Goal: Task Accomplishment & Management: Manage account settings

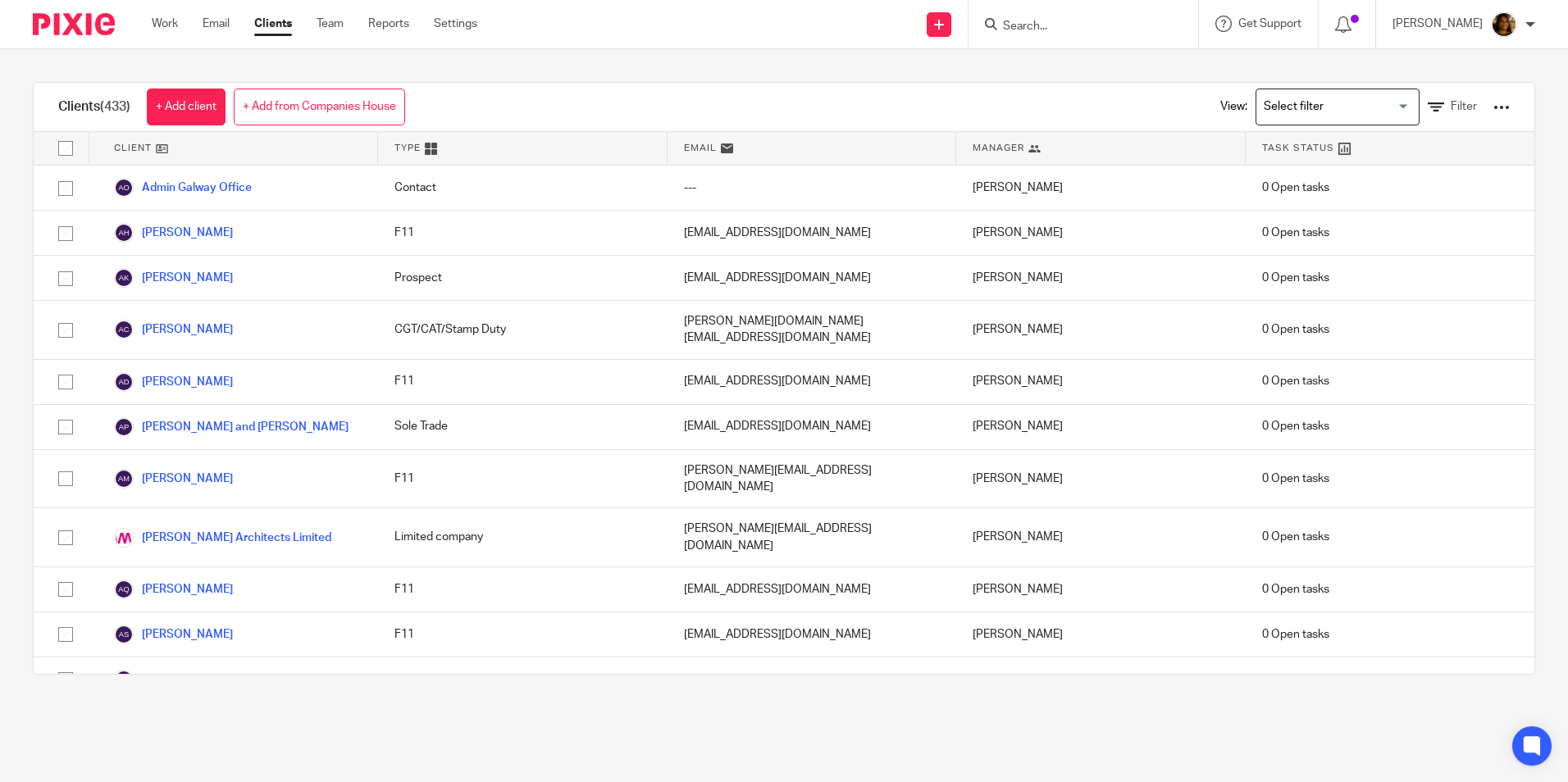
click at [1332, 103] on input "Search for option" at bounding box center [1334, 107] width 152 height 29
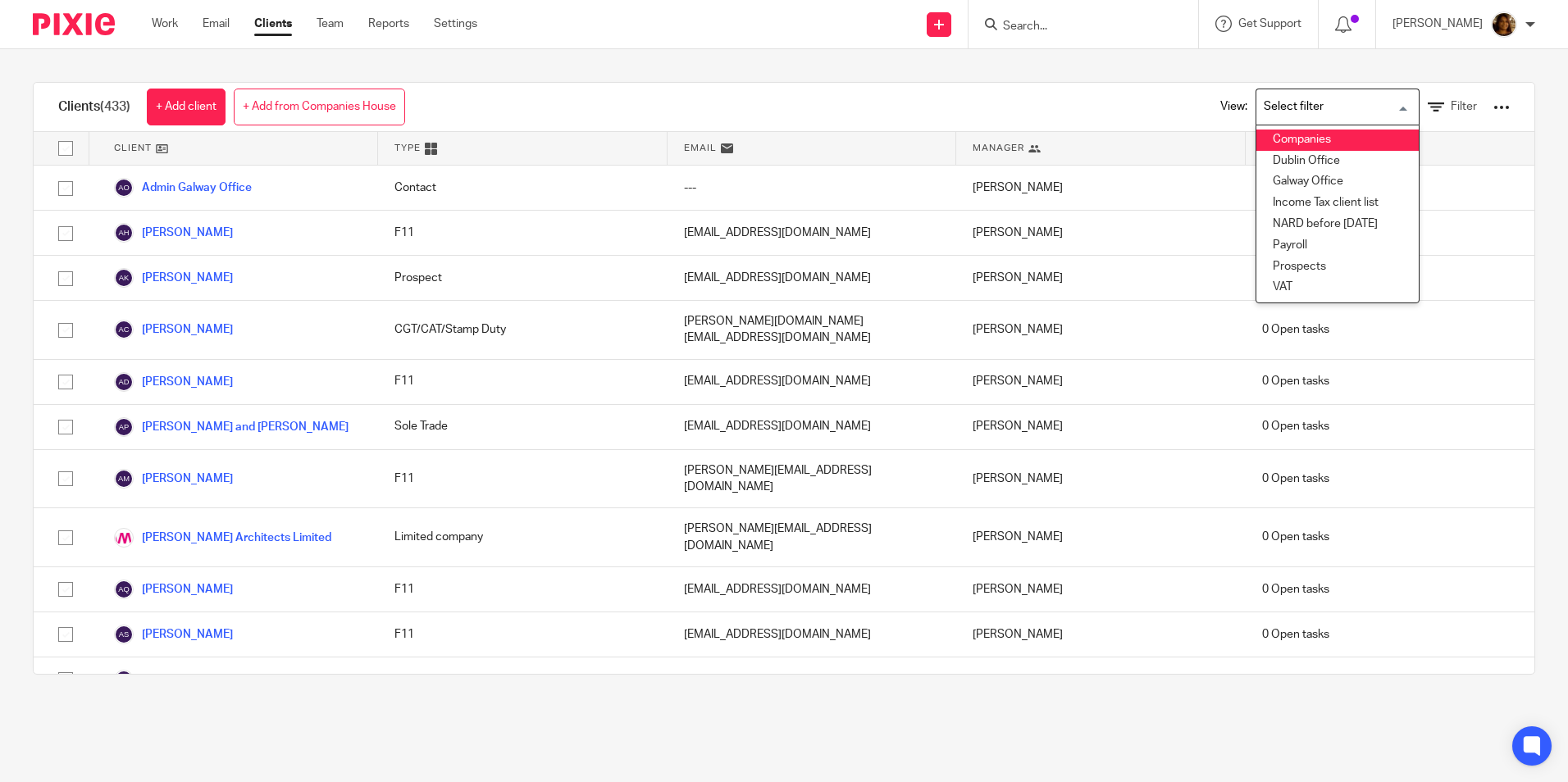
click at [1308, 147] on li "Companies" at bounding box center [1338, 140] width 163 height 22
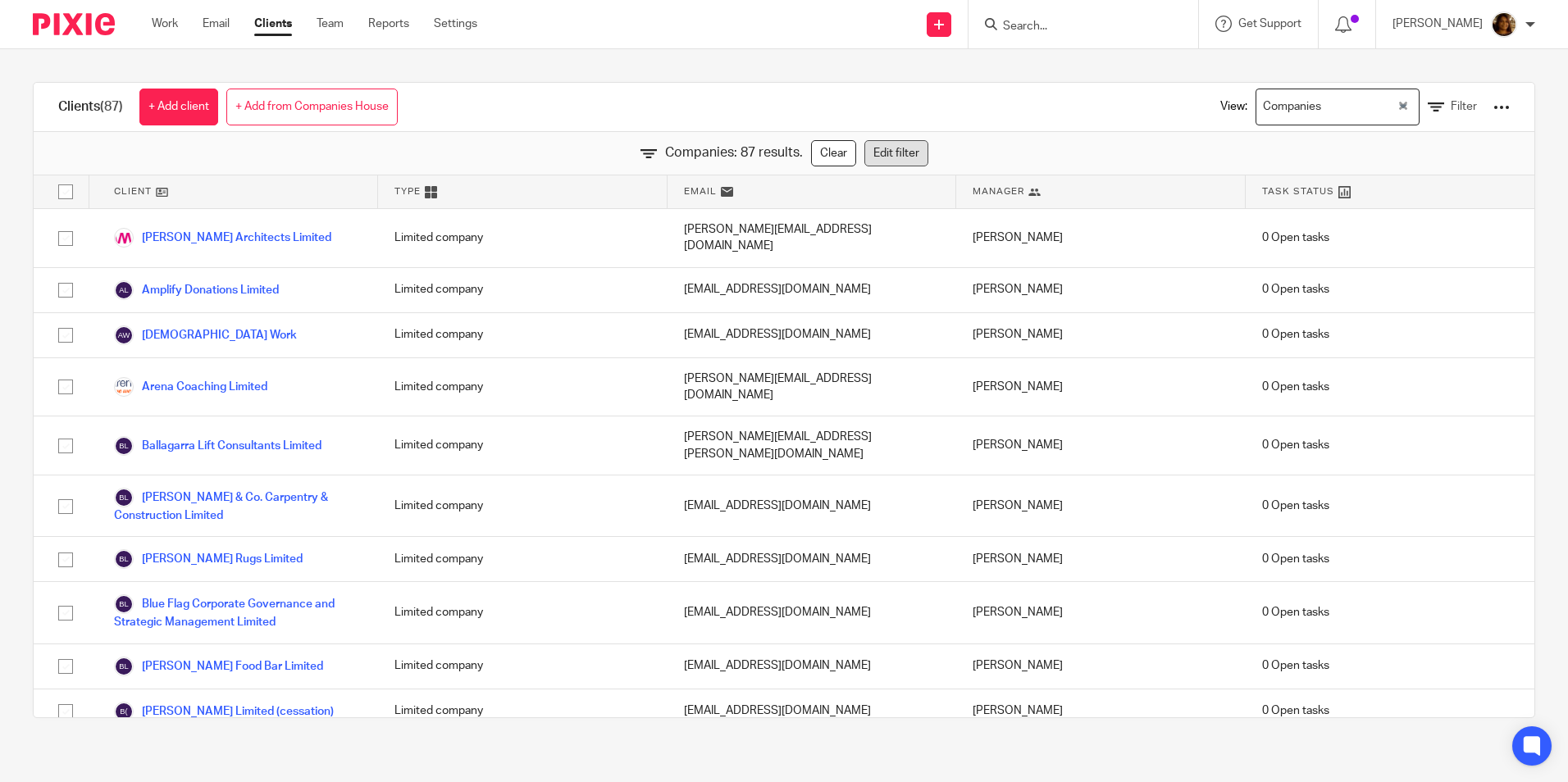
click at [888, 155] on link "Edit filter" at bounding box center [896, 153] width 64 height 26
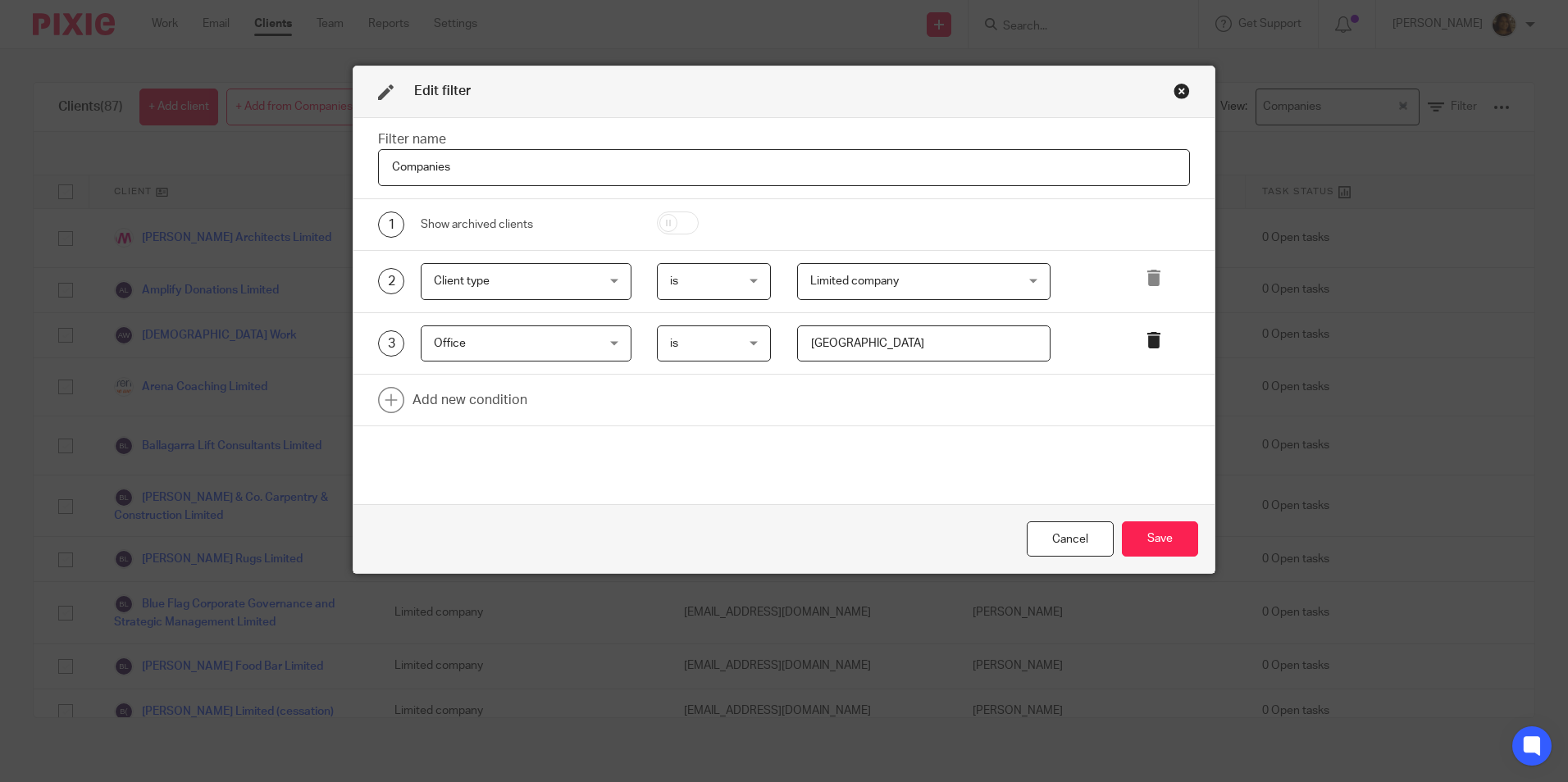
click at [1147, 348] on icon at bounding box center [1154, 341] width 16 height 16
click at [1165, 545] on button "Save" at bounding box center [1160, 538] width 76 height 35
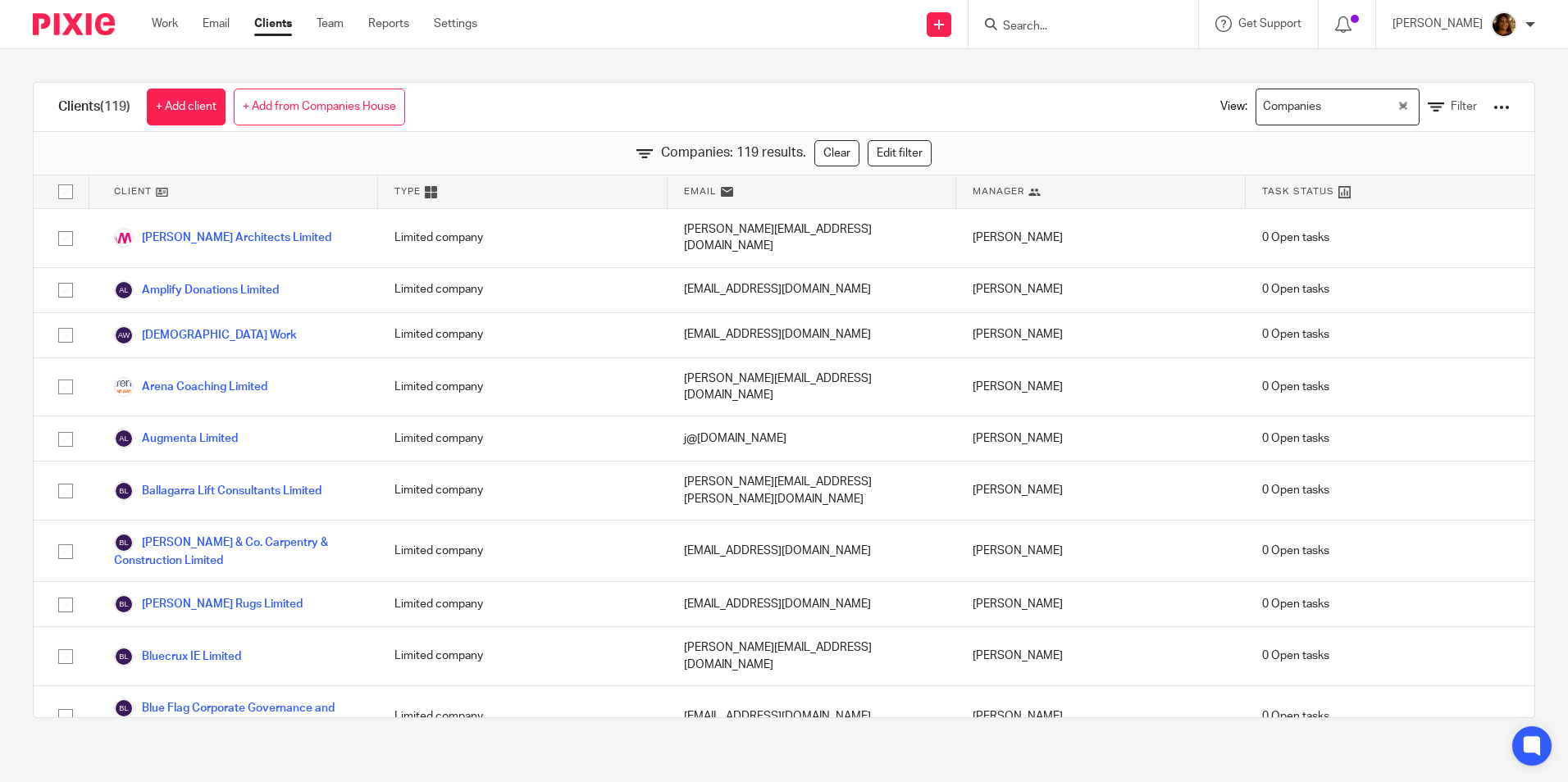
click at [69, 197] on input "checkbox" at bounding box center [66, 191] width 31 height 31
checkbox input "true"
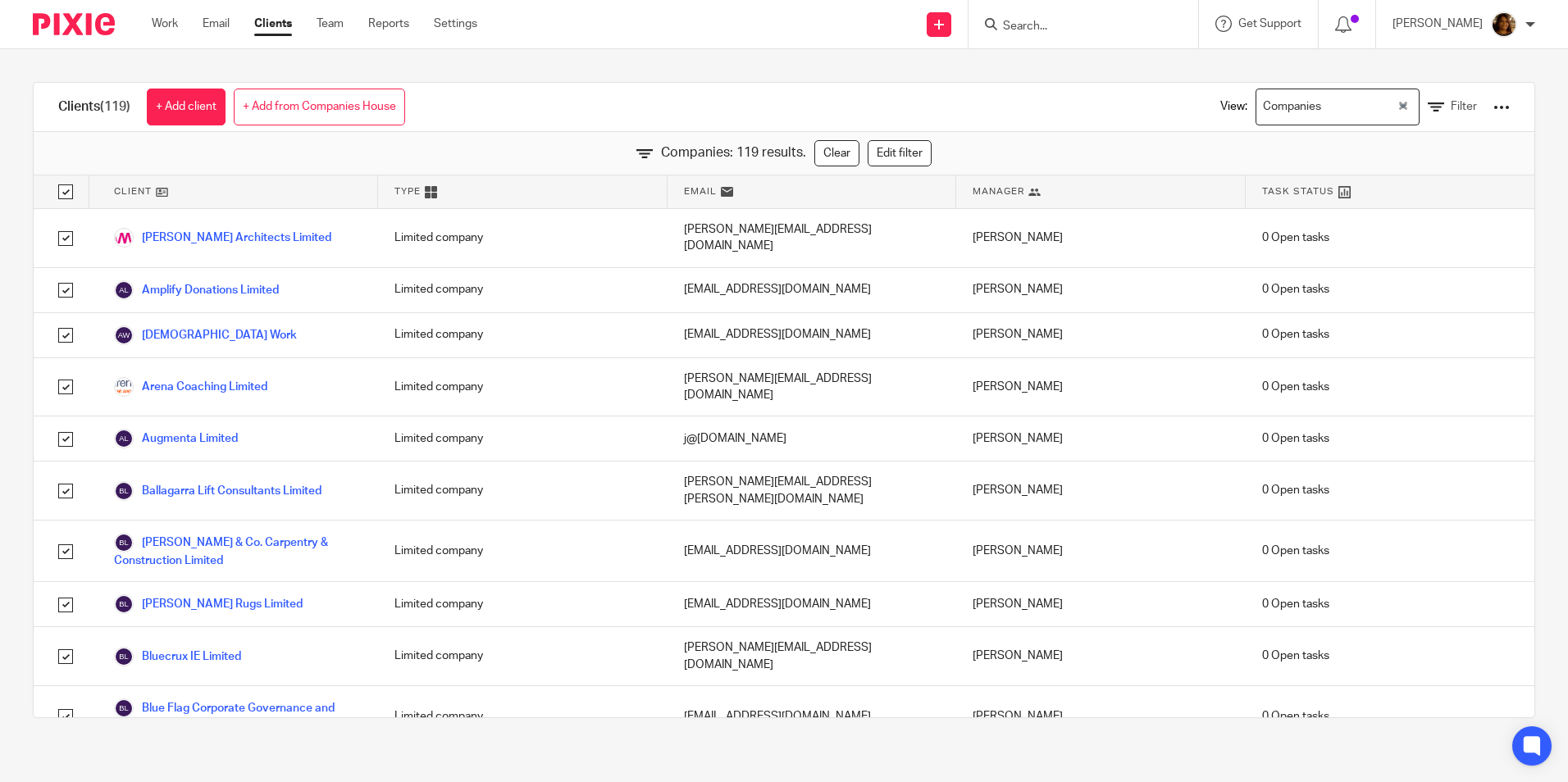
checkbox input "true"
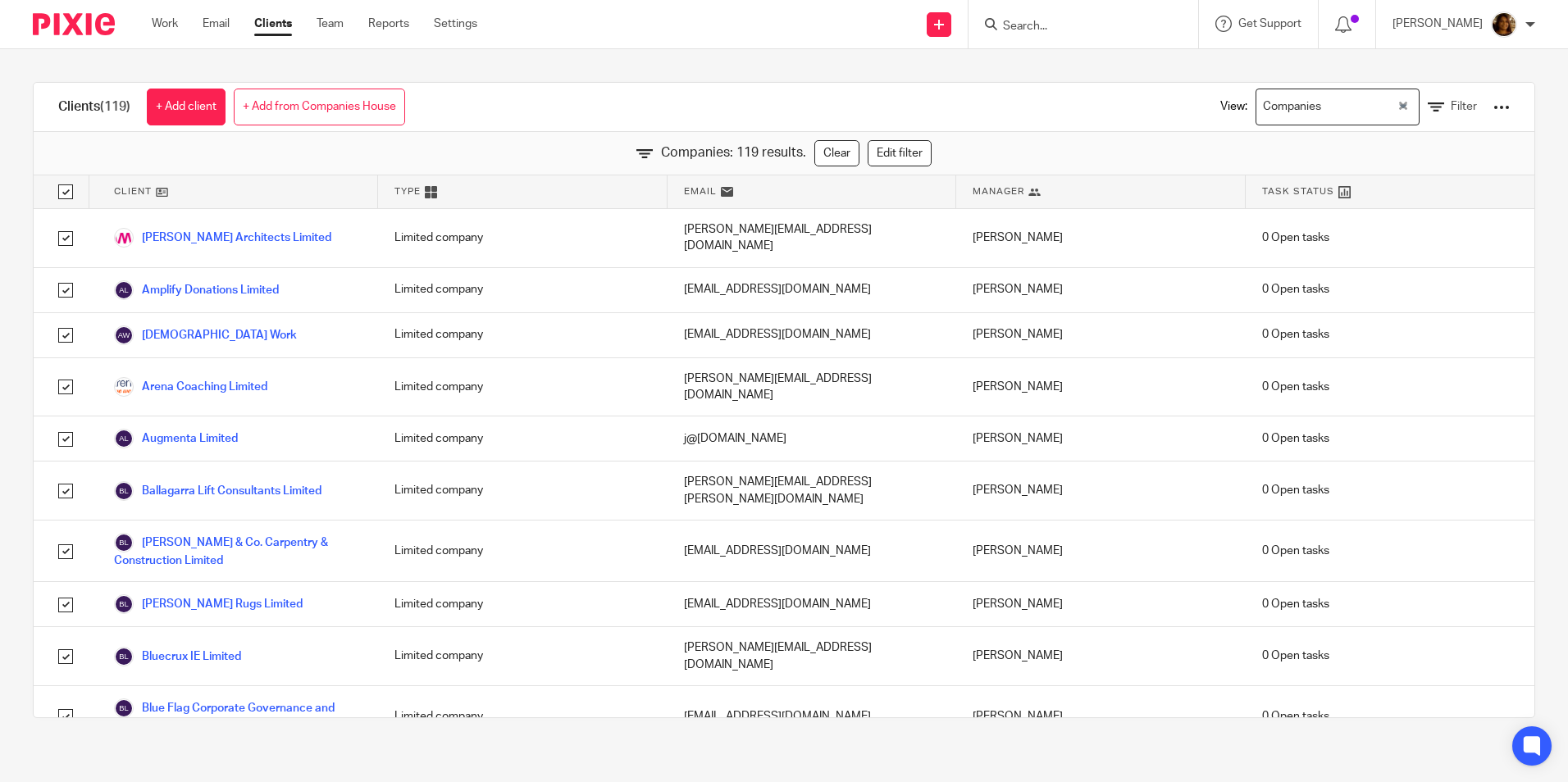
checkbox input "true"
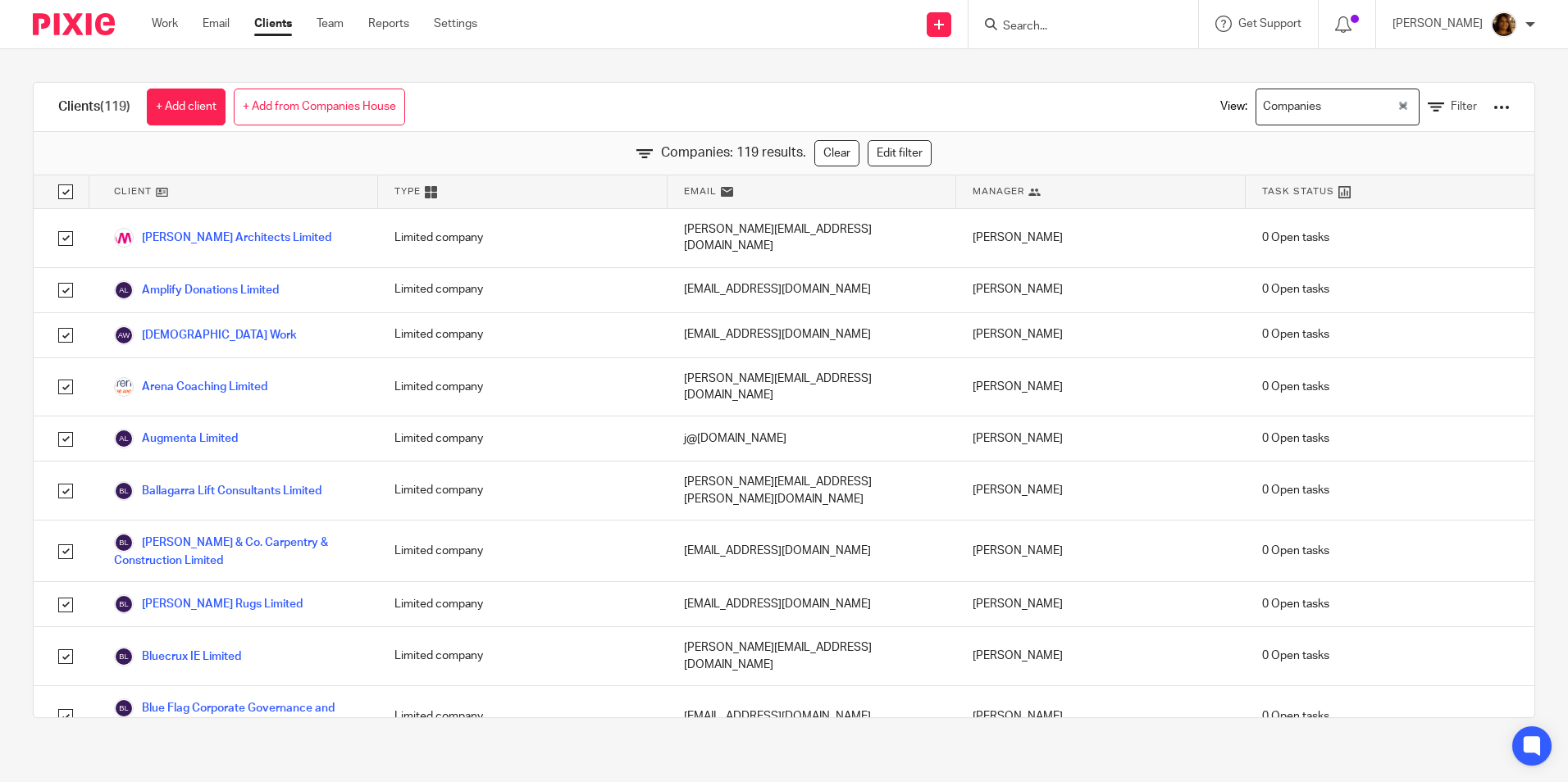
checkbox input "true"
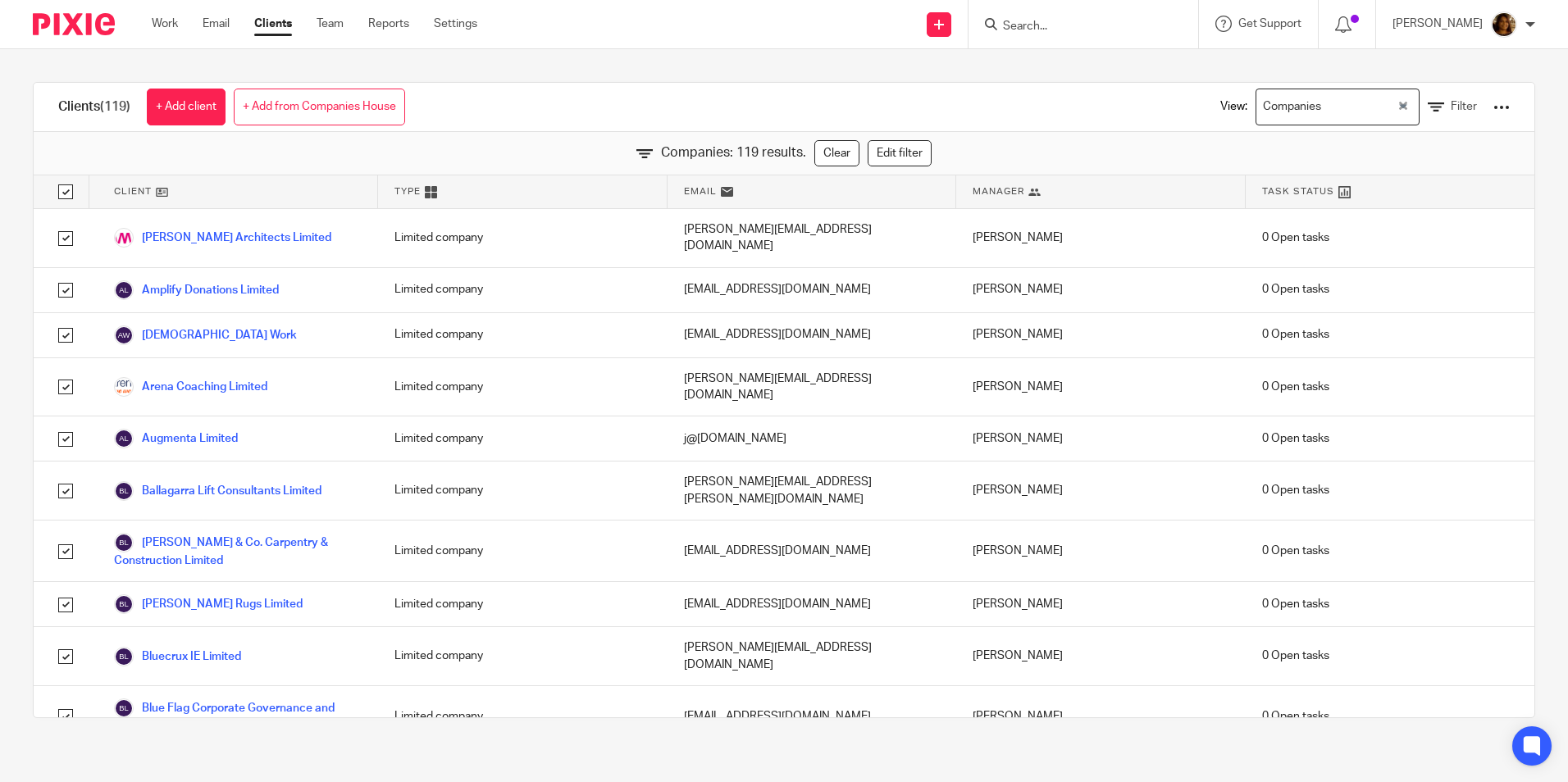
checkbox input "true"
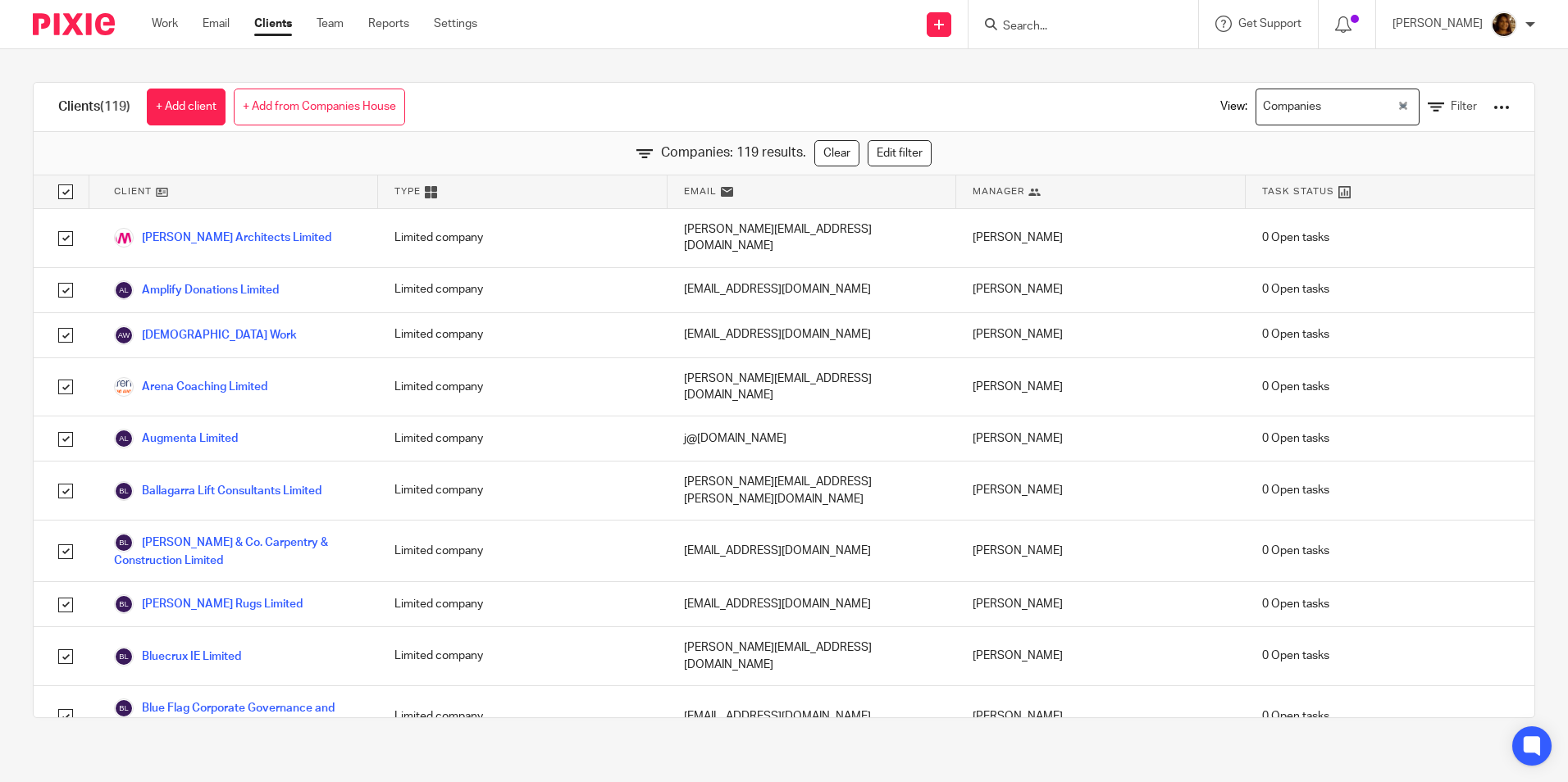
checkbox input "true"
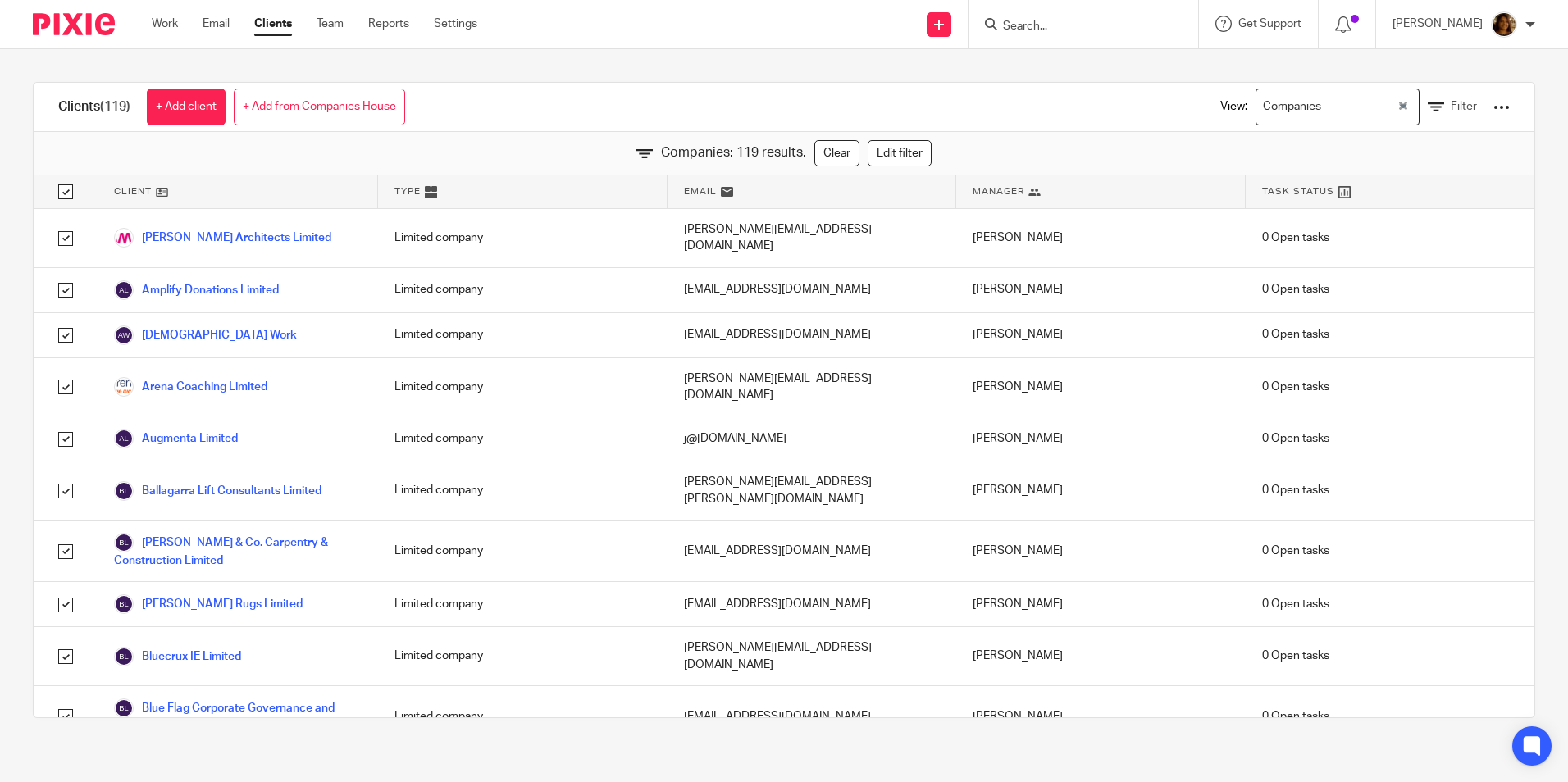
checkbox input "true"
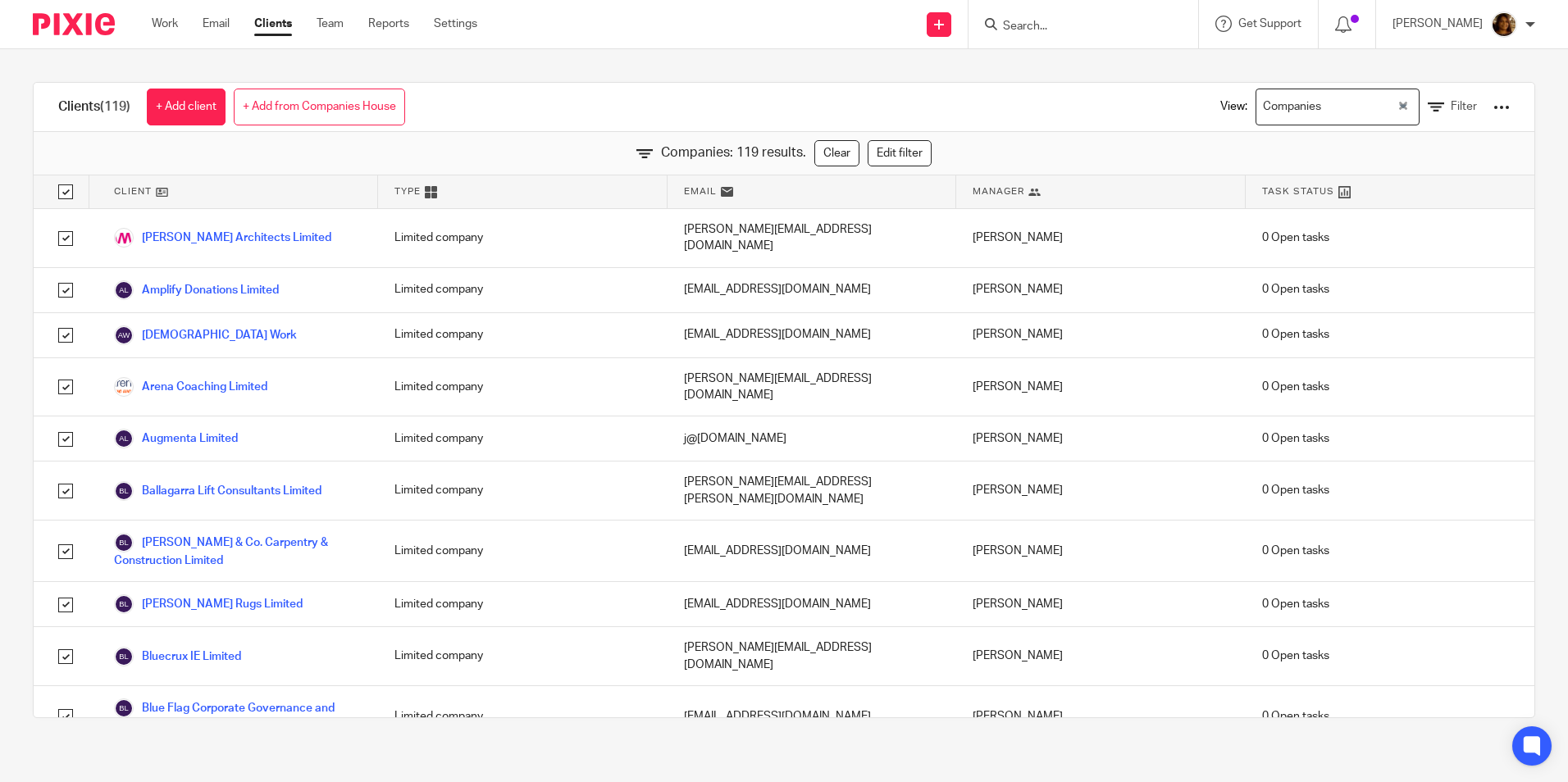
checkbox input "true"
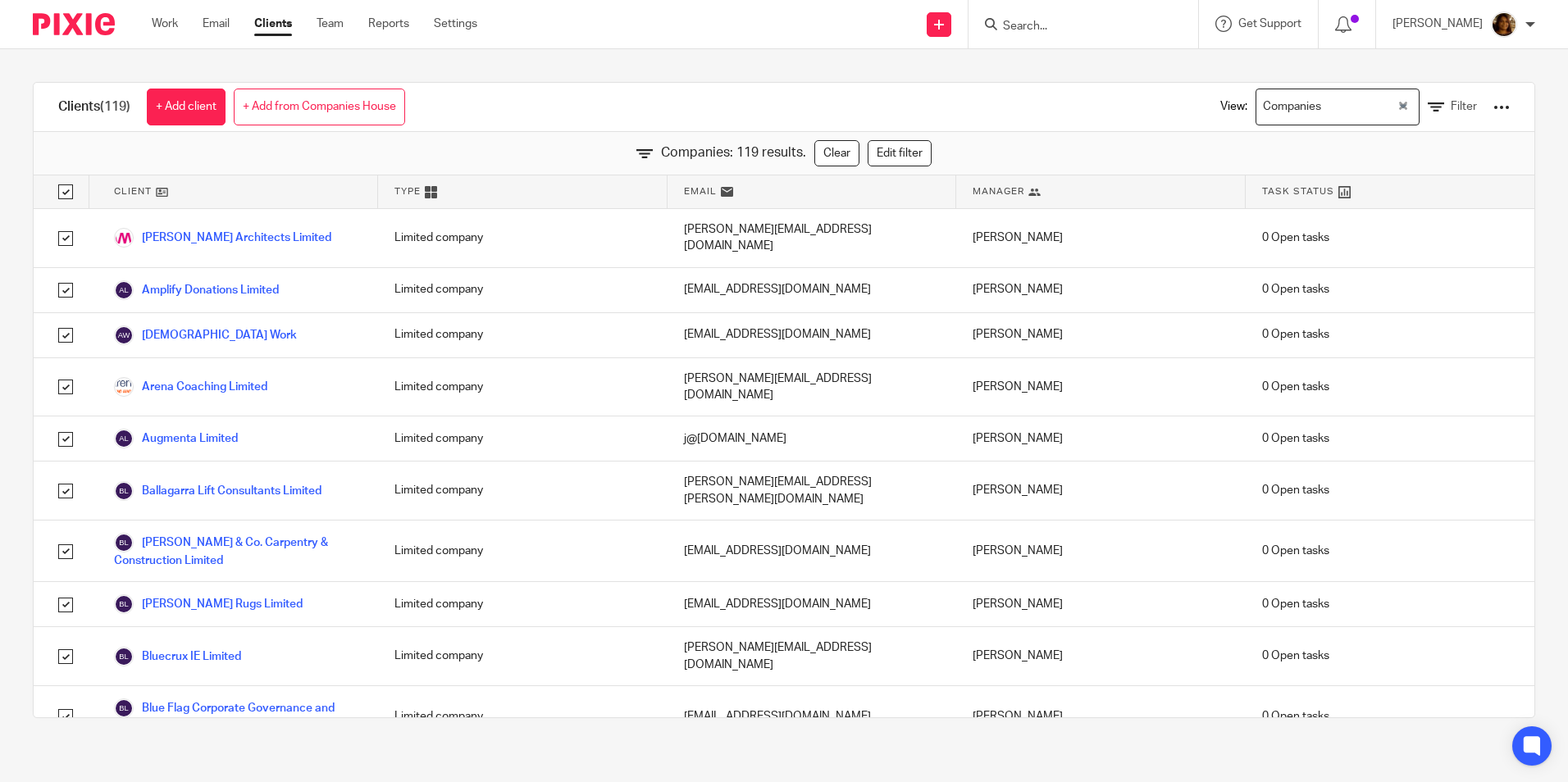
checkbox input "true"
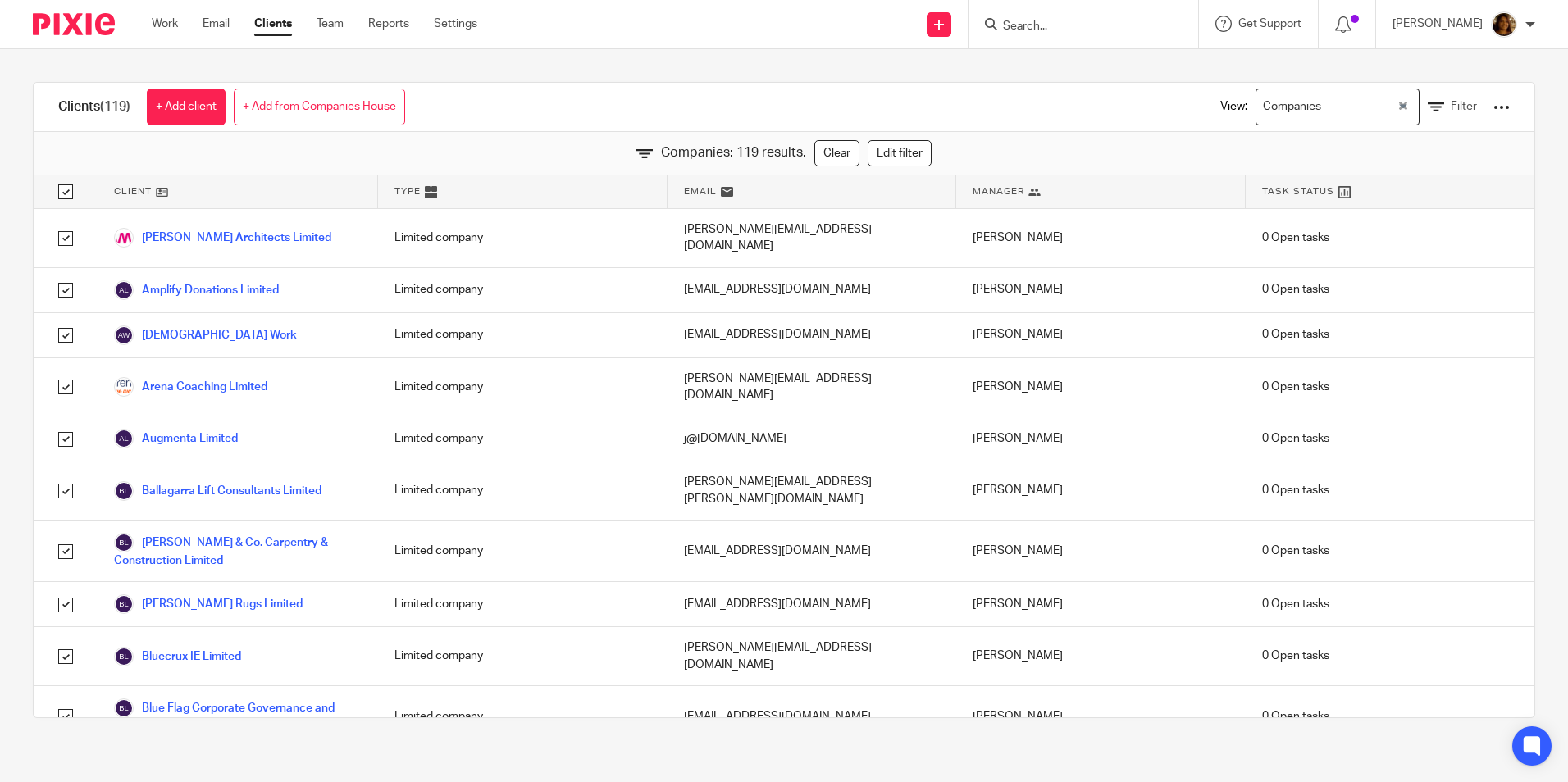
checkbox input "true"
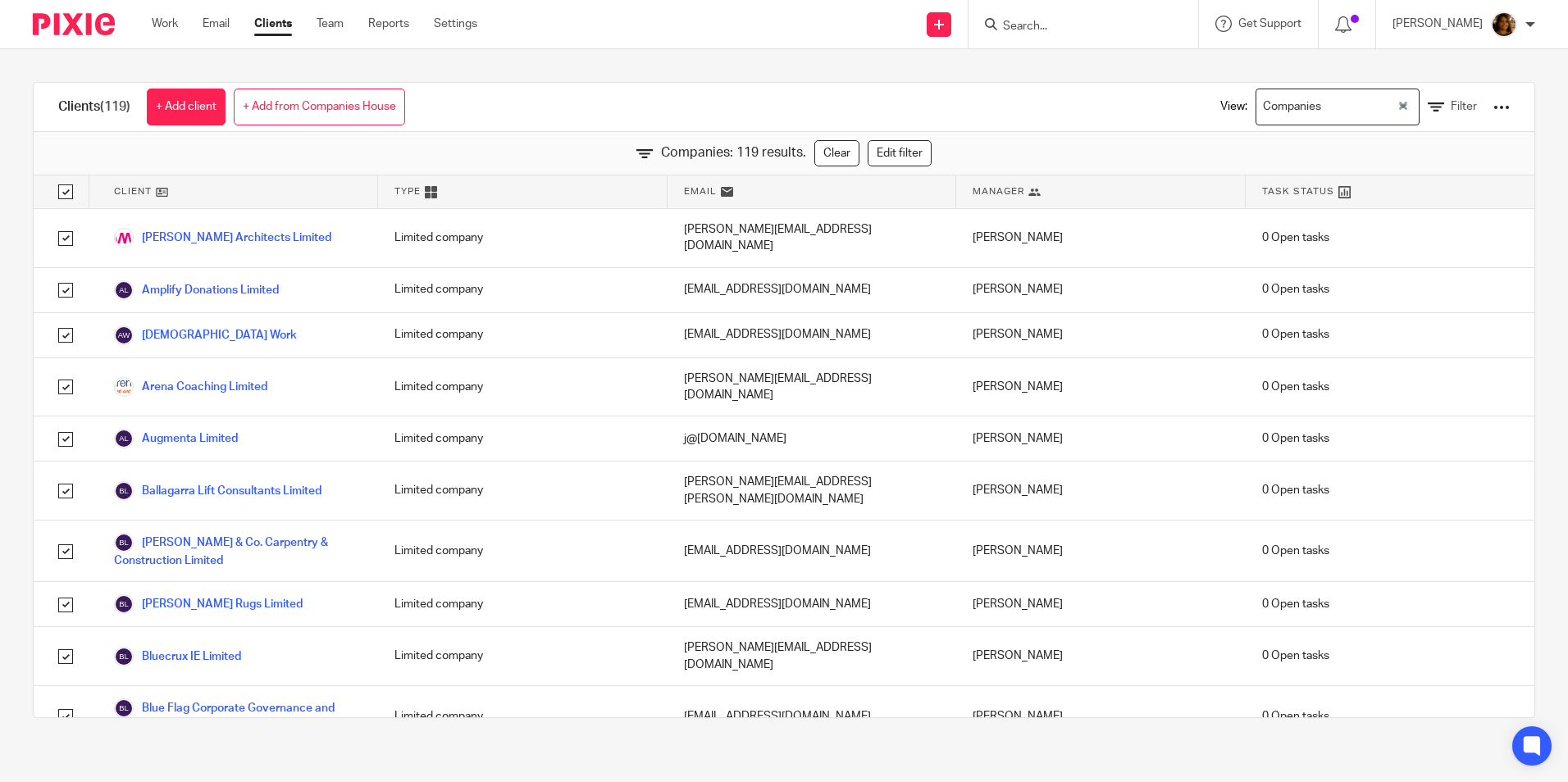
checkbox input "true"
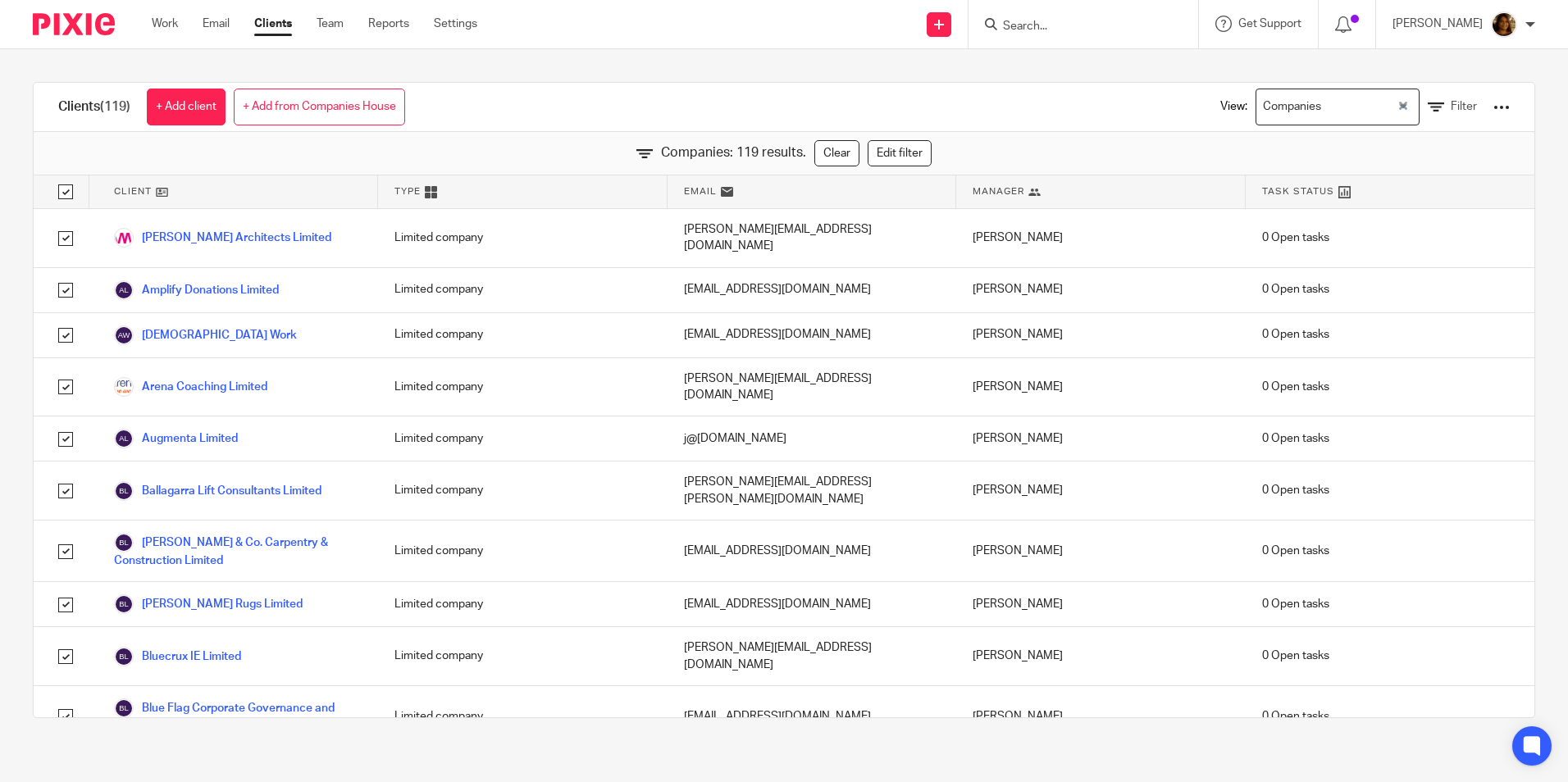
checkbox input "true"
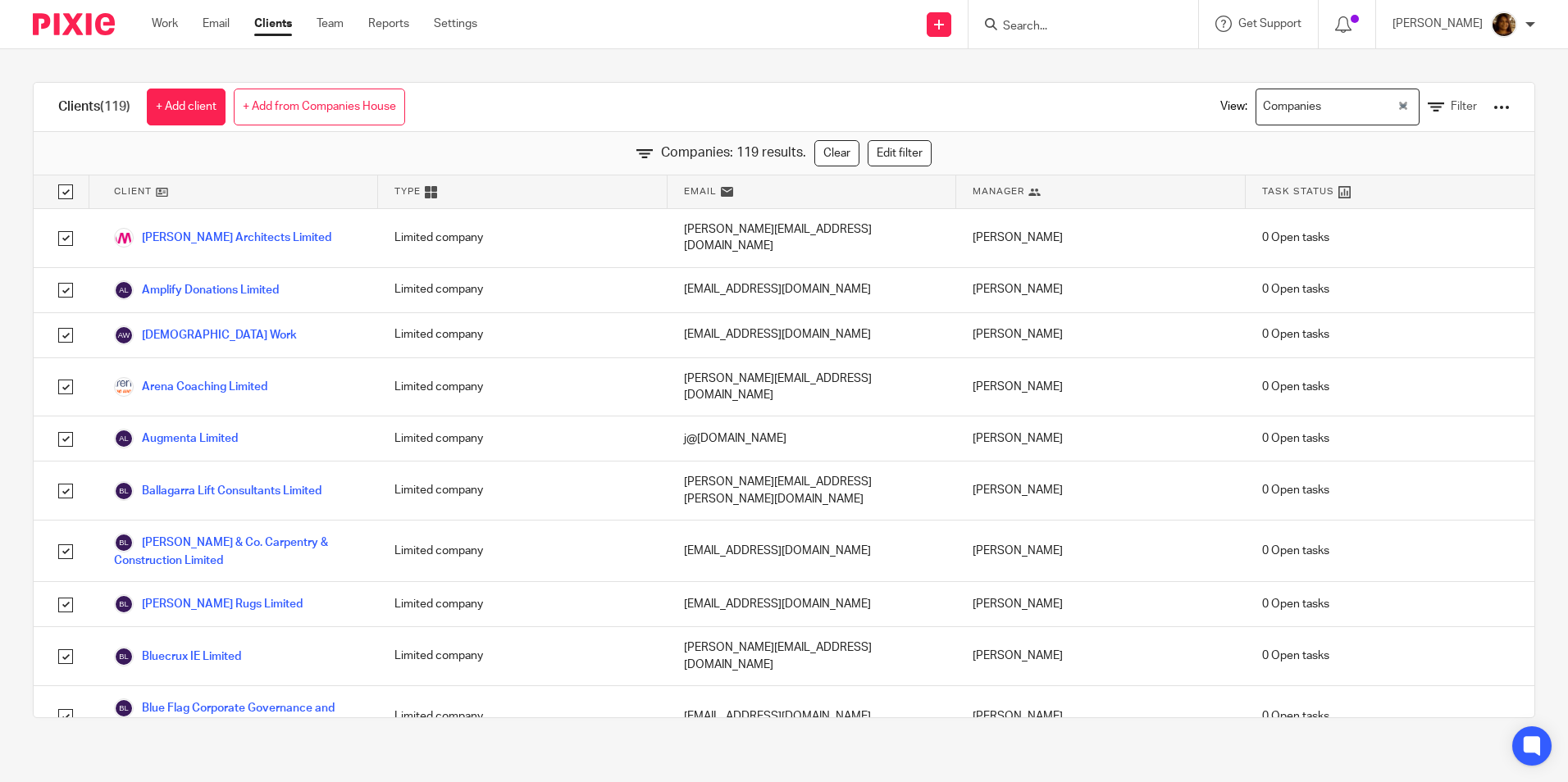
checkbox input "true"
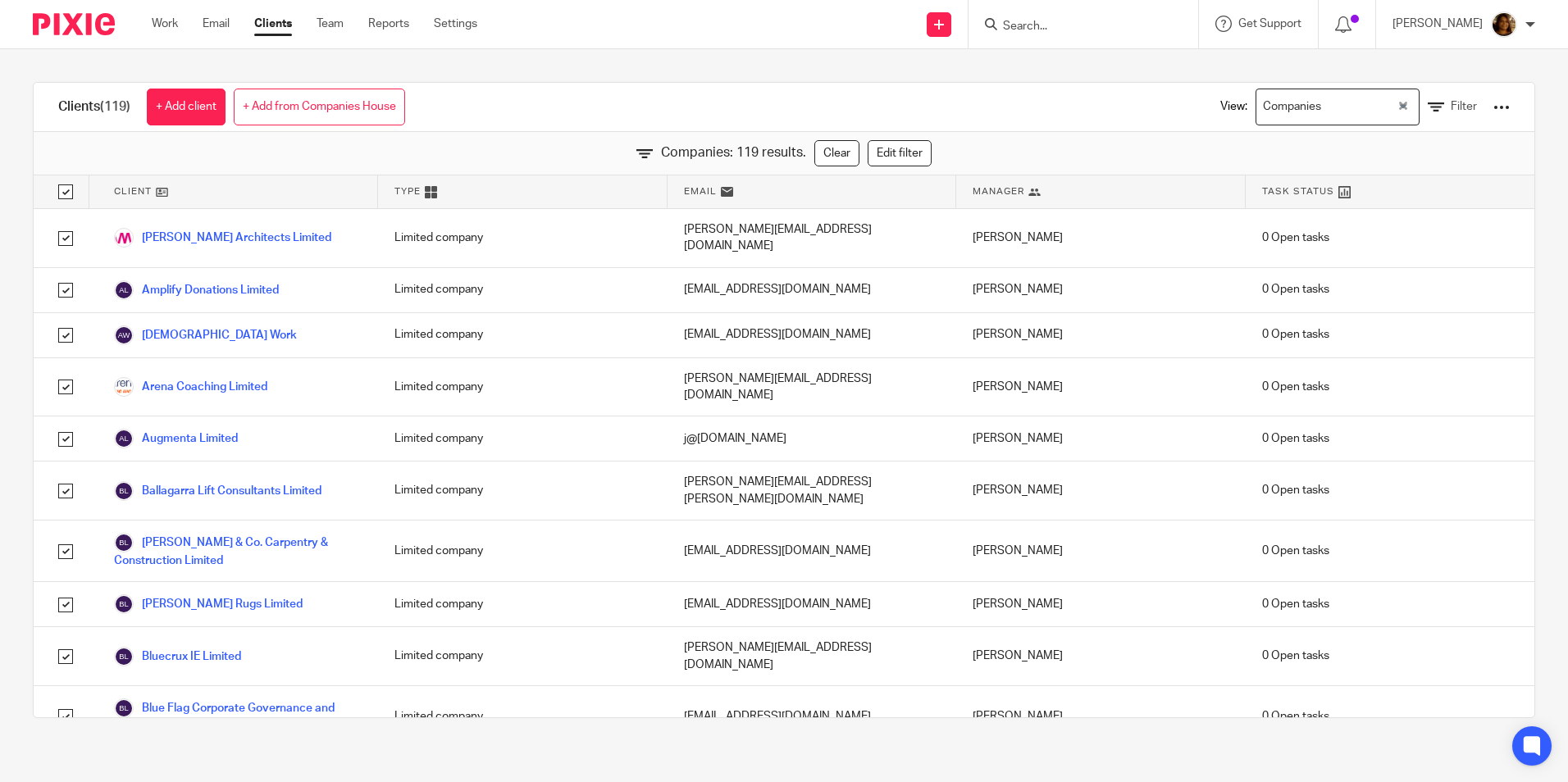
checkbox input "true"
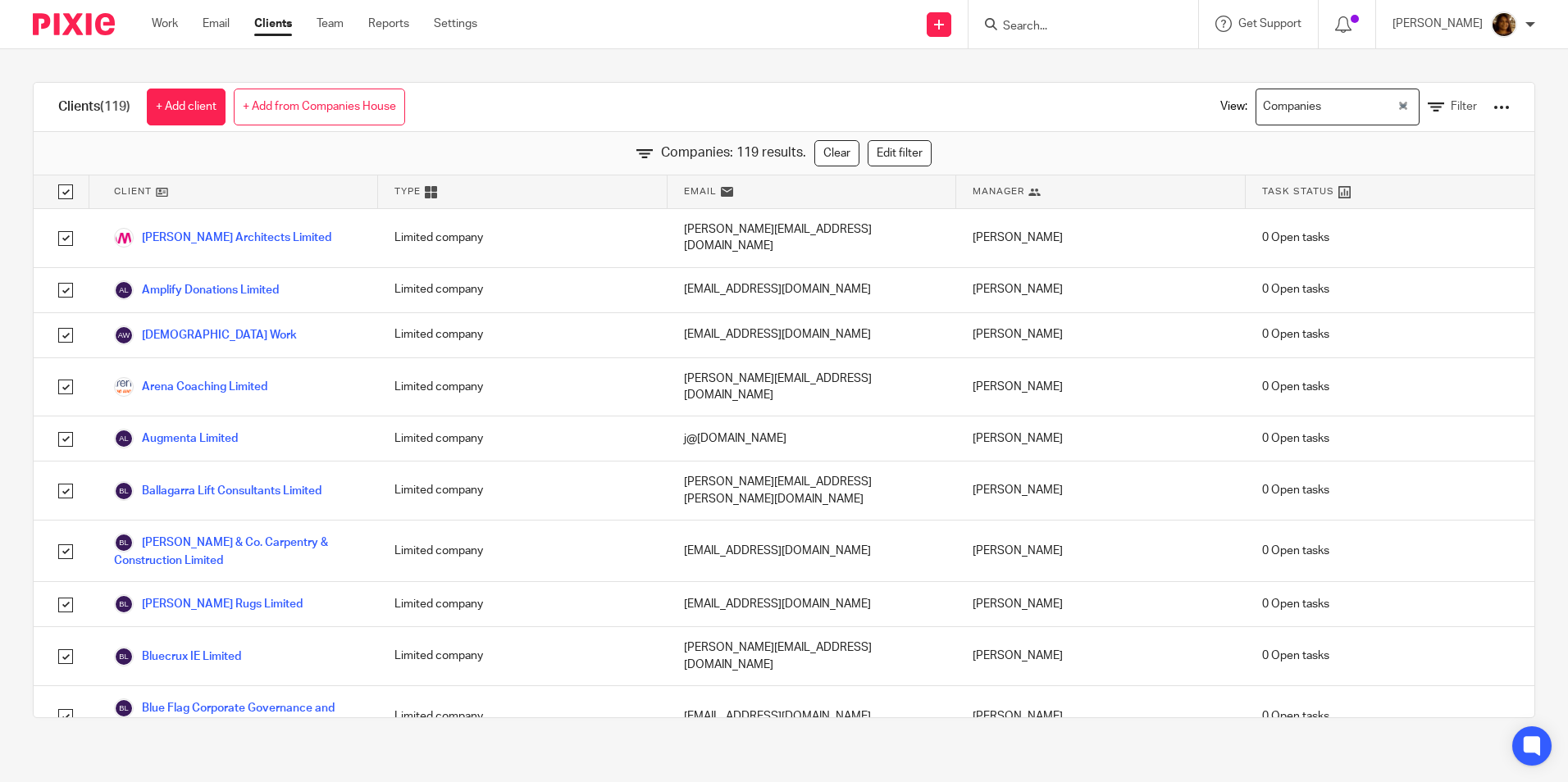
checkbox input "true"
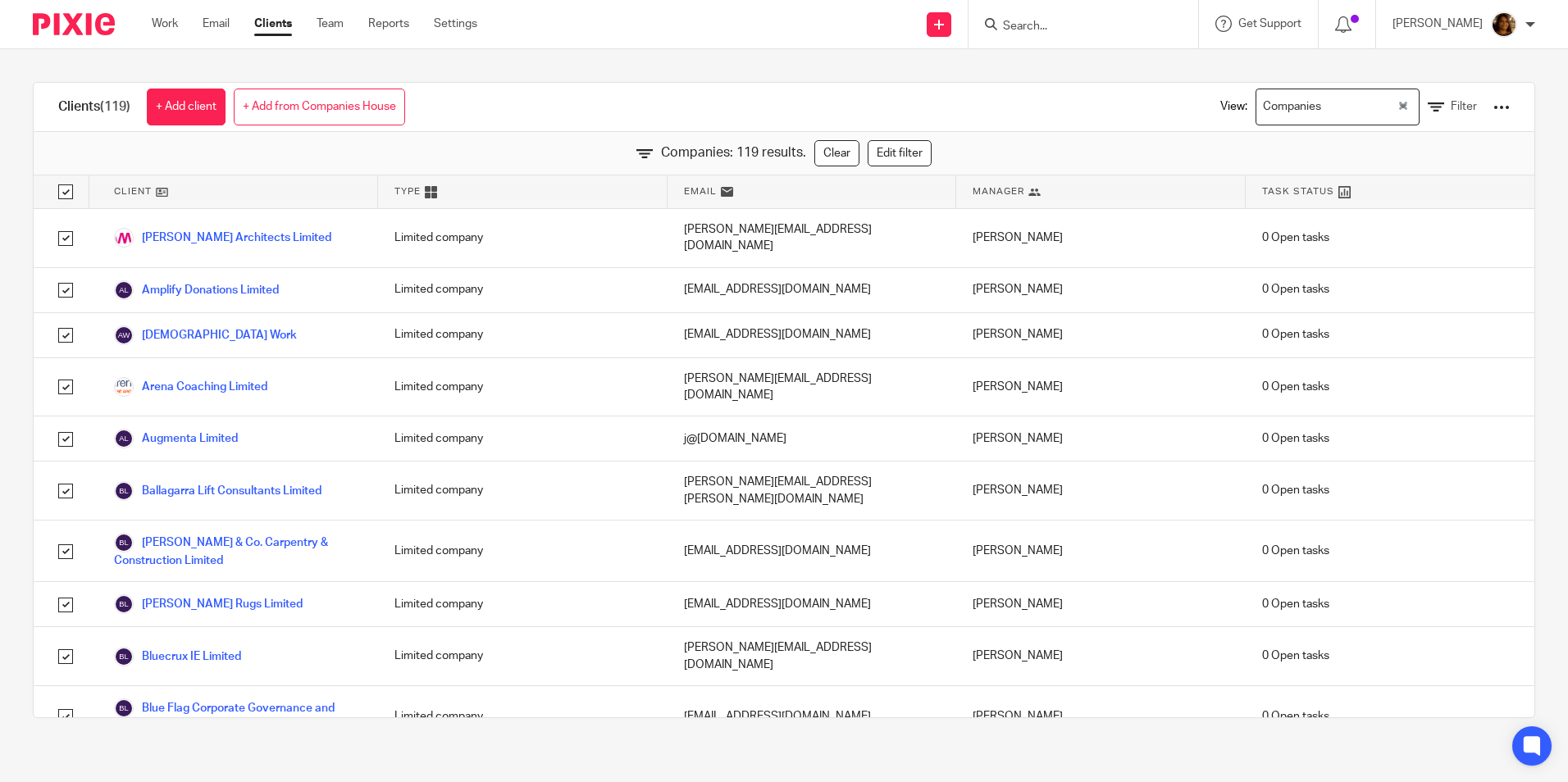
checkbox input "true"
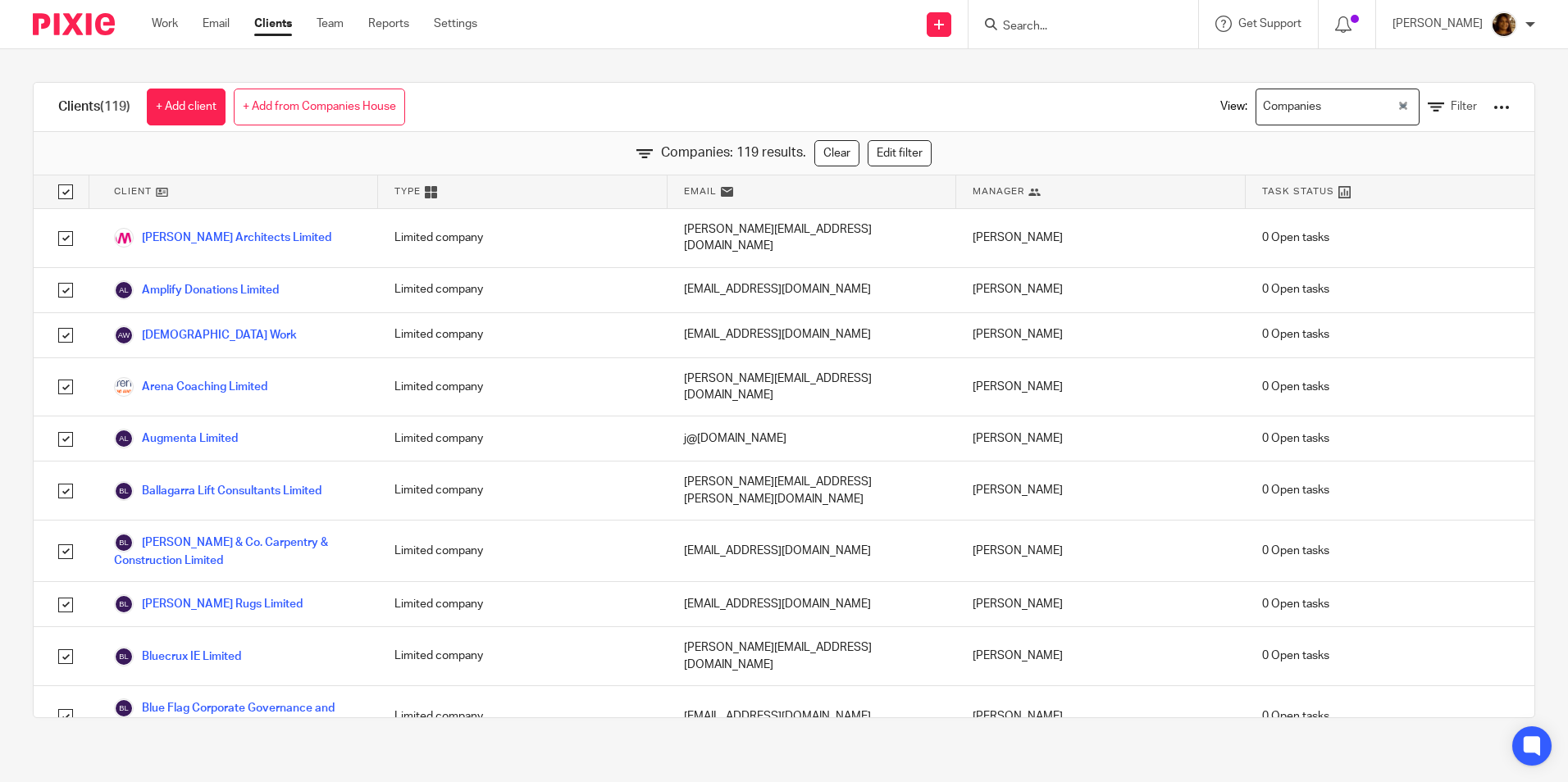
checkbox input "true"
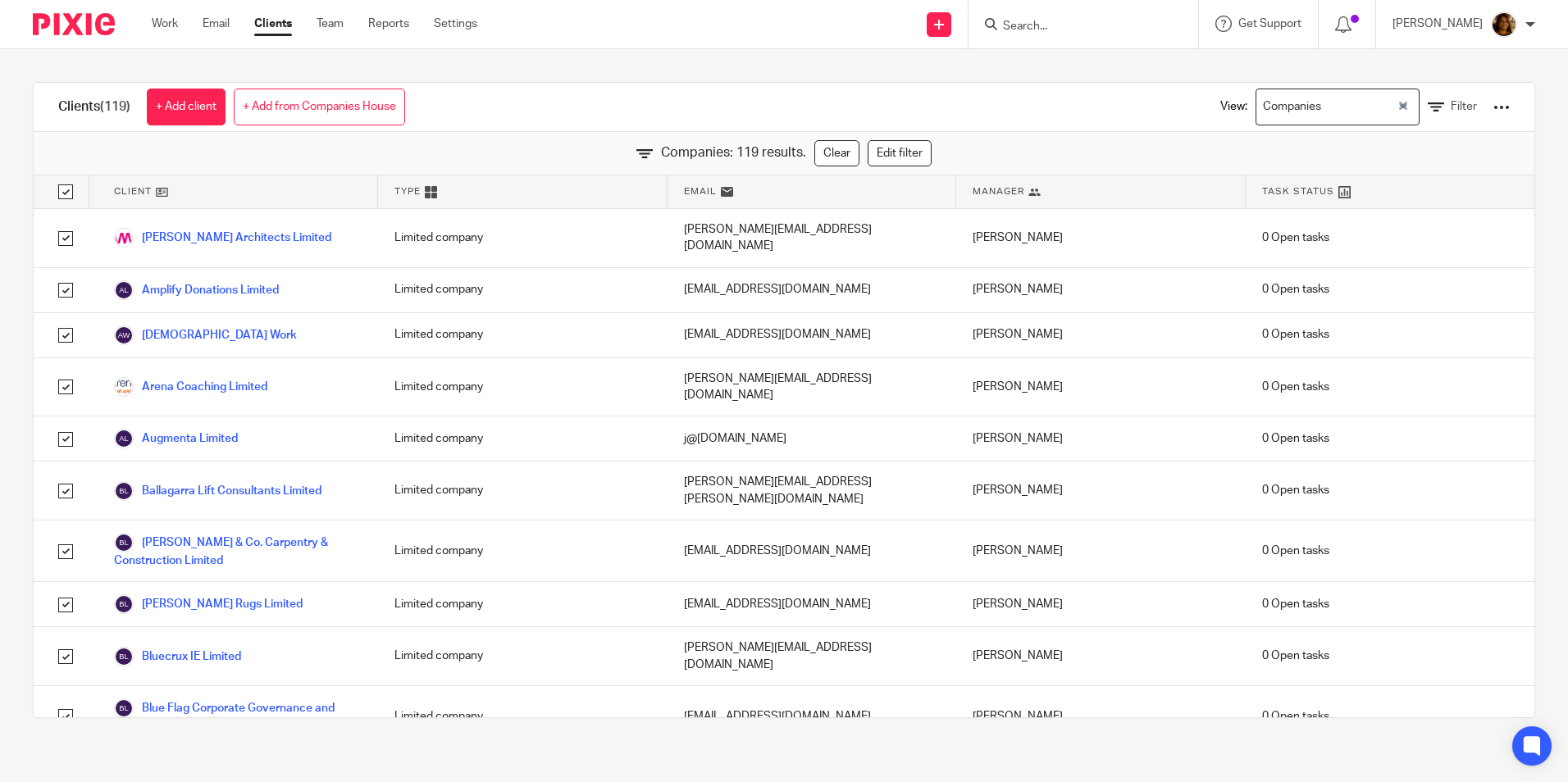
checkbox input "true"
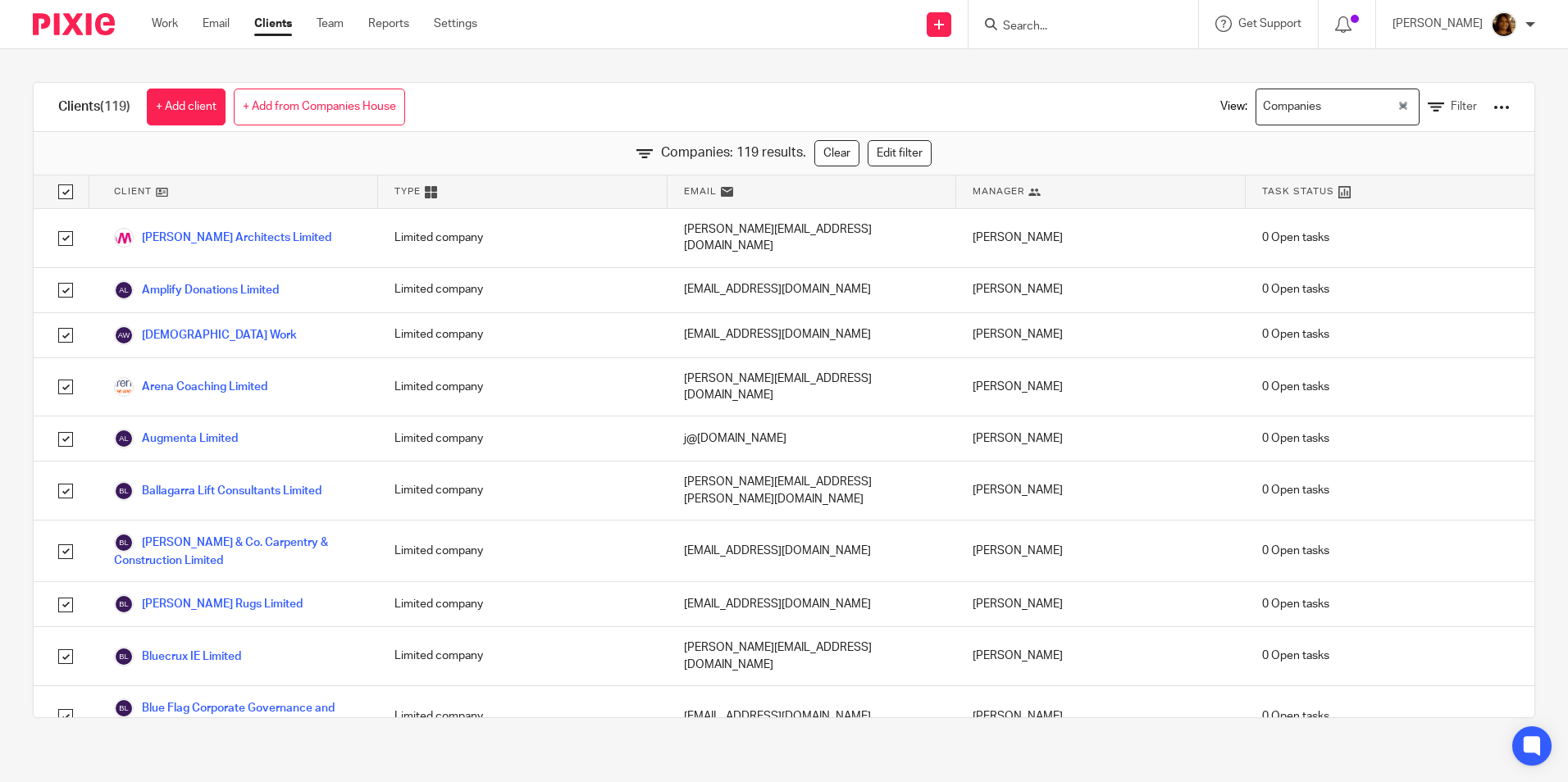
checkbox input "true"
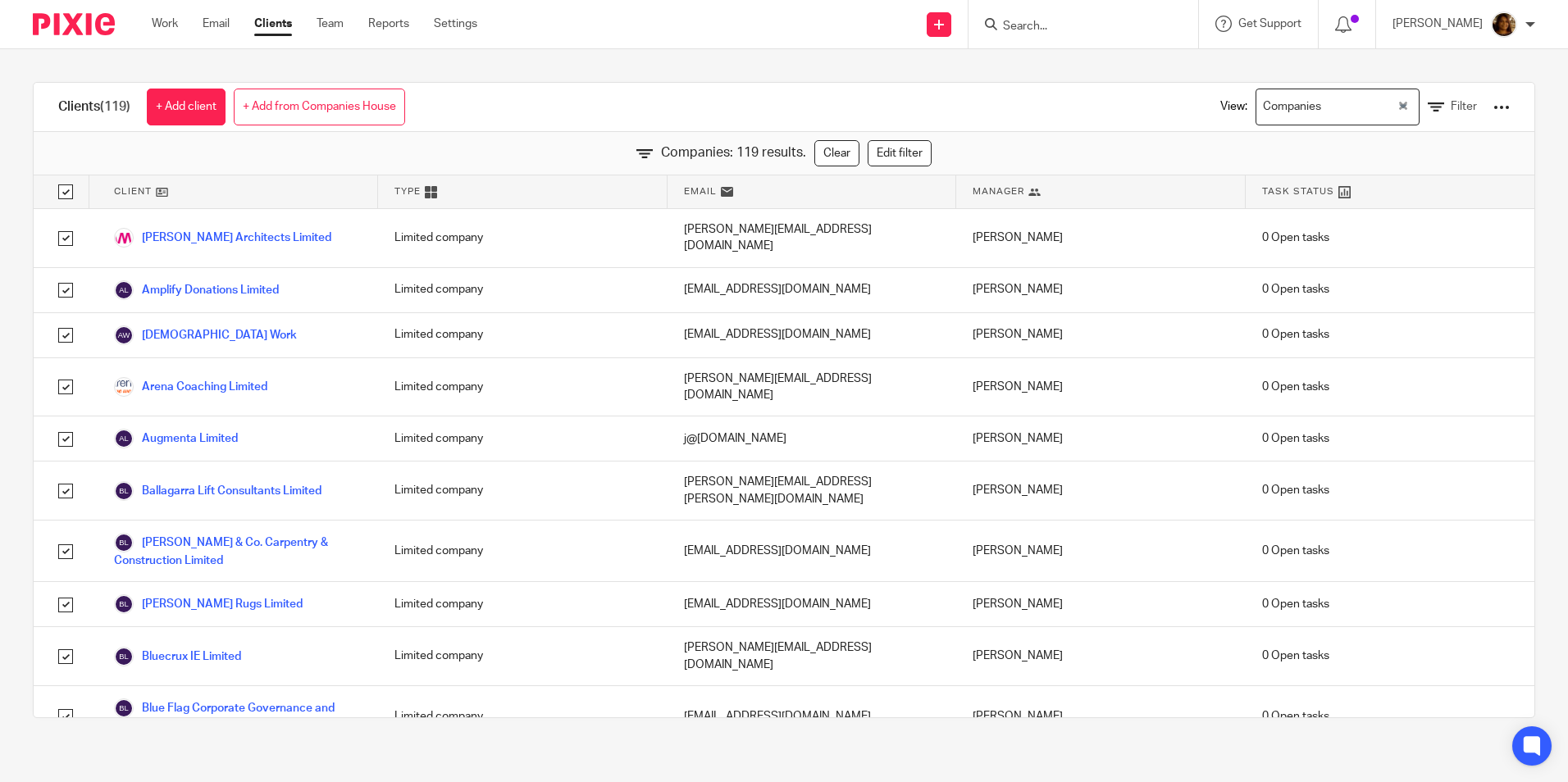
checkbox input "true"
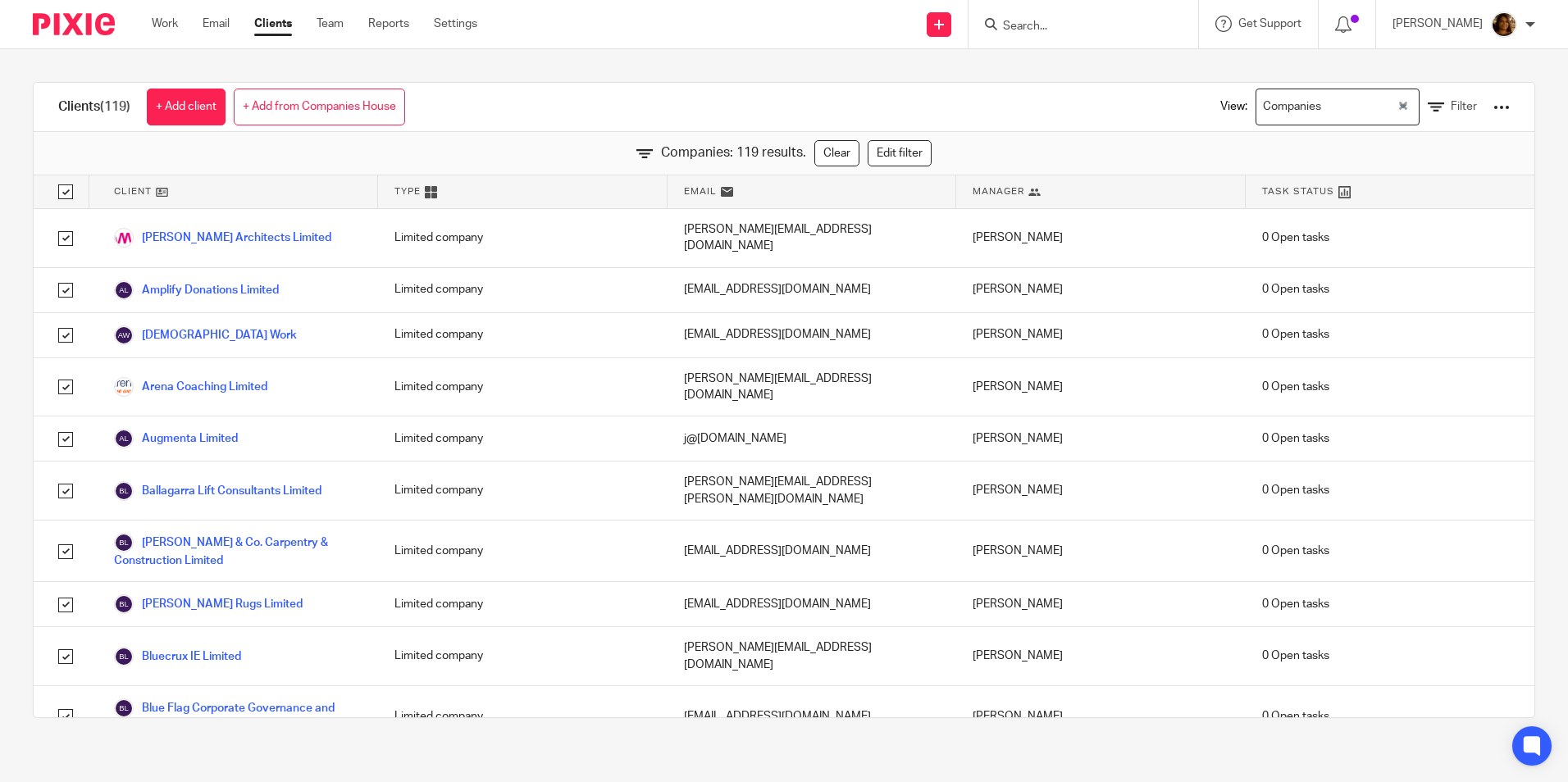
checkbox input "true"
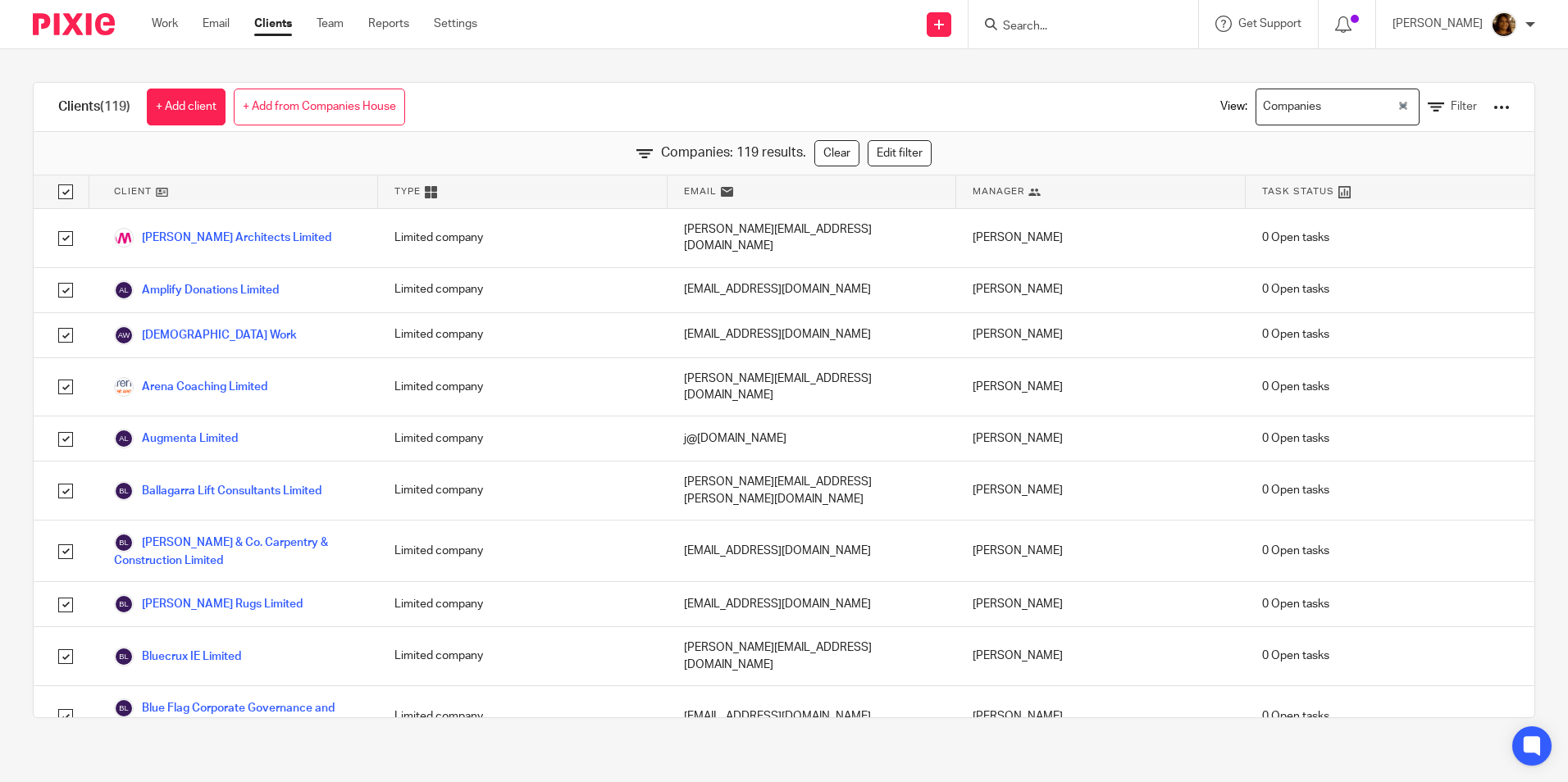
checkbox input "true"
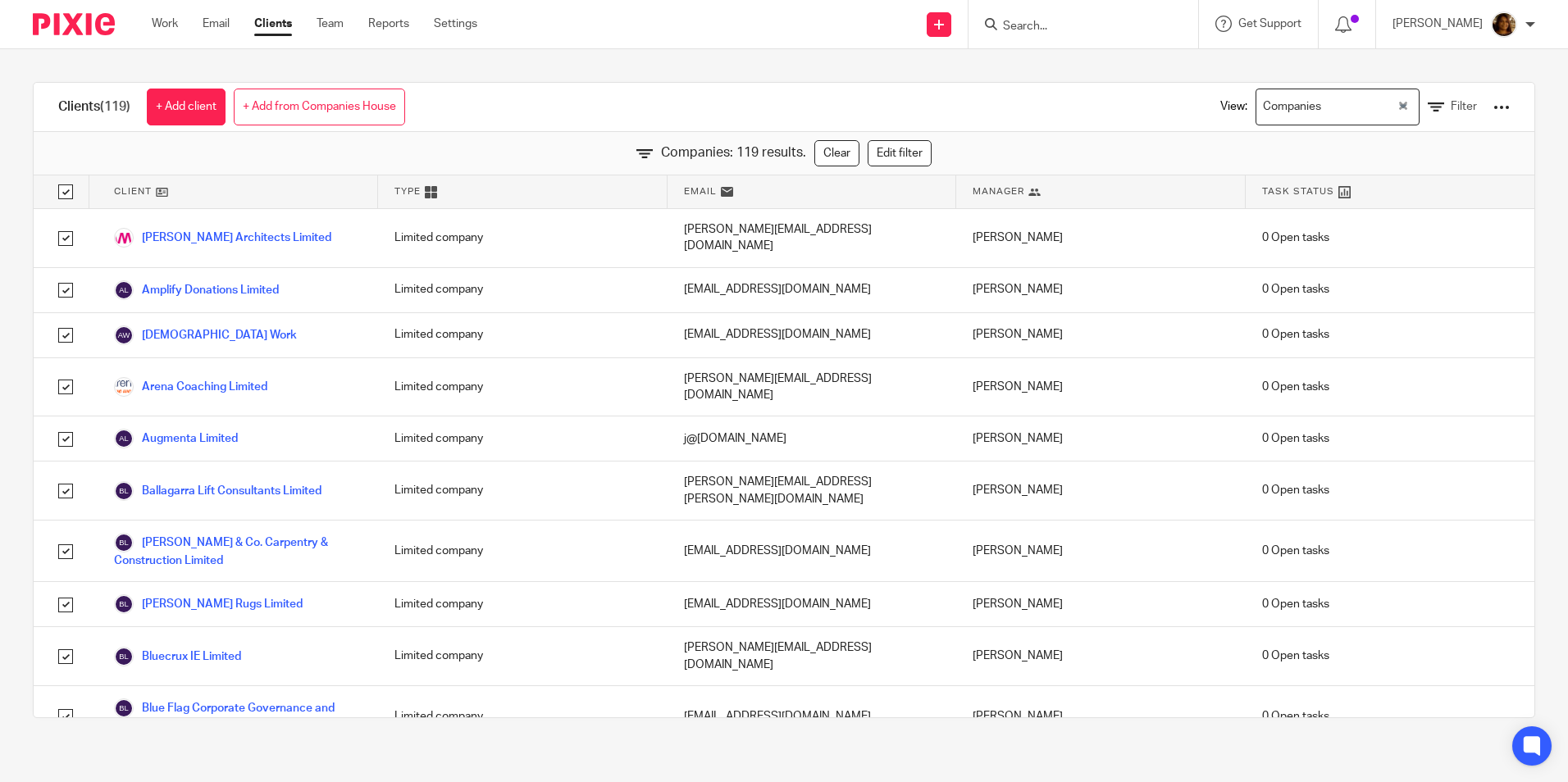
checkbox input "true"
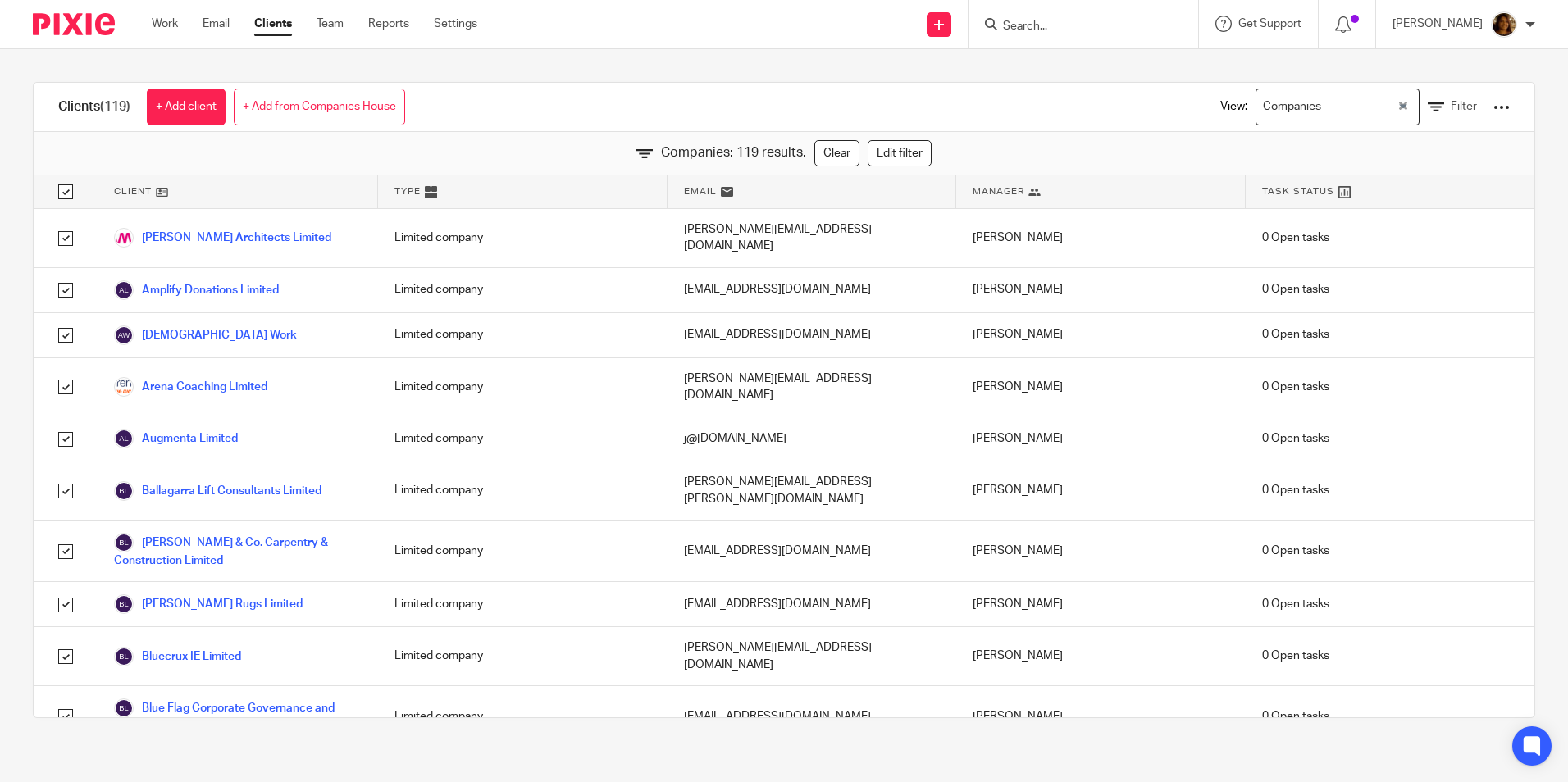
checkbox input "true"
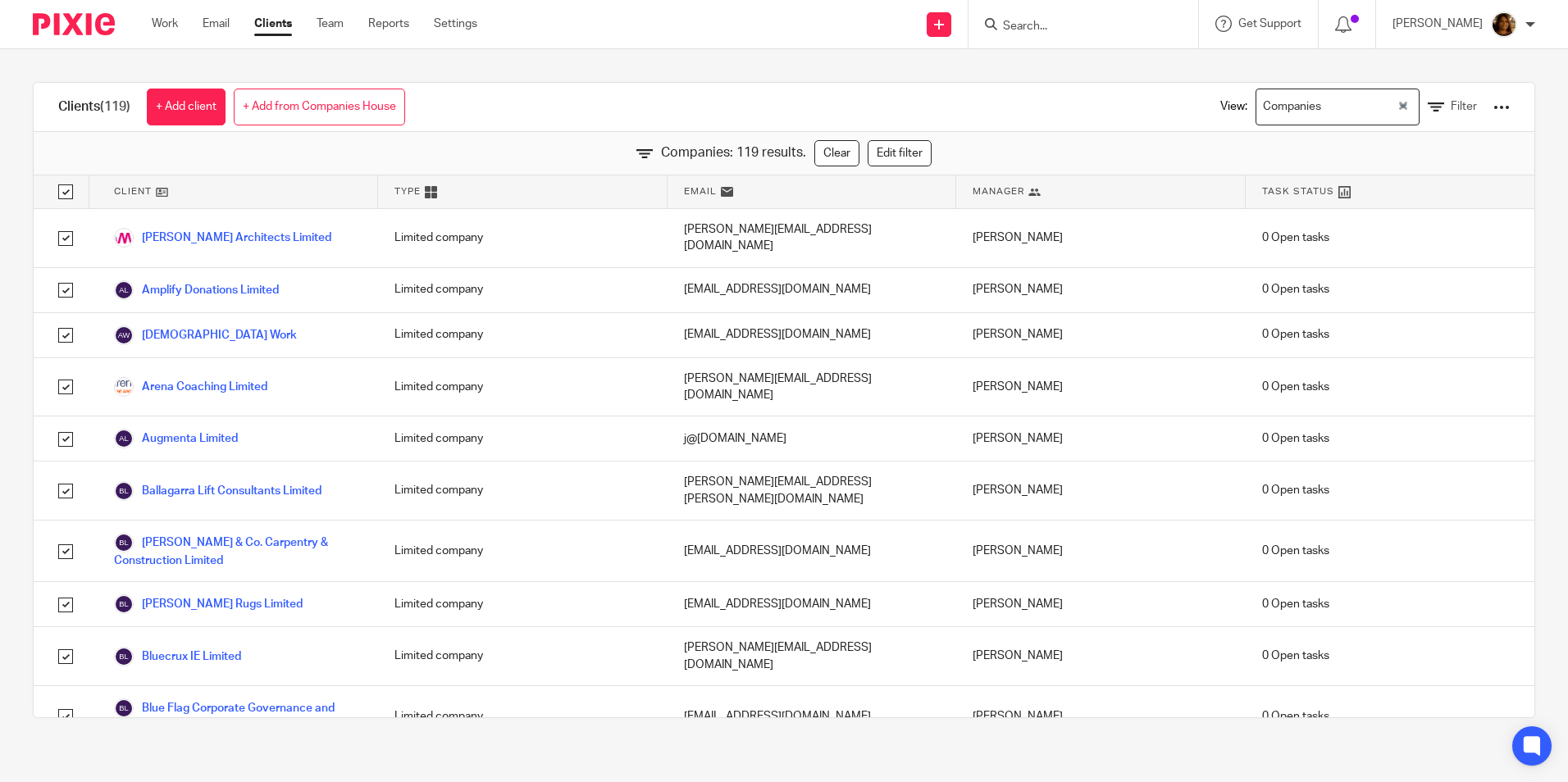
checkbox input "true"
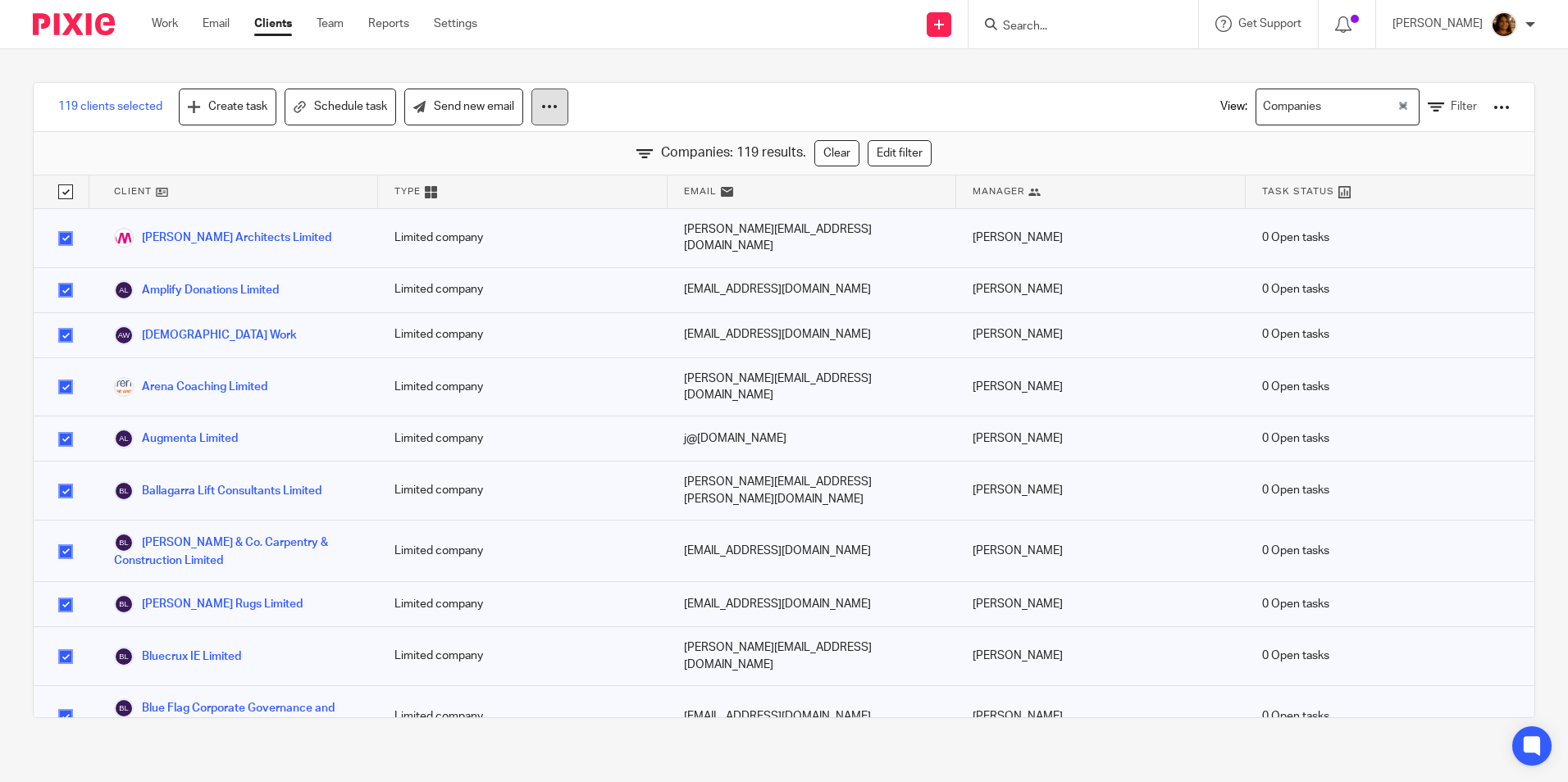
click at [560, 106] on button at bounding box center [549, 107] width 37 height 37
click at [1493, 108] on div at bounding box center [1501, 107] width 16 height 16
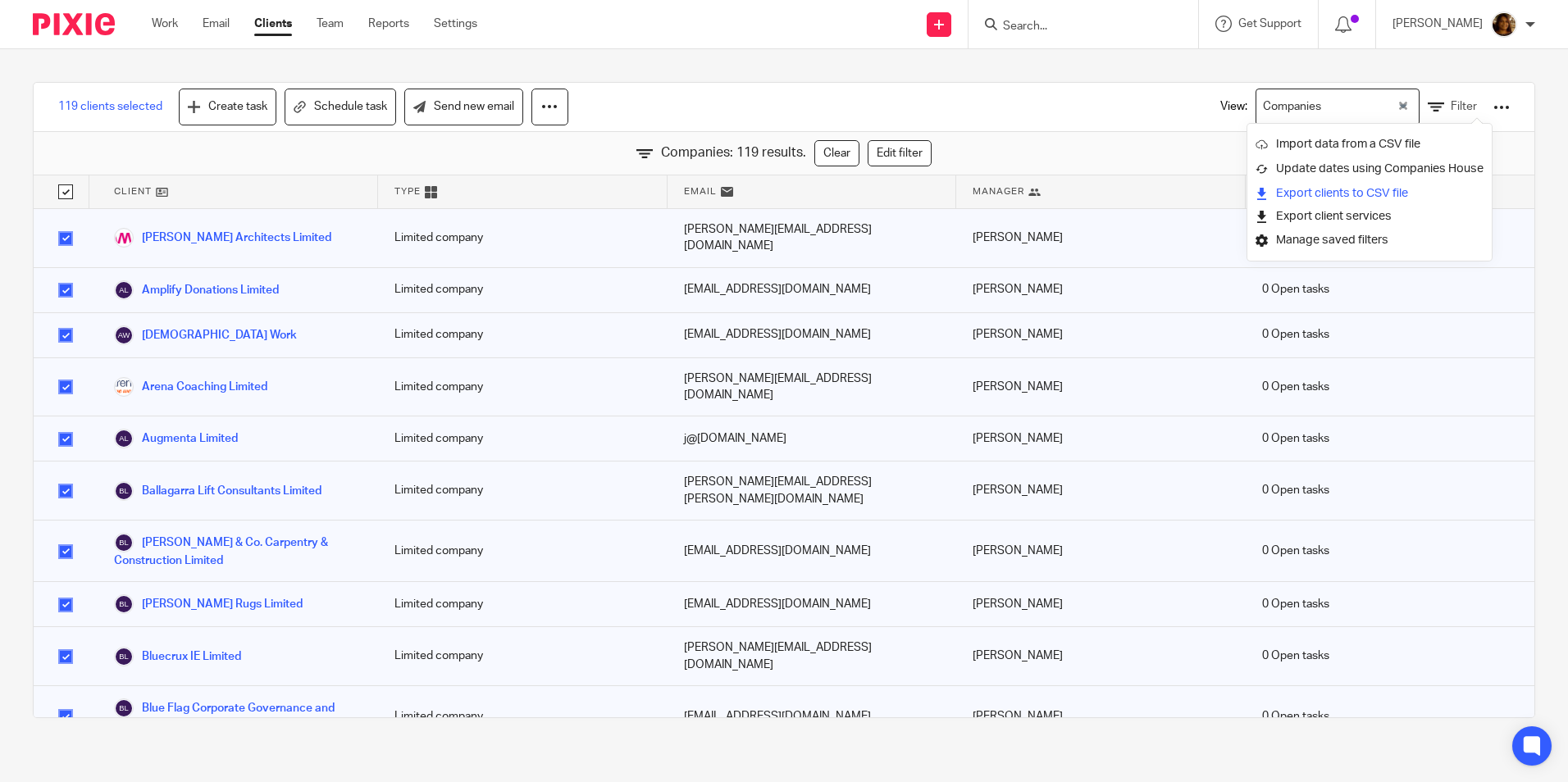
click at [1336, 191] on link "Export clients to CSV file" at bounding box center [1370, 193] width 228 height 24
click at [1100, 32] on input "Search" at bounding box center [1075, 27] width 147 height 14
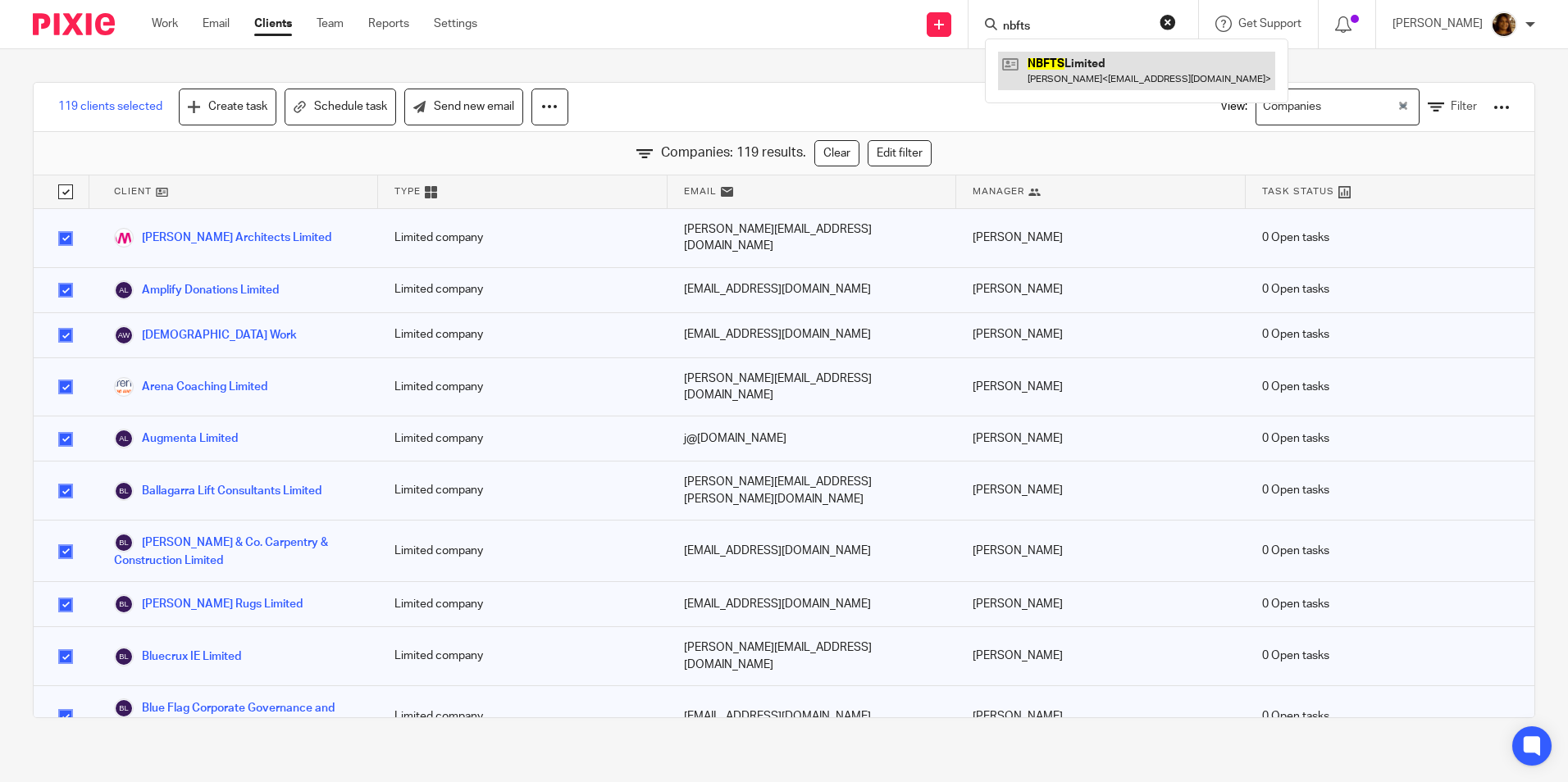
type input "nbfts"
click at [1094, 72] on link at bounding box center [1136, 70] width 277 height 38
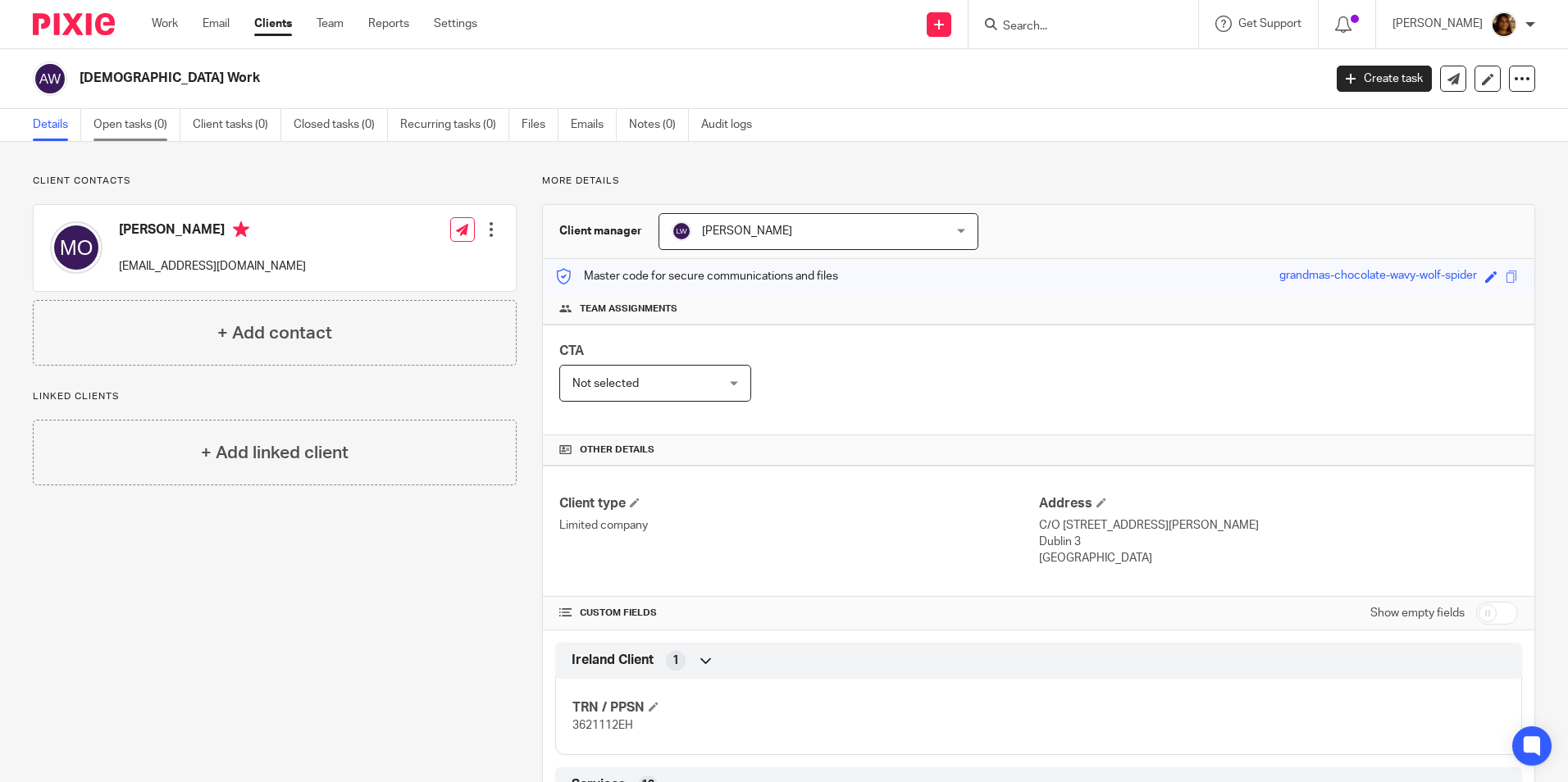
click at [157, 124] on link "Open tasks (0)" at bounding box center [137, 125] width 87 height 32
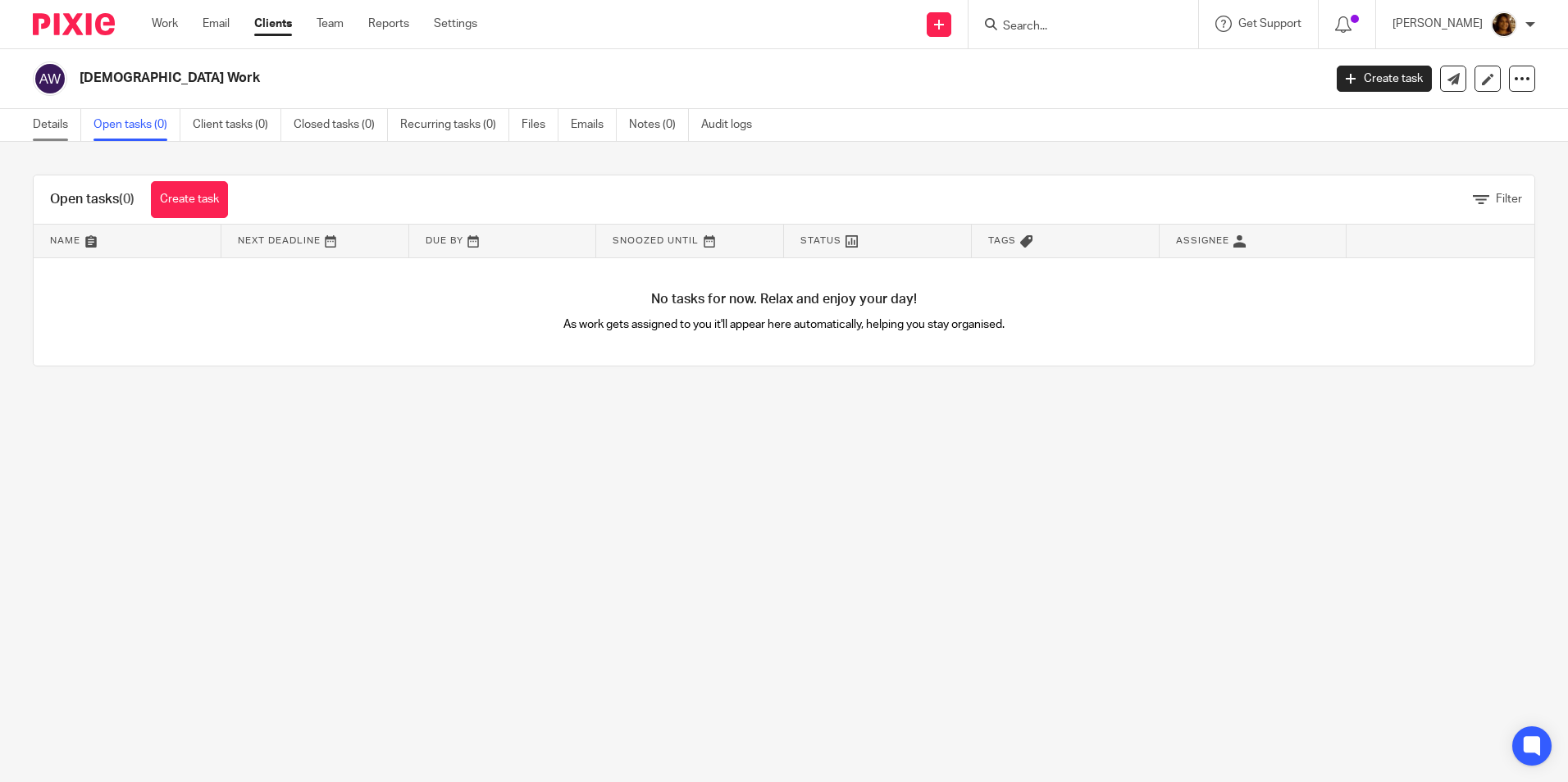
click at [43, 132] on link "Details" at bounding box center [57, 125] width 49 height 32
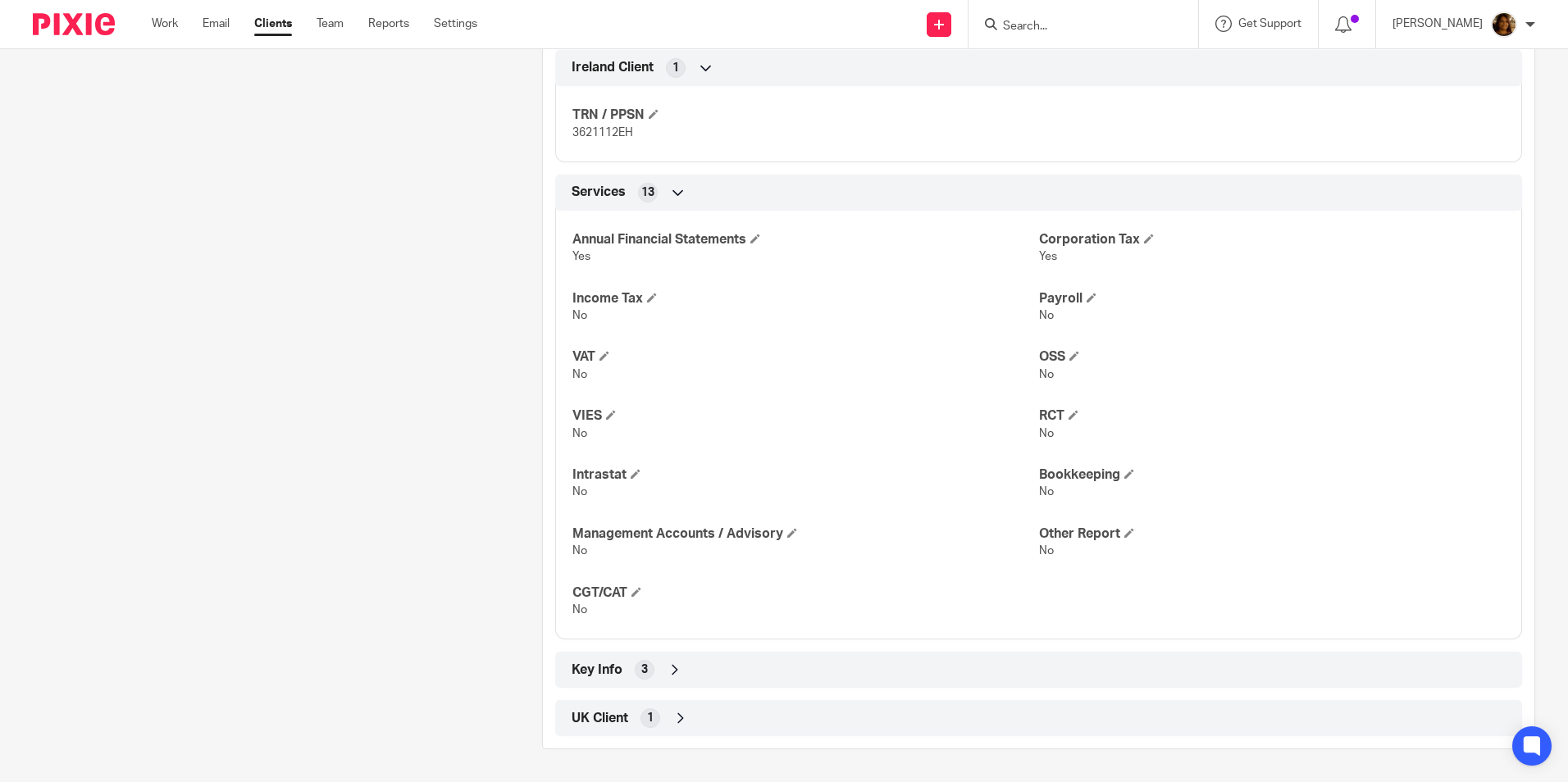
scroll to position [19, 0]
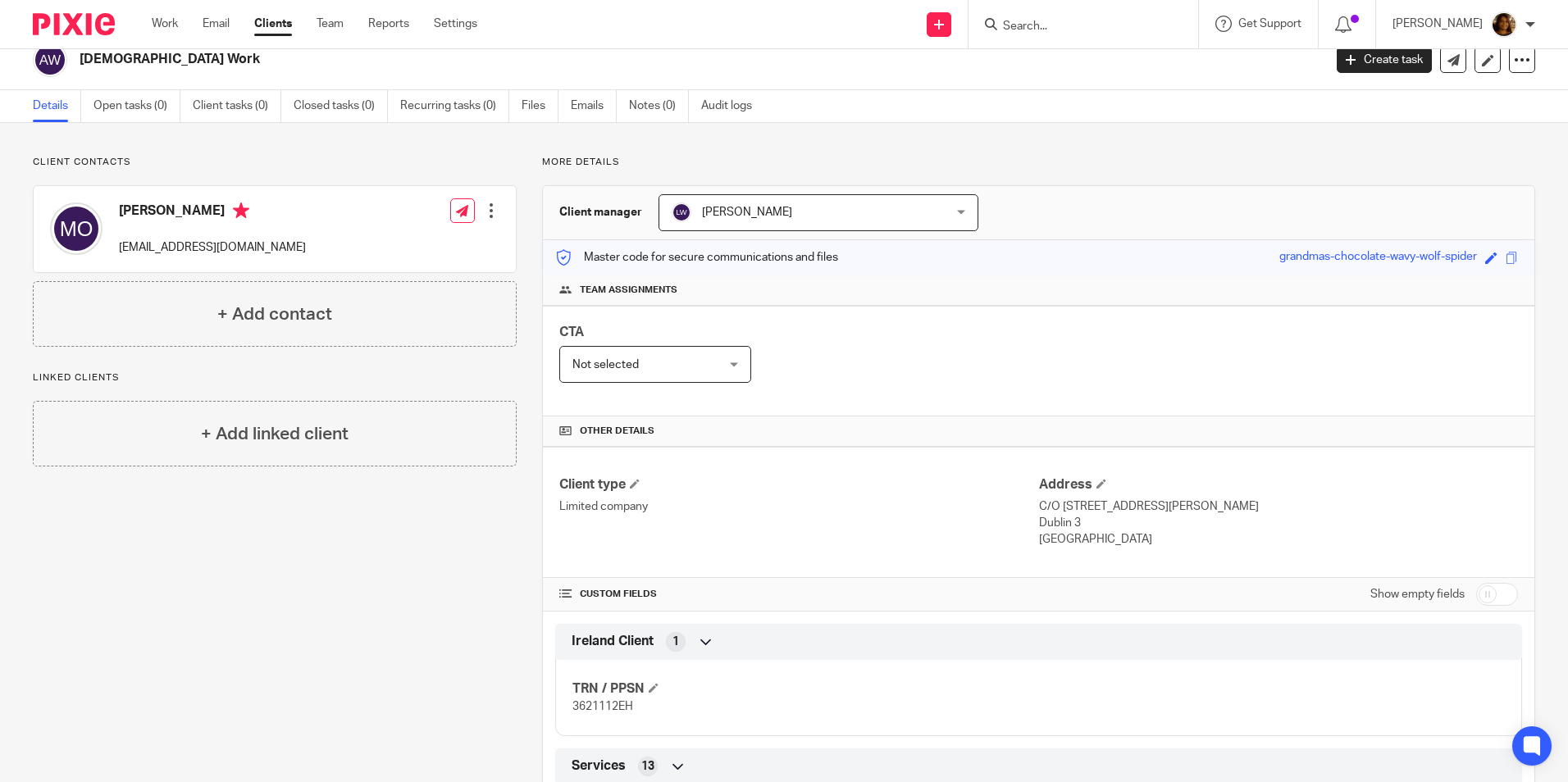
click at [1481, 597] on input "checkbox" at bounding box center [1497, 595] width 42 height 23
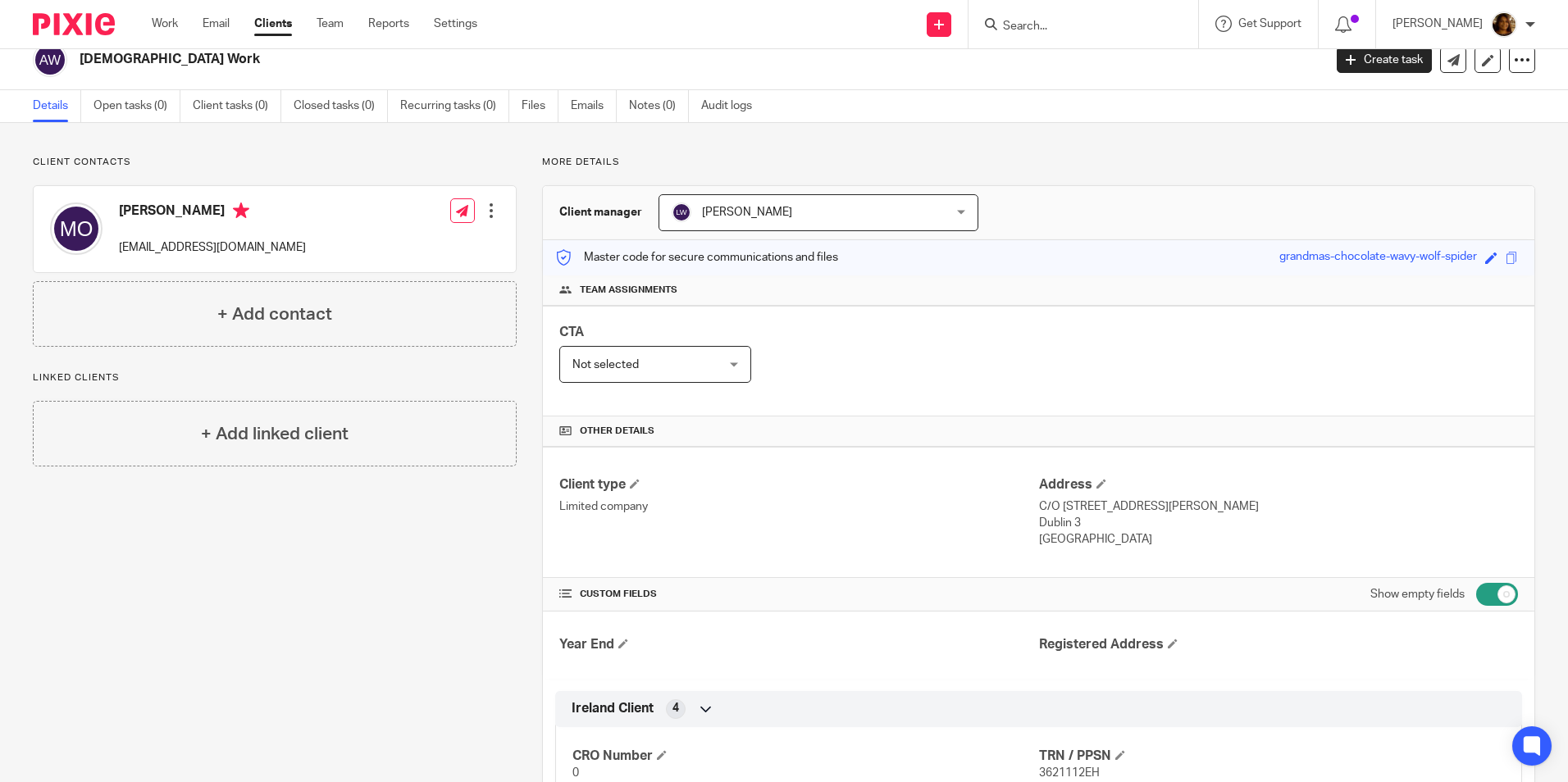
click at [1476, 599] on input "checkbox" at bounding box center [1497, 595] width 42 height 23
checkbox input "false"
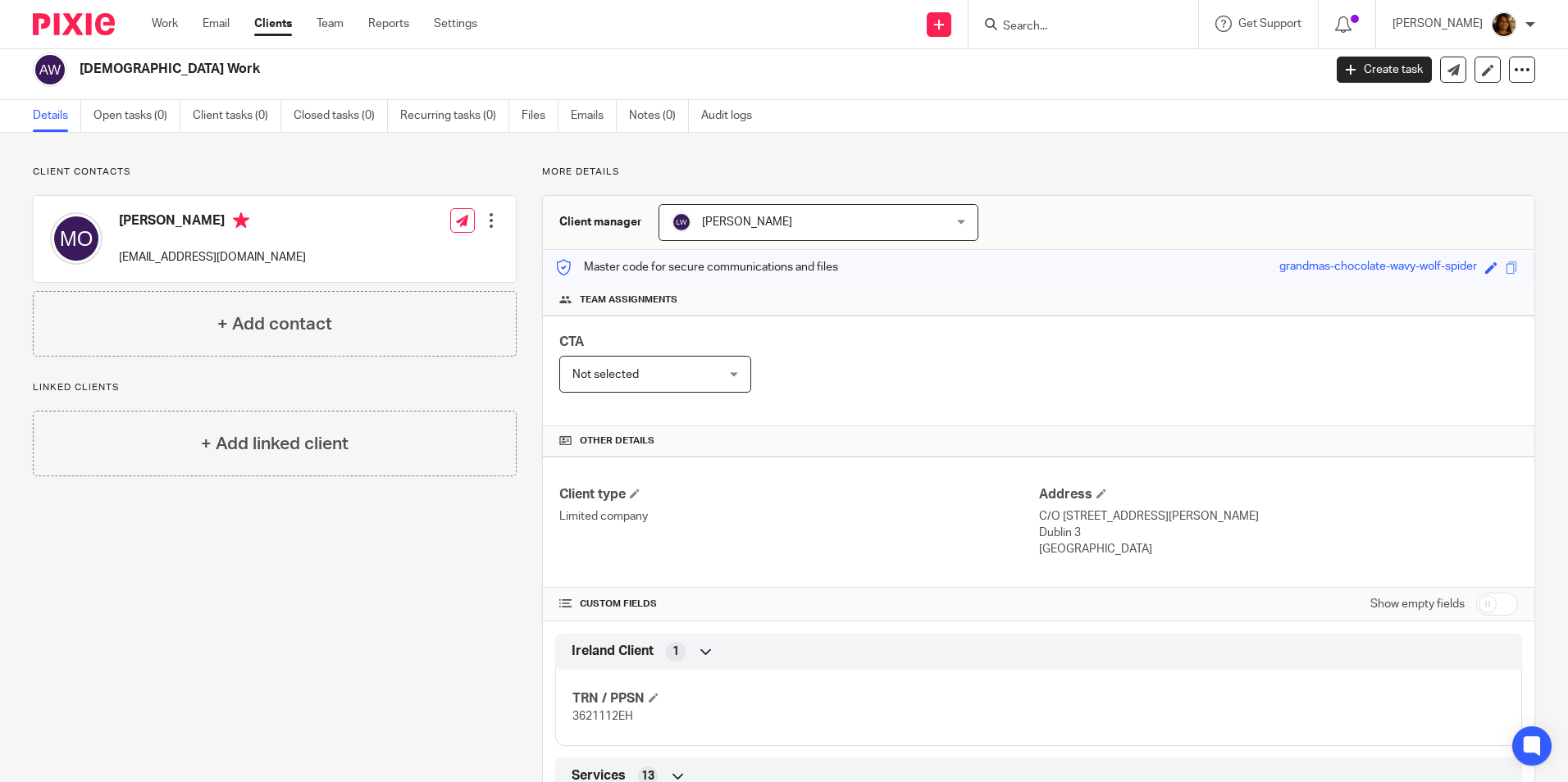
scroll to position [0, 0]
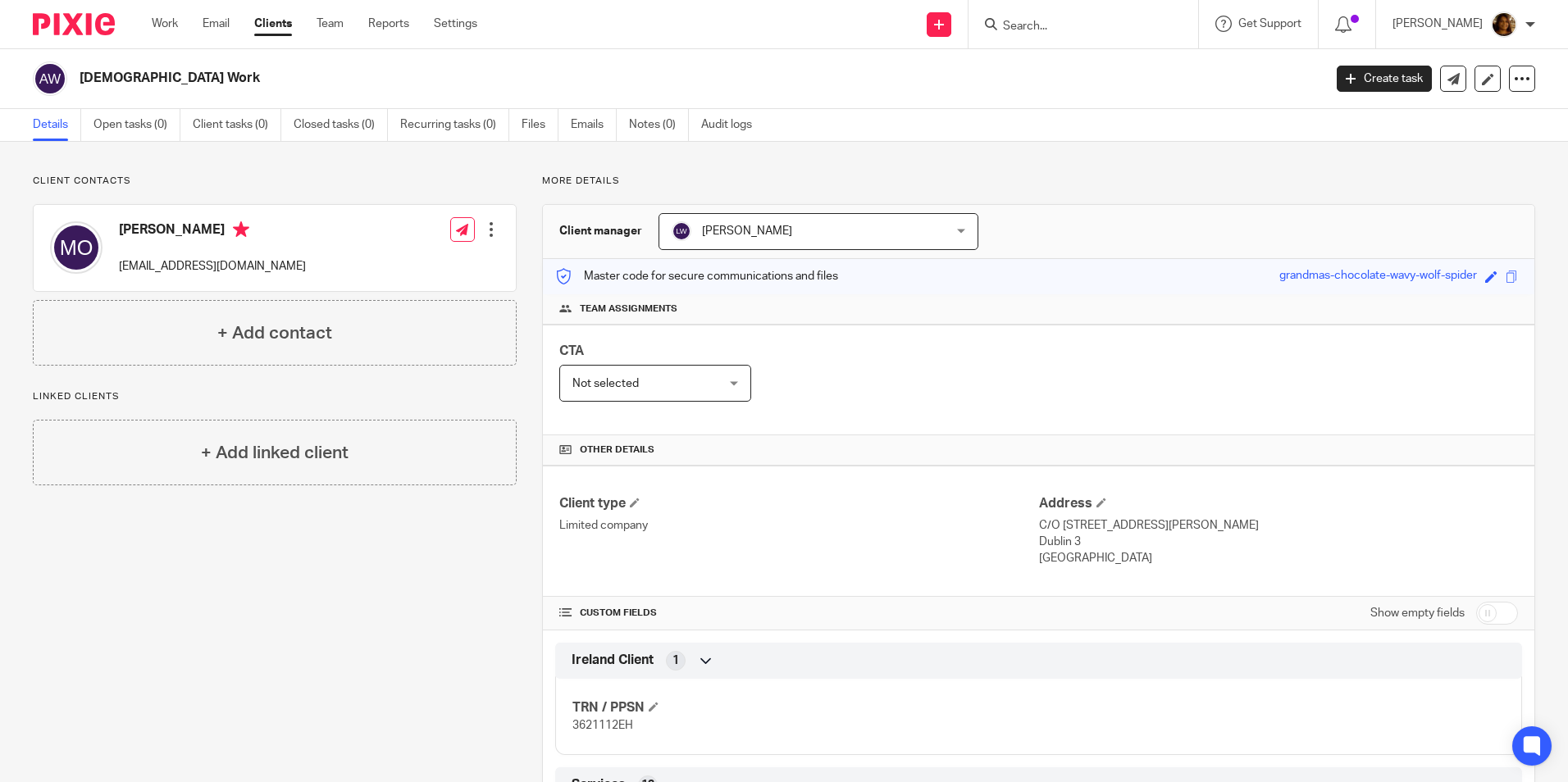
click at [61, 538] on div "Client contacts Mary O'Reilly maryajoreilly@gmail.com Edit contact Create clien…" at bounding box center [262, 758] width 510 height 1168
click at [1032, 34] on form at bounding box center [1089, 24] width 174 height 21
click at [1044, 22] on input "Search" at bounding box center [1075, 27] width 147 height 14
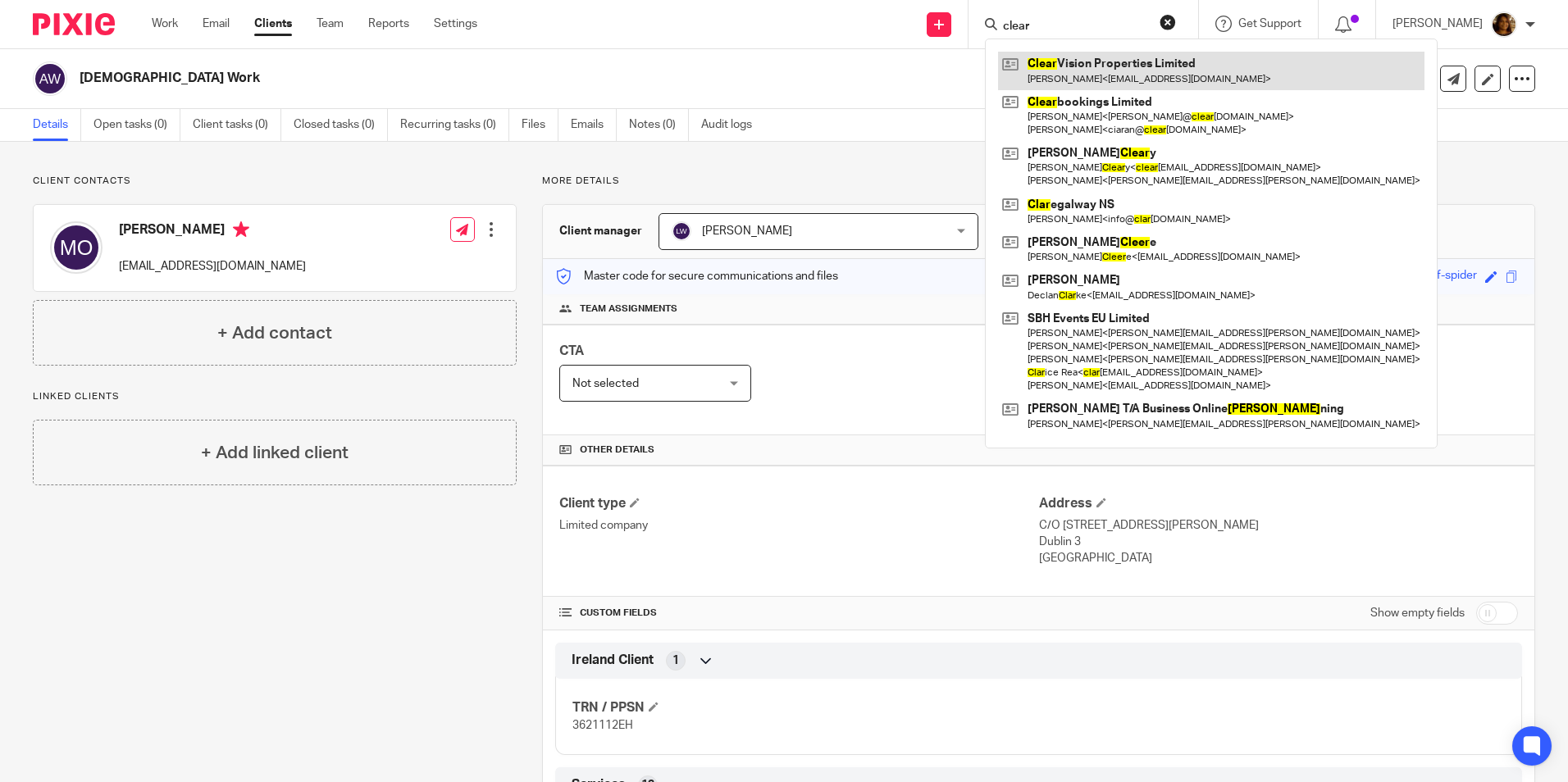
type input "clear"
click at [1128, 72] on link at bounding box center [1211, 70] width 426 height 38
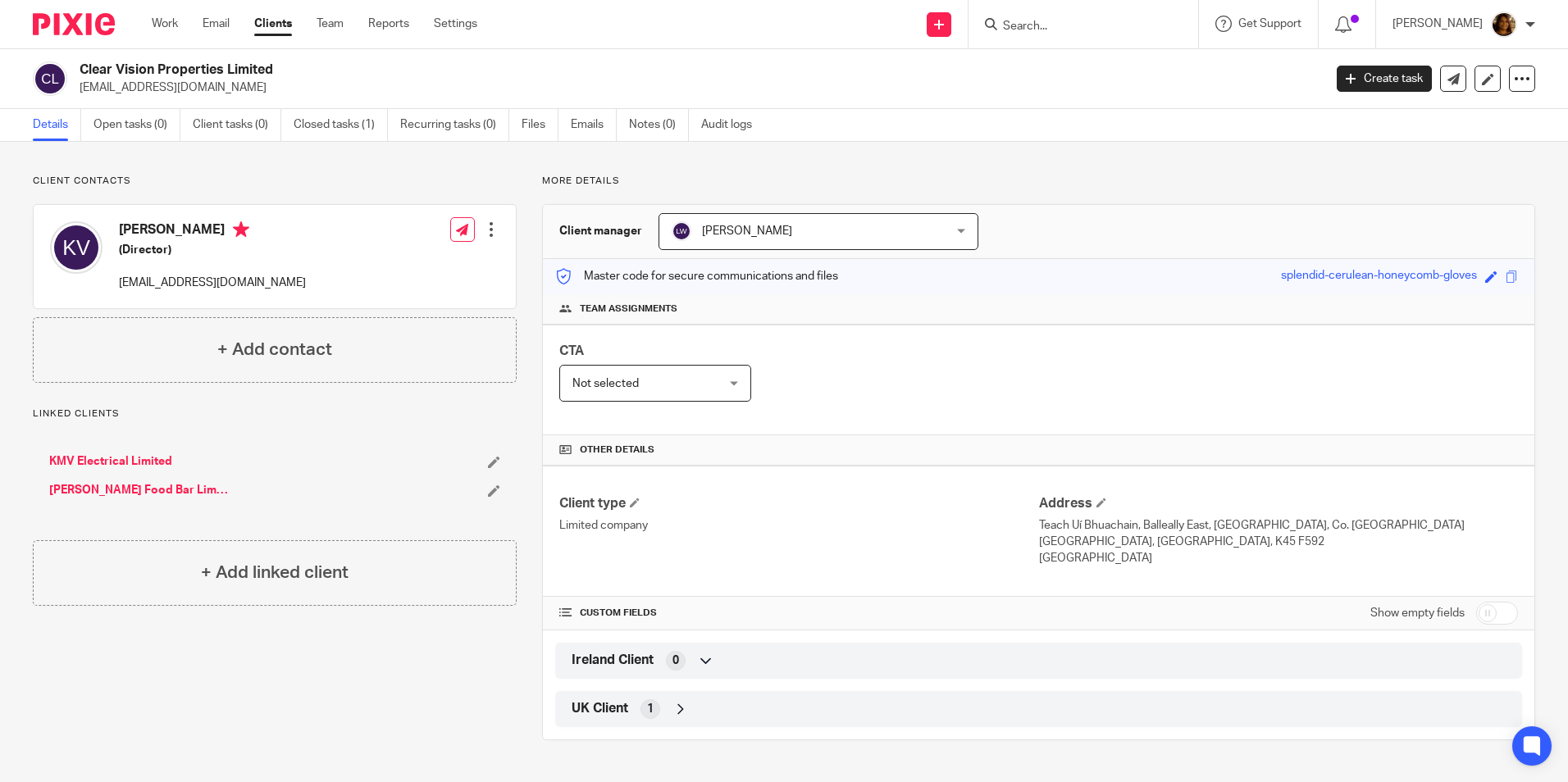
click at [1491, 615] on input "checkbox" at bounding box center [1497, 614] width 42 height 23
checkbox input "true"
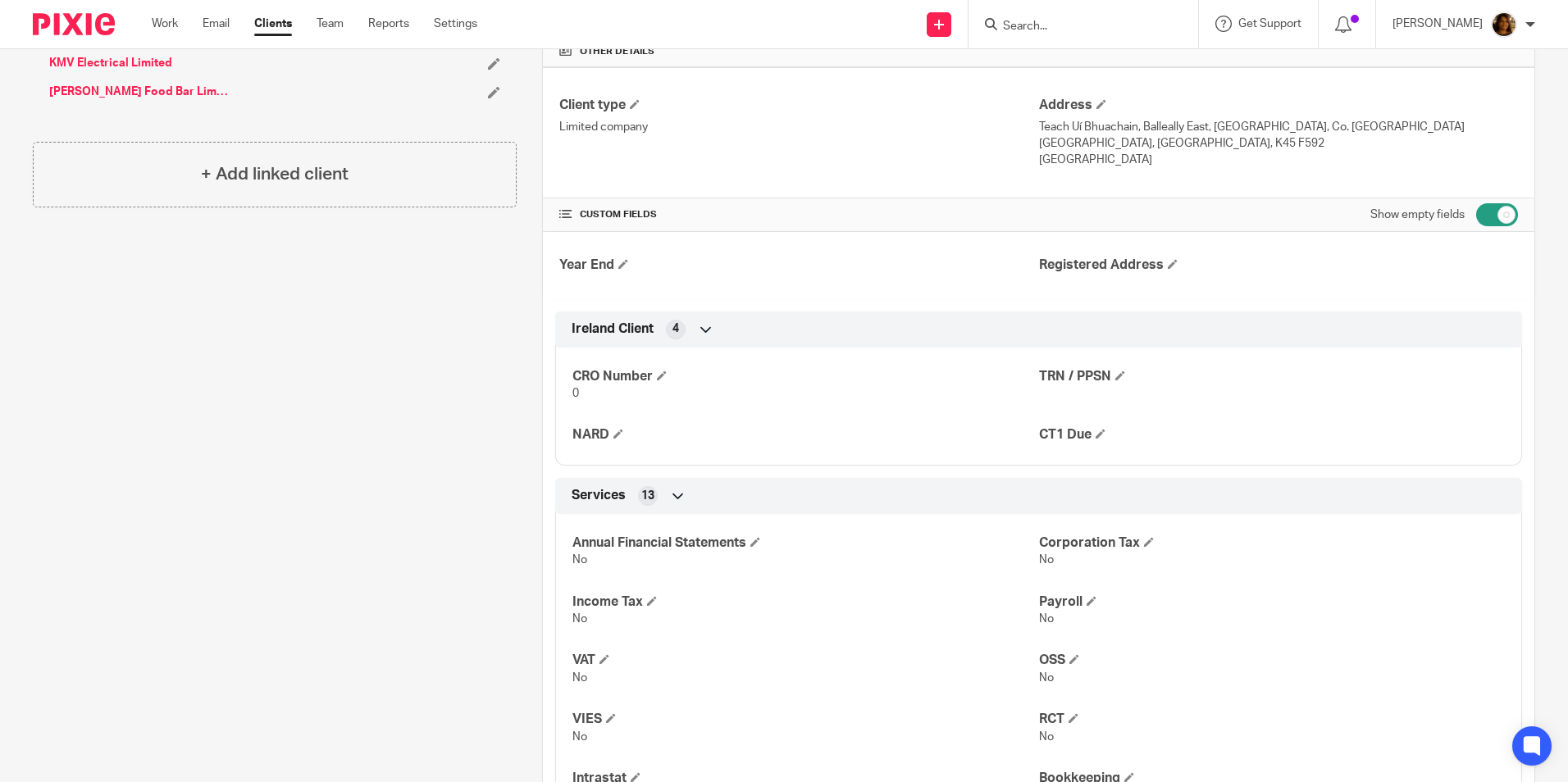
scroll to position [410, 0]
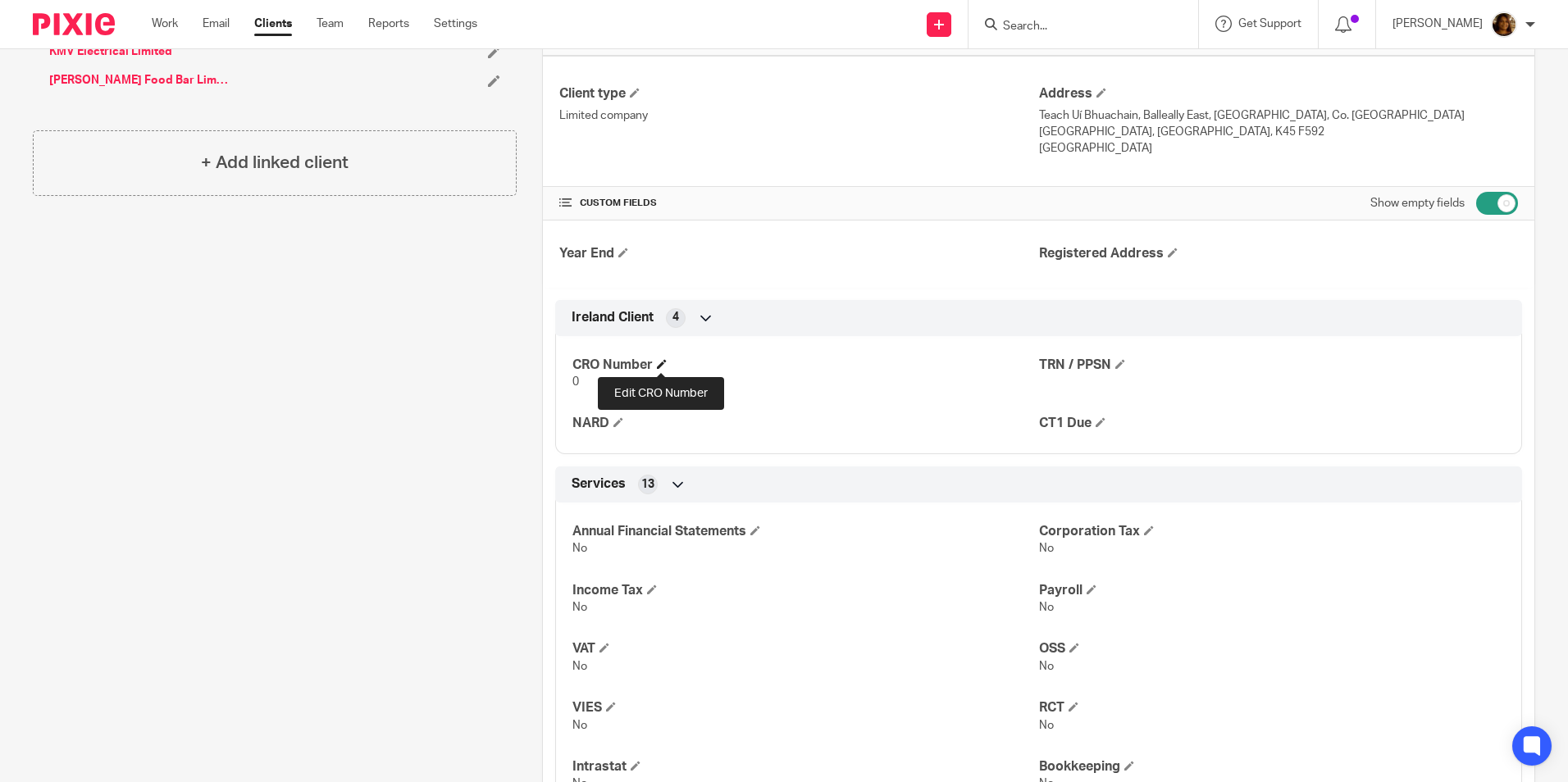
click at [663, 360] on span at bounding box center [662, 364] width 10 height 10
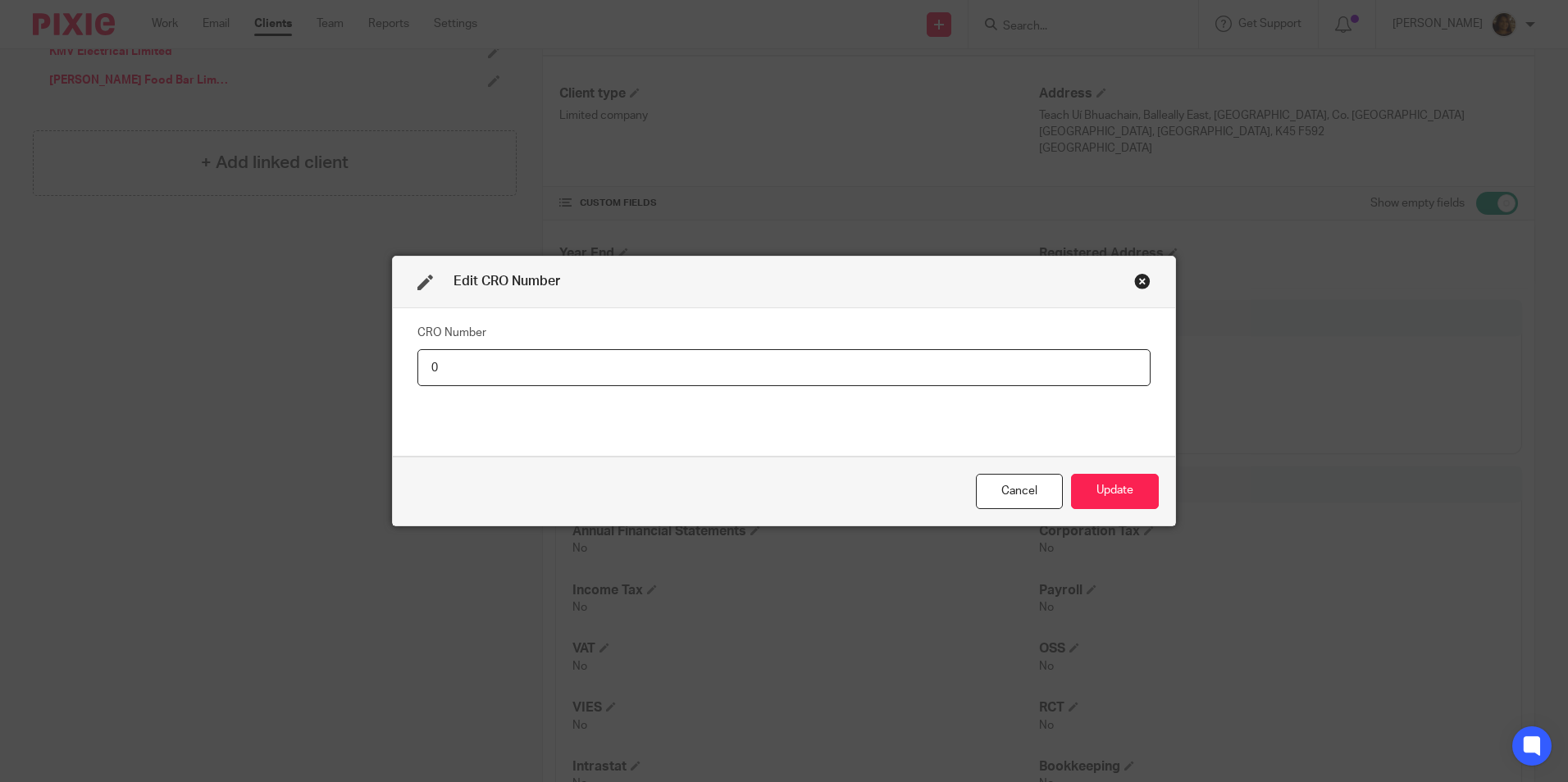
click at [473, 369] on input "0" at bounding box center [784, 368] width 734 height 37
type input "795372"
click at [1111, 482] on button "Update" at bounding box center [1116, 491] width 88 height 35
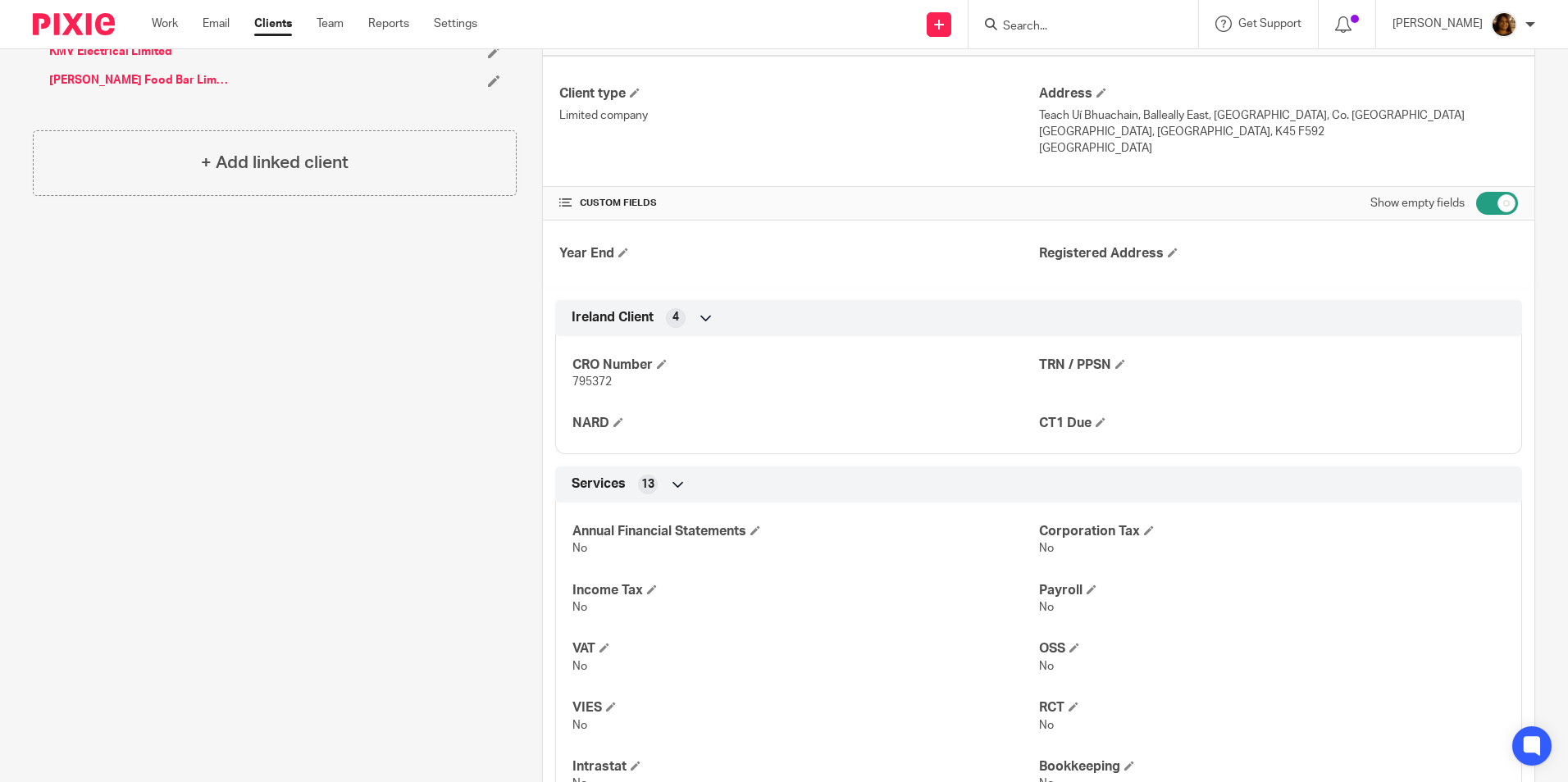
scroll to position [0, 0]
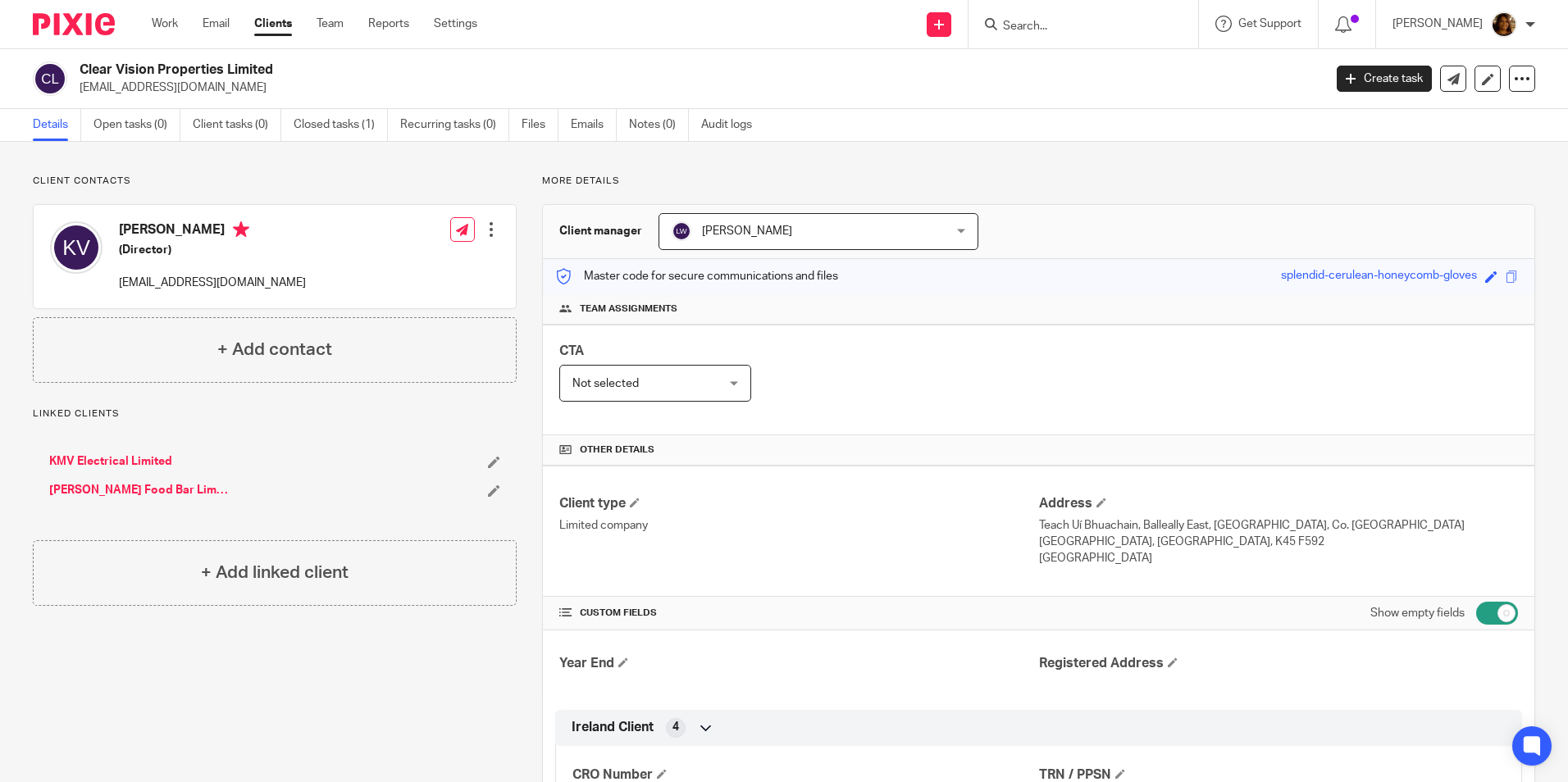
click at [1481, 618] on input "checkbox" at bounding box center [1497, 614] width 42 height 23
checkbox input "false"
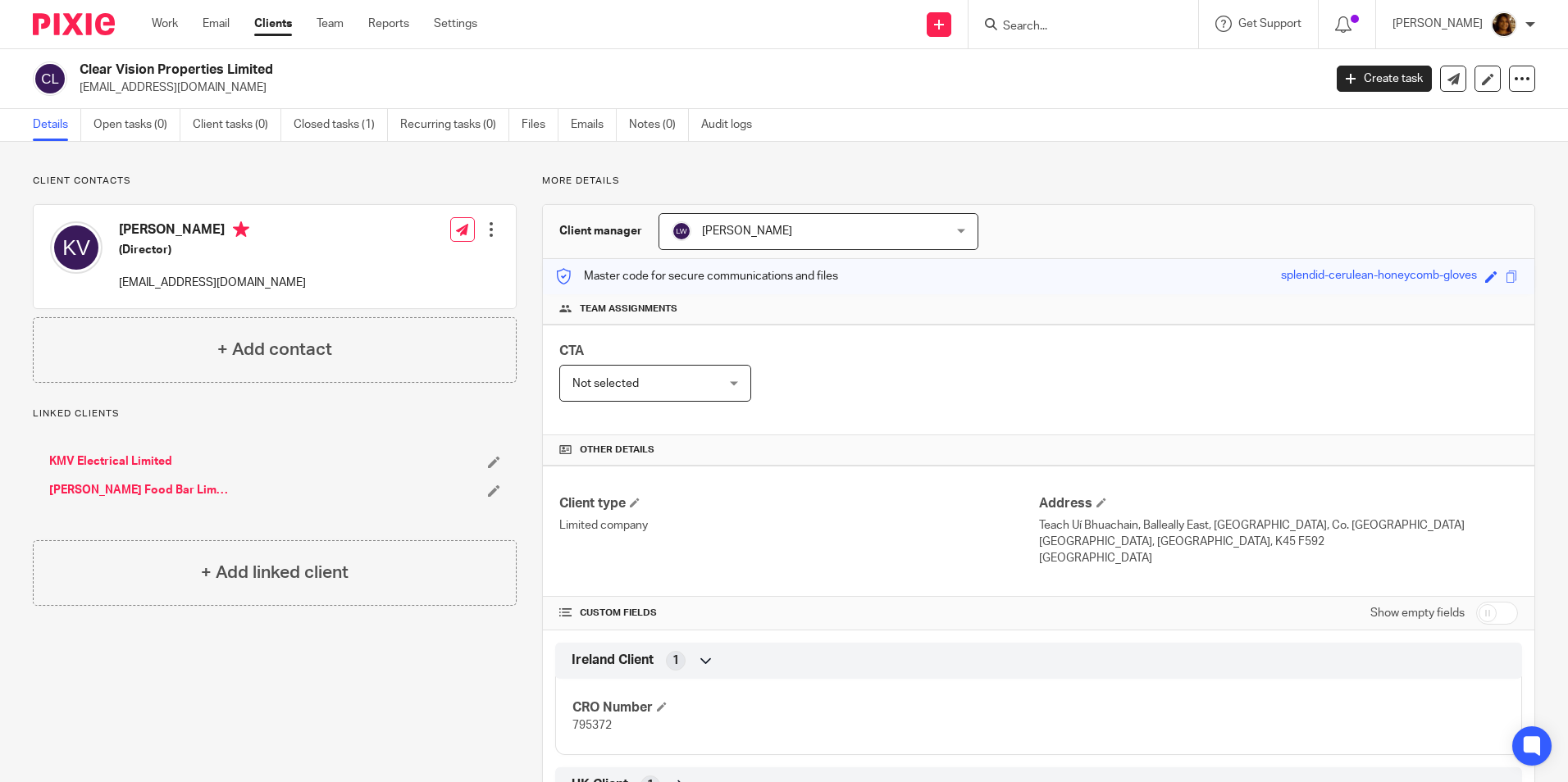
click at [1082, 32] on input "Search" at bounding box center [1075, 27] width 147 height 14
type input "ishka"
click at [1088, 79] on link at bounding box center [1136, 70] width 277 height 38
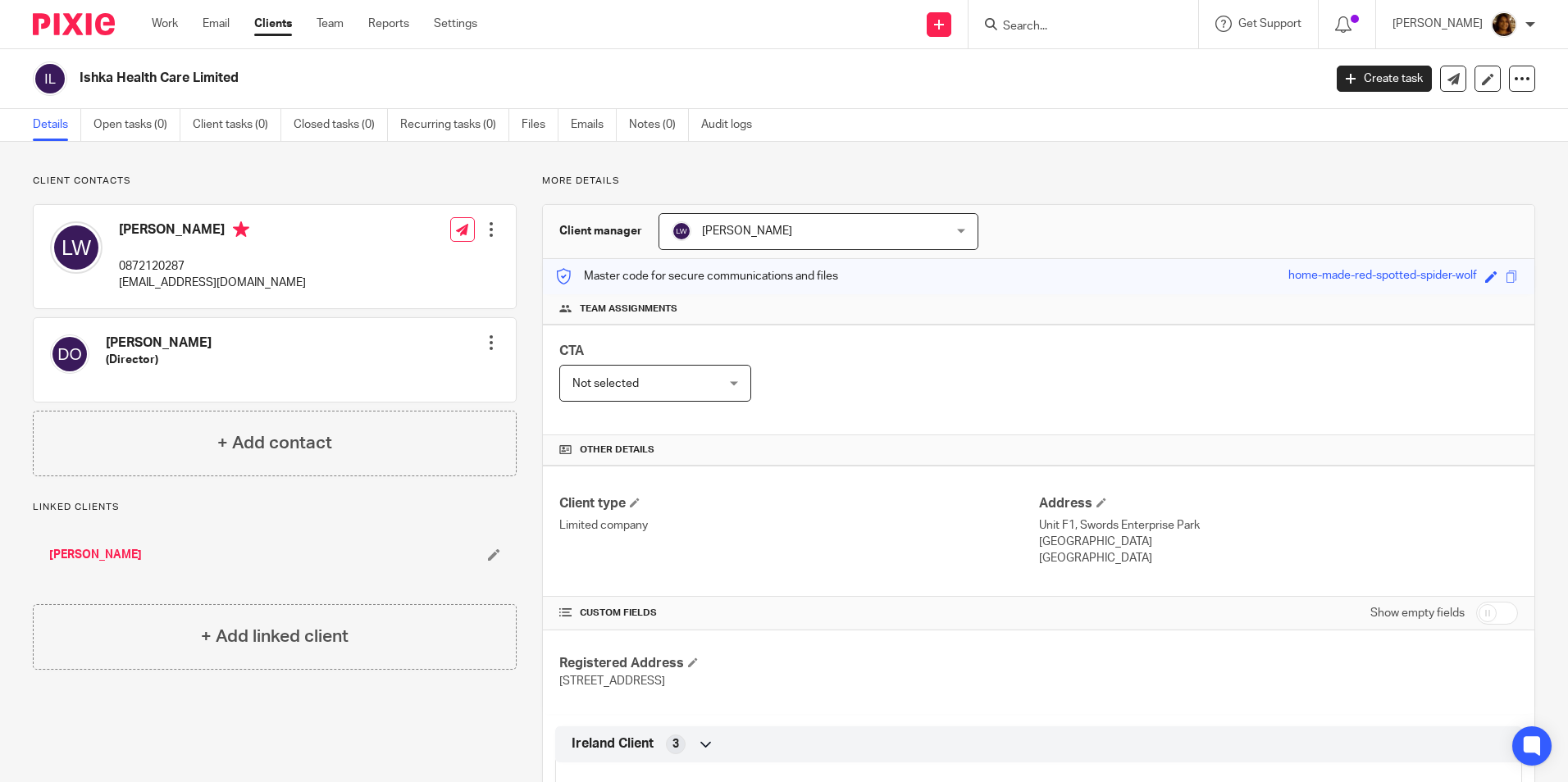
click at [81, 553] on link "[PERSON_NAME]" at bounding box center [95, 555] width 93 height 16
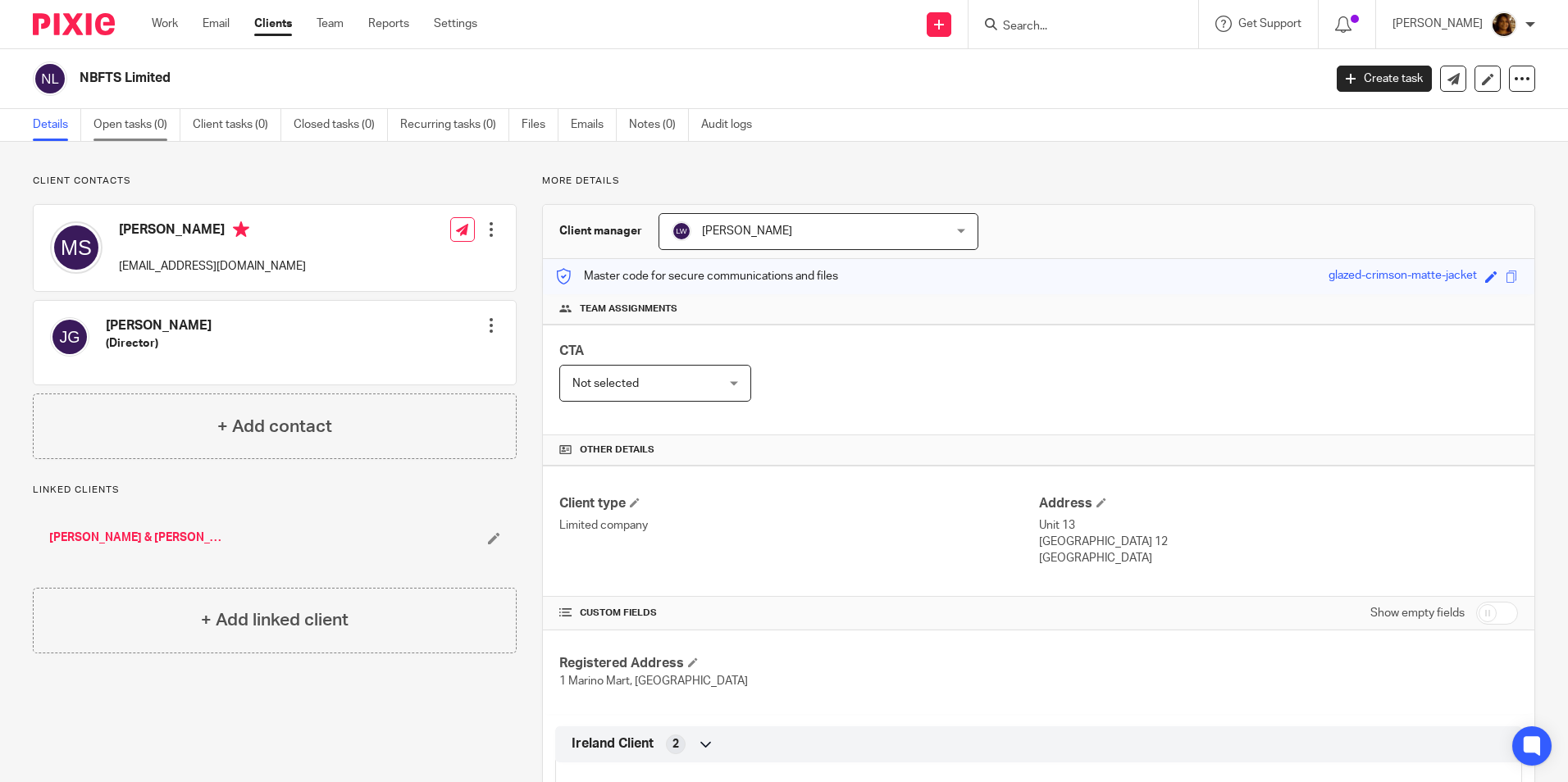
click at [147, 119] on link "Open tasks (0)" at bounding box center [137, 125] width 87 height 32
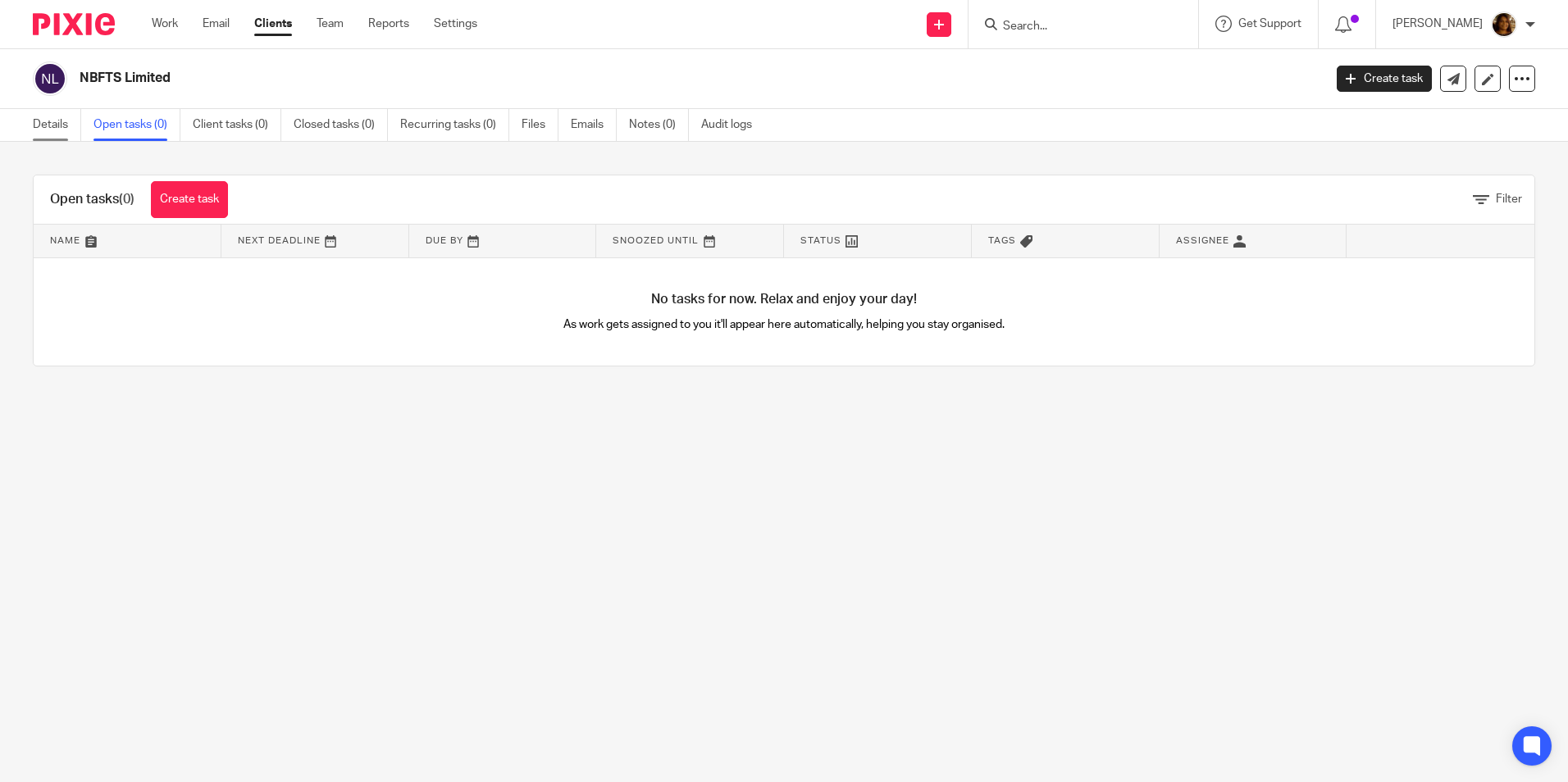
click at [59, 128] on link "Details" at bounding box center [57, 125] width 49 height 32
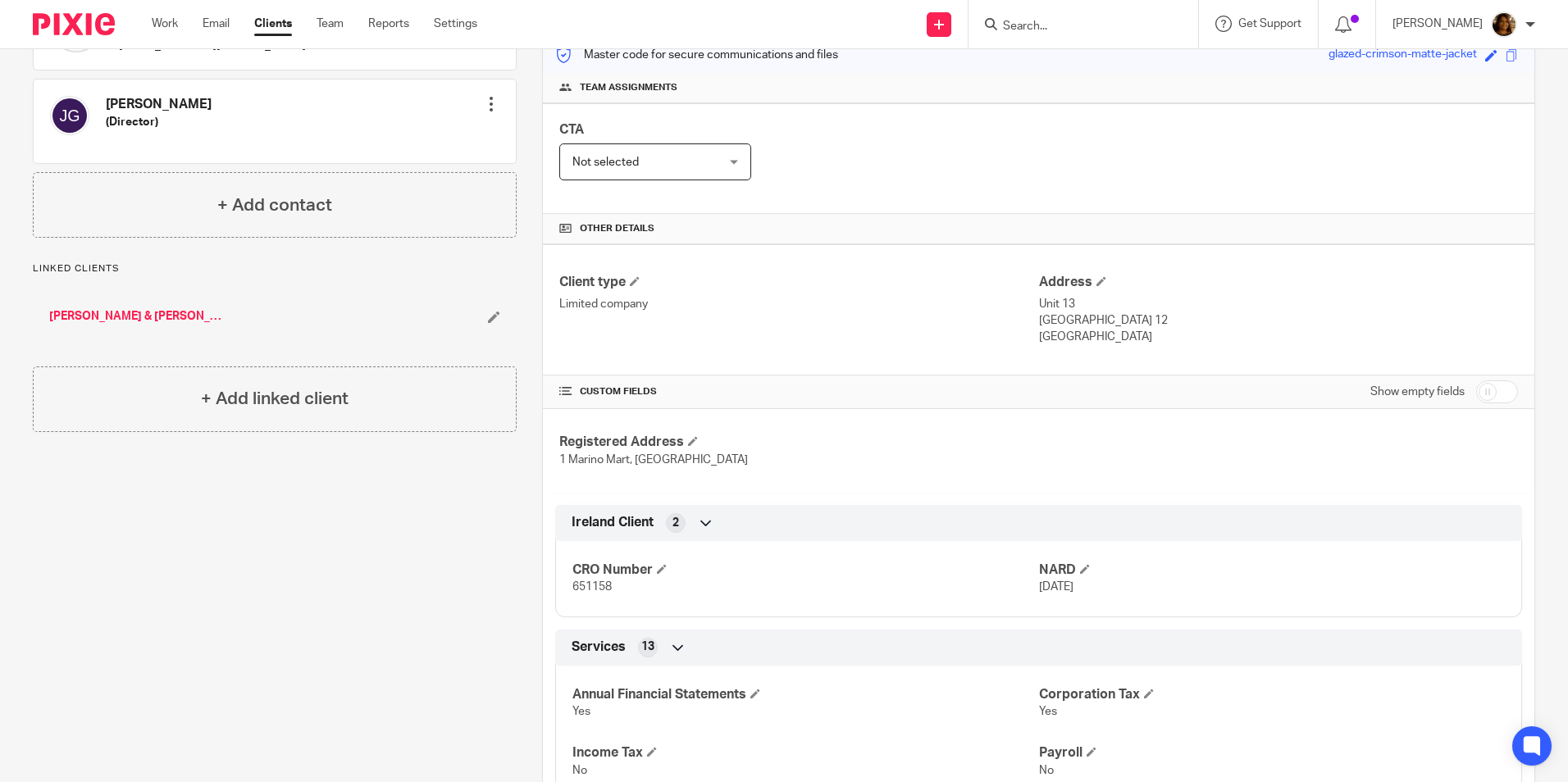
scroll to position [246, 0]
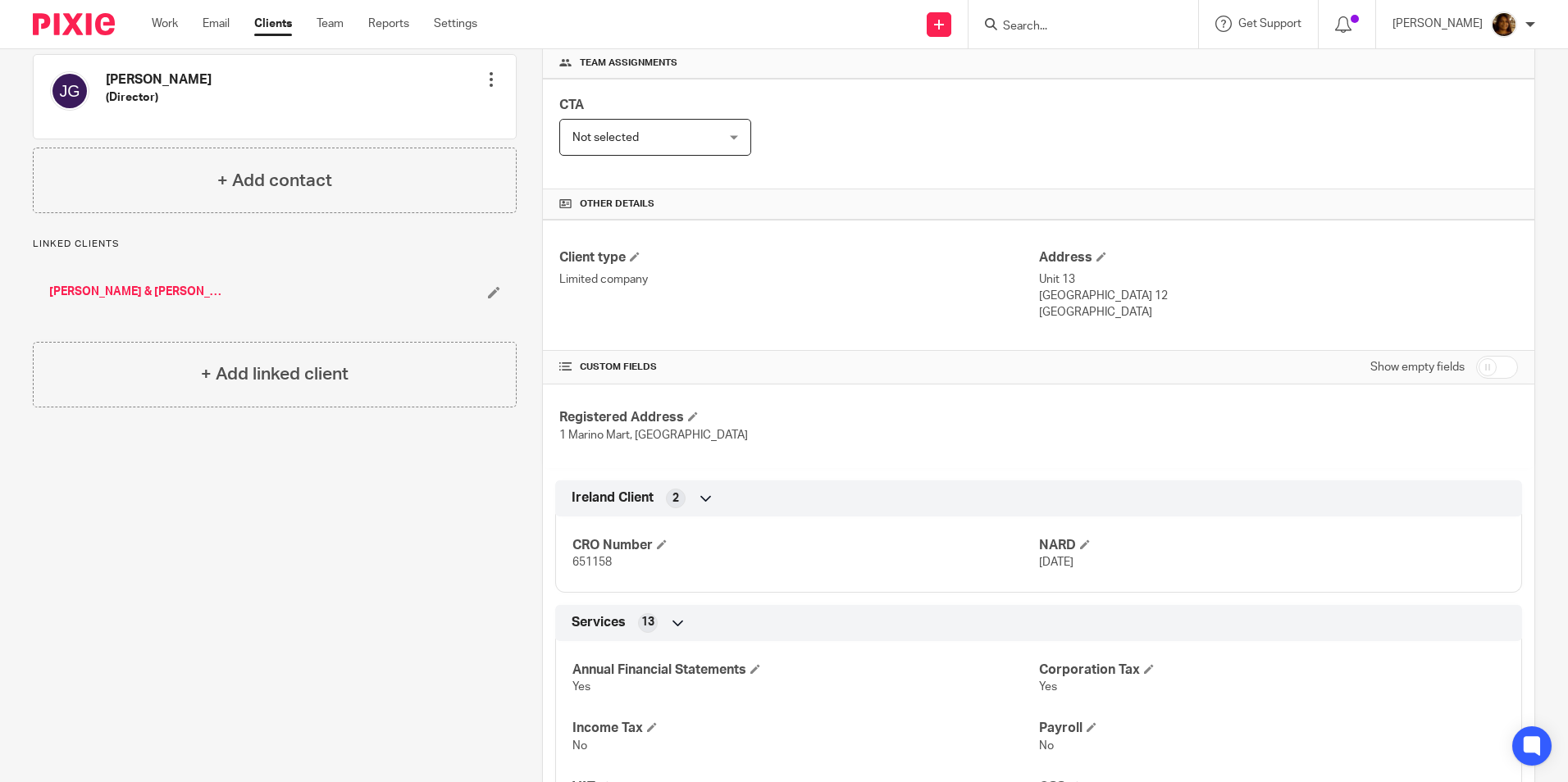
click at [1483, 364] on input "checkbox" at bounding box center [1497, 368] width 42 height 23
checkbox input "true"
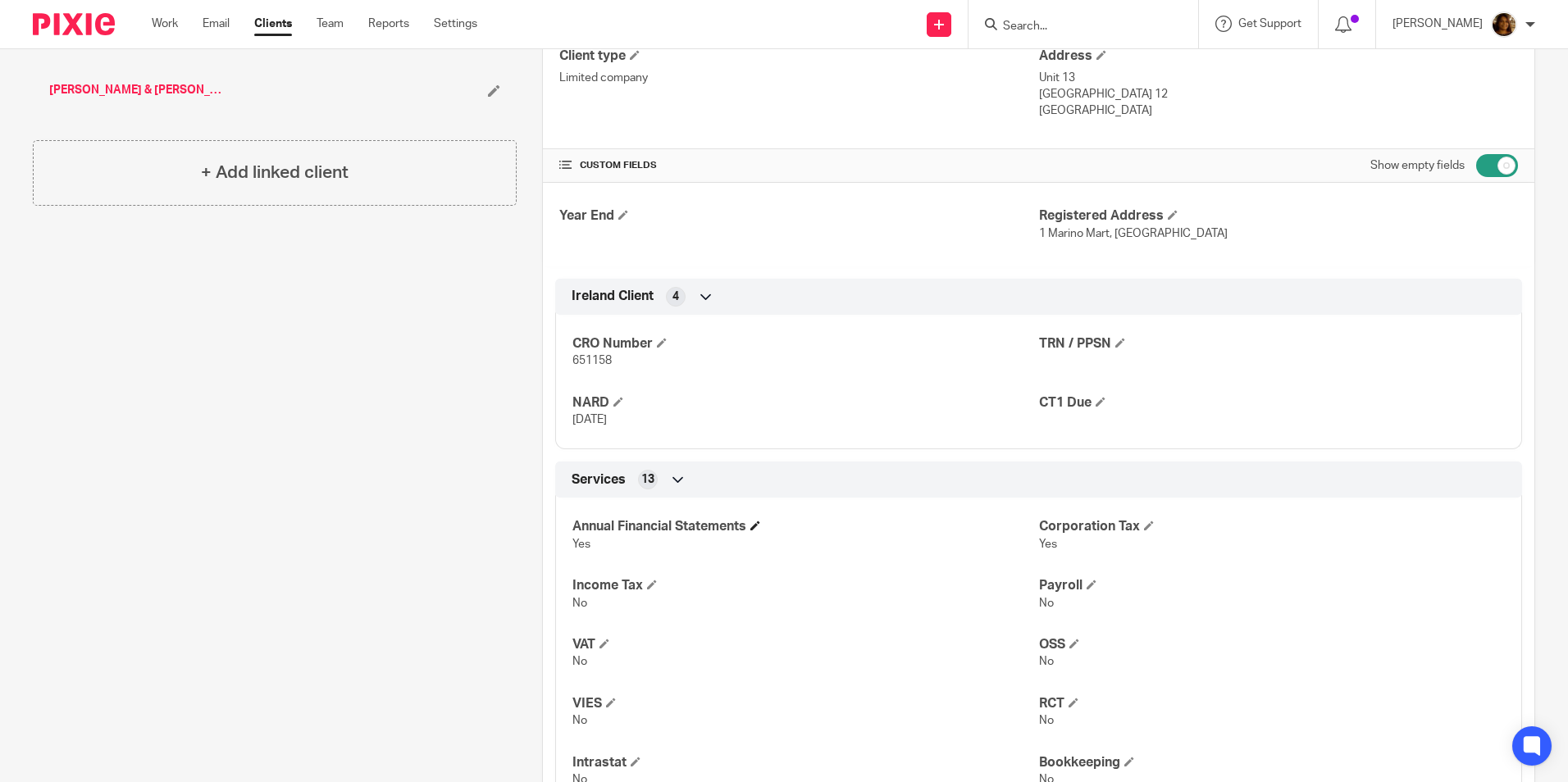
scroll to position [373, 0]
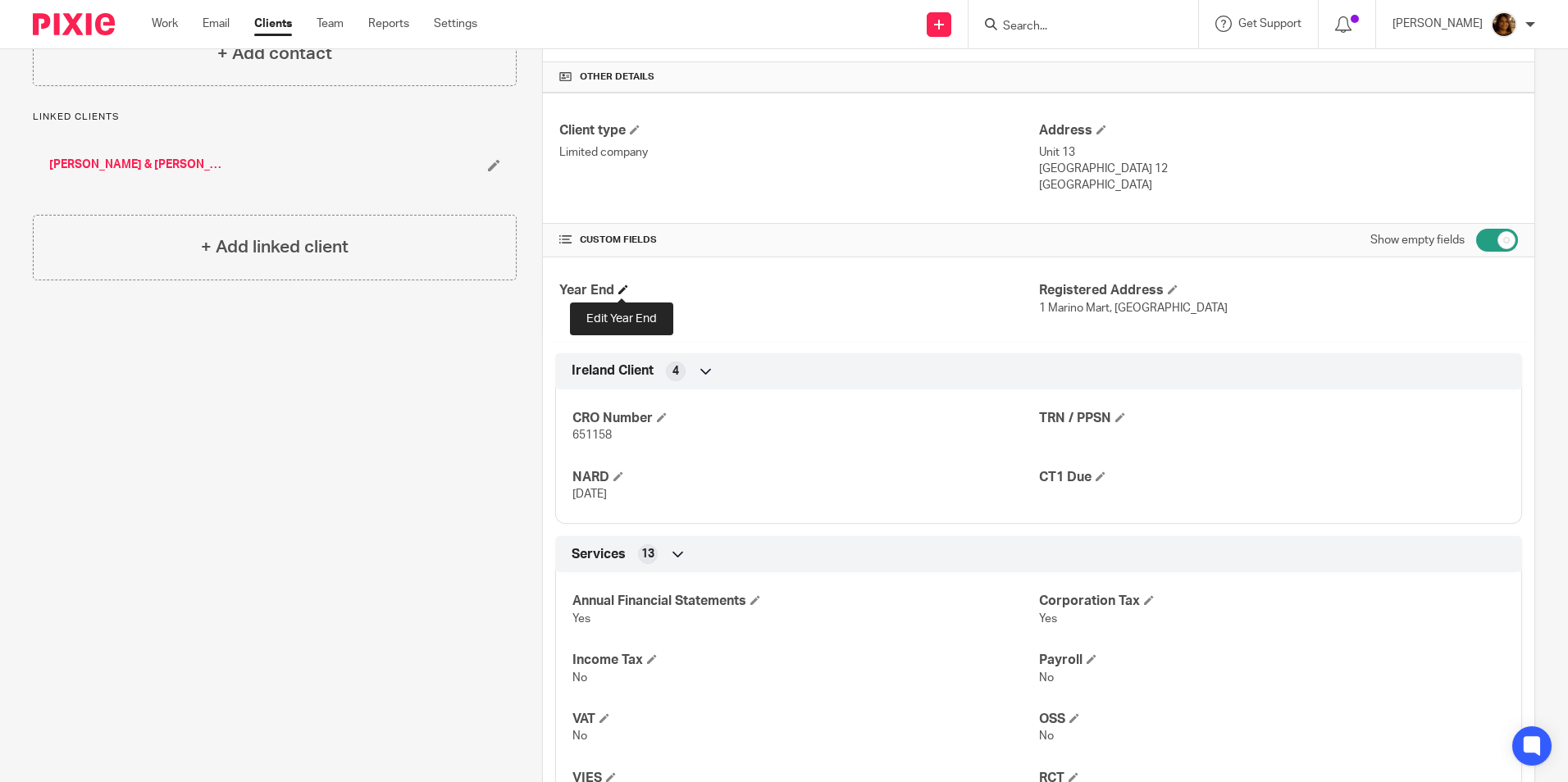
click at [619, 289] on span at bounding box center [623, 289] width 10 height 10
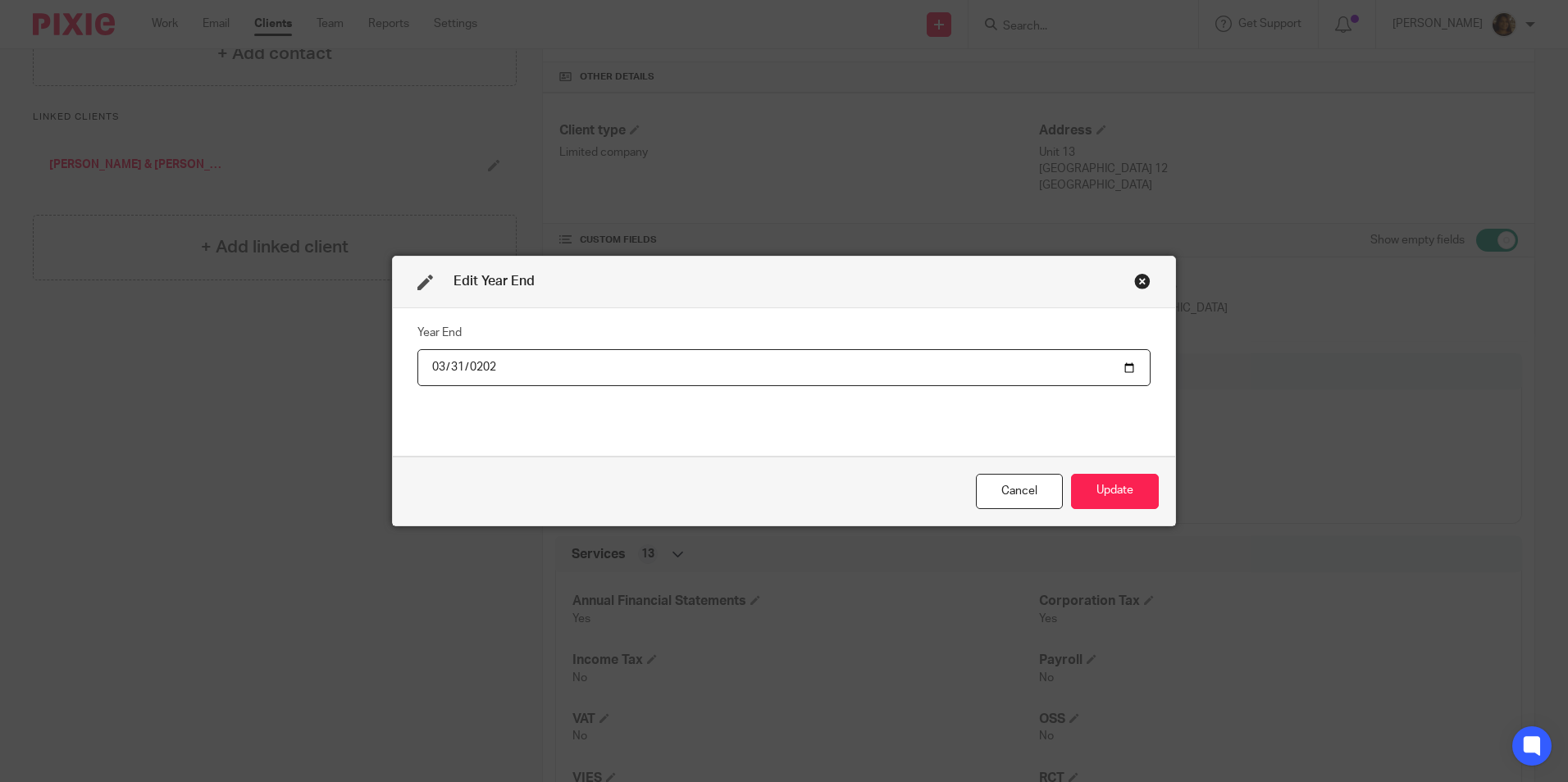
type input "2025-03-31"
click at [1125, 487] on button "Update" at bounding box center [1116, 491] width 88 height 35
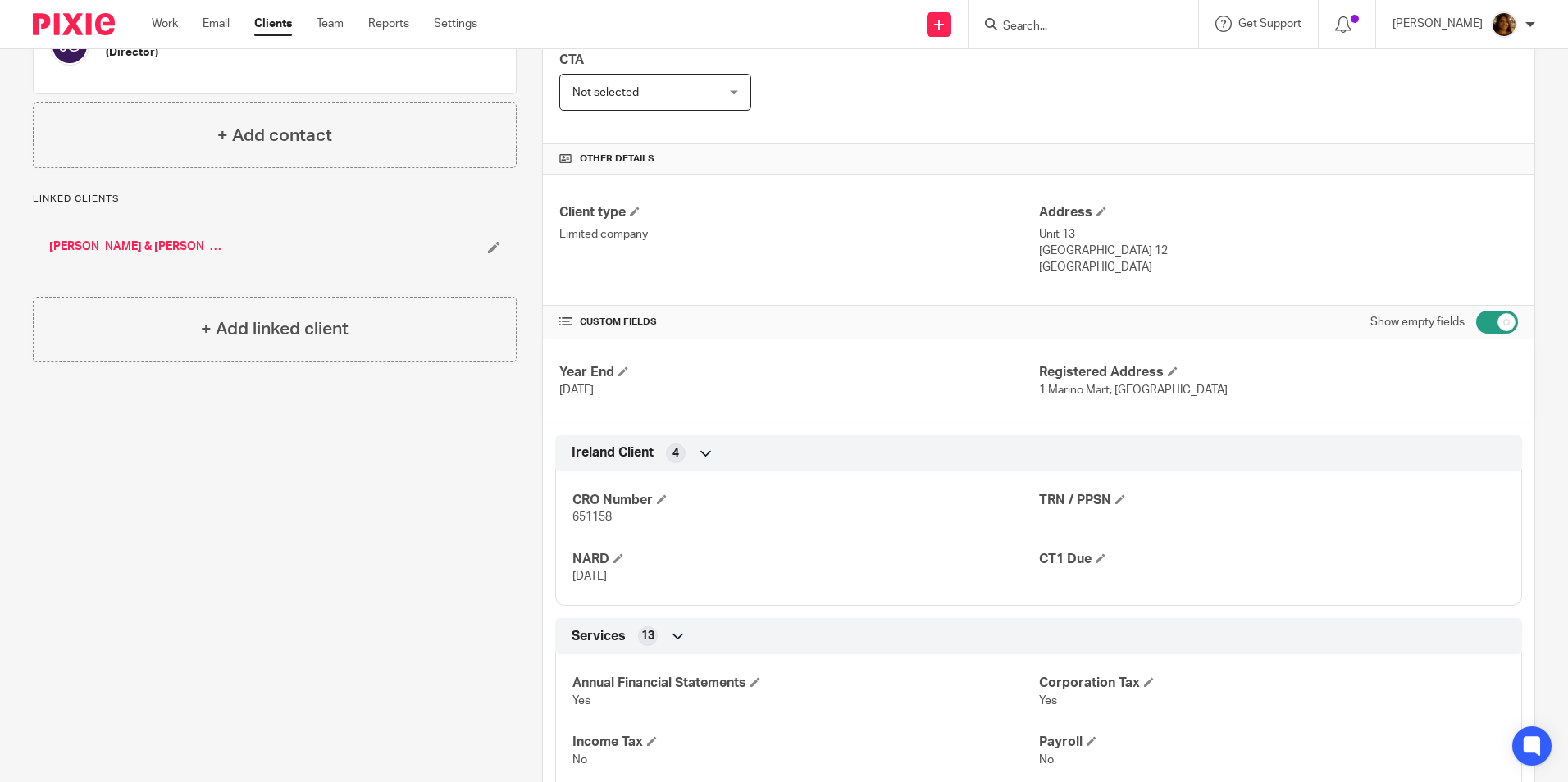
scroll to position [0, 0]
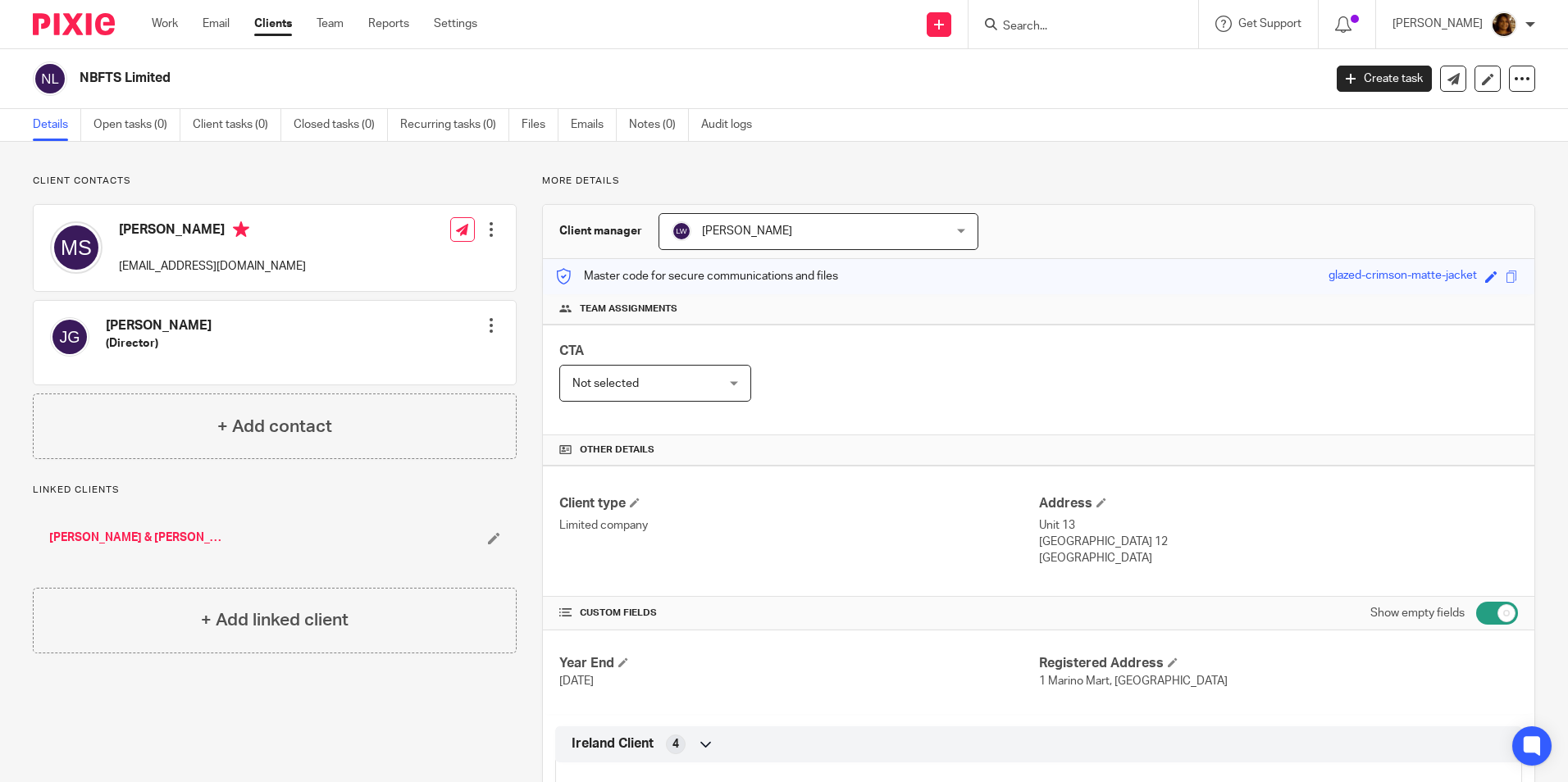
click at [127, 532] on link "[PERSON_NAME] & [PERSON_NAME]" at bounding box center [139, 538] width 181 height 16
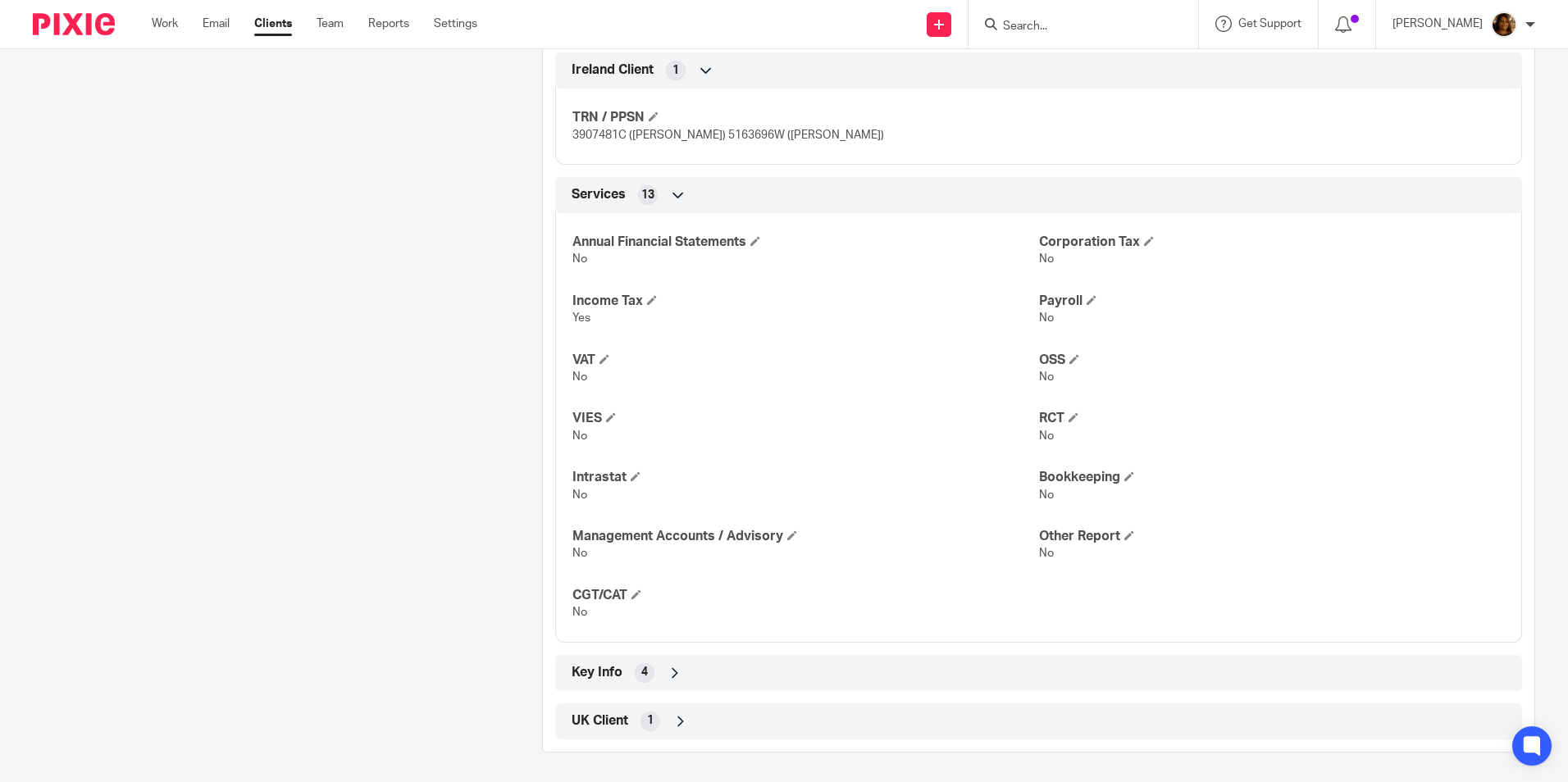
scroll to position [644, 0]
click at [1258, 671] on div "Key Info 4" at bounding box center [1038, 670] width 942 height 28
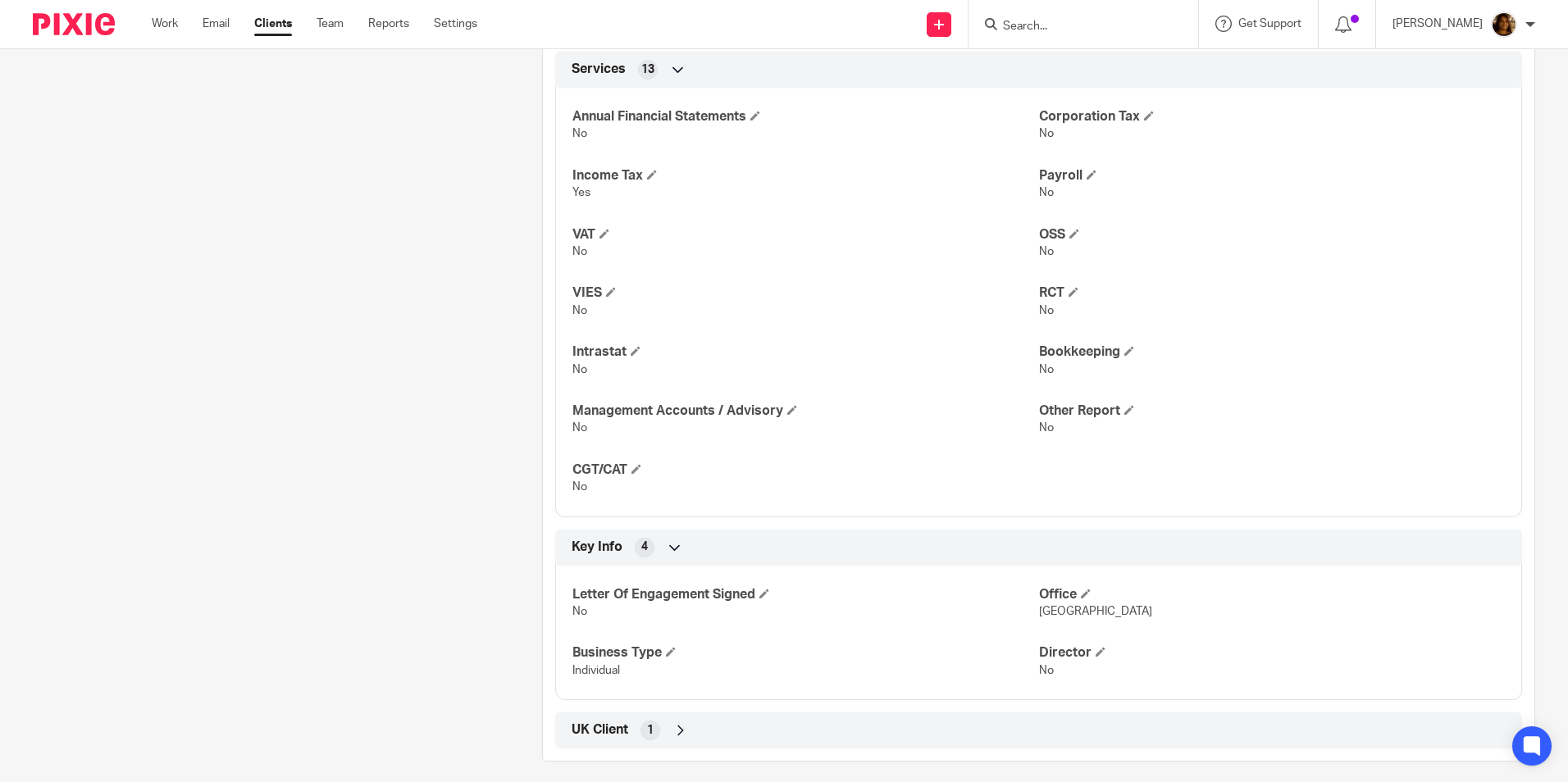
scroll to position [778, 0]
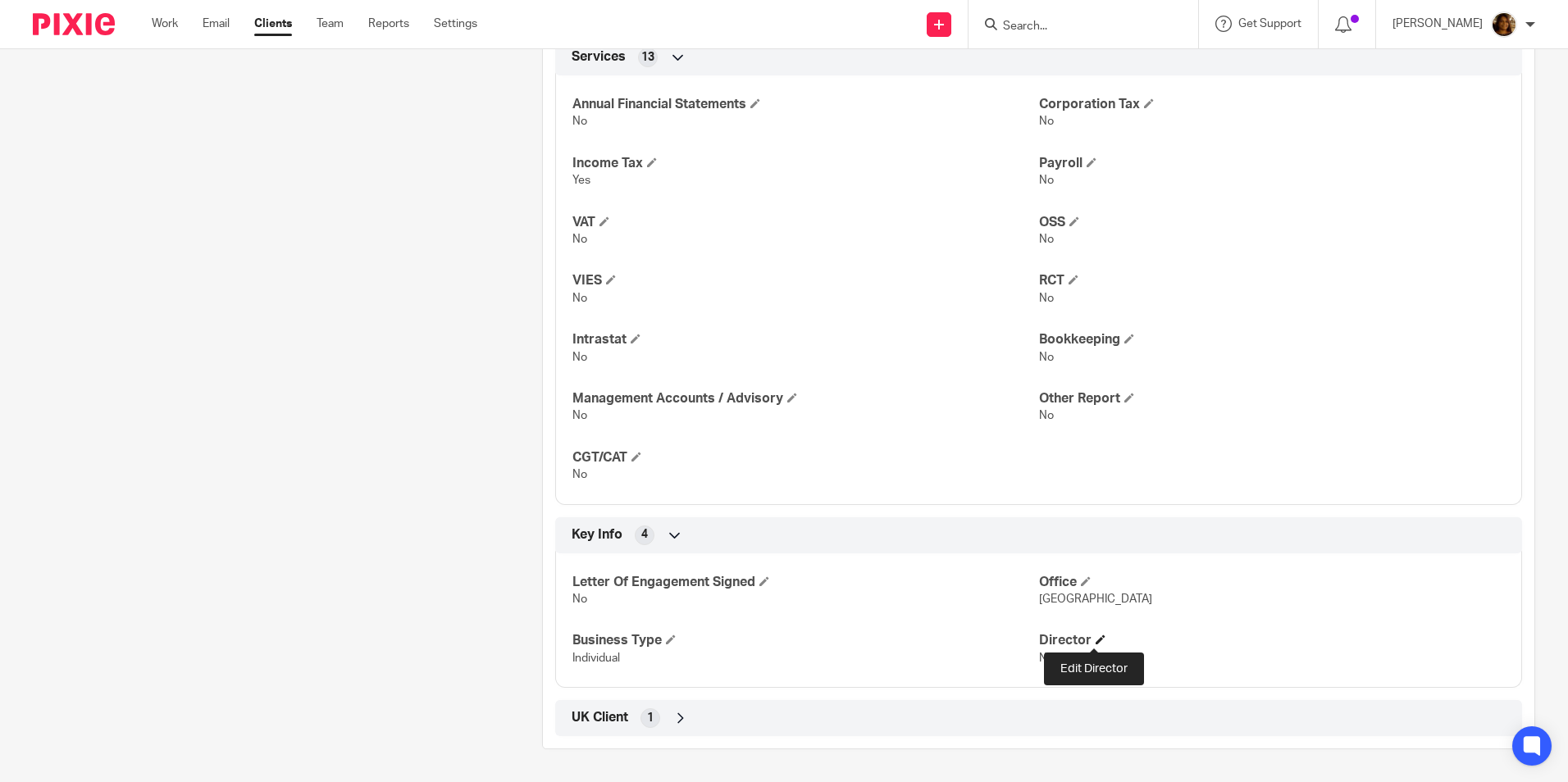
click at [1096, 641] on span at bounding box center [1100, 639] width 10 height 10
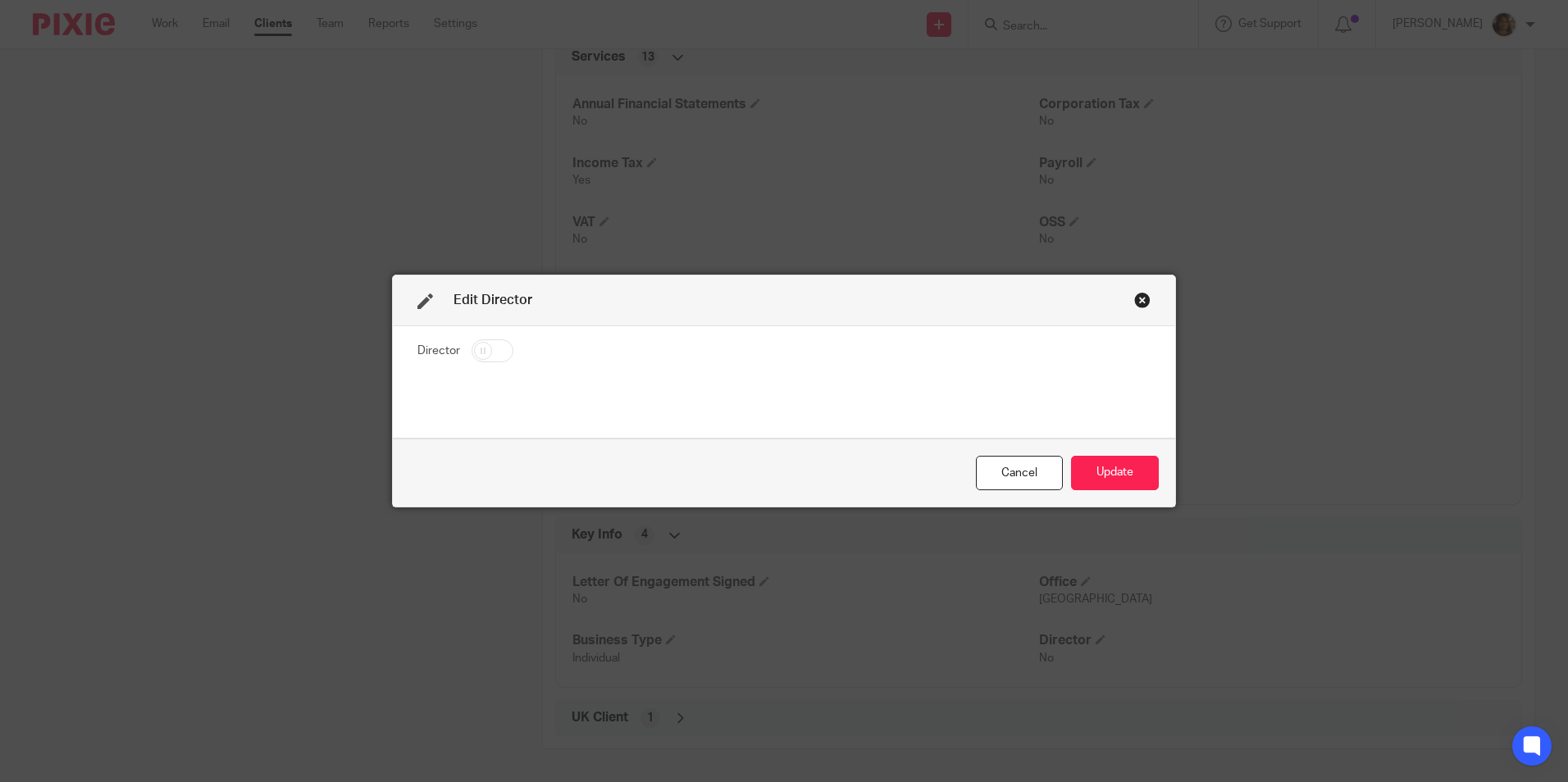
click at [486, 358] on input "checkbox" at bounding box center [493, 351] width 42 height 23
checkbox input "true"
click at [1094, 471] on button "Update" at bounding box center [1116, 473] width 88 height 35
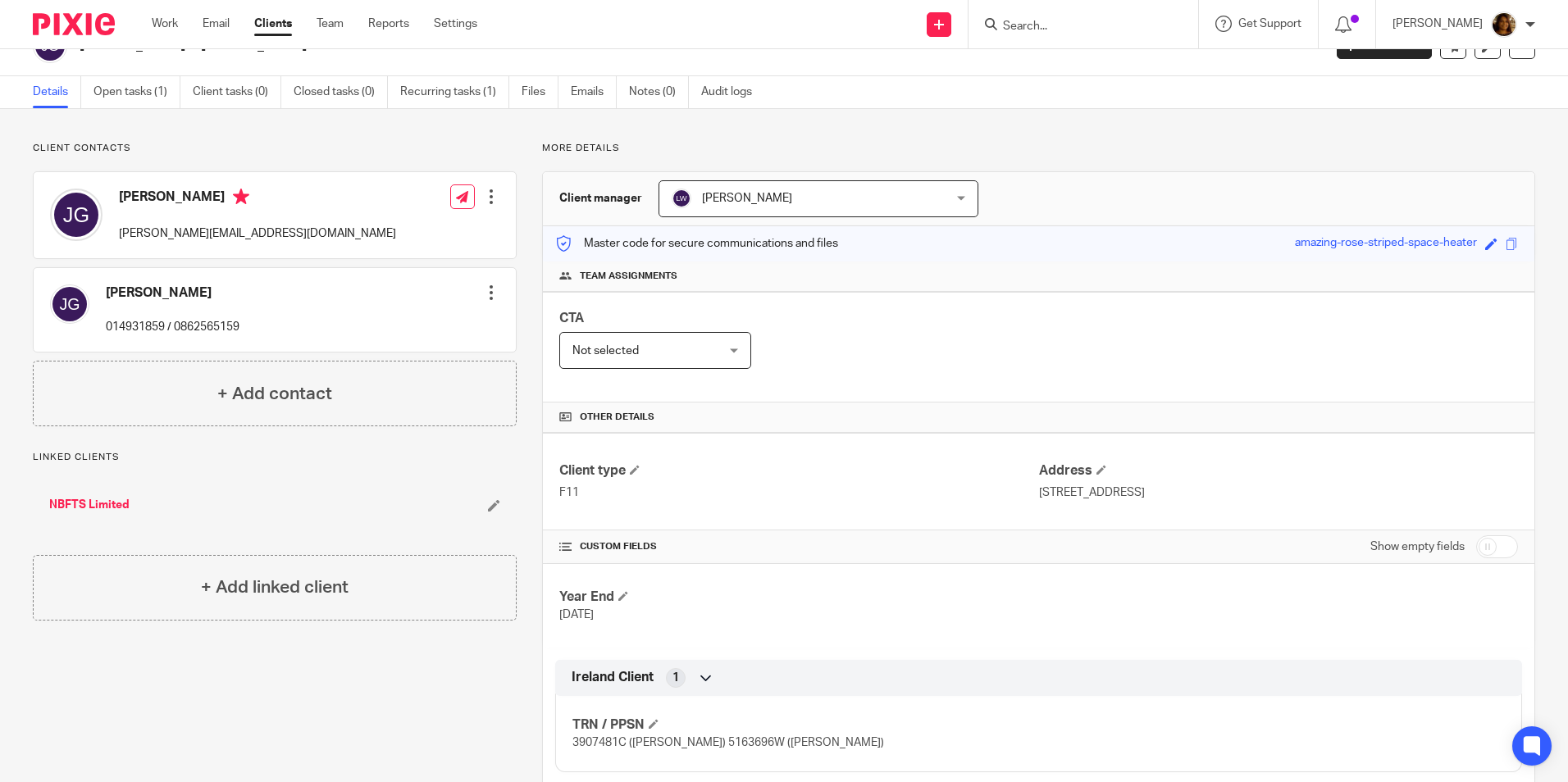
scroll to position [0, 0]
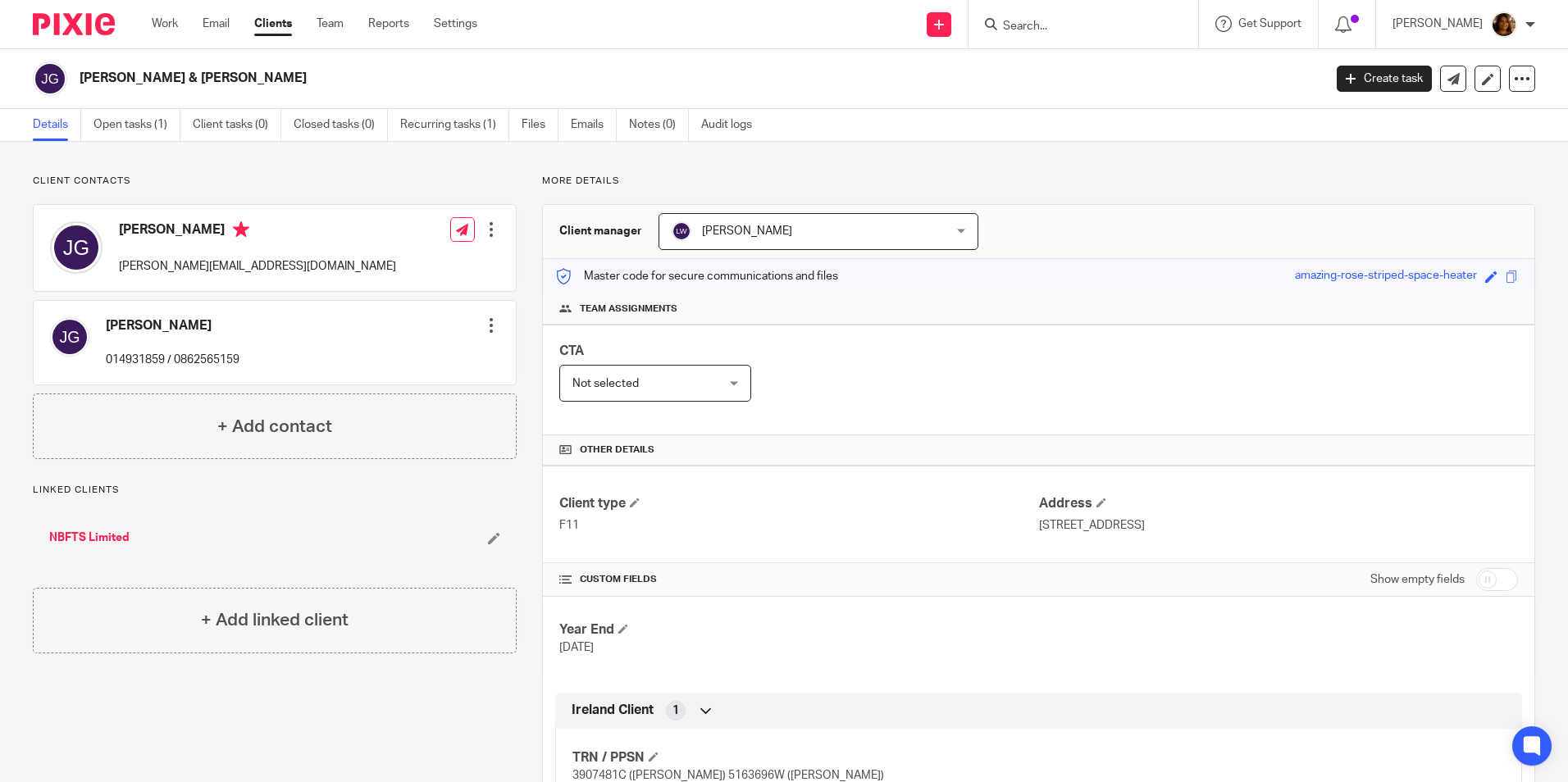
click at [92, 538] on link "NBFTS Limited" at bounding box center [89, 538] width 80 height 16
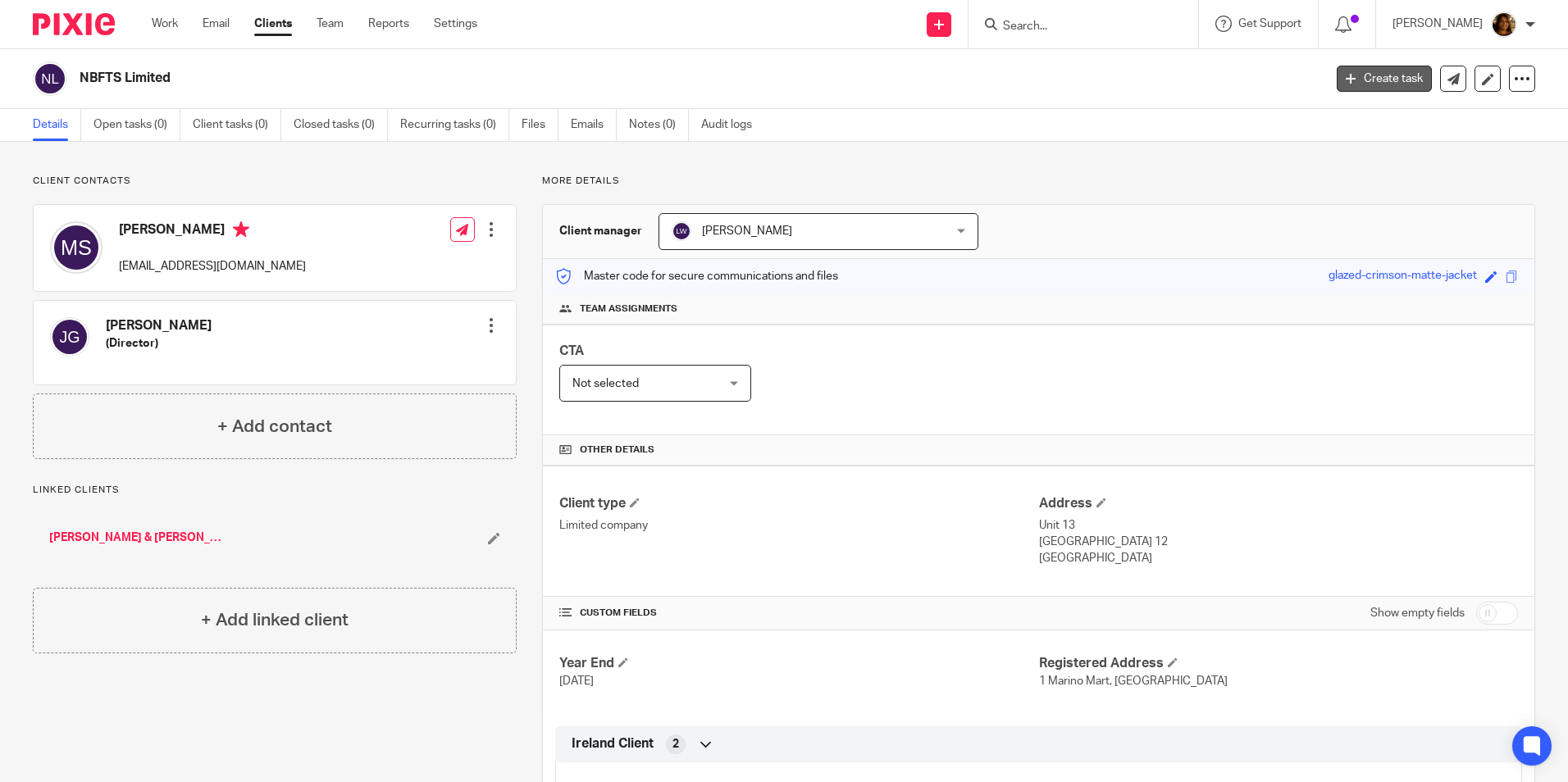
click at [1348, 80] on link "Create task" at bounding box center [1385, 78] width 95 height 26
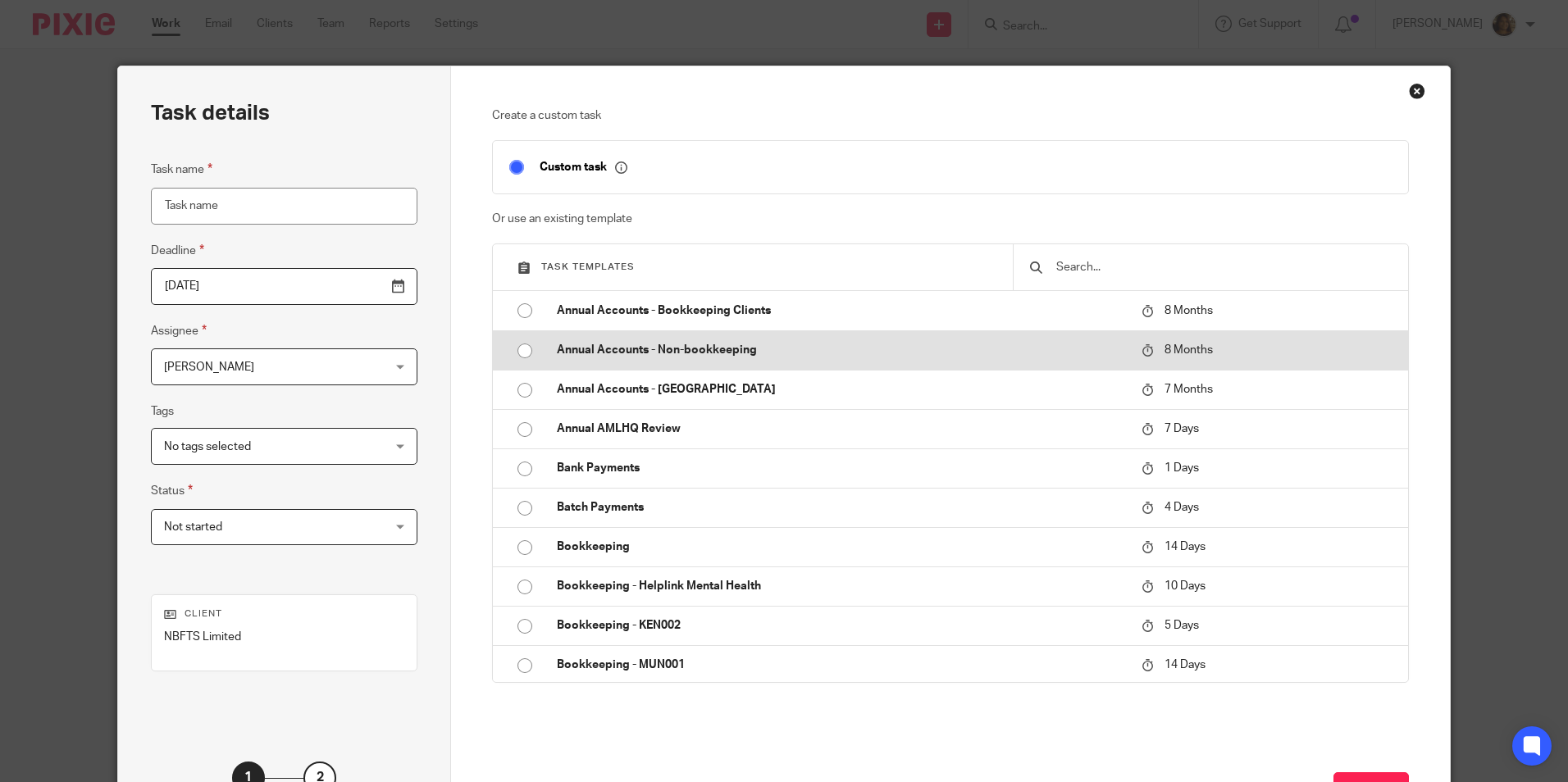
click at [697, 350] on p "Annual Accounts - Non-bookkeeping" at bounding box center [842, 350] width 568 height 16
type input "2026-05-25"
type input "Annual Accounts - Non-bookkeeping"
checkbox input "false"
radio input "true"
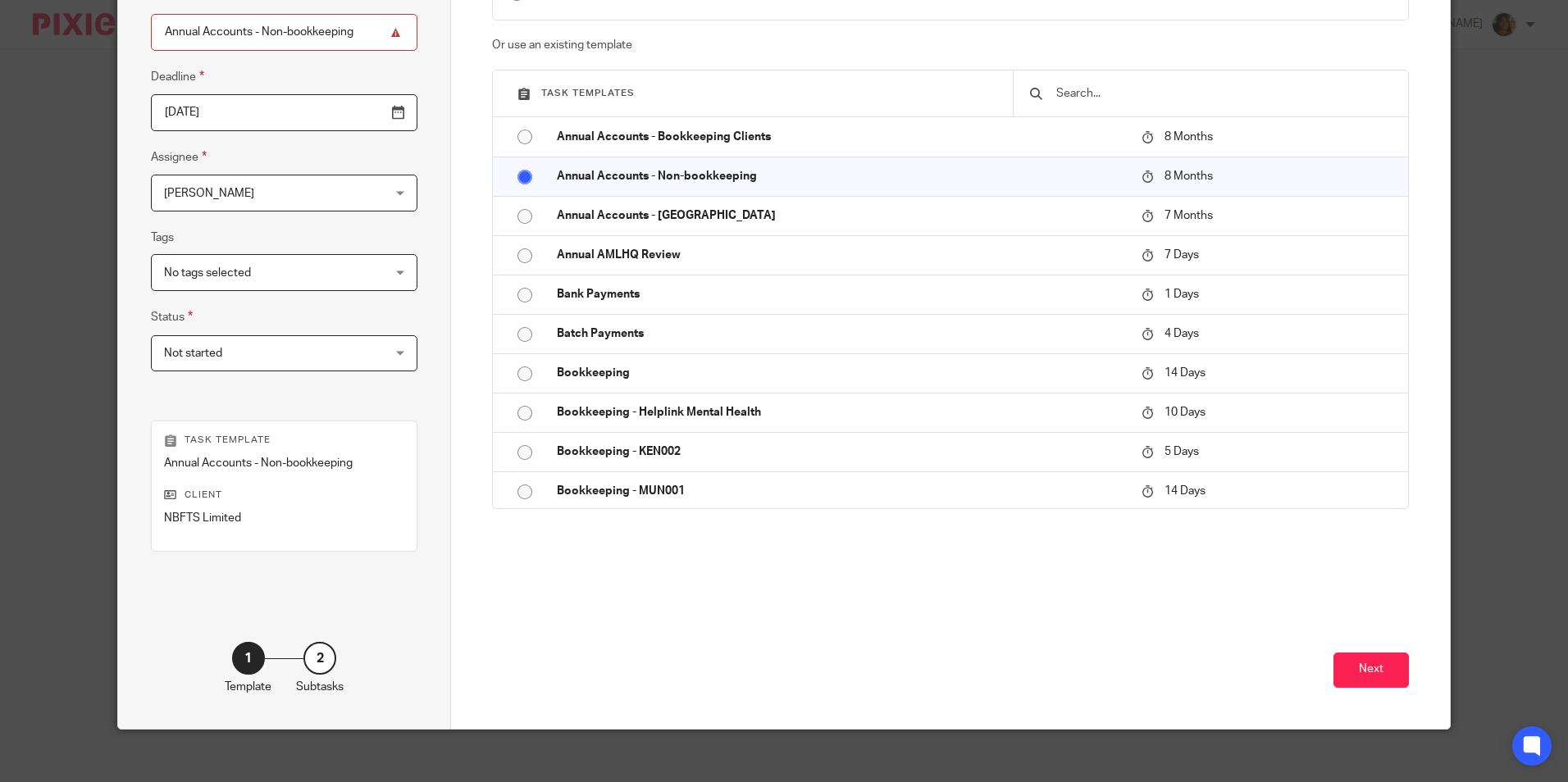
scroll to position [187, 0]
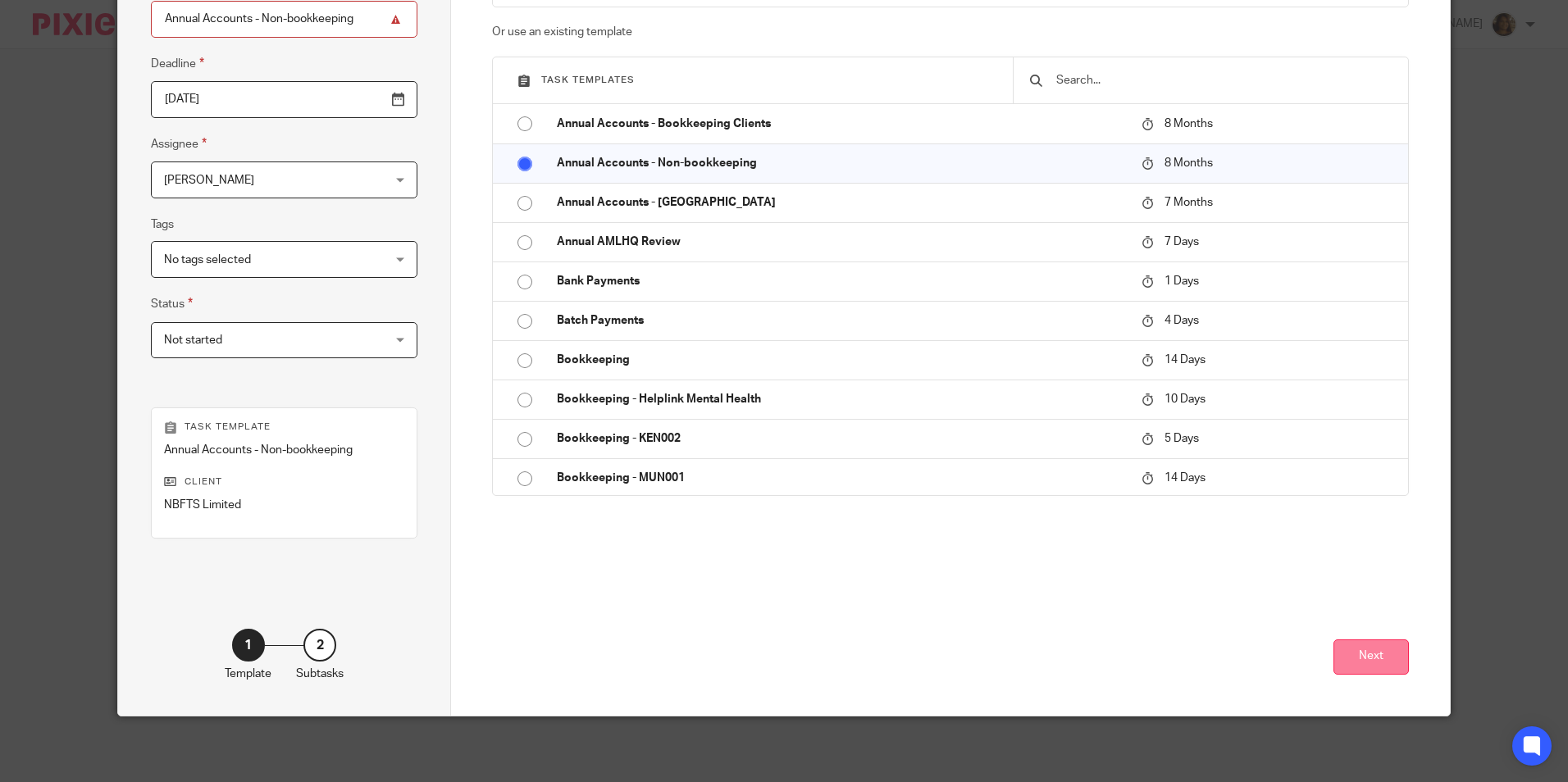
click at [1338, 667] on button "Next" at bounding box center [1372, 657] width 76 height 35
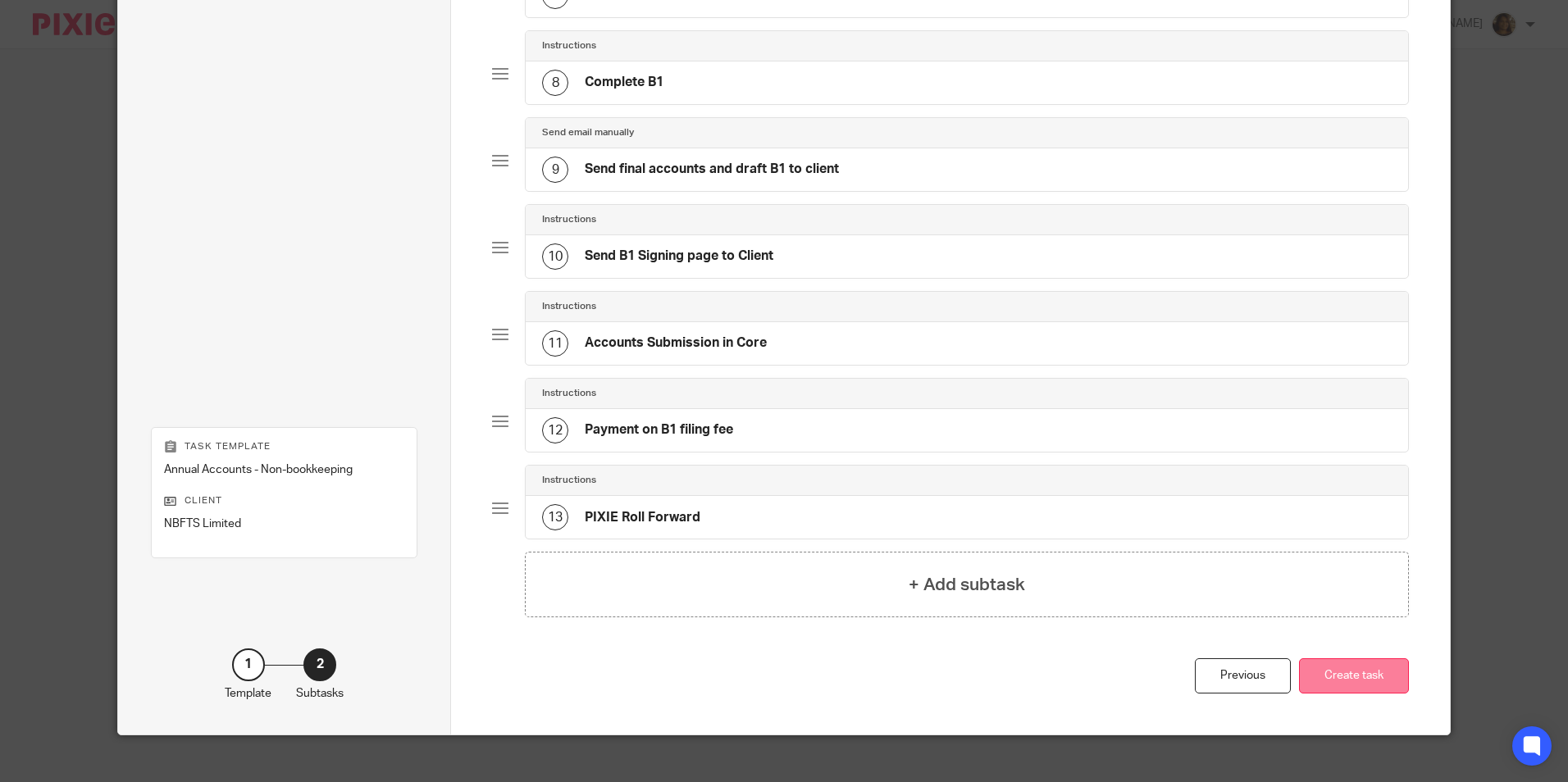
scroll to position [734, 0]
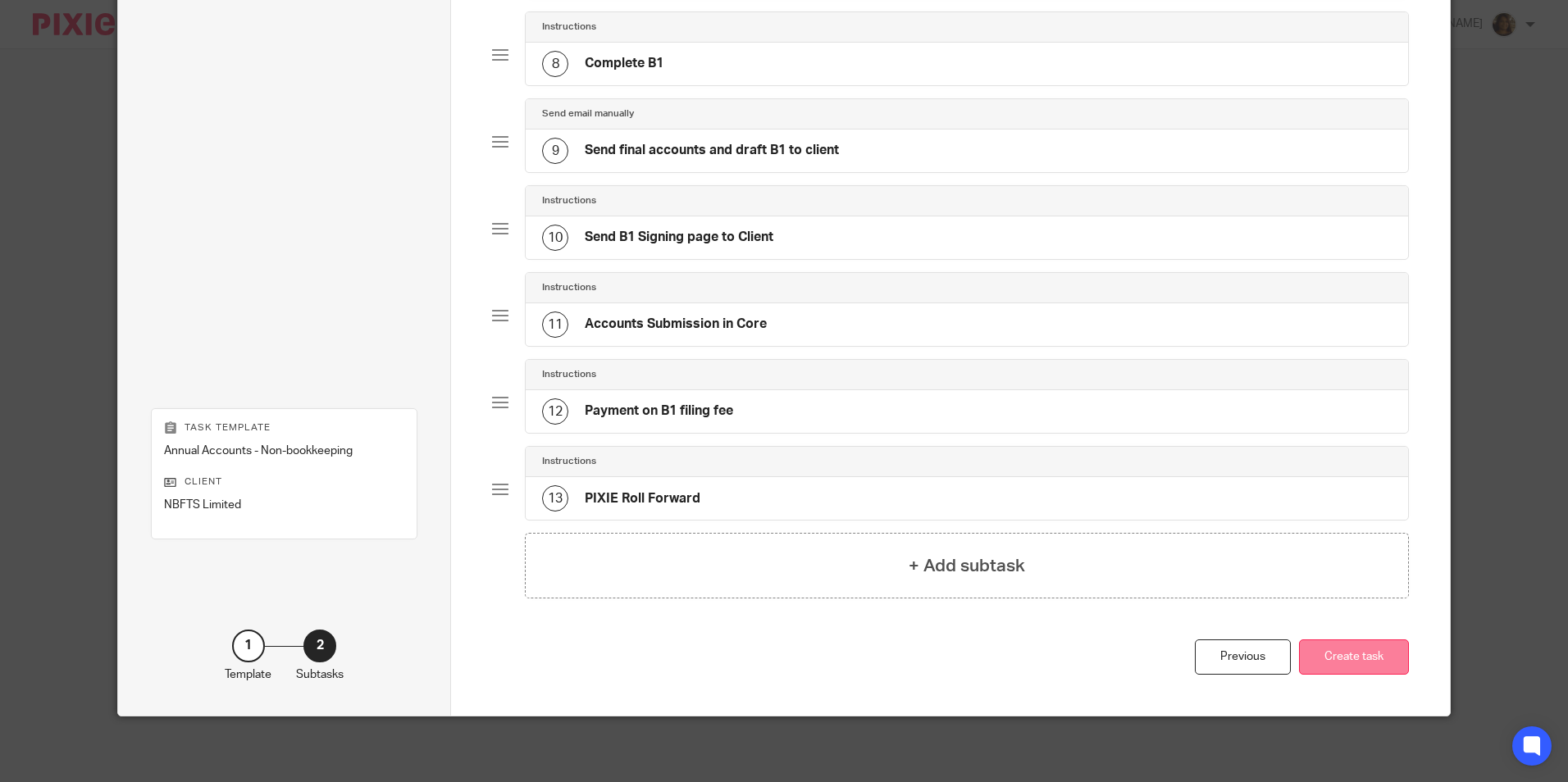
click at [1359, 665] on button "Create task" at bounding box center [1354, 657] width 110 height 35
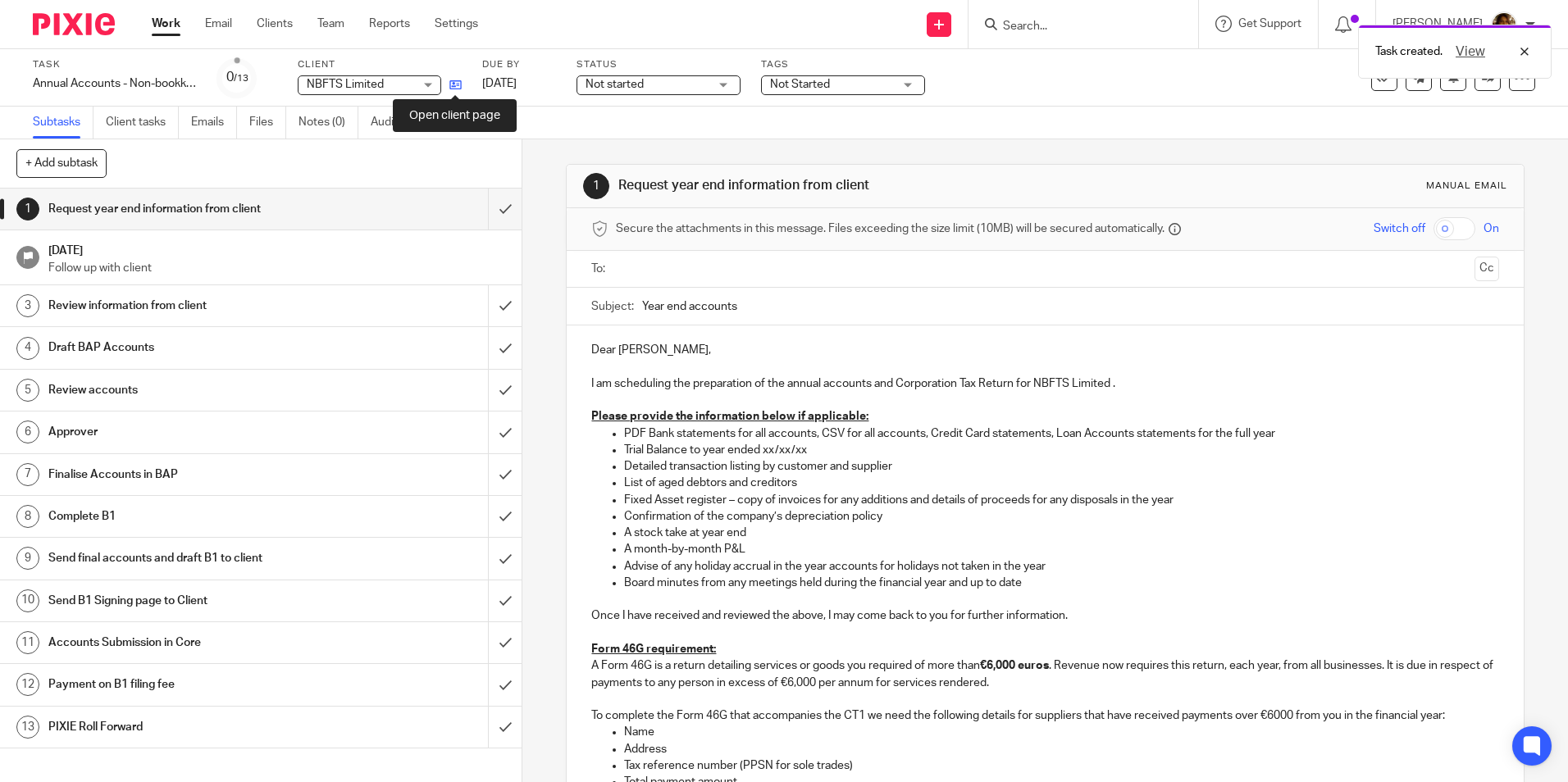
click at [450, 85] on icon at bounding box center [456, 85] width 13 height 13
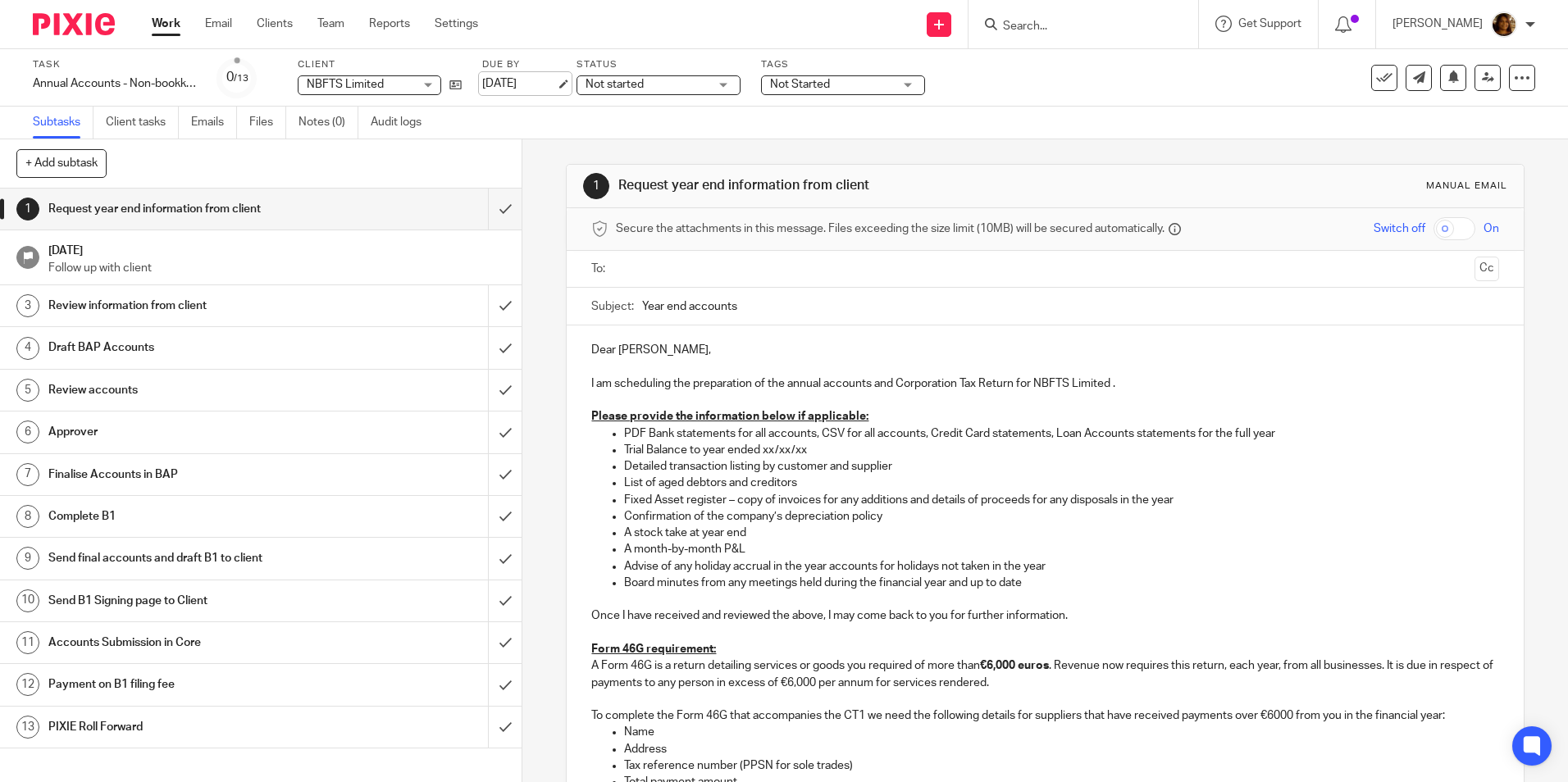
click at [557, 82] on link "25 May 2026" at bounding box center [519, 84] width 74 height 17
click at [453, 84] on icon at bounding box center [456, 85] width 13 height 13
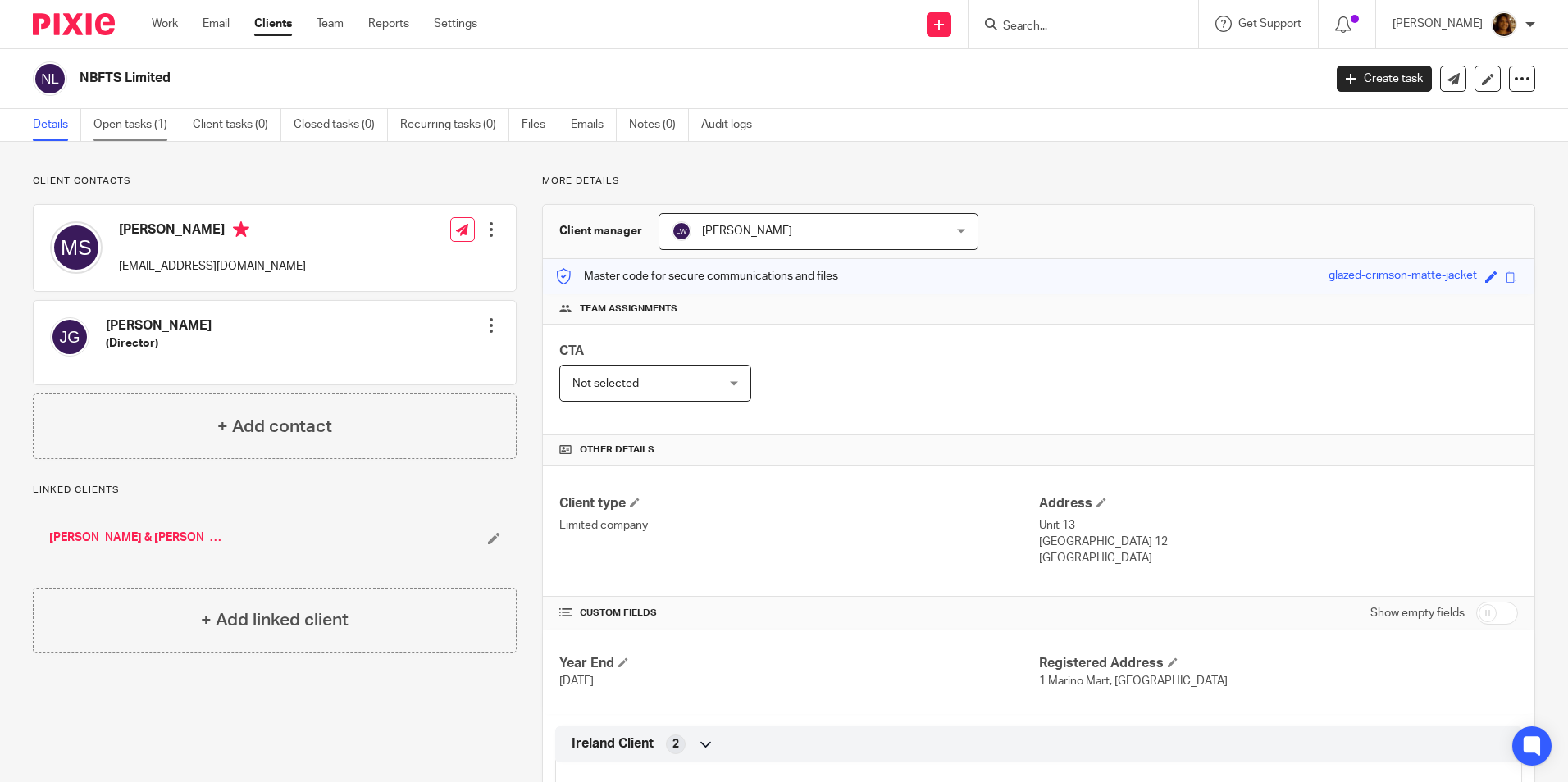
click at [155, 124] on link "Open tasks (1)" at bounding box center [137, 125] width 87 height 32
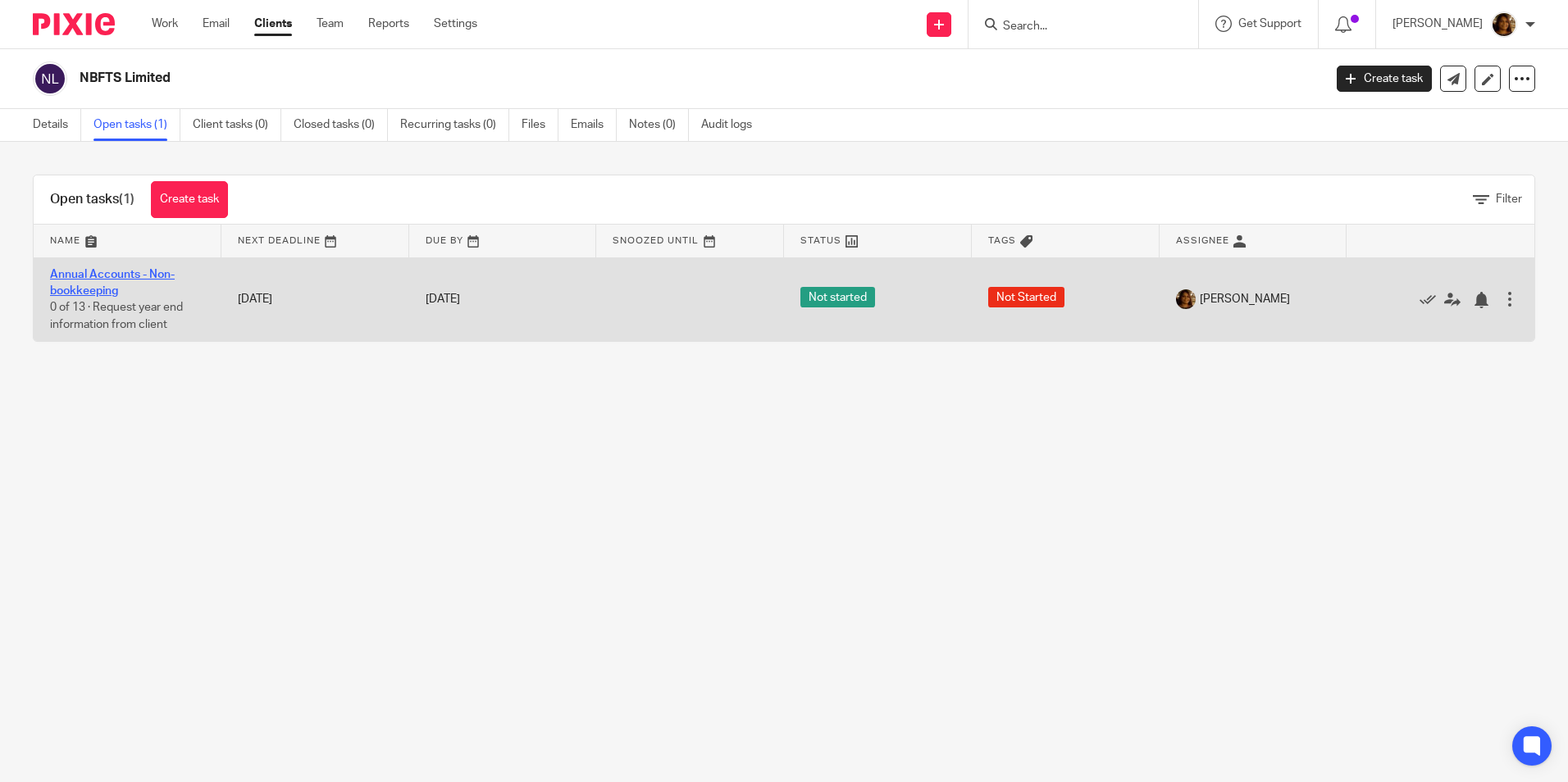
click at [129, 270] on link "Annual Accounts - Non-bookkeeping" at bounding box center [112, 282] width 125 height 28
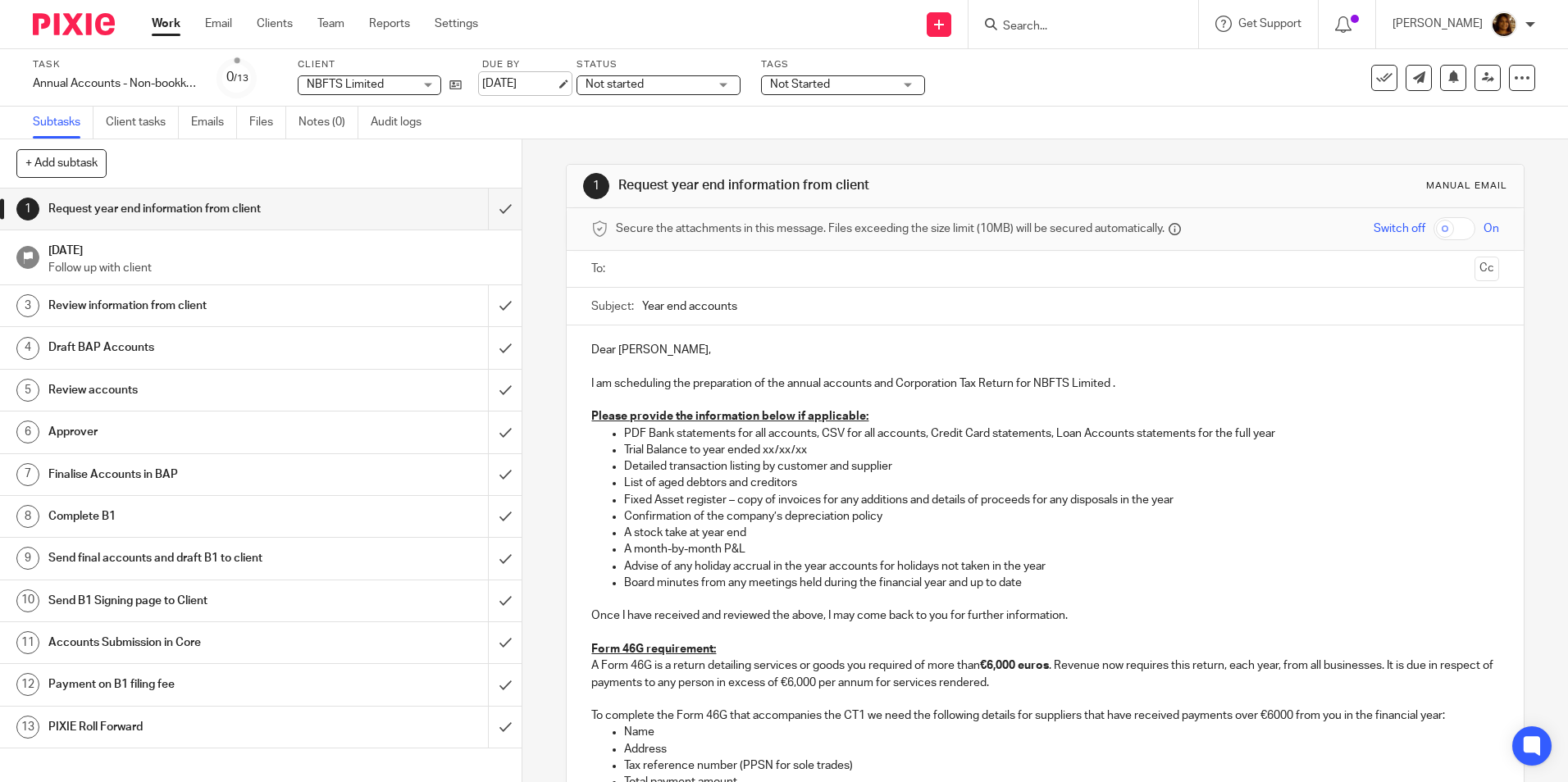
click at [557, 85] on link "[DATE]" at bounding box center [519, 84] width 74 height 17
click at [453, 86] on icon at bounding box center [456, 85] width 13 height 13
click at [557, 84] on link "12 Dec 2025" at bounding box center [519, 84] width 74 height 17
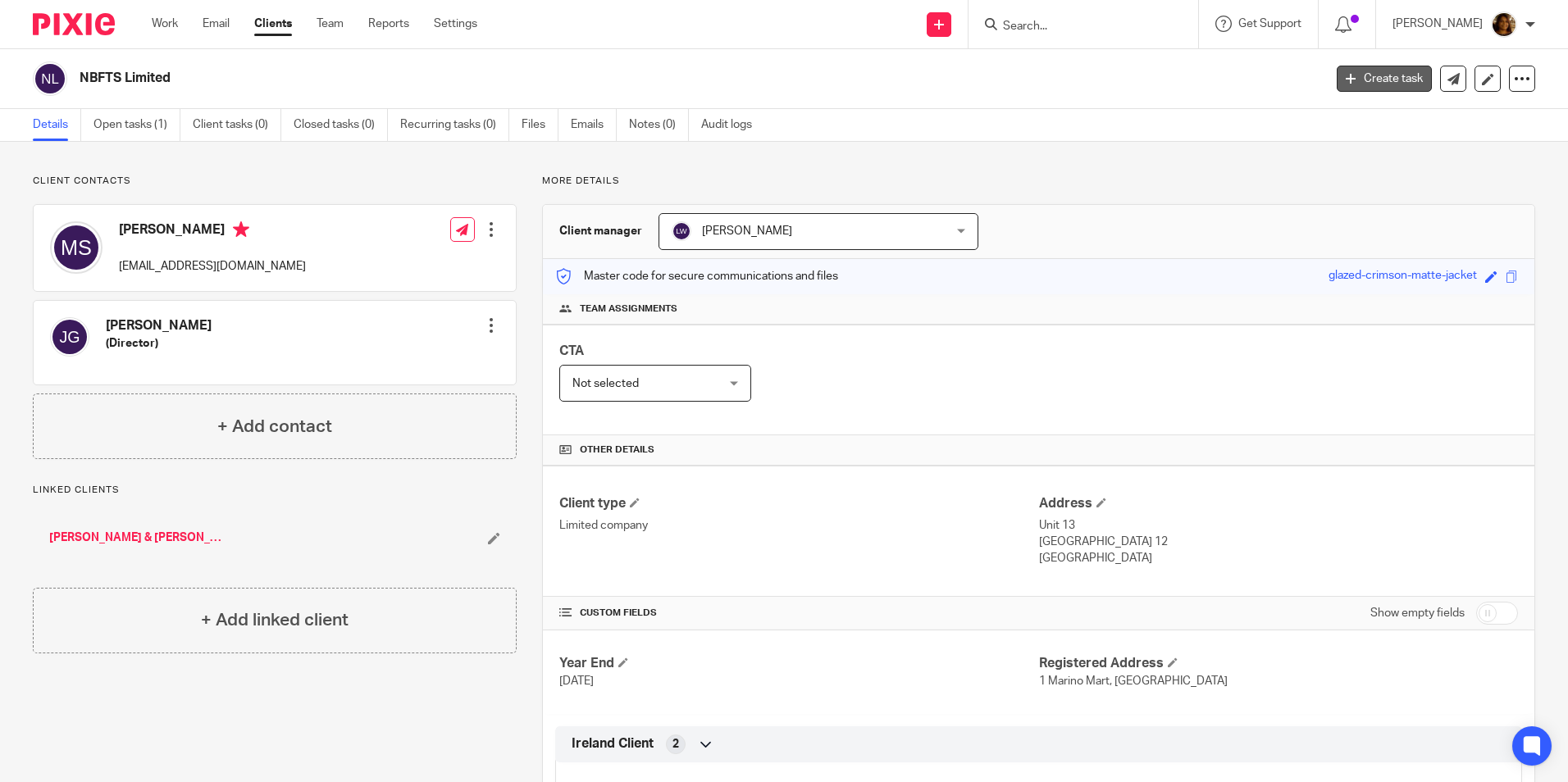
click at [1362, 67] on link "Create task" at bounding box center [1385, 78] width 95 height 26
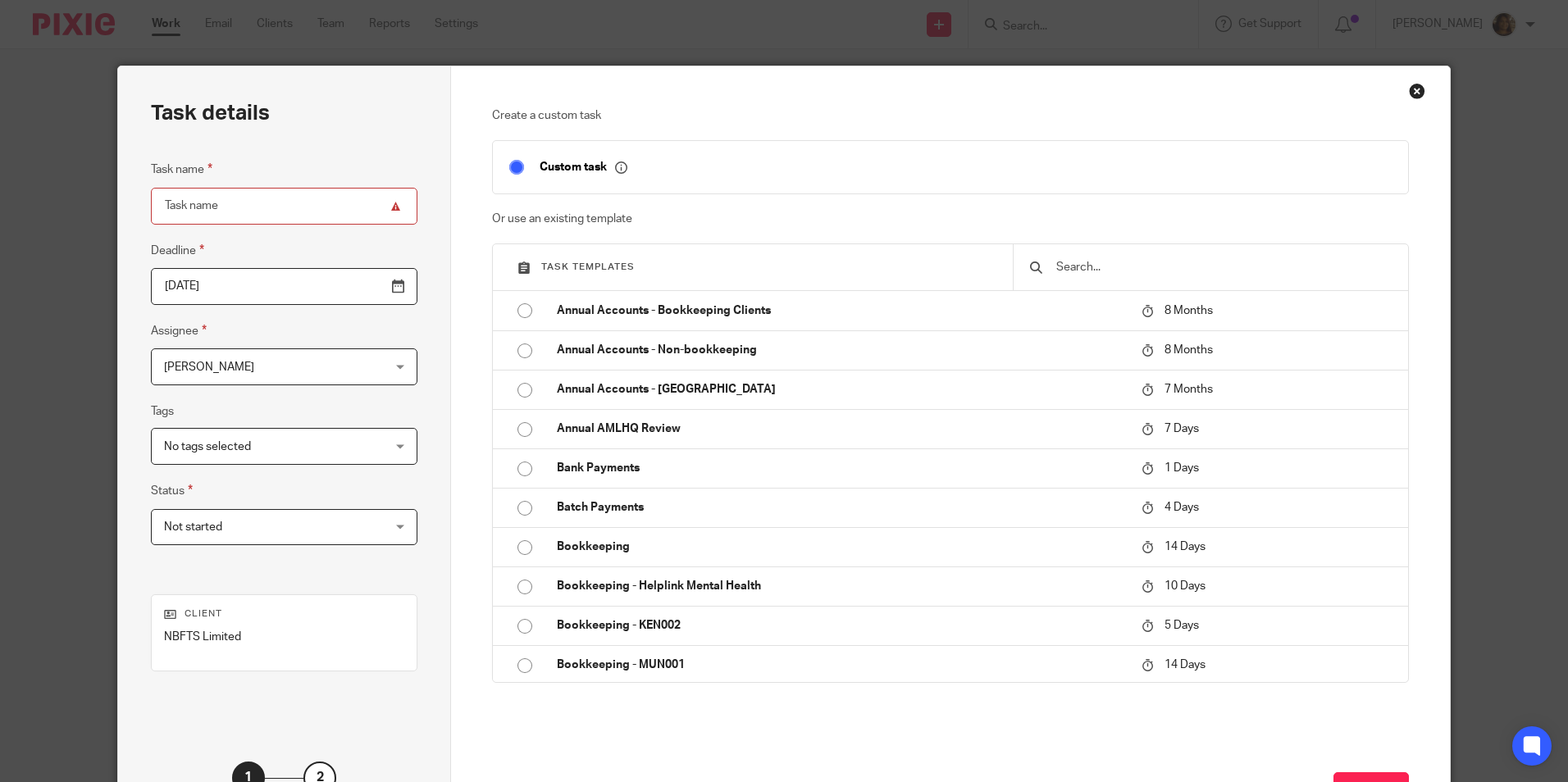
click at [1098, 271] on input "text" at bounding box center [1223, 267] width 337 height 18
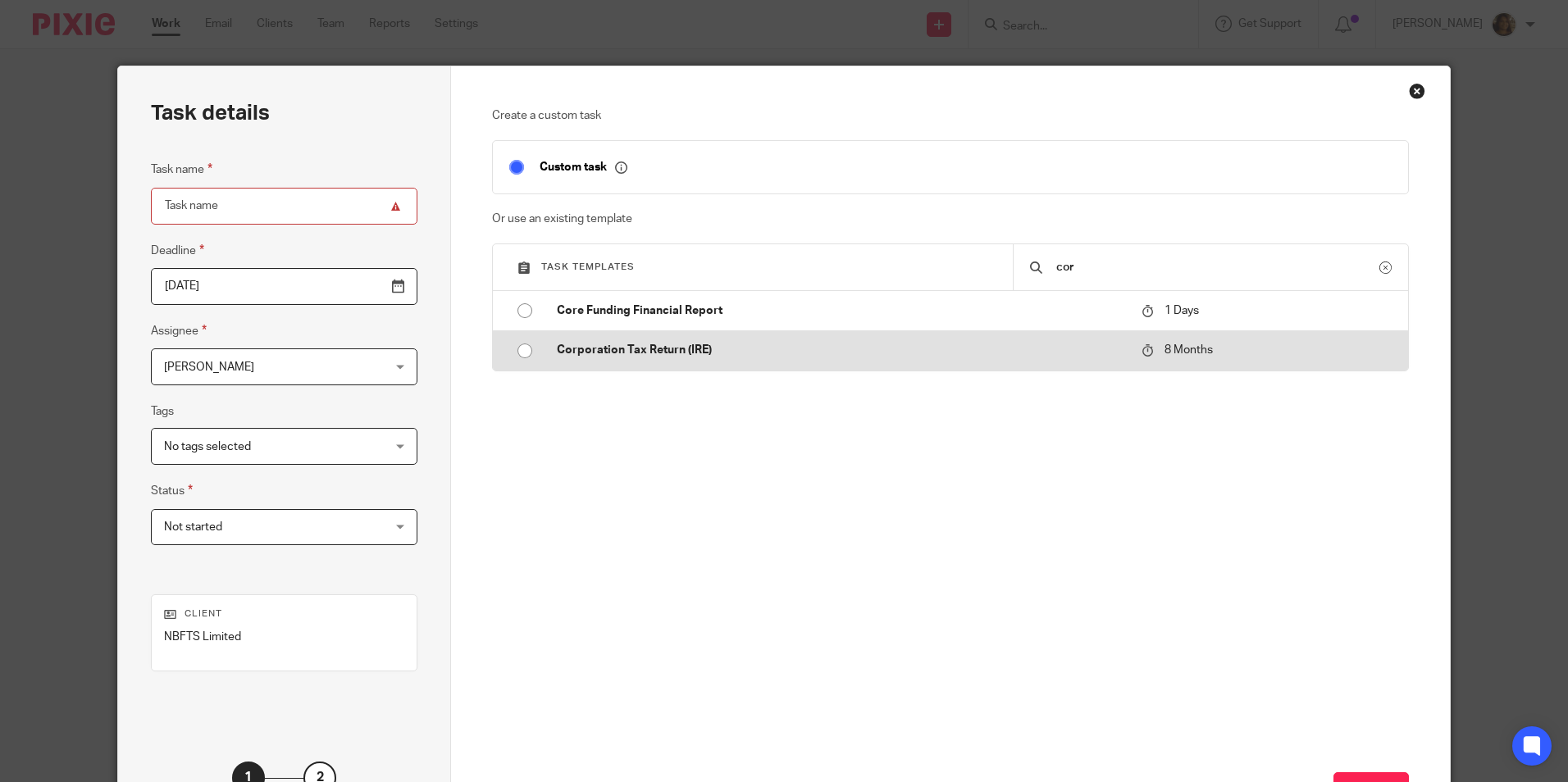
type input "cor"
click at [525, 348] on input "radio" at bounding box center [525, 351] width 31 height 31
type input "2026-05-25"
type input "Corporation Tax Return (IRE)"
checkbox input "false"
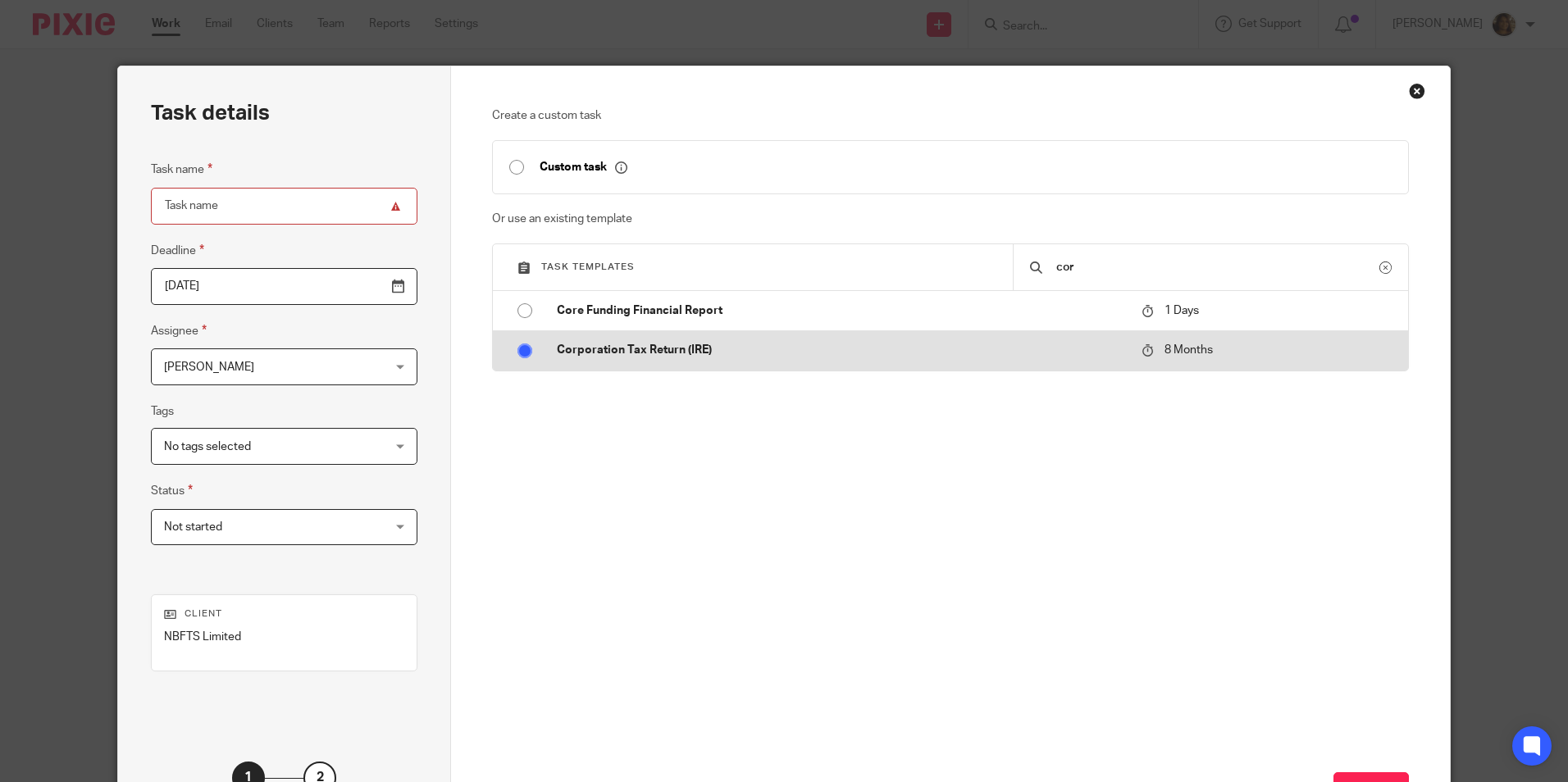
radio input "false"
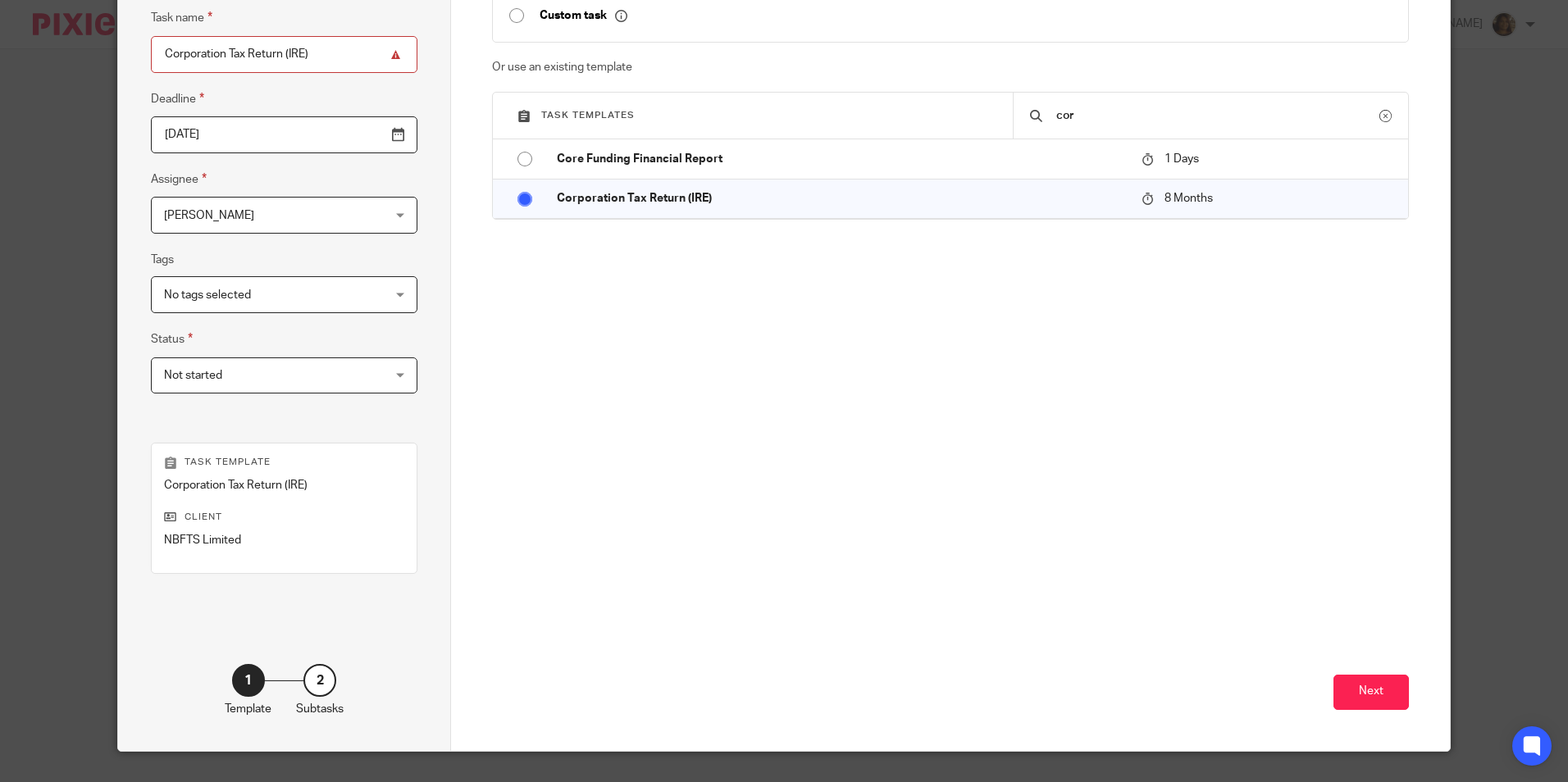
scroll to position [187, 0]
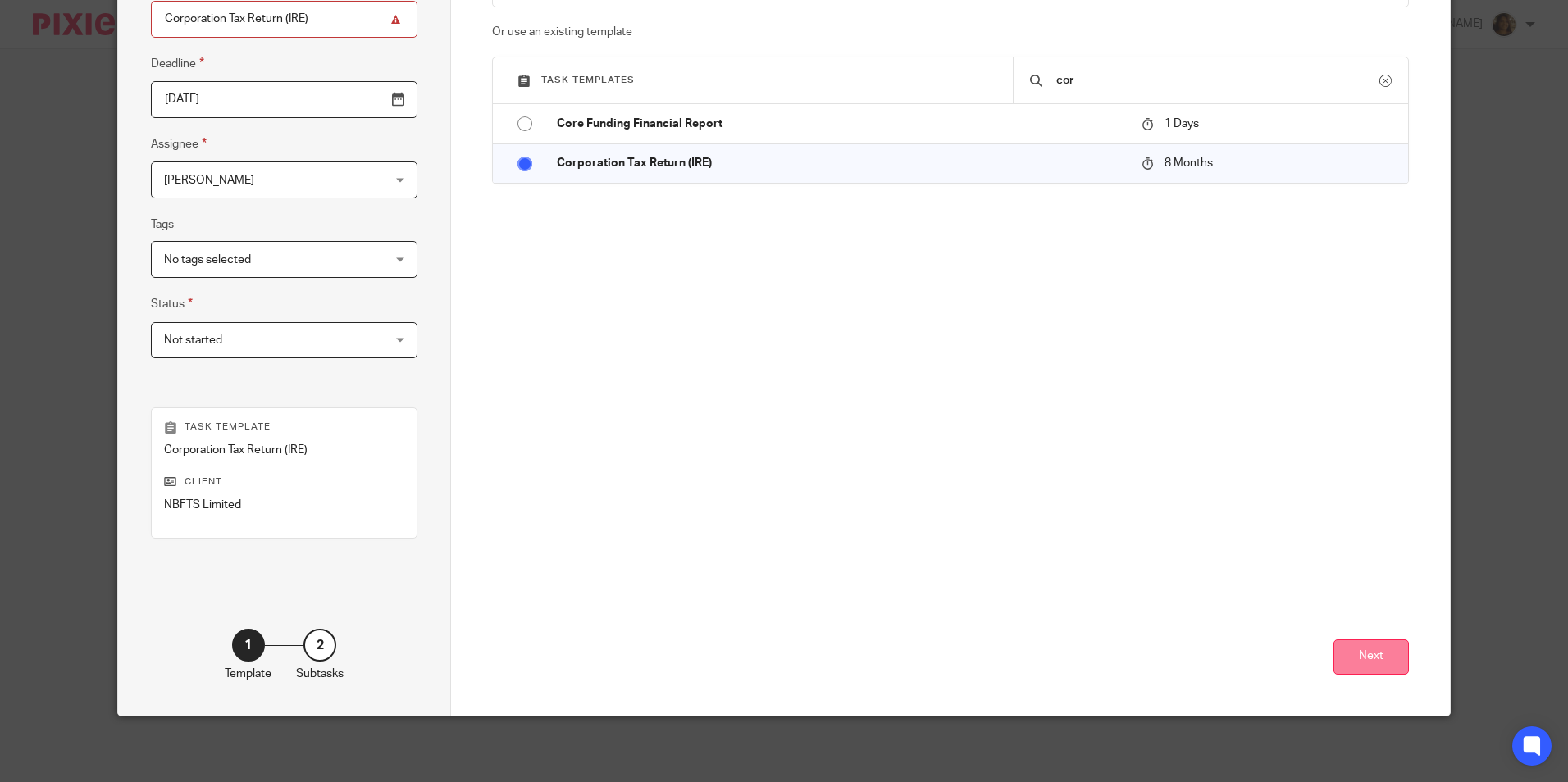
click at [1341, 651] on button "Next" at bounding box center [1372, 657] width 76 height 35
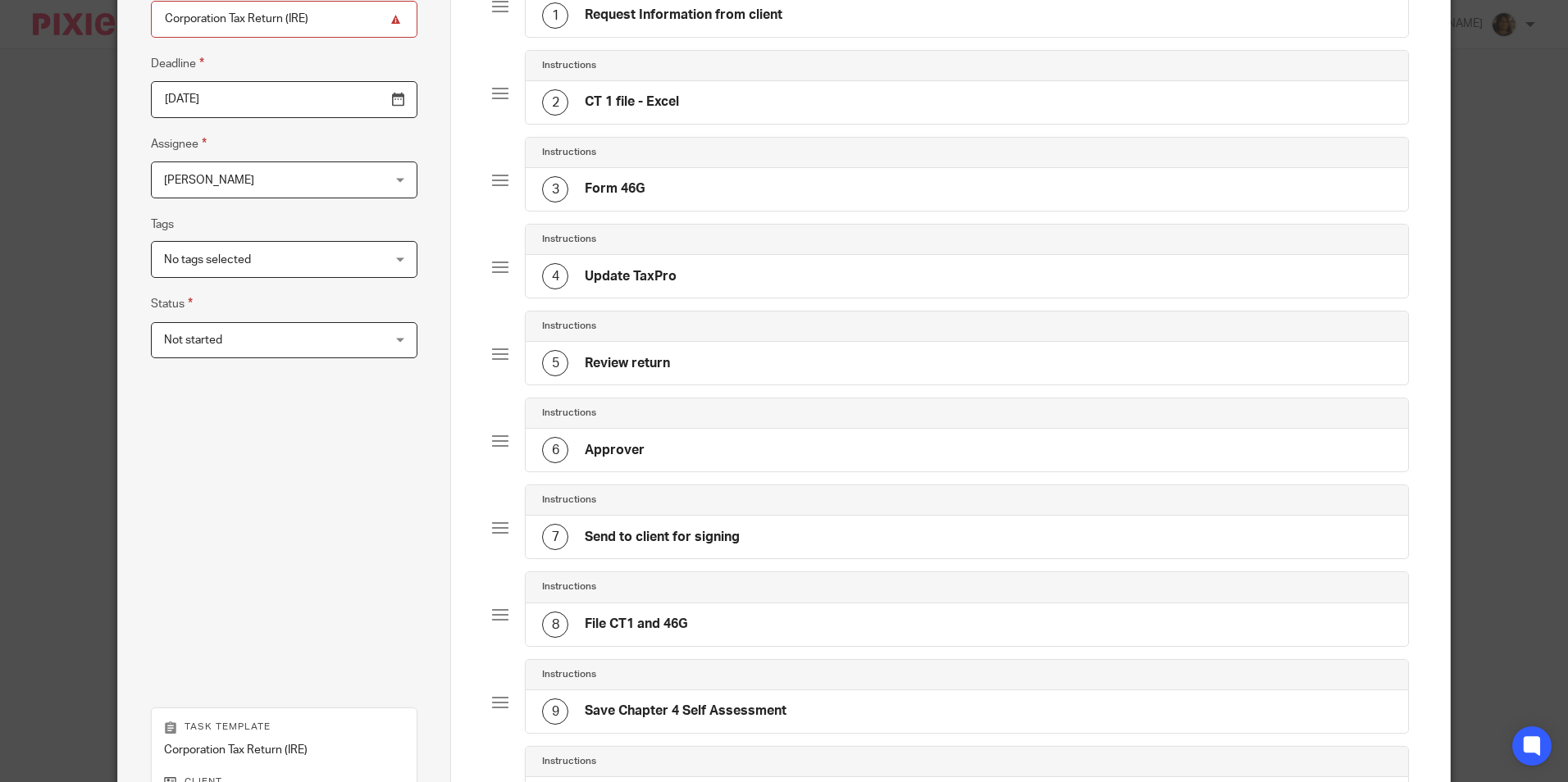
scroll to position [486, 0]
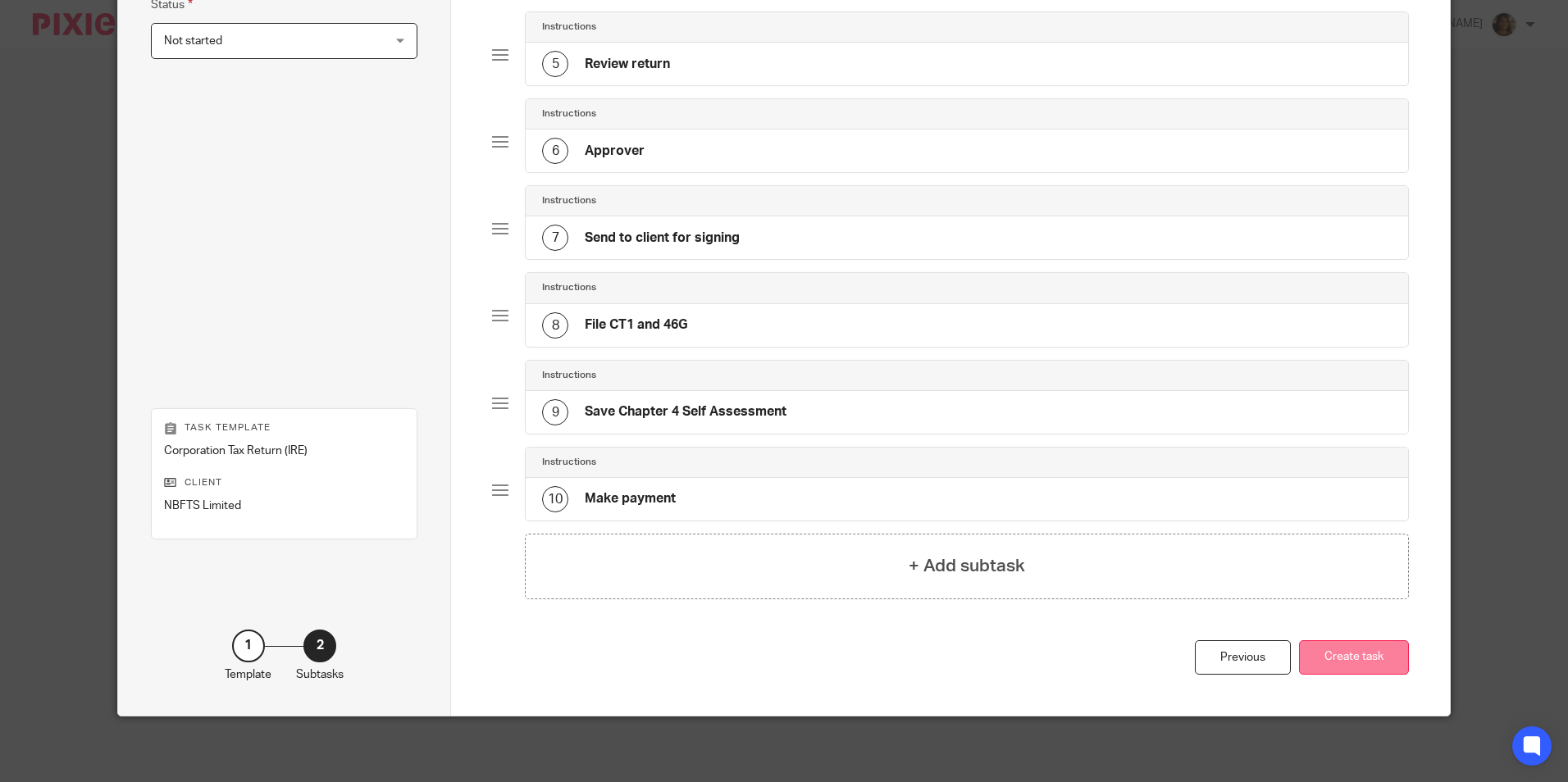
click at [1381, 659] on button "Create task" at bounding box center [1354, 658] width 110 height 35
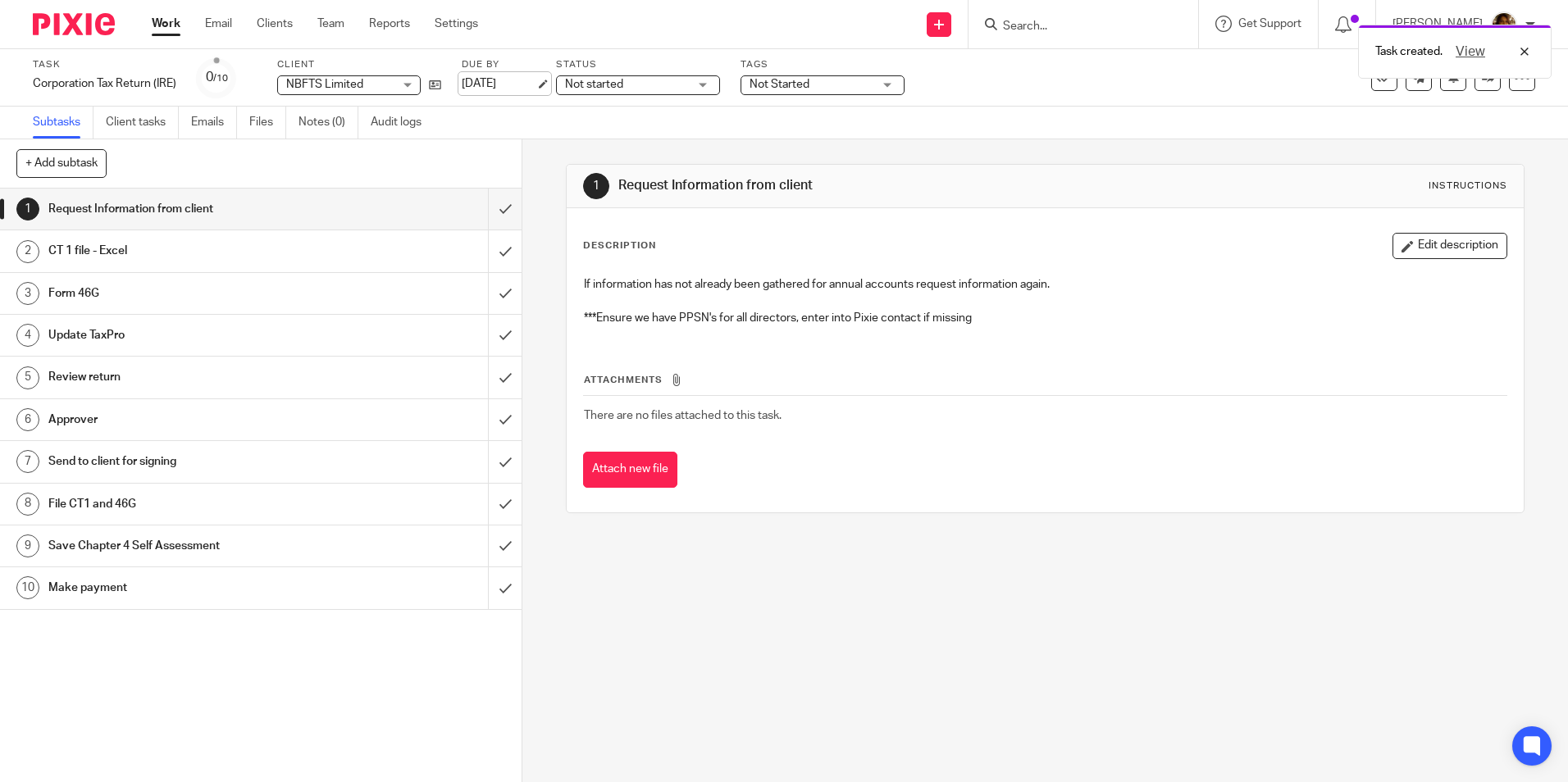
click at [533, 87] on link "[DATE]" at bounding box center [499, 84] width 74 height 17
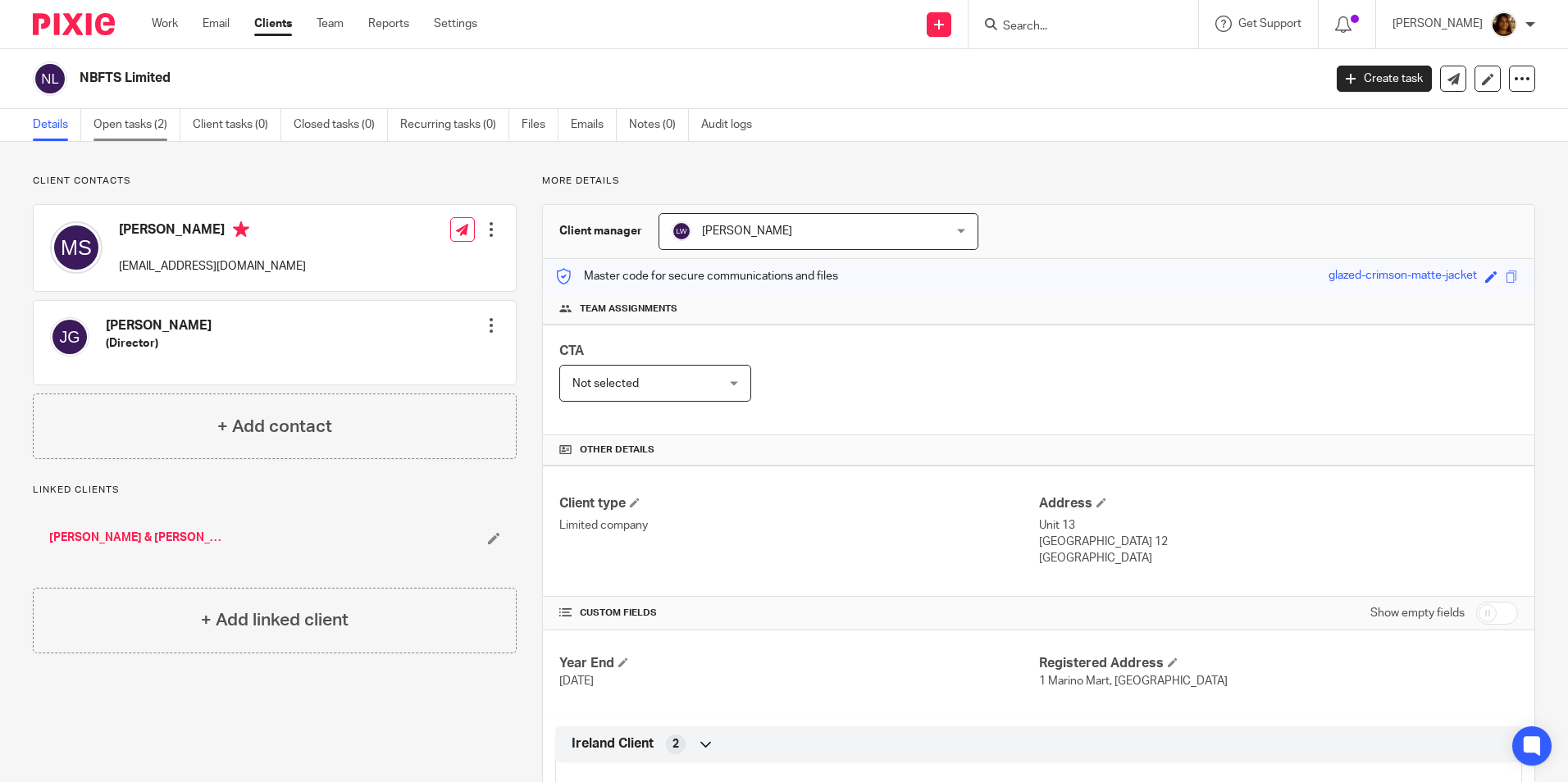
click at [125, 112] on link "Open tasks (2)" at bounding box center [137, 125] width 87 height 32
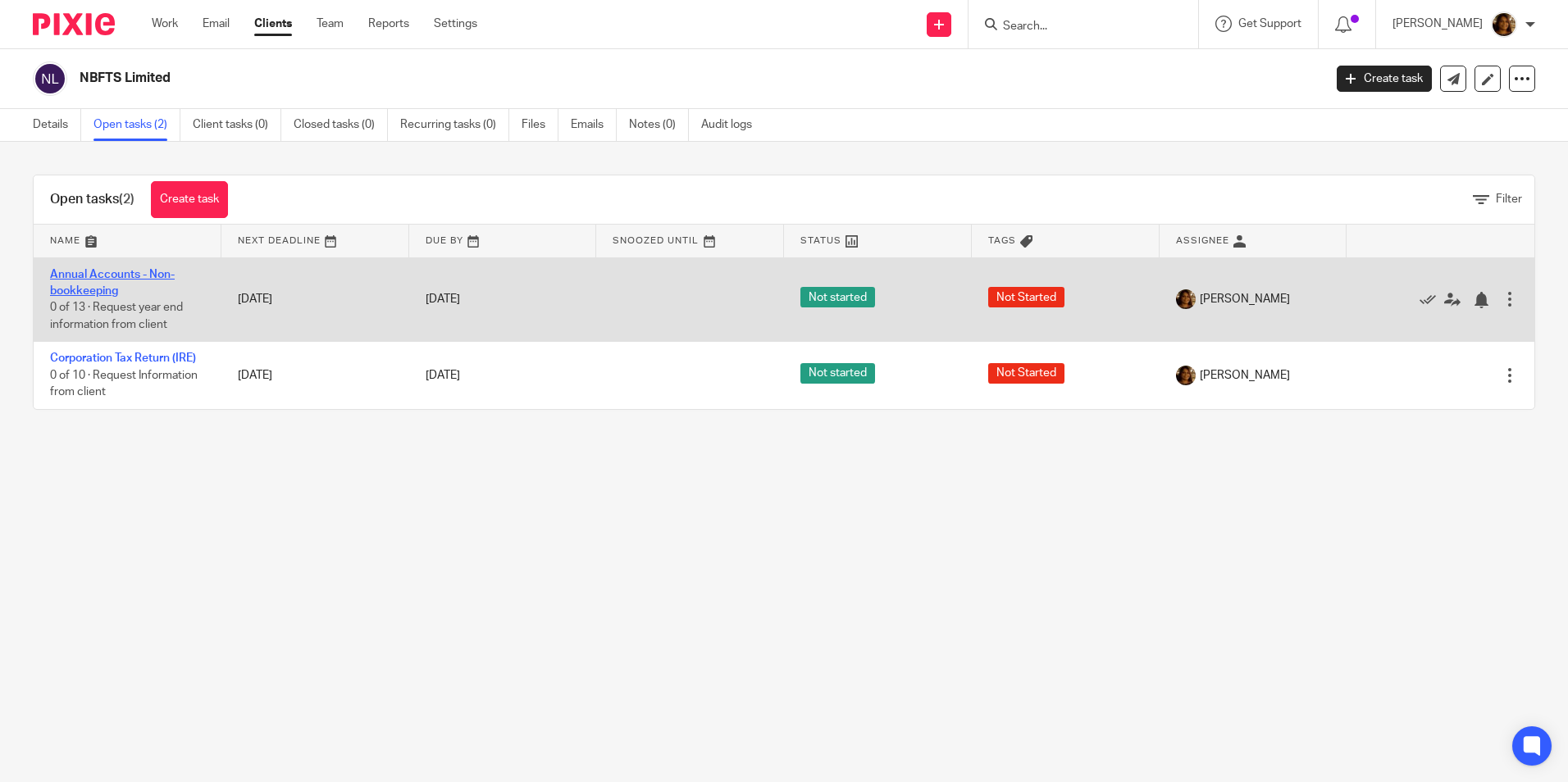
click at [120, 276] on link "Annual Accounts - Non-bookkeeping" at bounding box center [112, 282] width 125 height 28
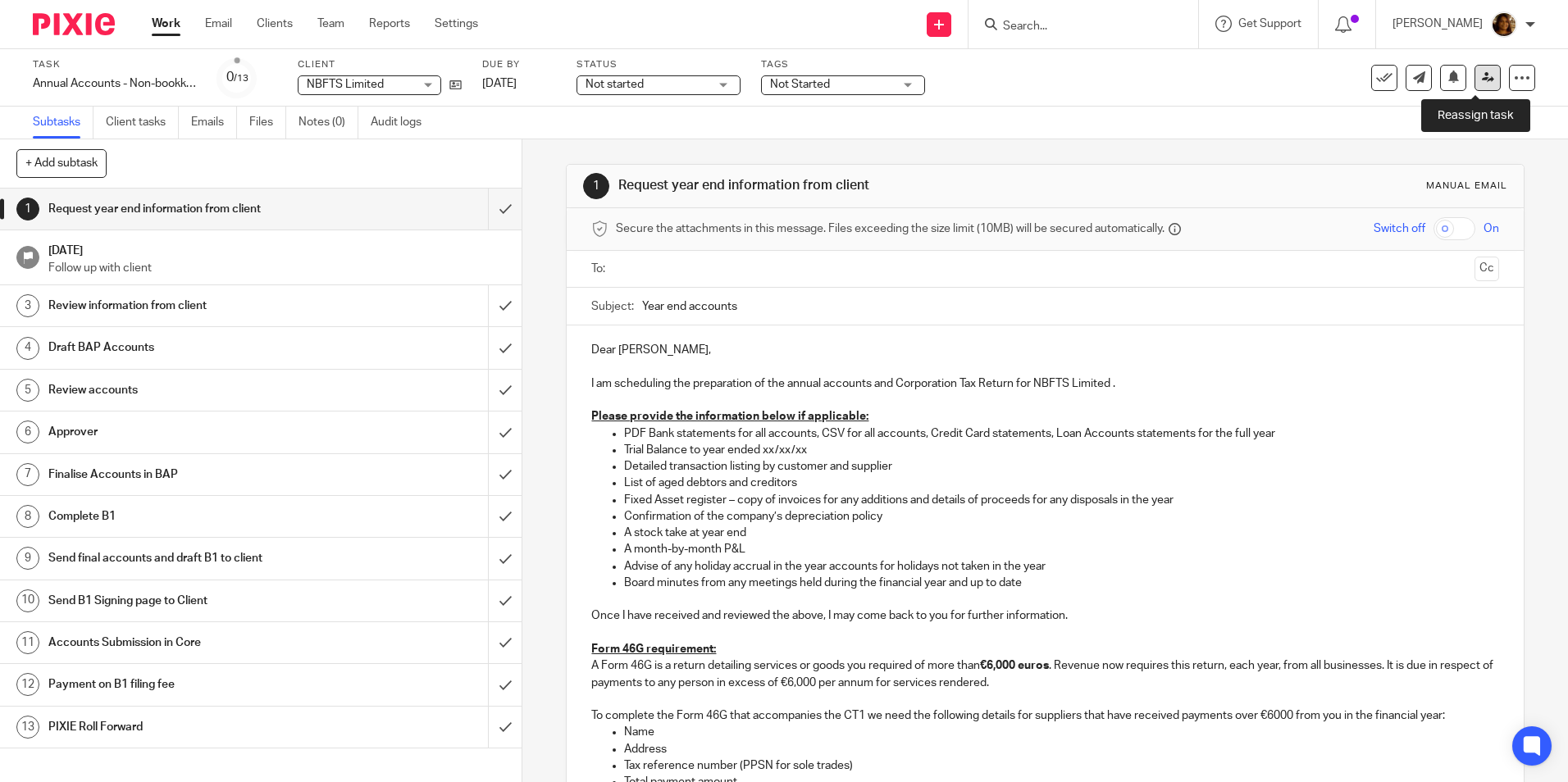
click at [1483, 78] on icon at bounding box center [1489, 77] width 13 height 13
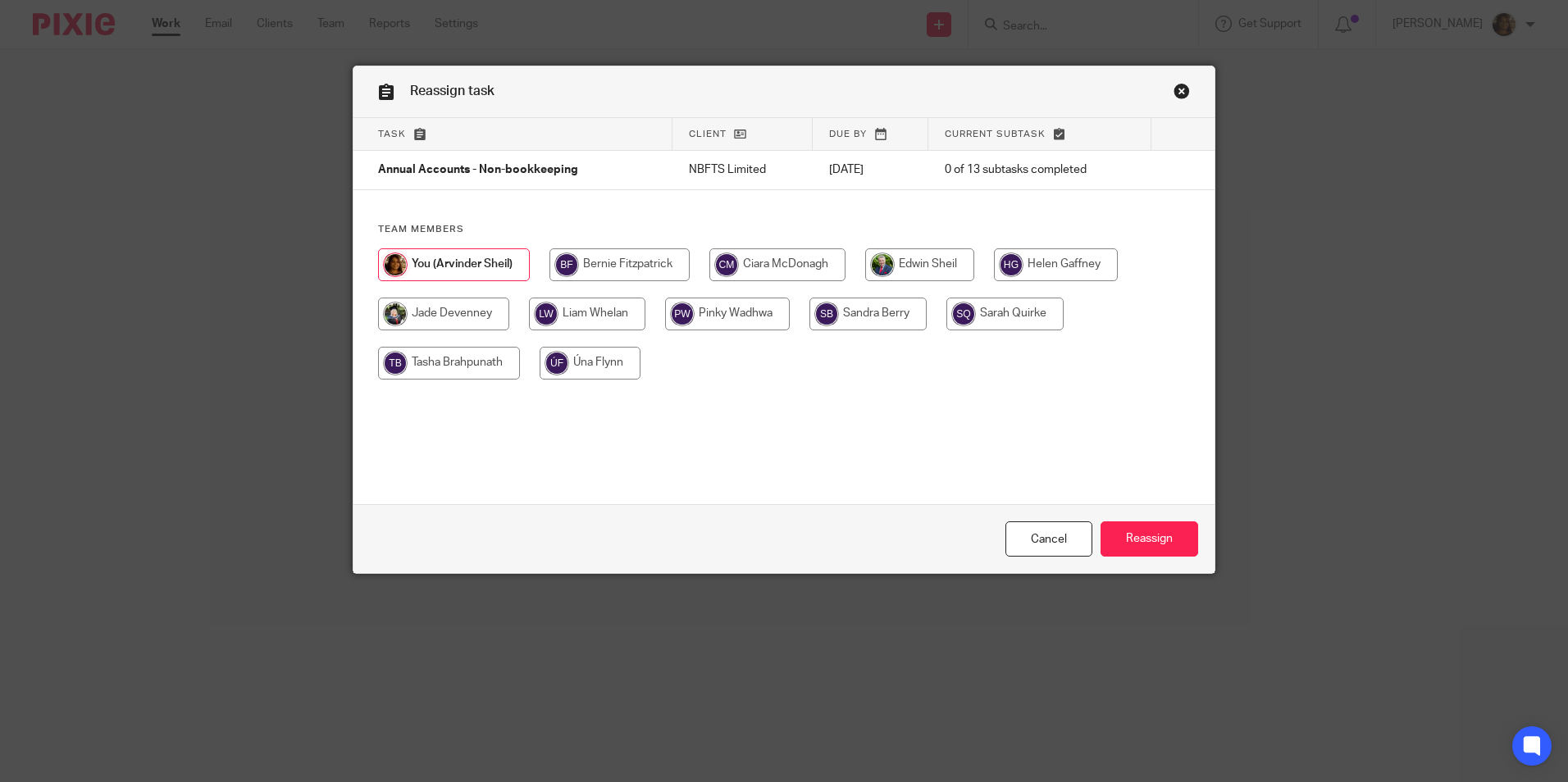
click at [602, 324] on input "radio" at bounding box center [587, 314] width 117 height 32
radio input "true"
click at [1169, 529] on input "Reassign" at bounding box center [1149, 538] width 98 height 35
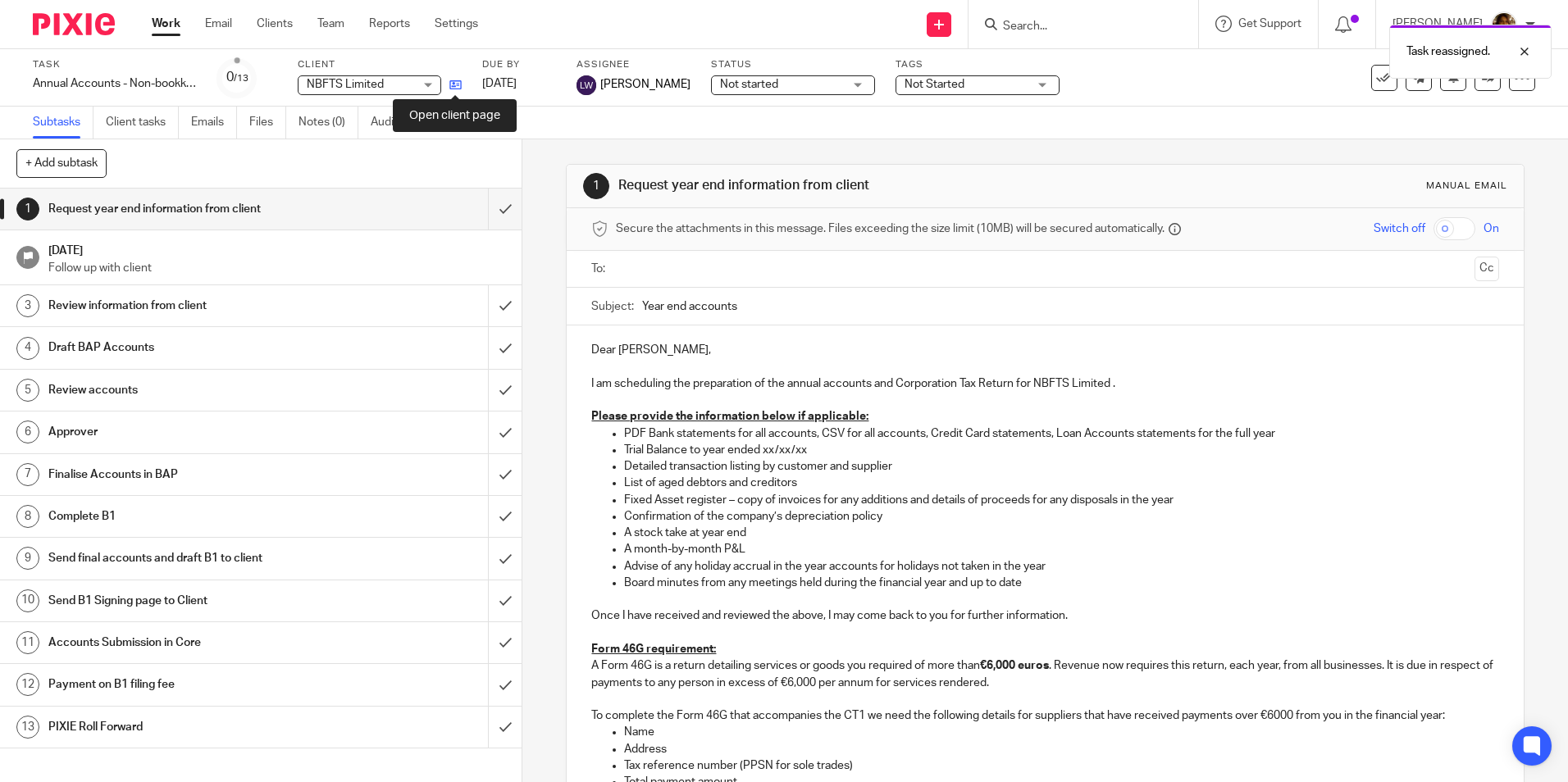
click at [451, 88] on icon at bounding box center [456, 85] width 13 height 13
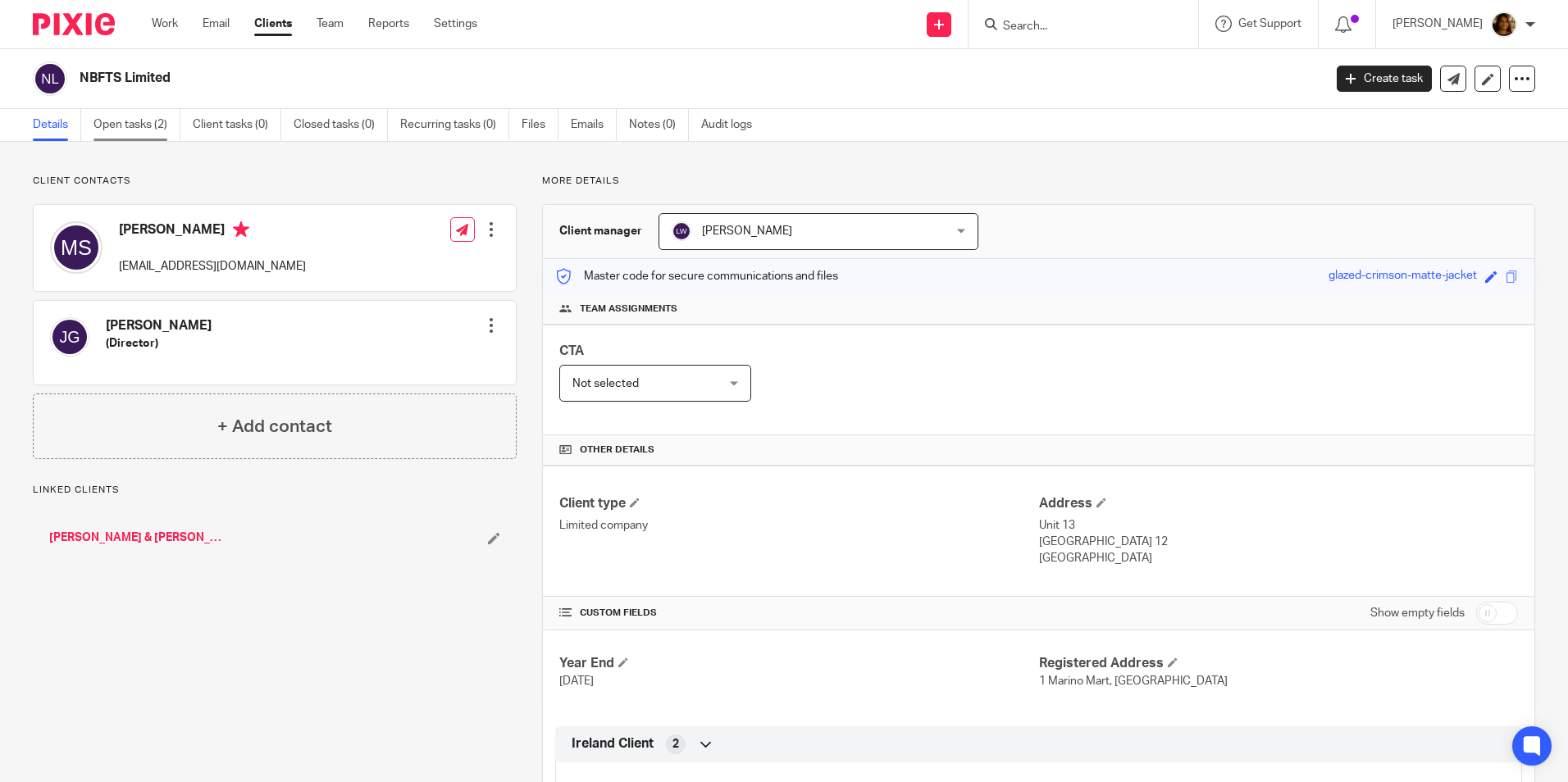
click at [139, 120] on link "Open tasks (2)" at bounding box center [137, 125] width 87 height 32
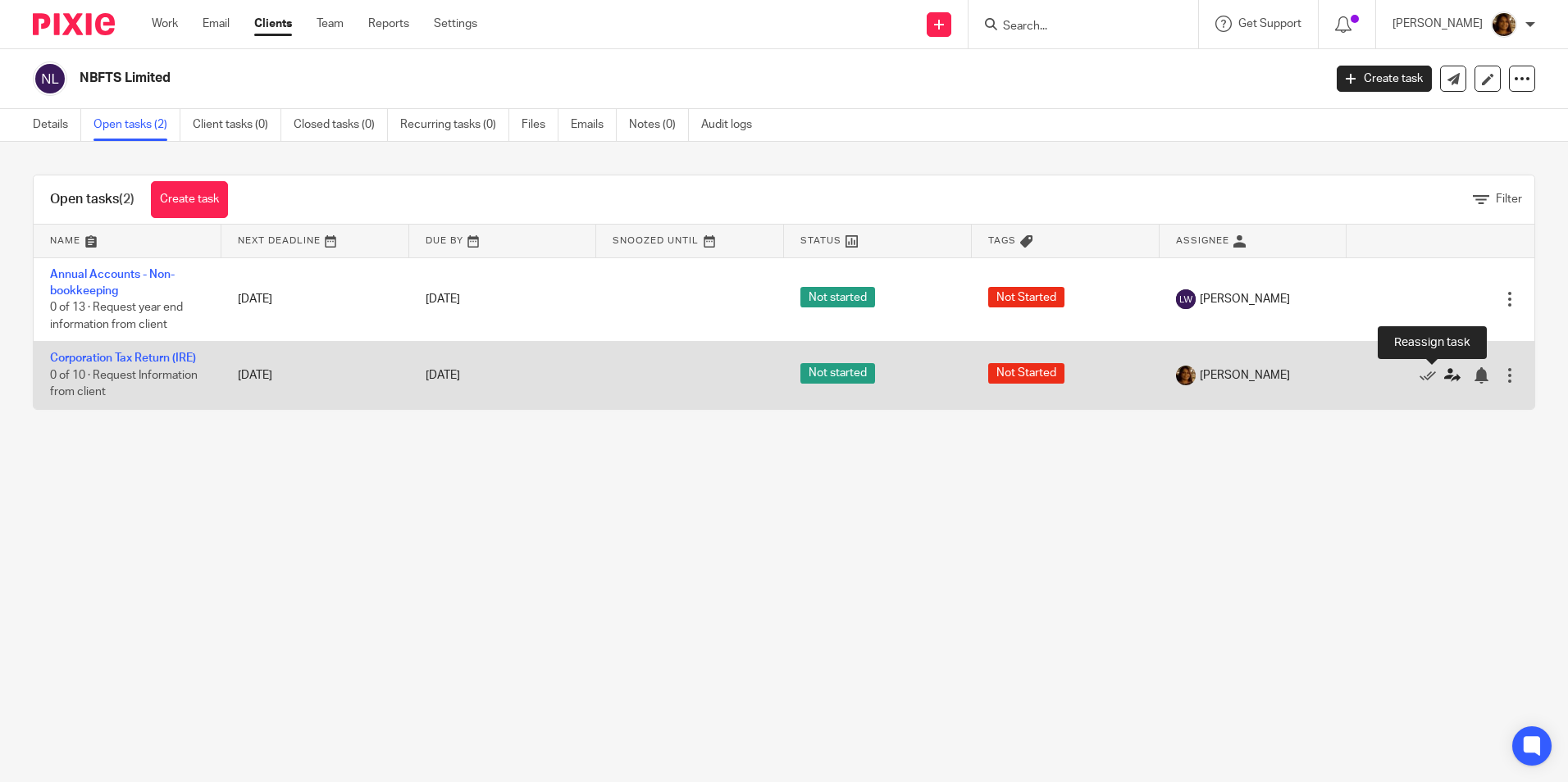
click at [1445, 375] on link at bounding box center [1457, 376] width 24 height 16
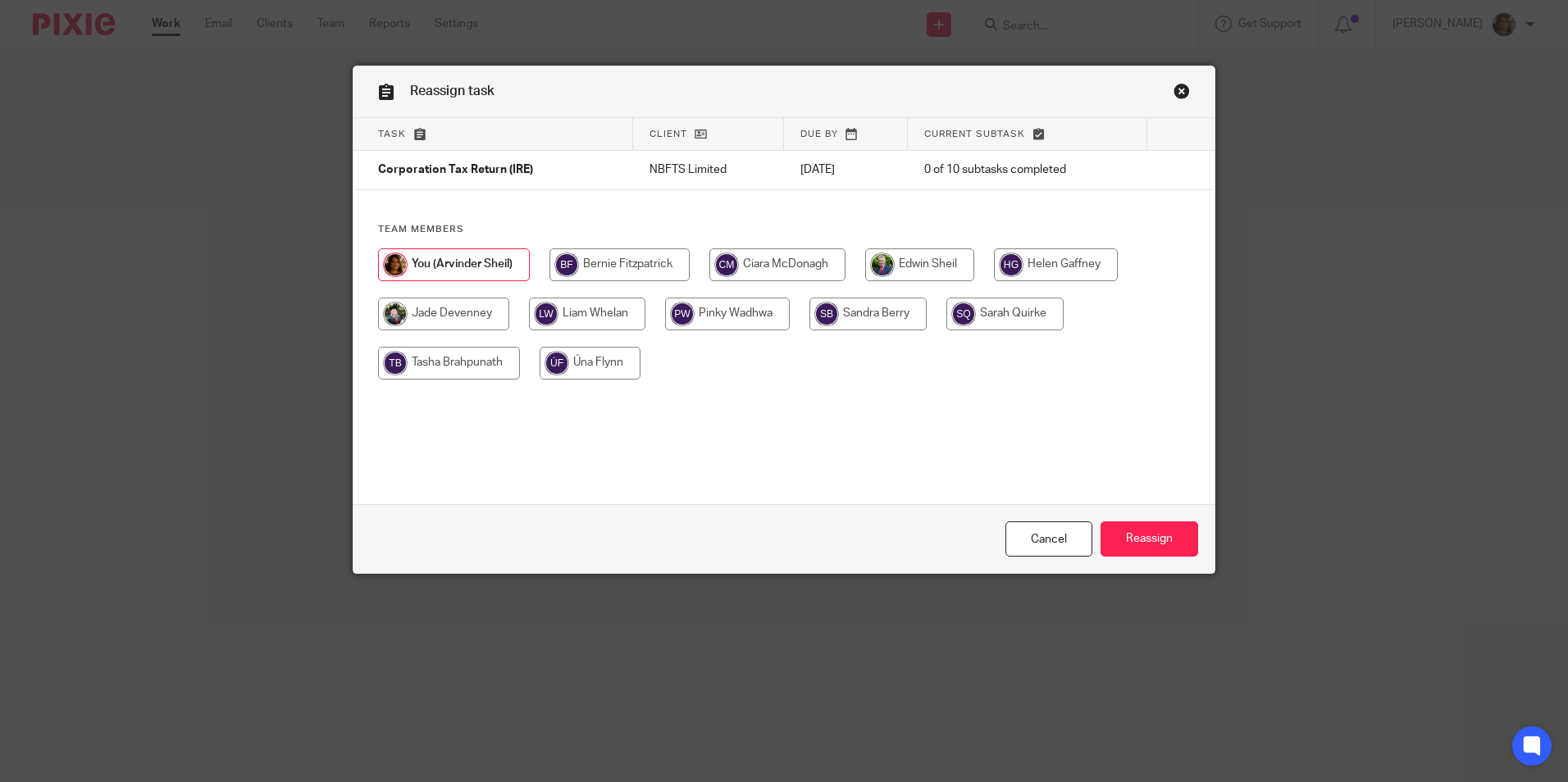
click at [592, 304] on input "radio" at bounding box center [587, 314] width 117 height 32
radio input "true"
click at [1140, 536] on input "Reassign" at bounding box center [1149, 538] width 98 height 35
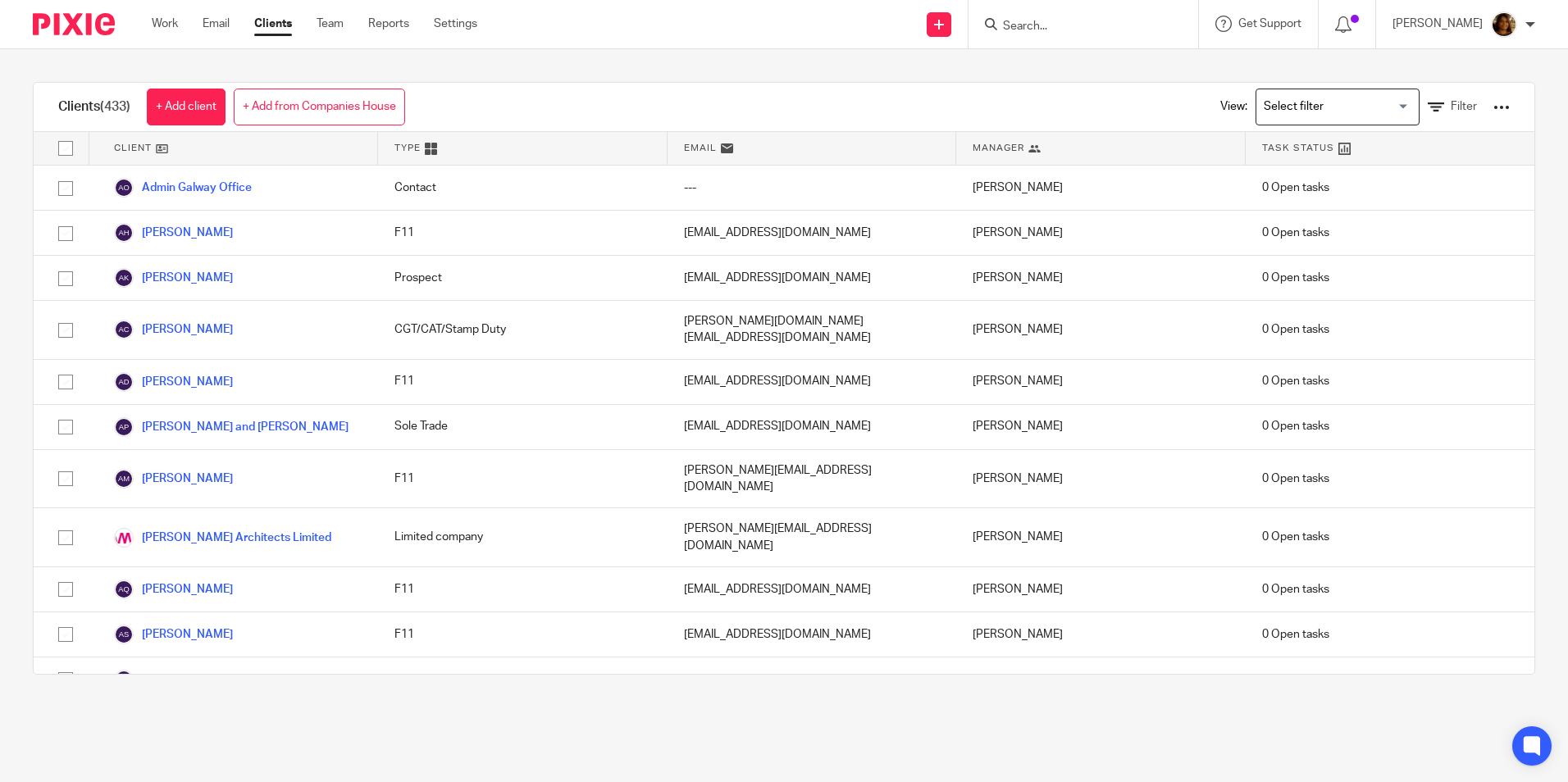
click at [1126, 22] on input "Search" at bounding box center [1075, 27] width 147 height 14
type input "pickel"
click at [1132, 65] on link at bounding box center [1150, 70] width 304 height 38
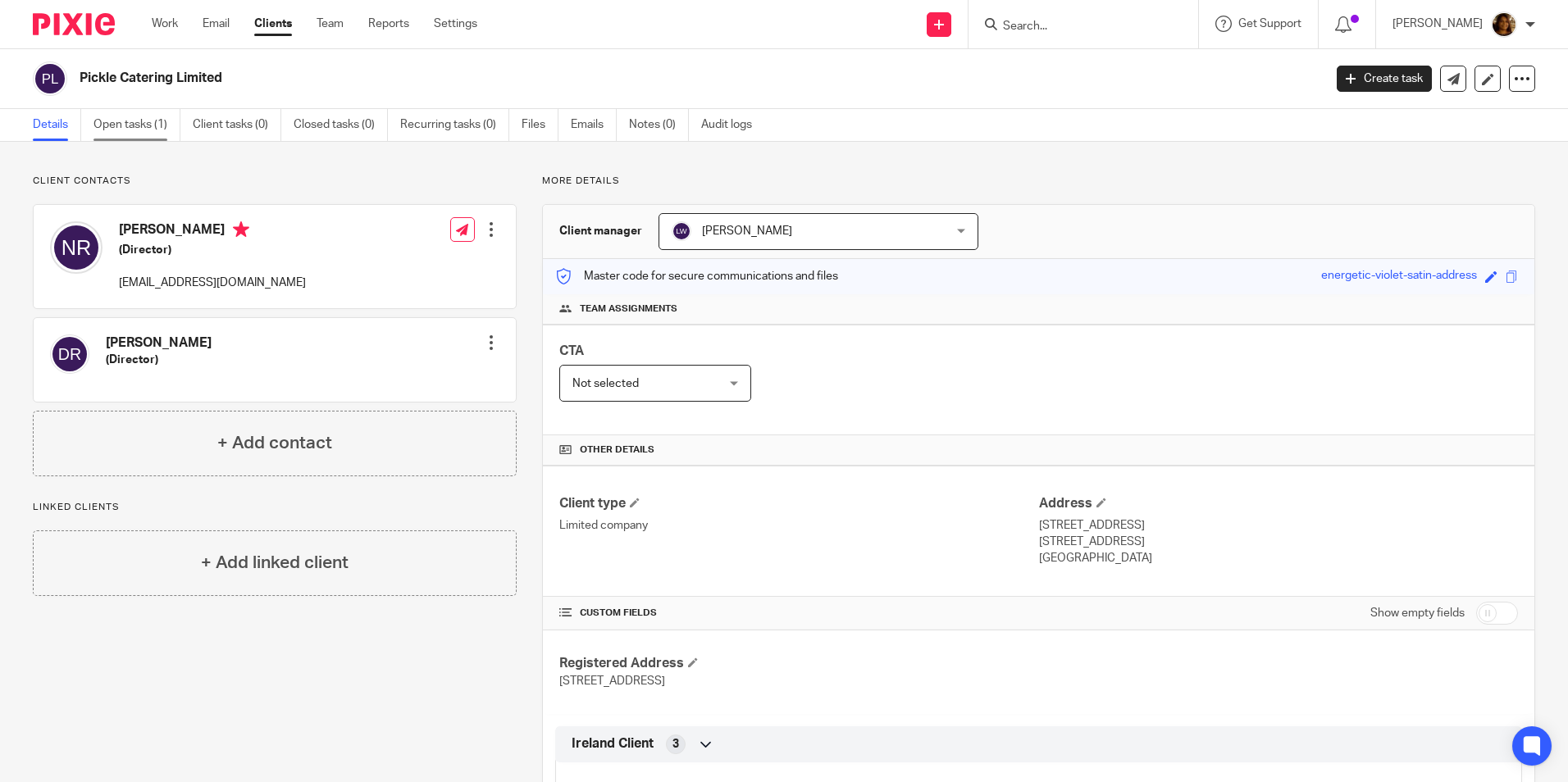
click at [167, 128] on link "Open tasks (1)" at bounding box center [137, 125] width 87 height 32
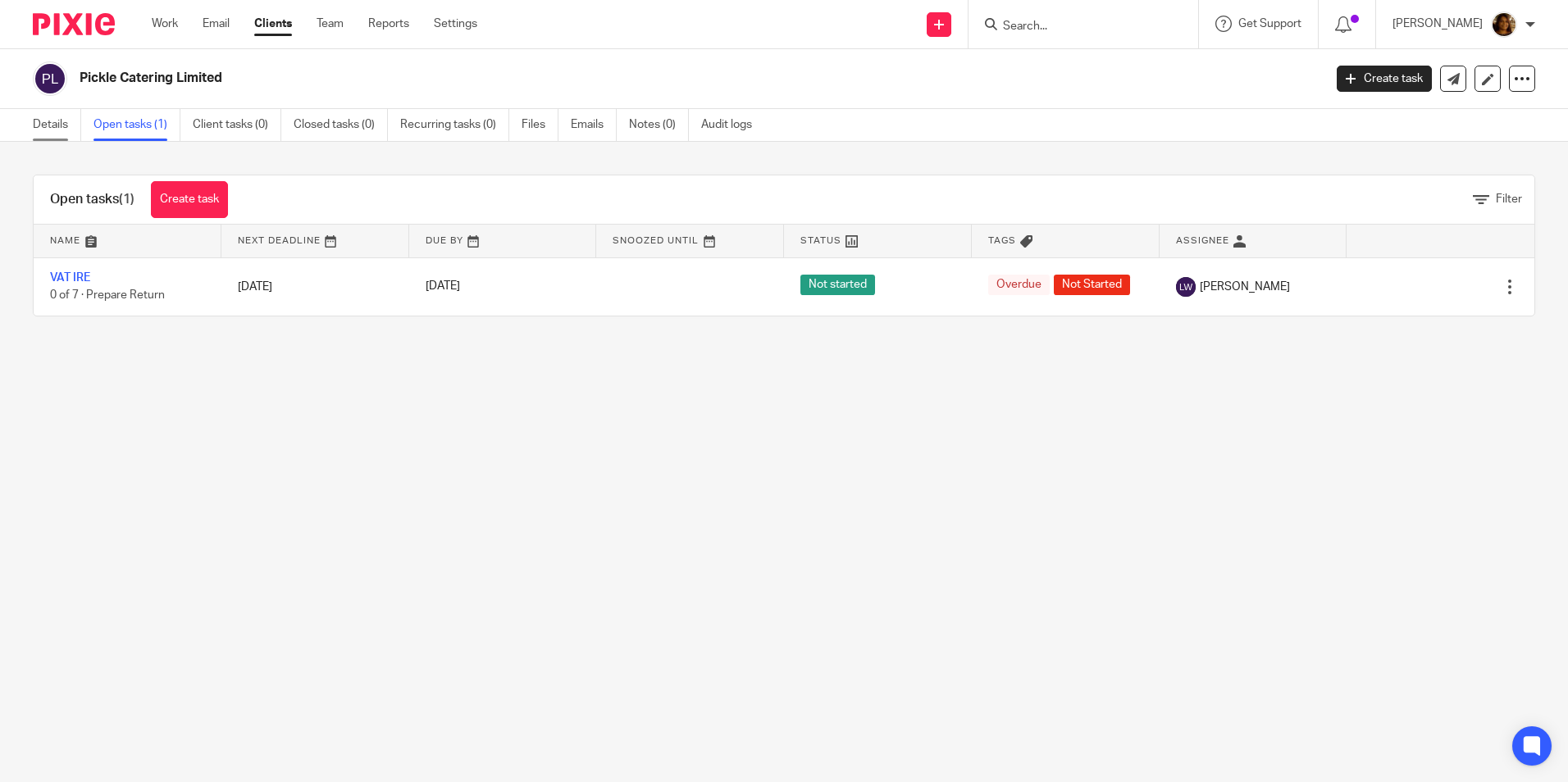
click at [51, 124] on link "Details" at bounding box center [57, 125] width 49 height 32
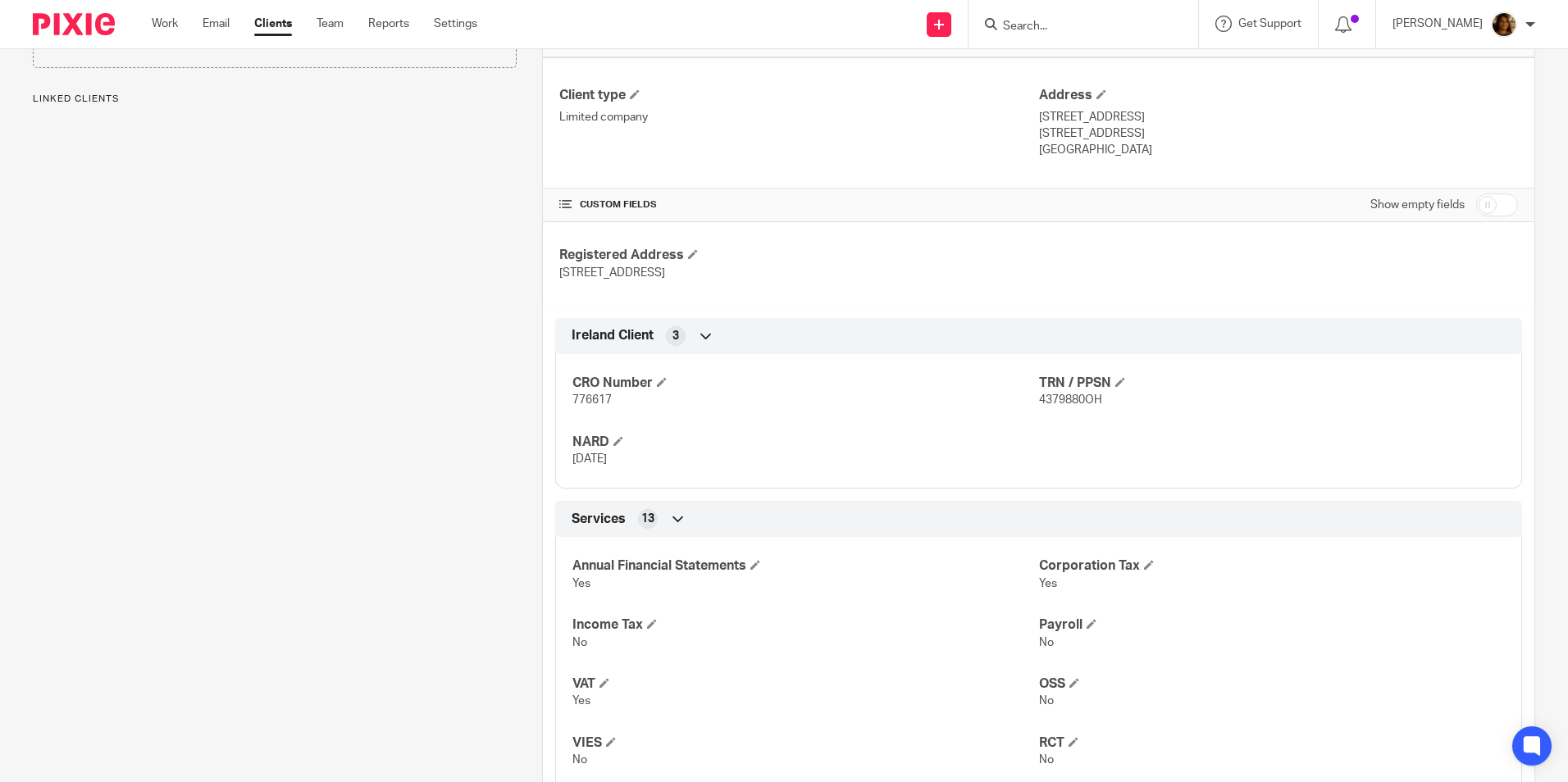
scroll to position [410, 0]
click at [1479, 200] on input "checkbox" at bounding box center [1497, 203] width 42 height 23
checkbox input "true"
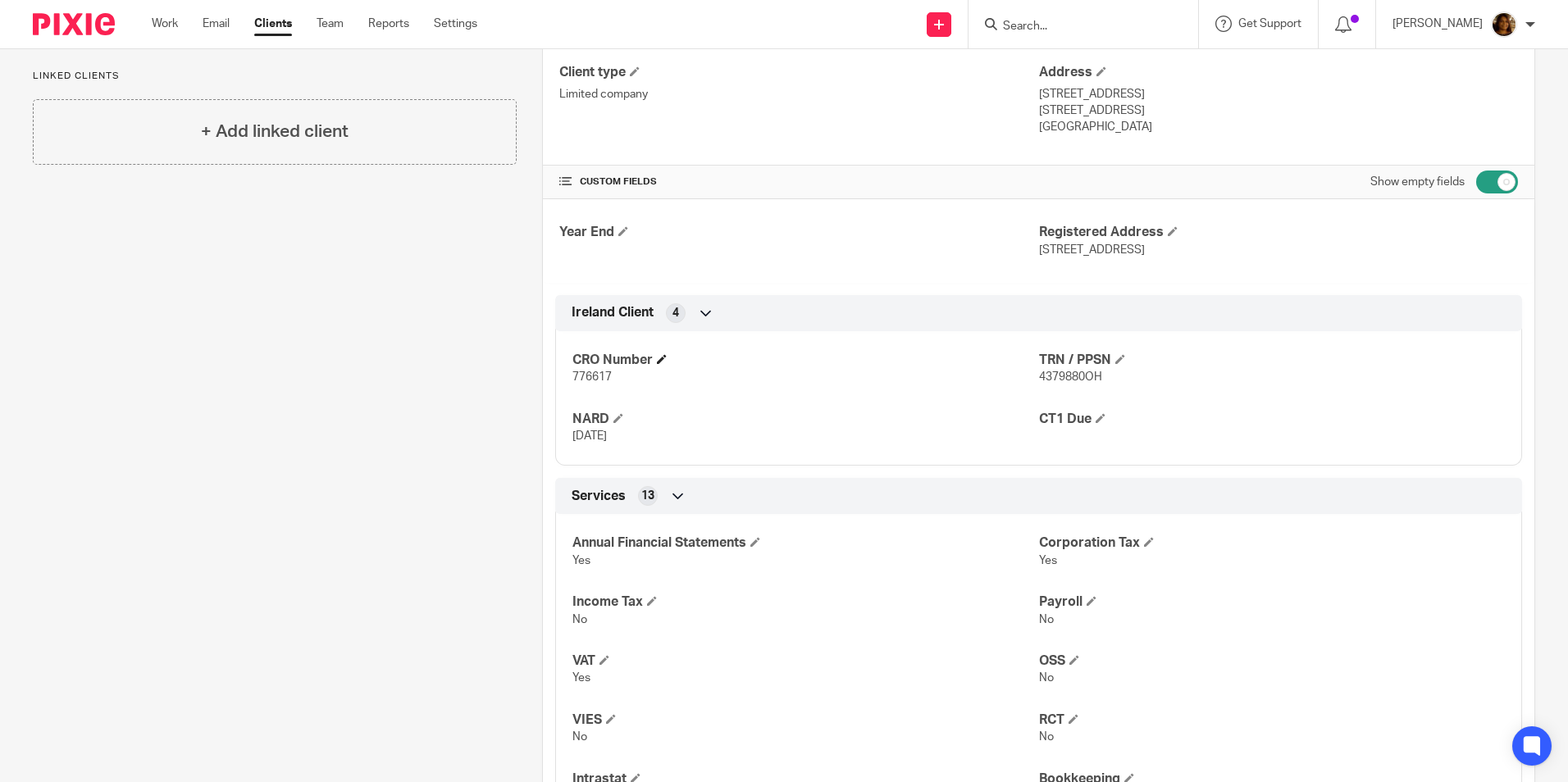
scroll to position [492, 0]
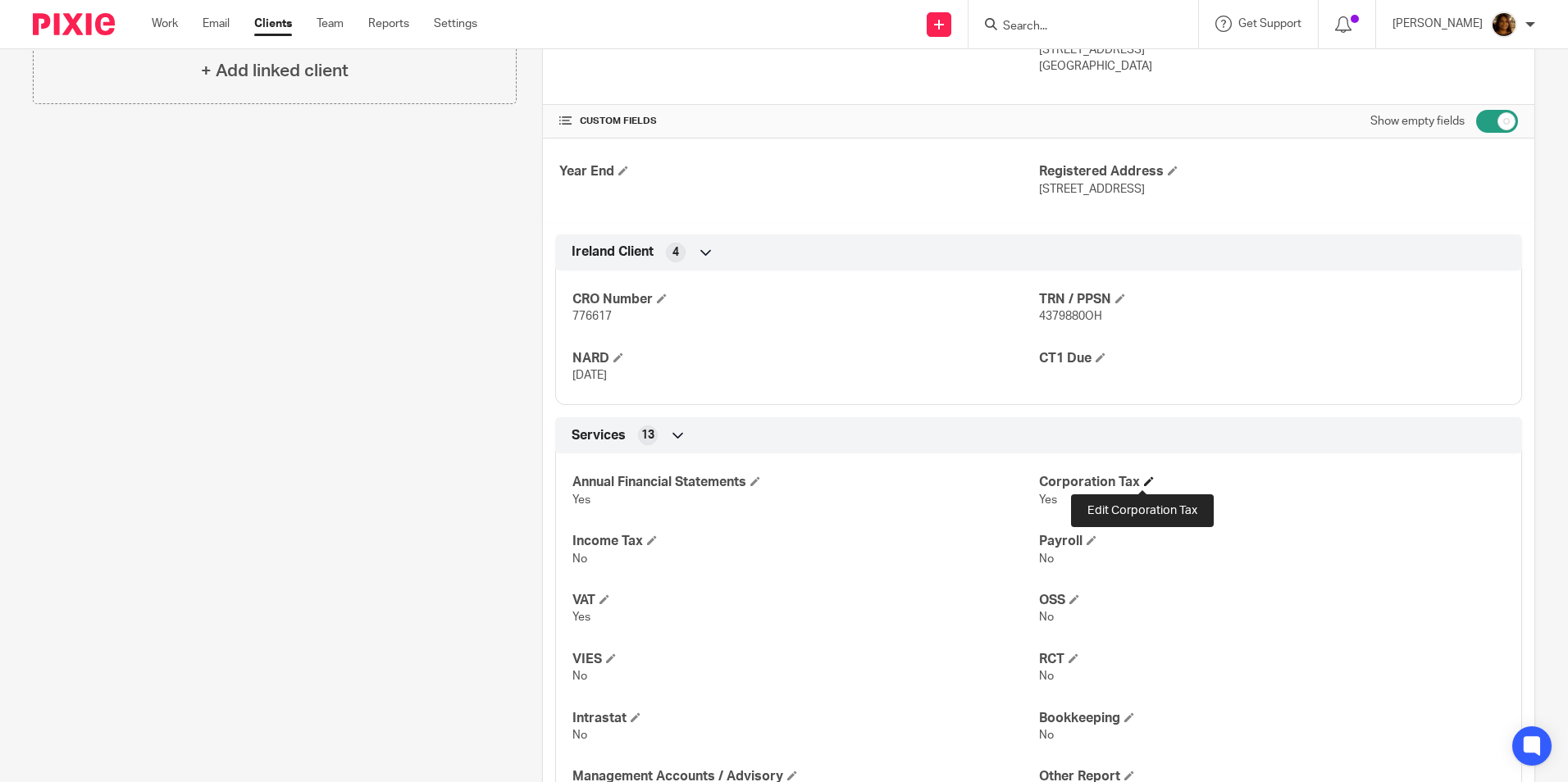
click at [1145, 485] on span at bounding box center [1149, 481] width 10 height 10
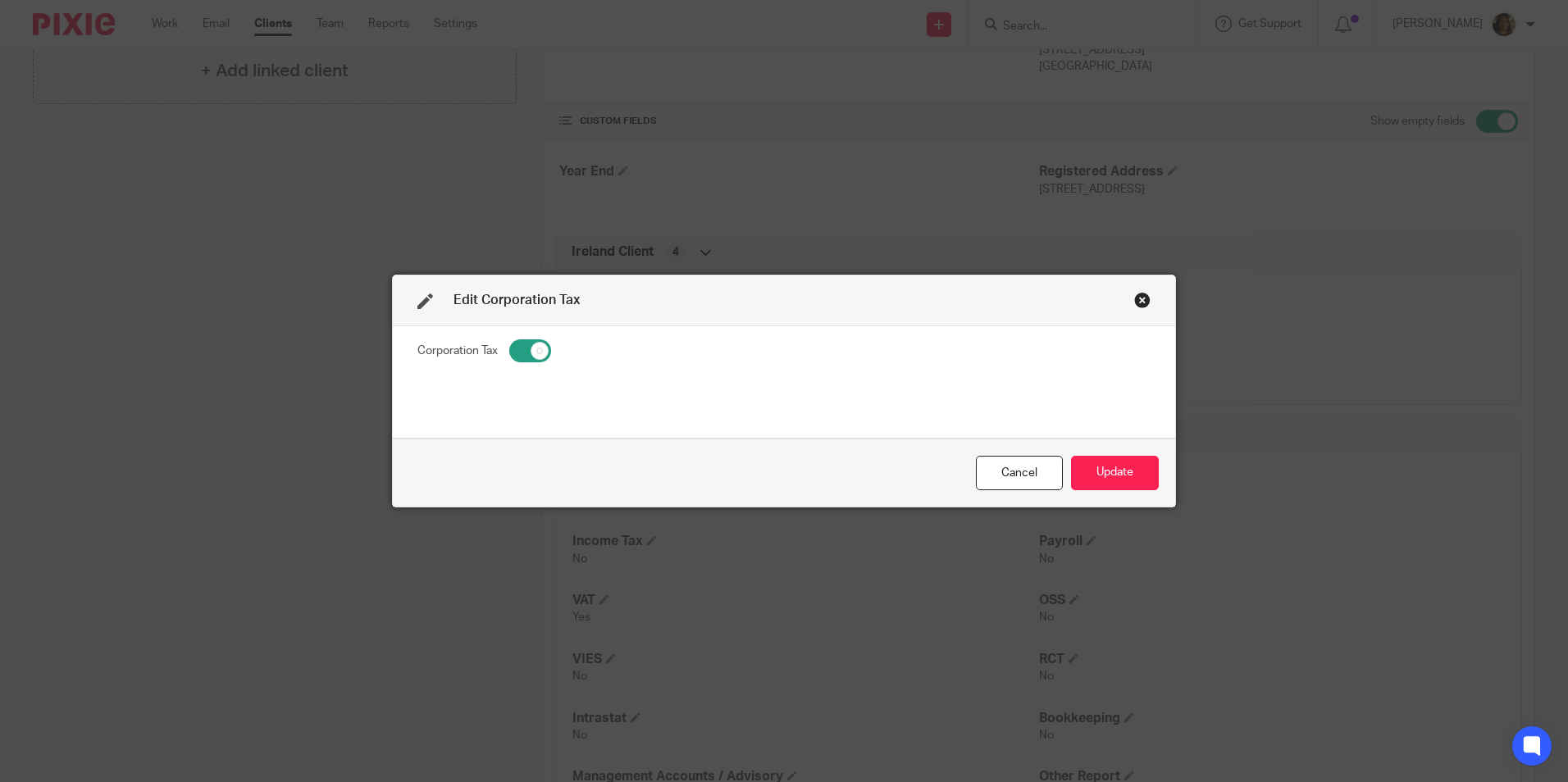
click at [525, 354] on input "checkbox" at bounding box center [530, 351] width 42 height 23
checkbox input "false"
click at [1138, 482] on button "Update" at bounding box center [1116, 473] width 88 height 35
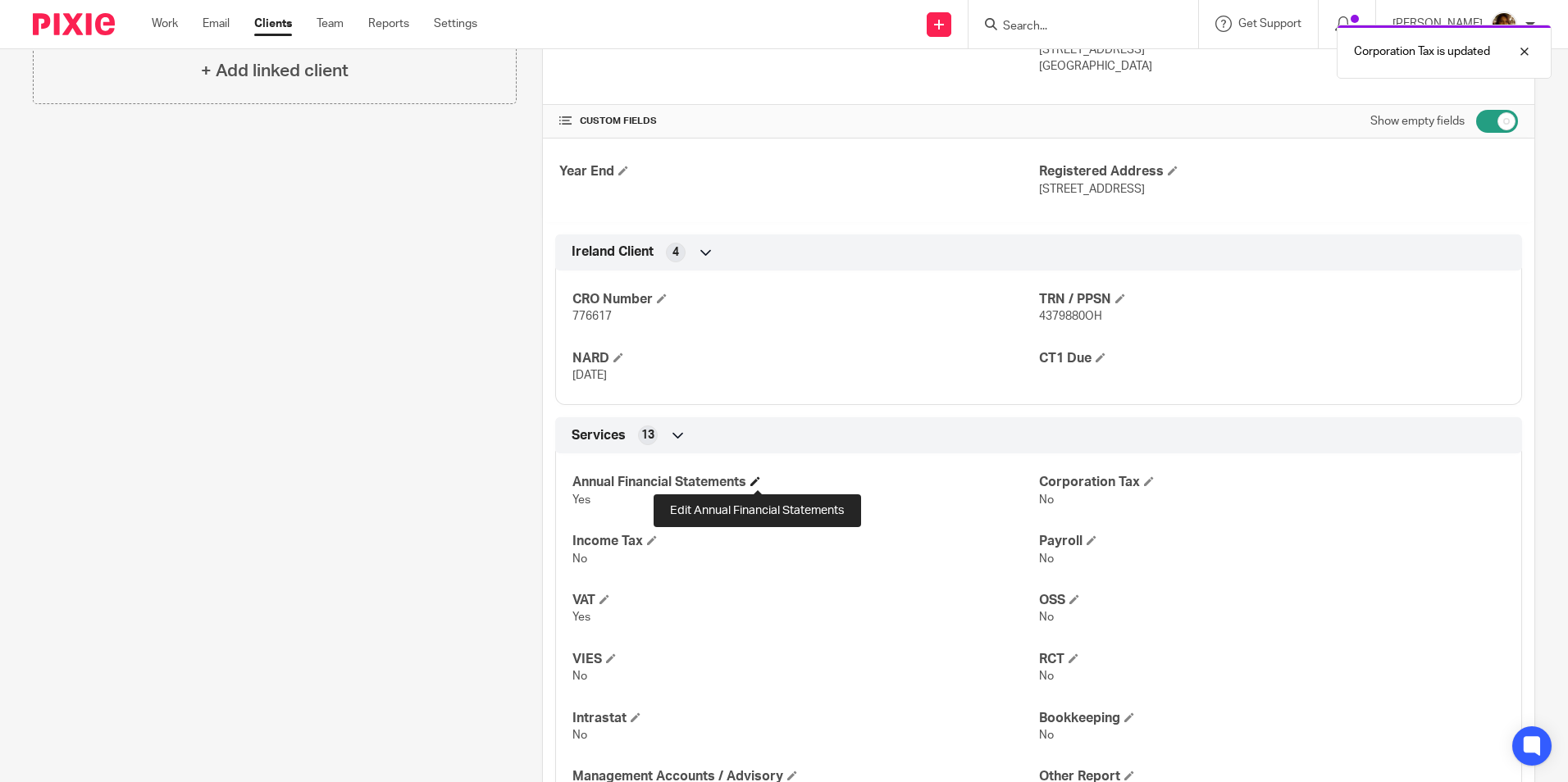
click at [753, 484] on span at bounding box center [755, 481] width 10 height 10
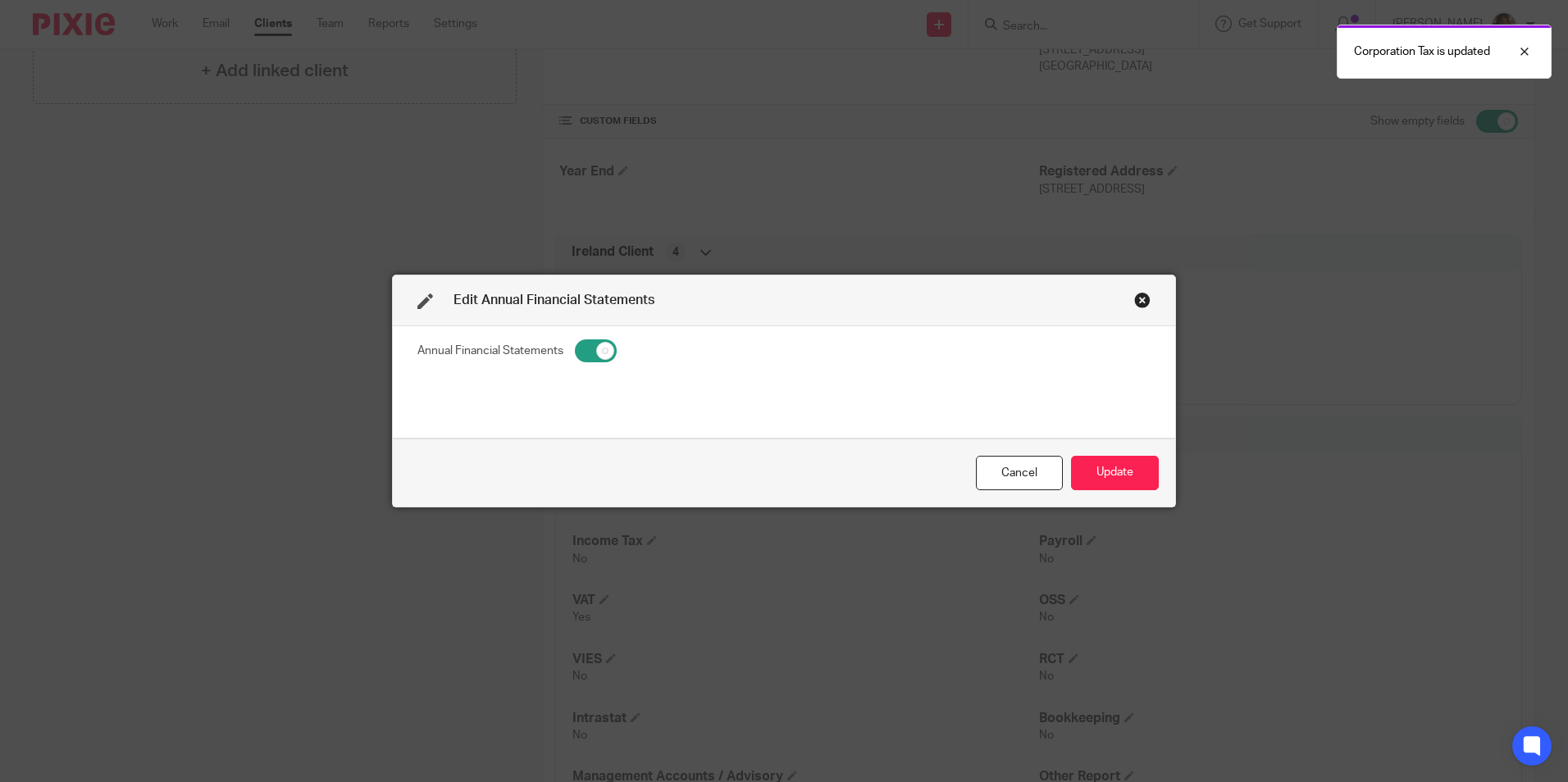
click at [575, 345] on input "checkbox" at bounding box center [596, 351] width 42 height 23
checkbox input "false"
click at [1114, 471] on button "Update" at bounding box center [1116, 473] width 88 height 35
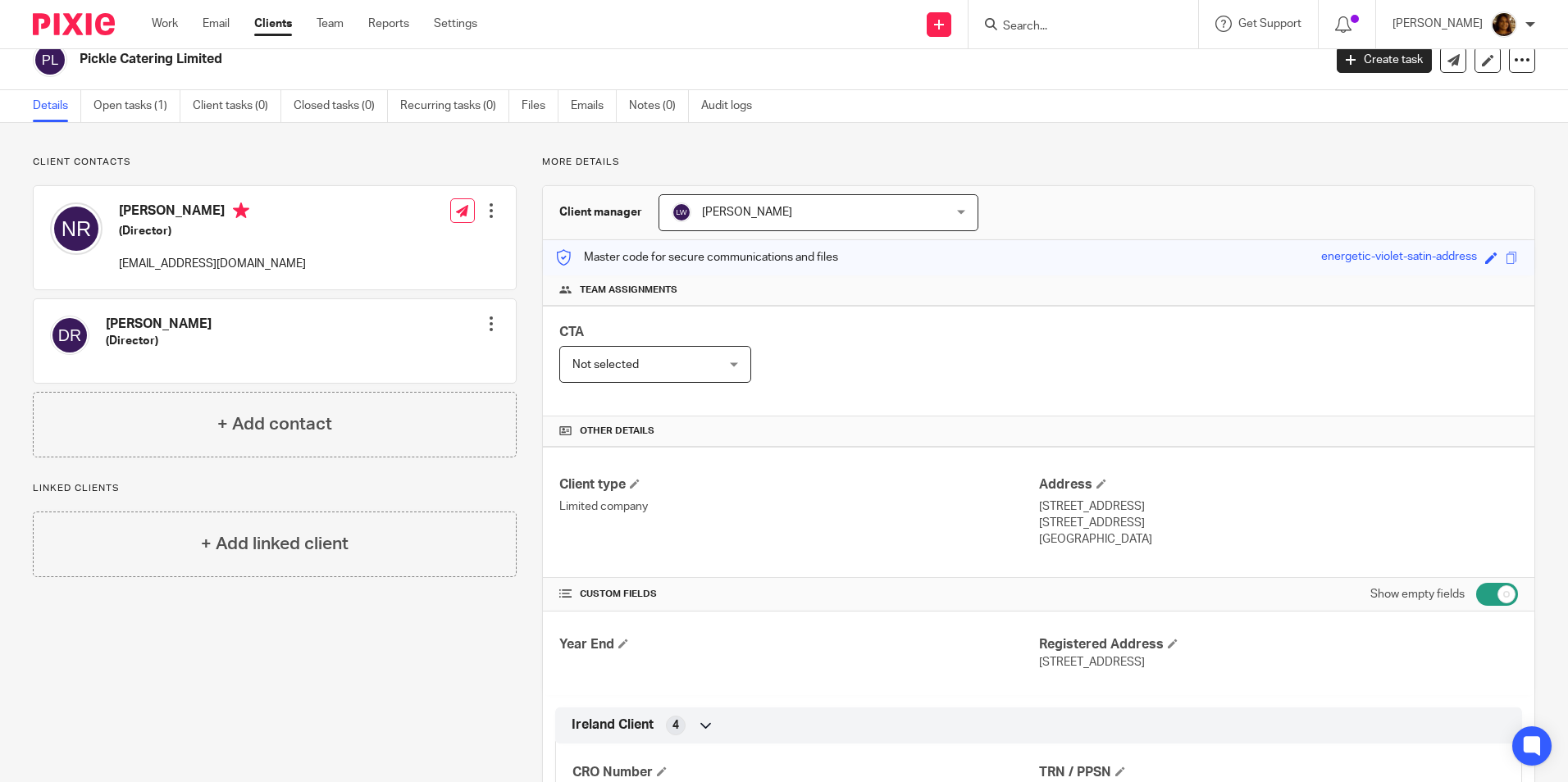
scroll to position [0, 0]
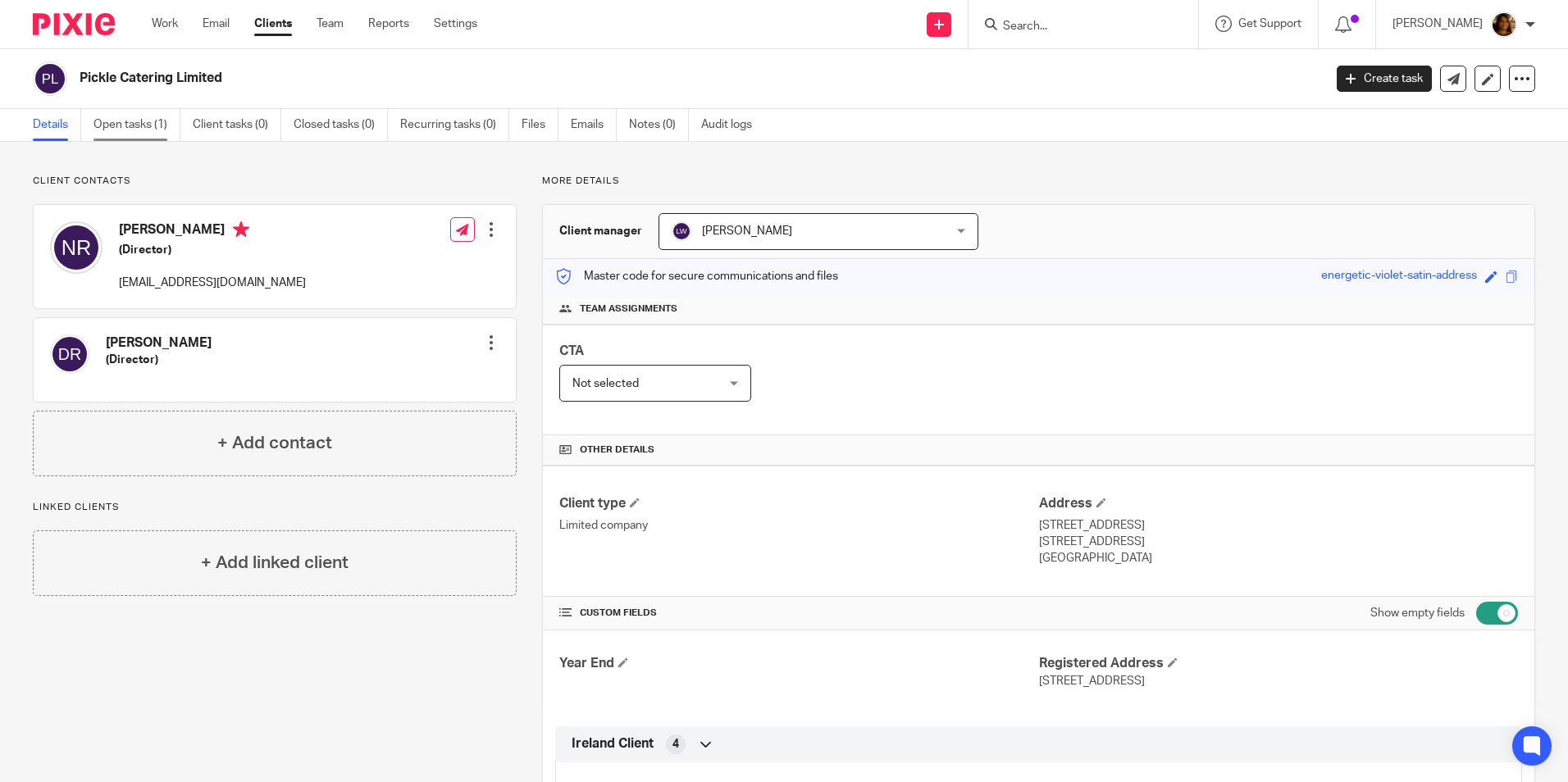
click at [127, 119] on link "Open tasks (1)" at bounding box center [137, 125] width 87 height 32
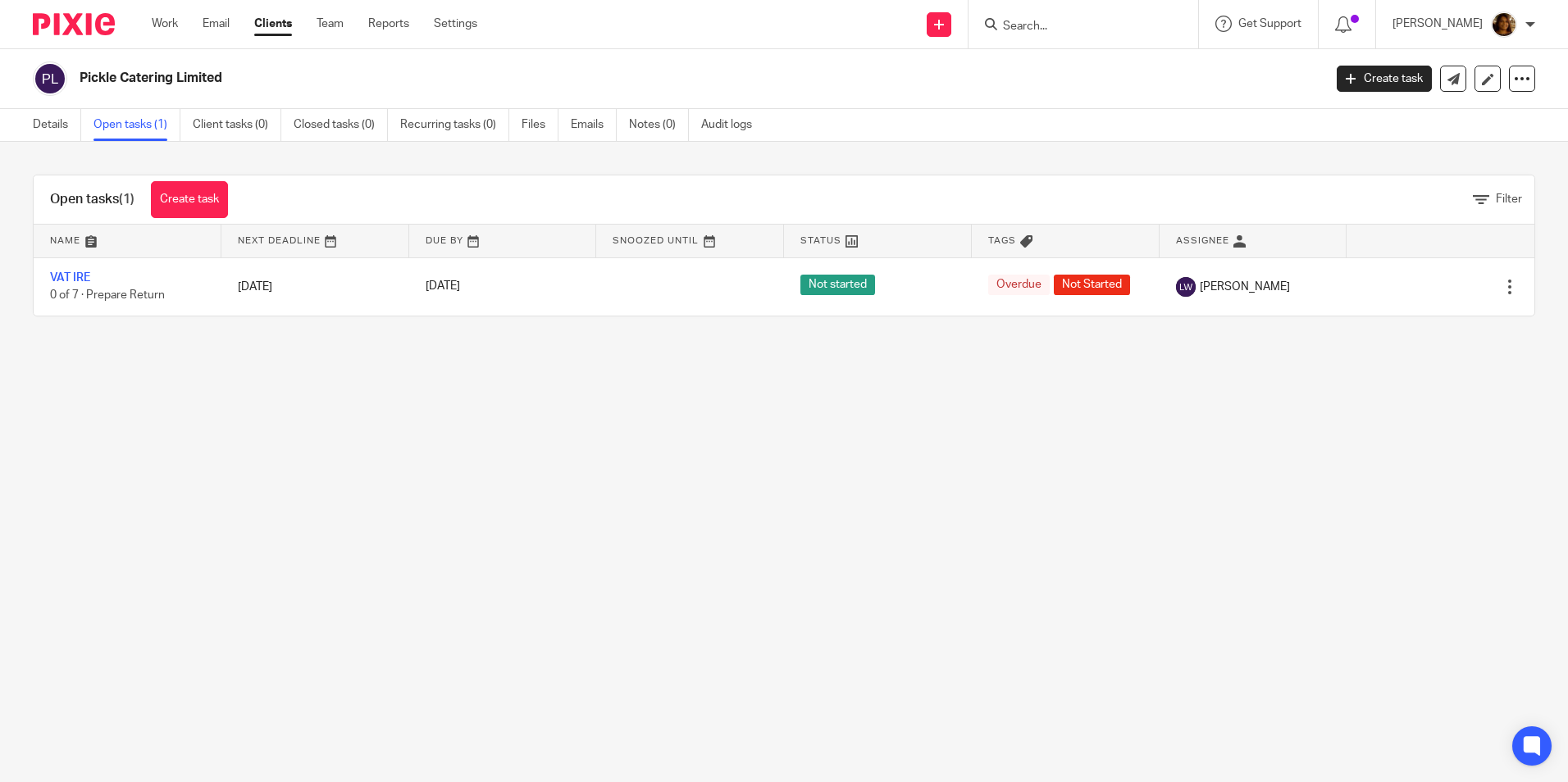
click at [1072, 25] on input "Search" at bounding box center [1075, 27] width 147 height 14
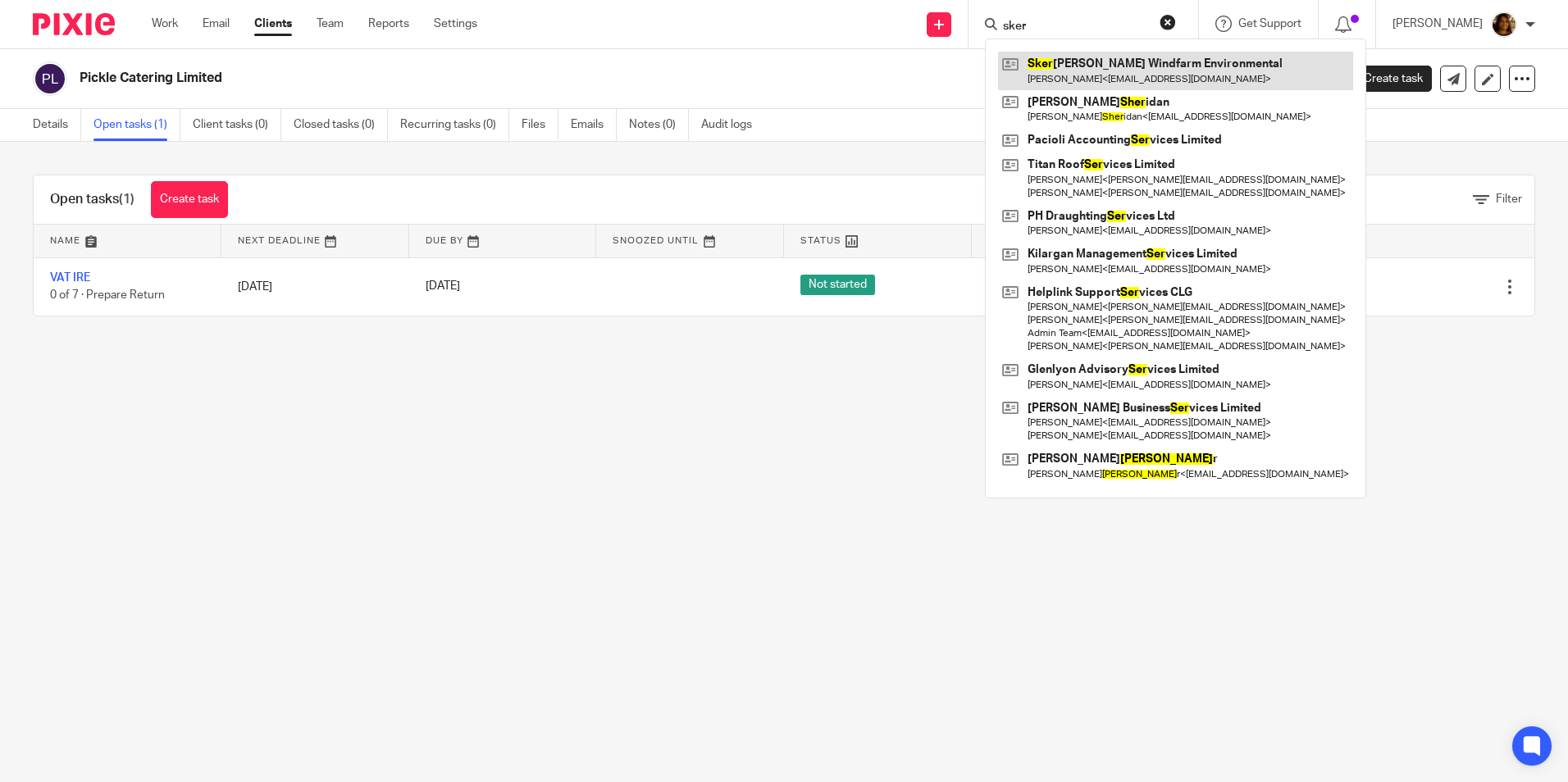
type input "sker"
click at [1125, 79] on link at bounding box center [1175, 70] width 355 height 38
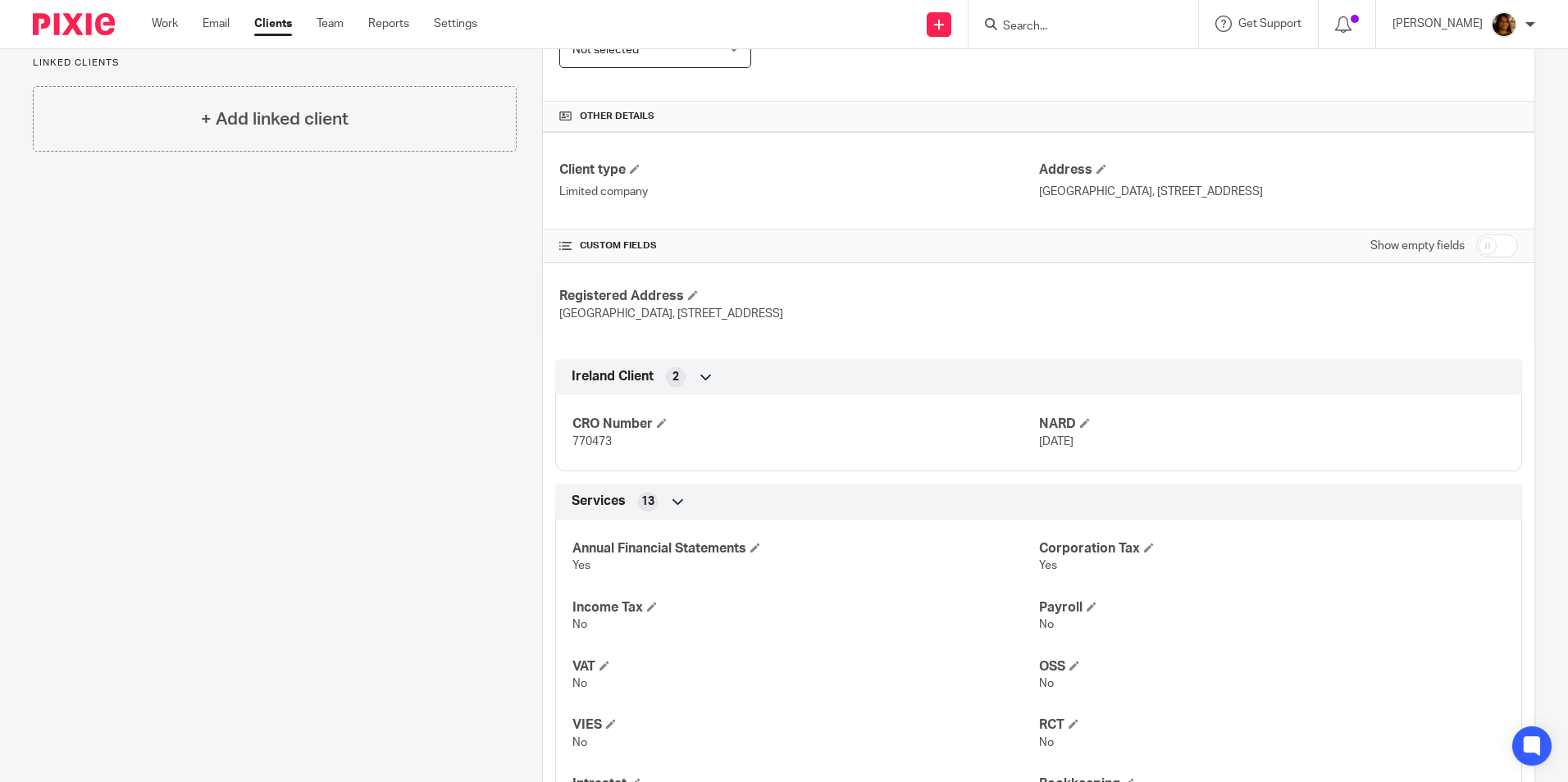
scroll to position [328, 0]
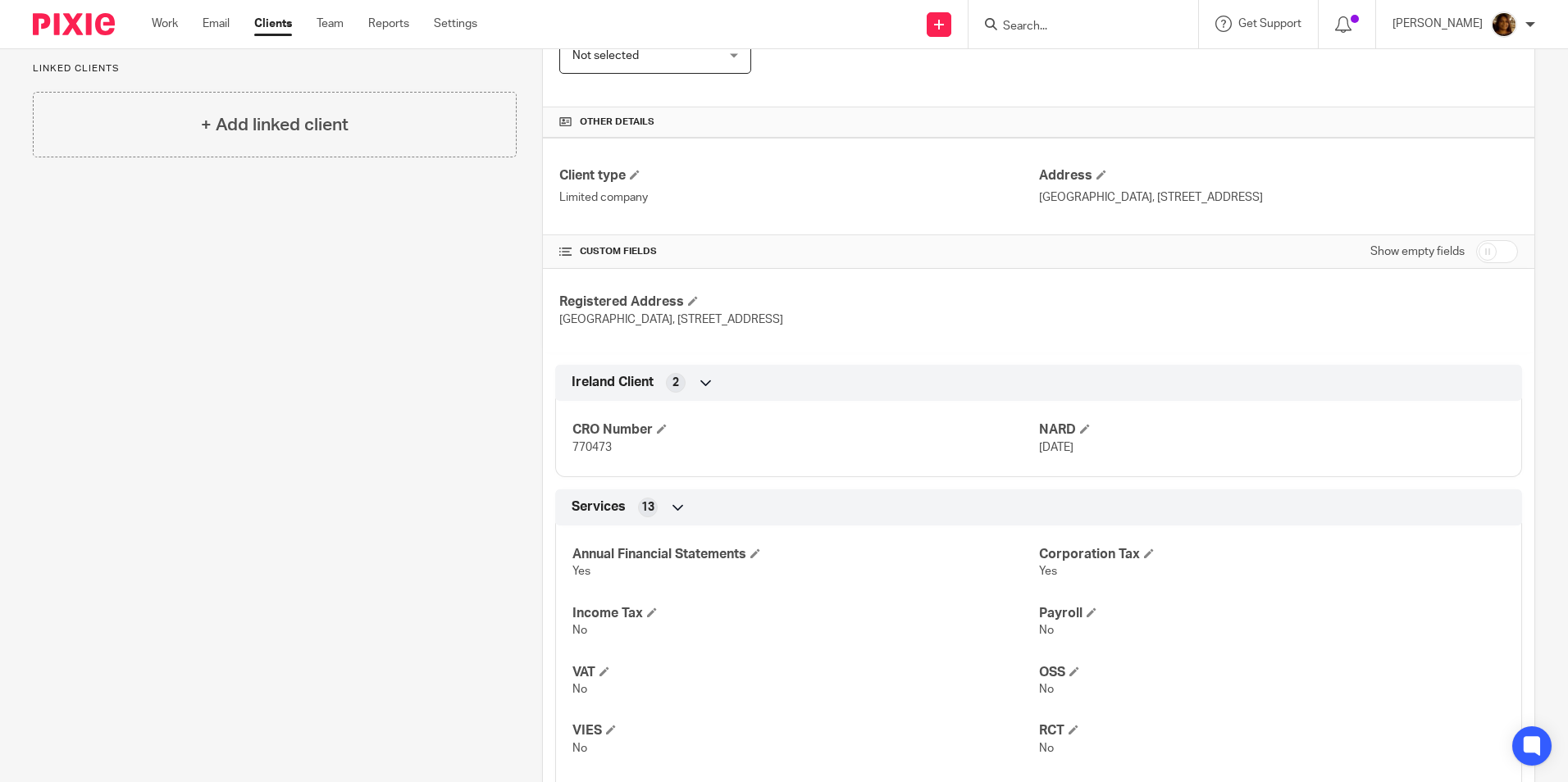
click at [1487, 244] on input "checkbox" at bounding box center [1497, 252] width 42 height 23
checkbox input "true"
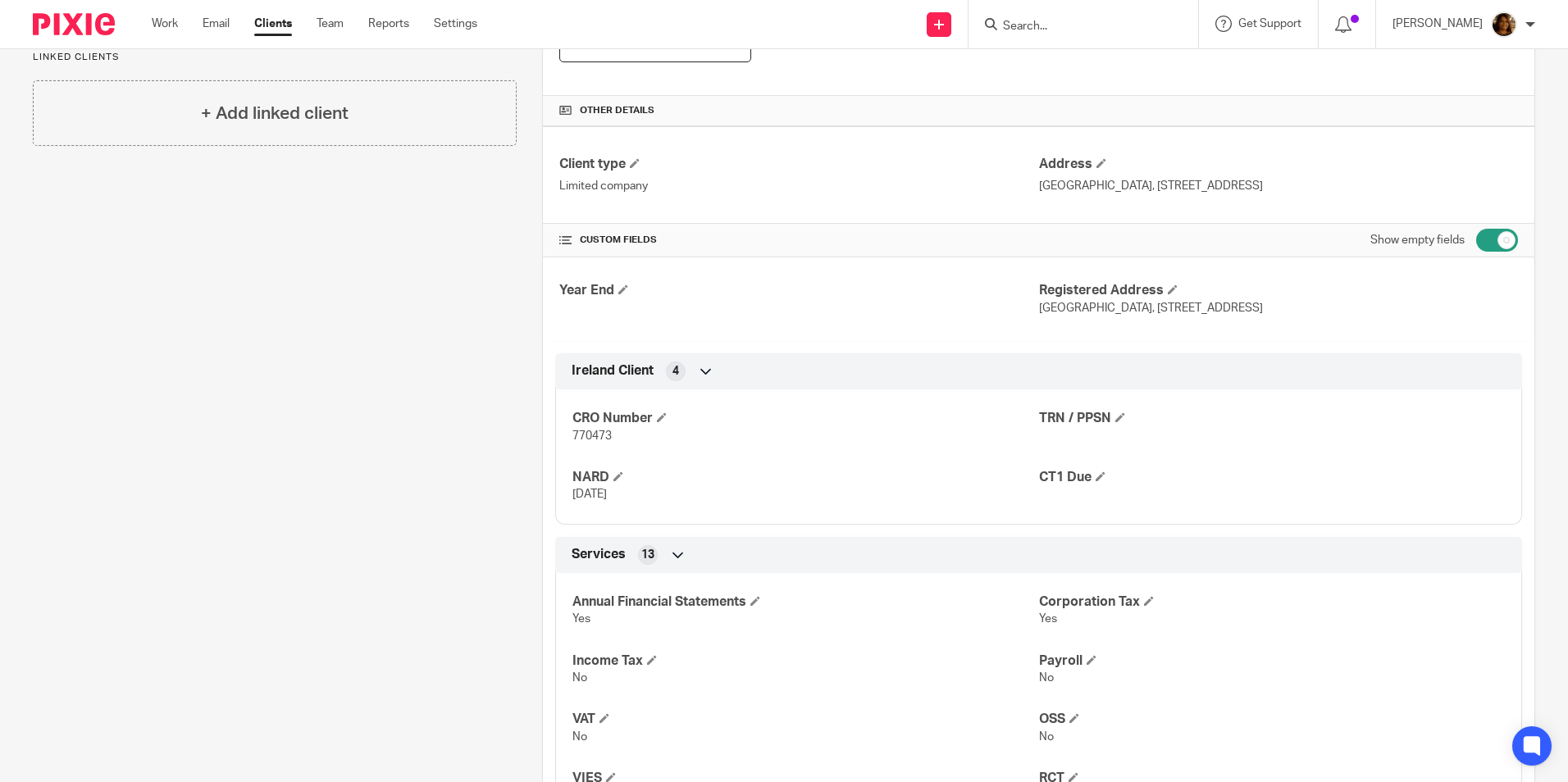
scroll to position [0, 0]
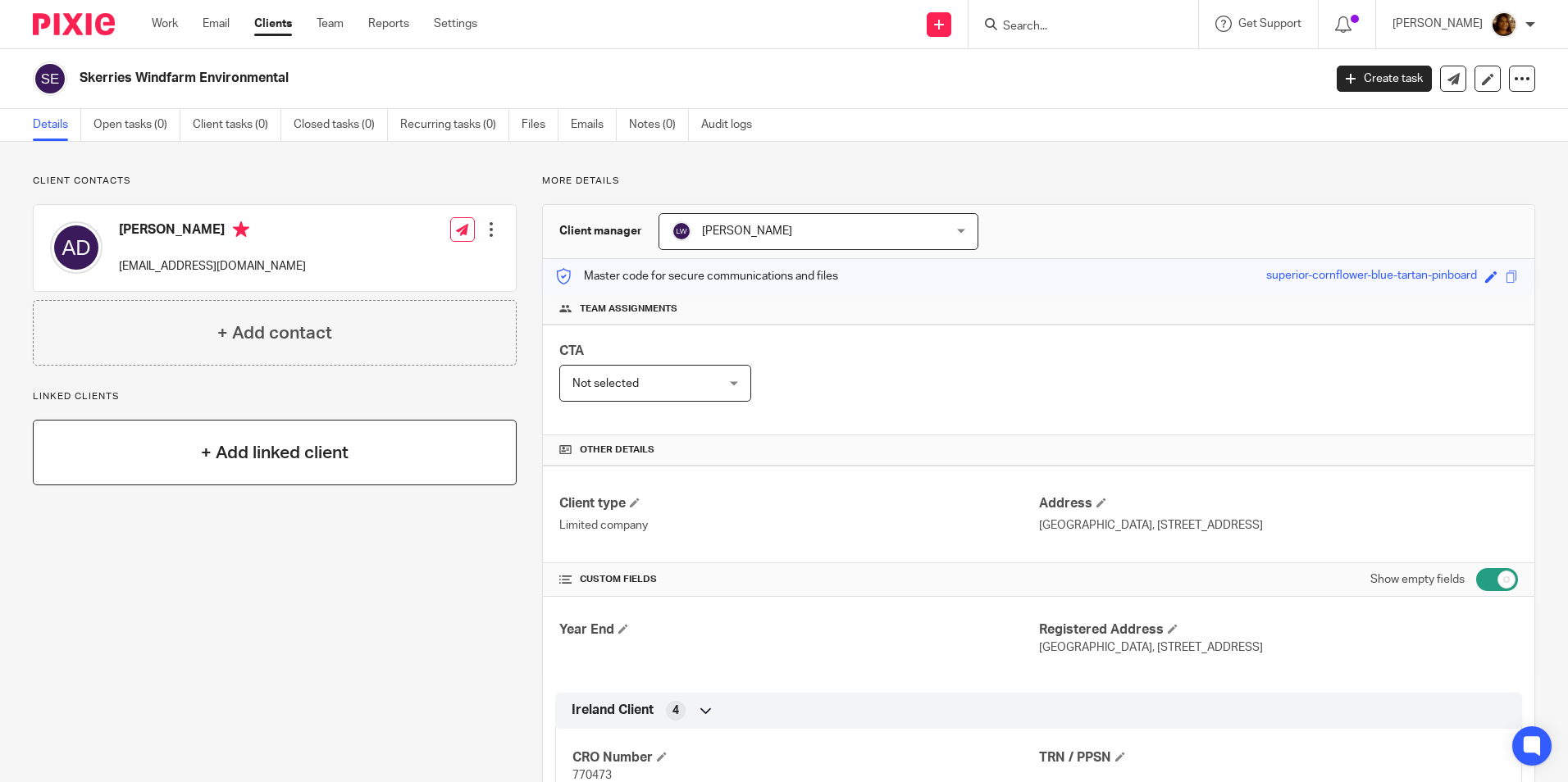
click at [238, 439] on div "+ Add linked client" at bounding box center [274, 452] width 484 height 66
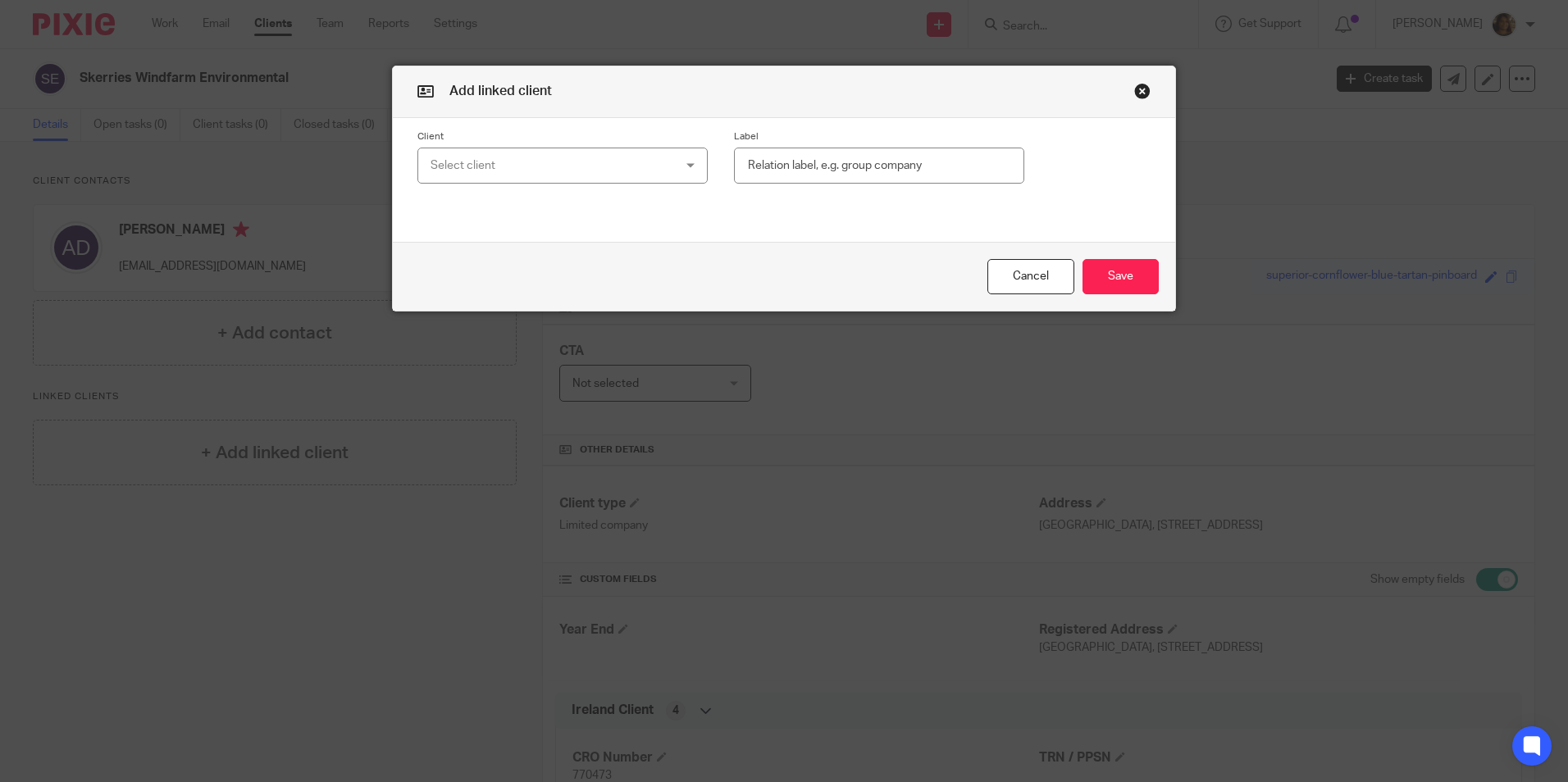
click at [597, 170] on div "Select client" at bounding box center [541, 165] width 221 height 34
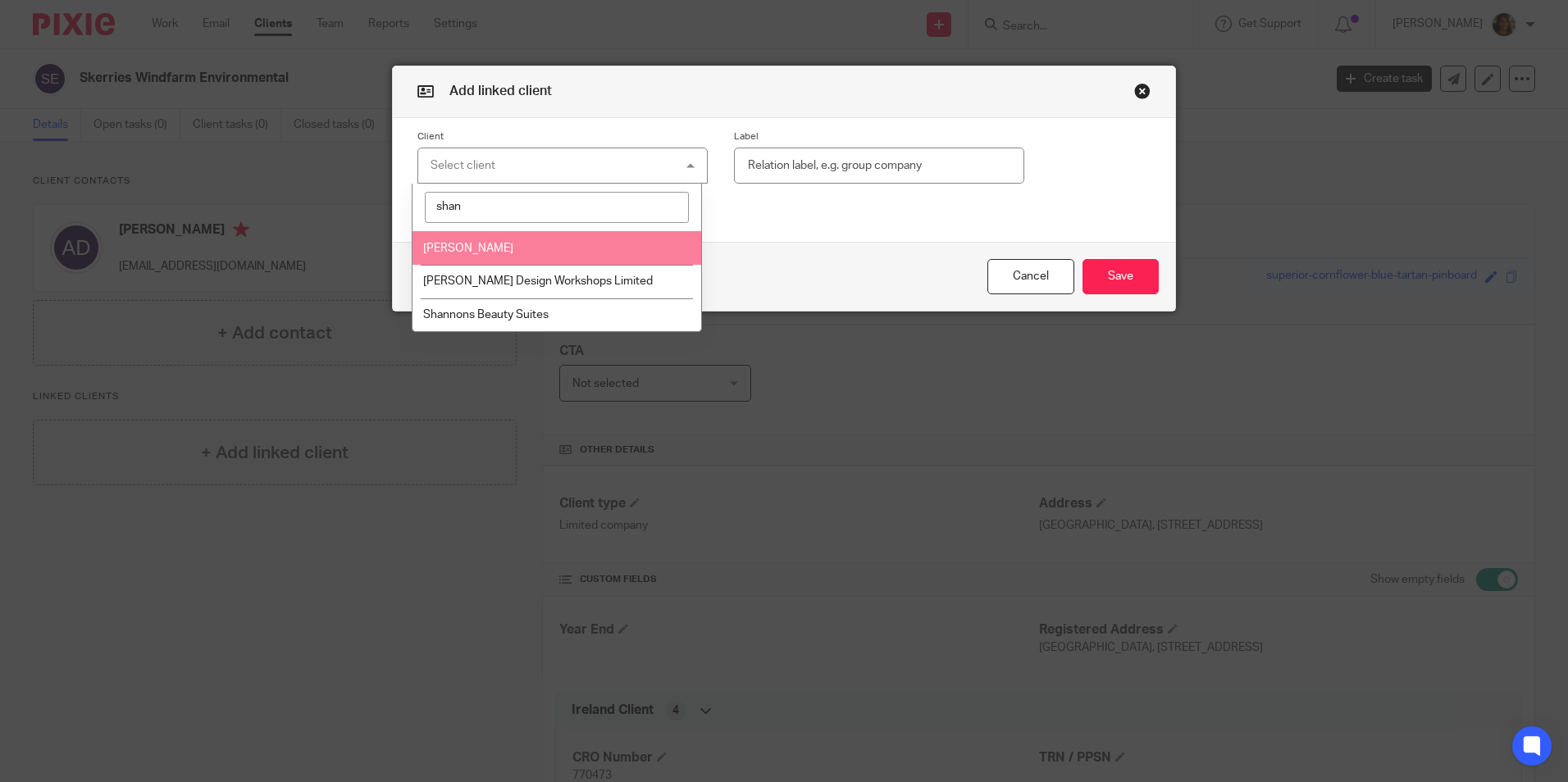
type input "shan"
click at [488, 248] on span "[PERSON_NAME]" at bounding box center [468, 248] width 90 height 12
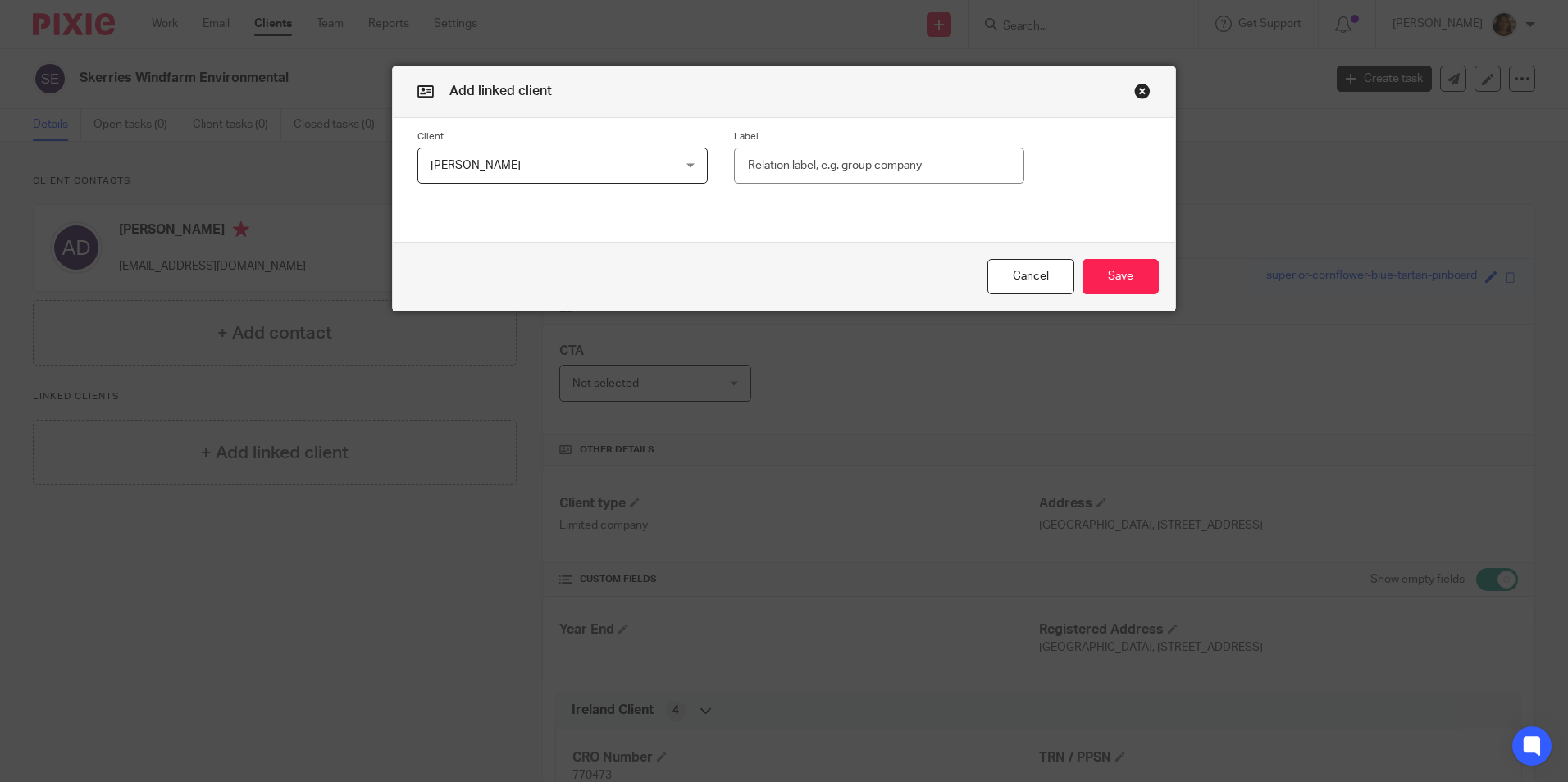
click at [830, 160] on input "text" at bounding box center [879, 165] width 290 height 37
type input "Company Director"
click at [1107, 283] on button "Save" at bounding box center [1120, 276] width 76 height 35
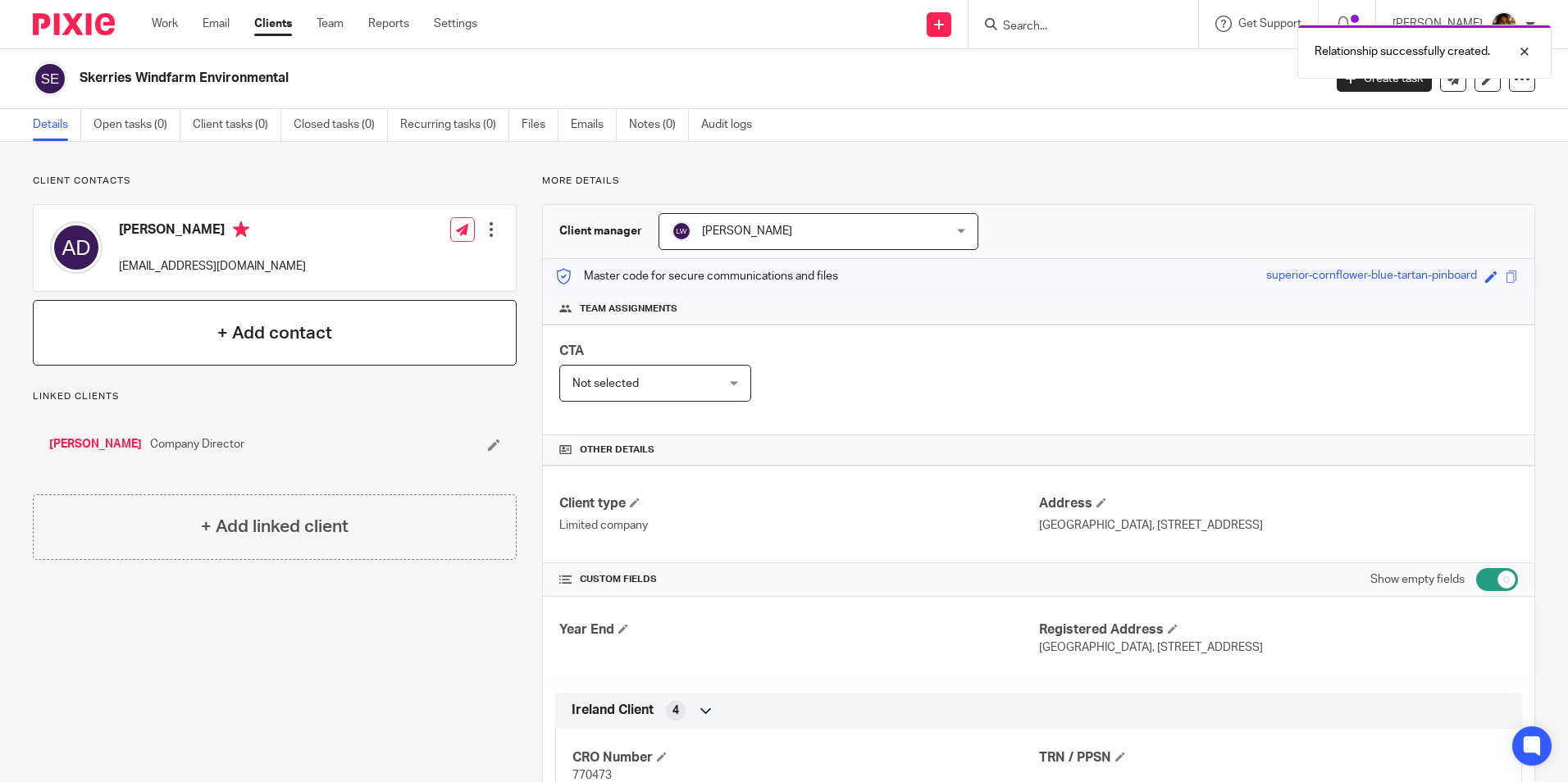
click at [318, 359] on div "+ Add contact" at bounding box center [274, 333] width 484 height 66
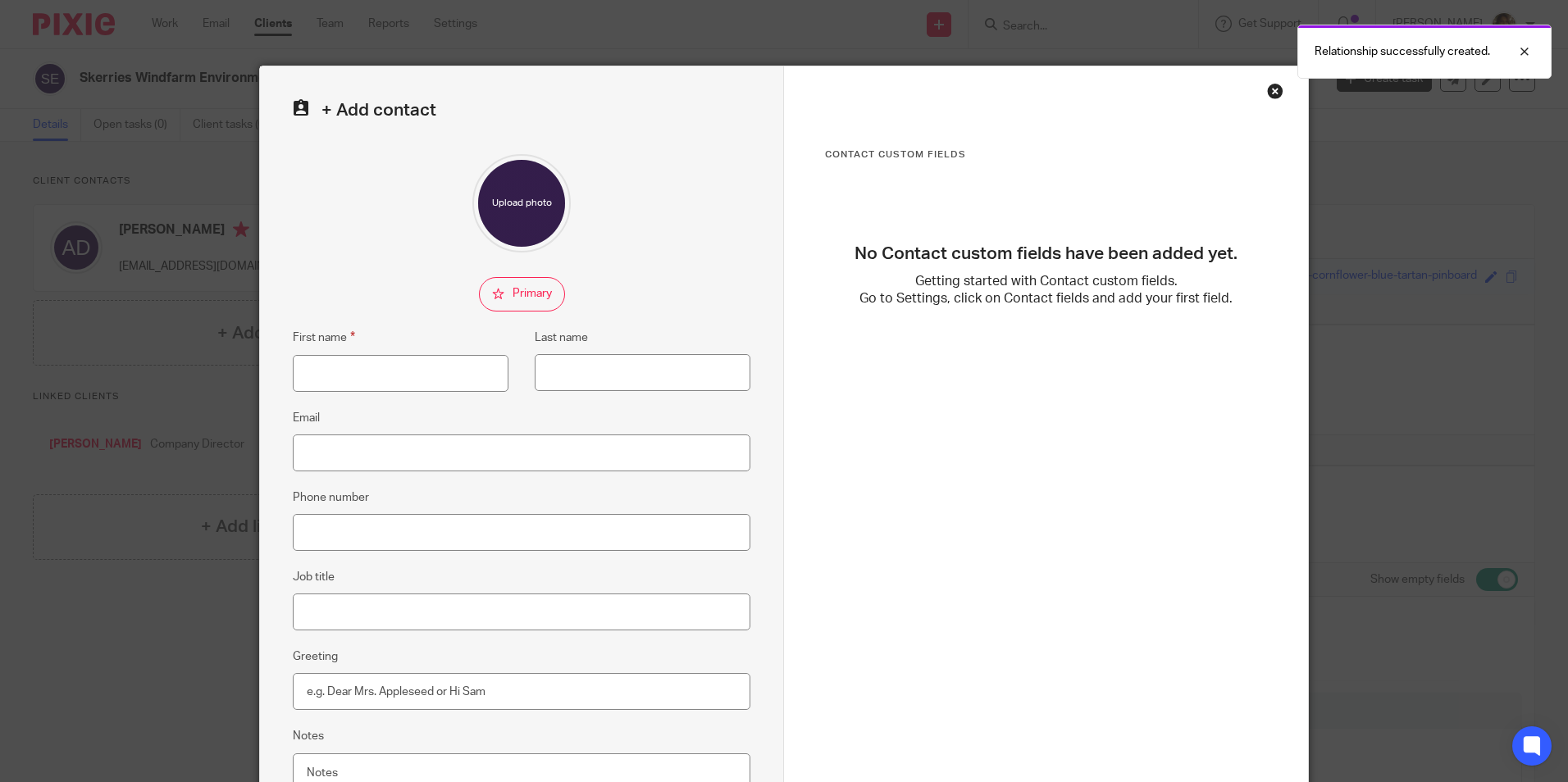
click at [1268, 94] on div "Close this dialog window" at bounding box center [1276, 91] width 16 height 16
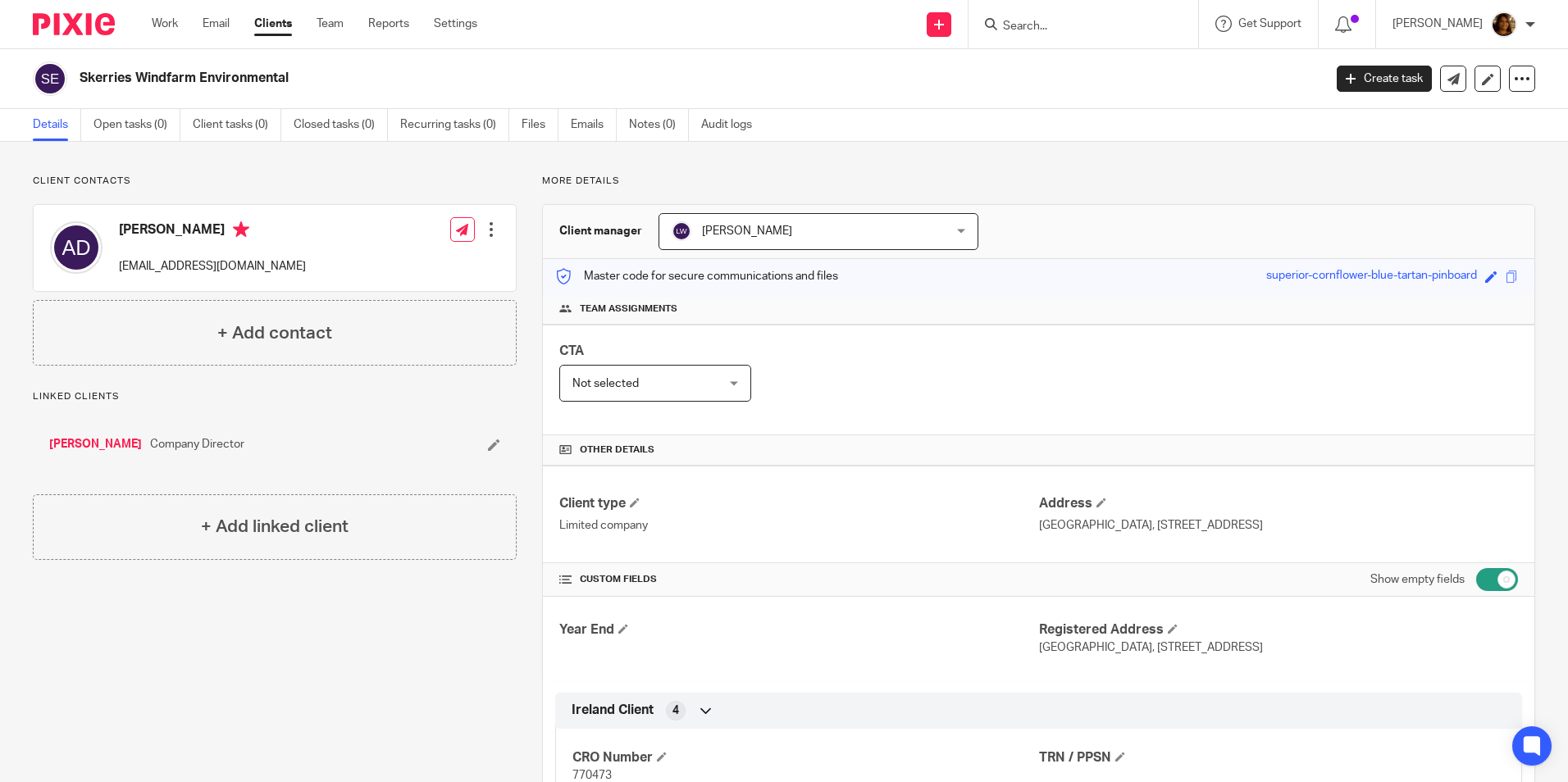
click at [105, 443] on link "[PERSON_NAME]" at bounding box center [95, 444] width 93 height 16
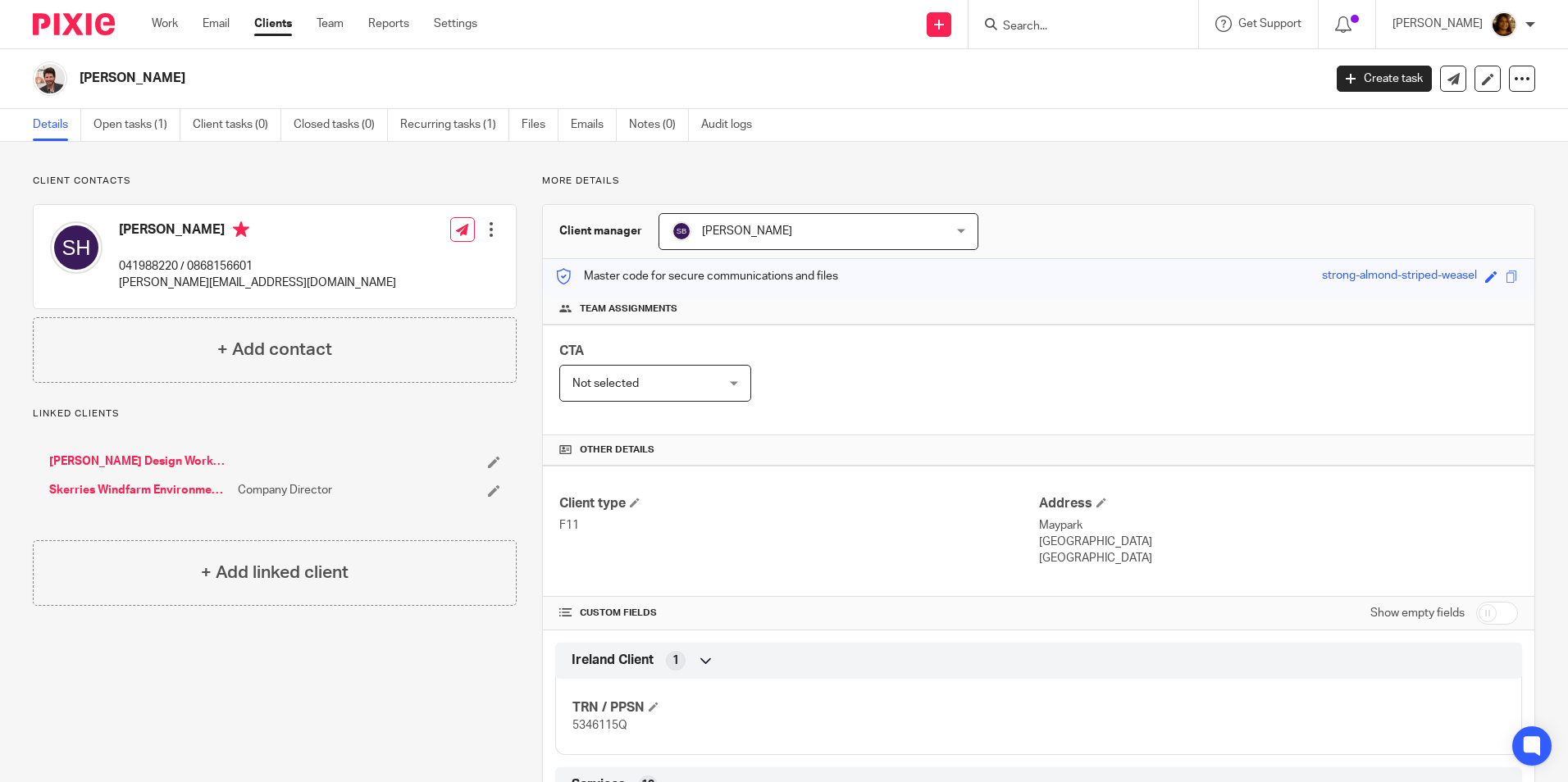
click at [184, 457] on link "[PERSON_NAME] Design Workshops Limited" at bounding box center [139, 462] width 181 height 16
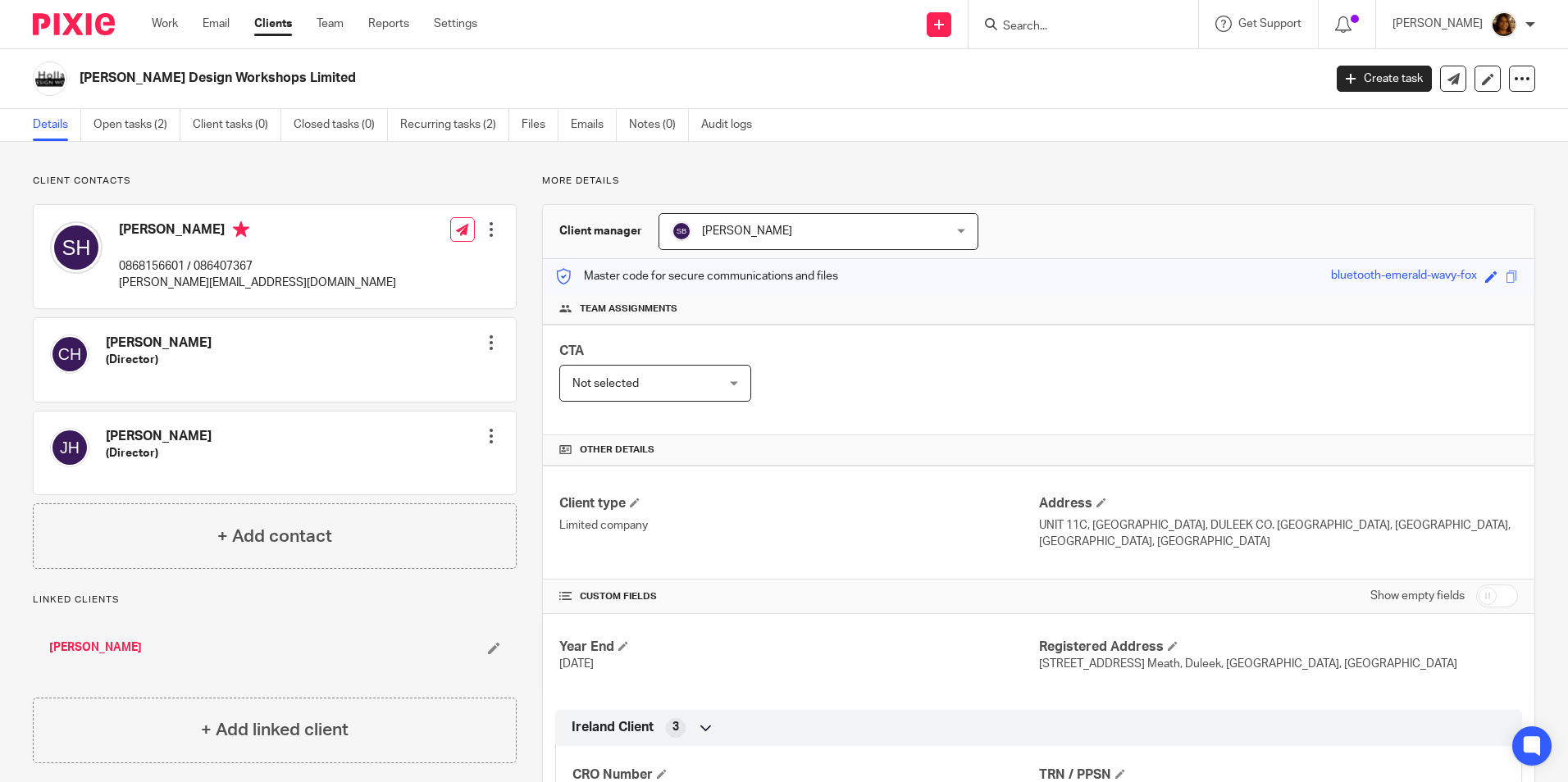
click at [492, 646] on icon at bounding box center [494, 648] width 13 height 13
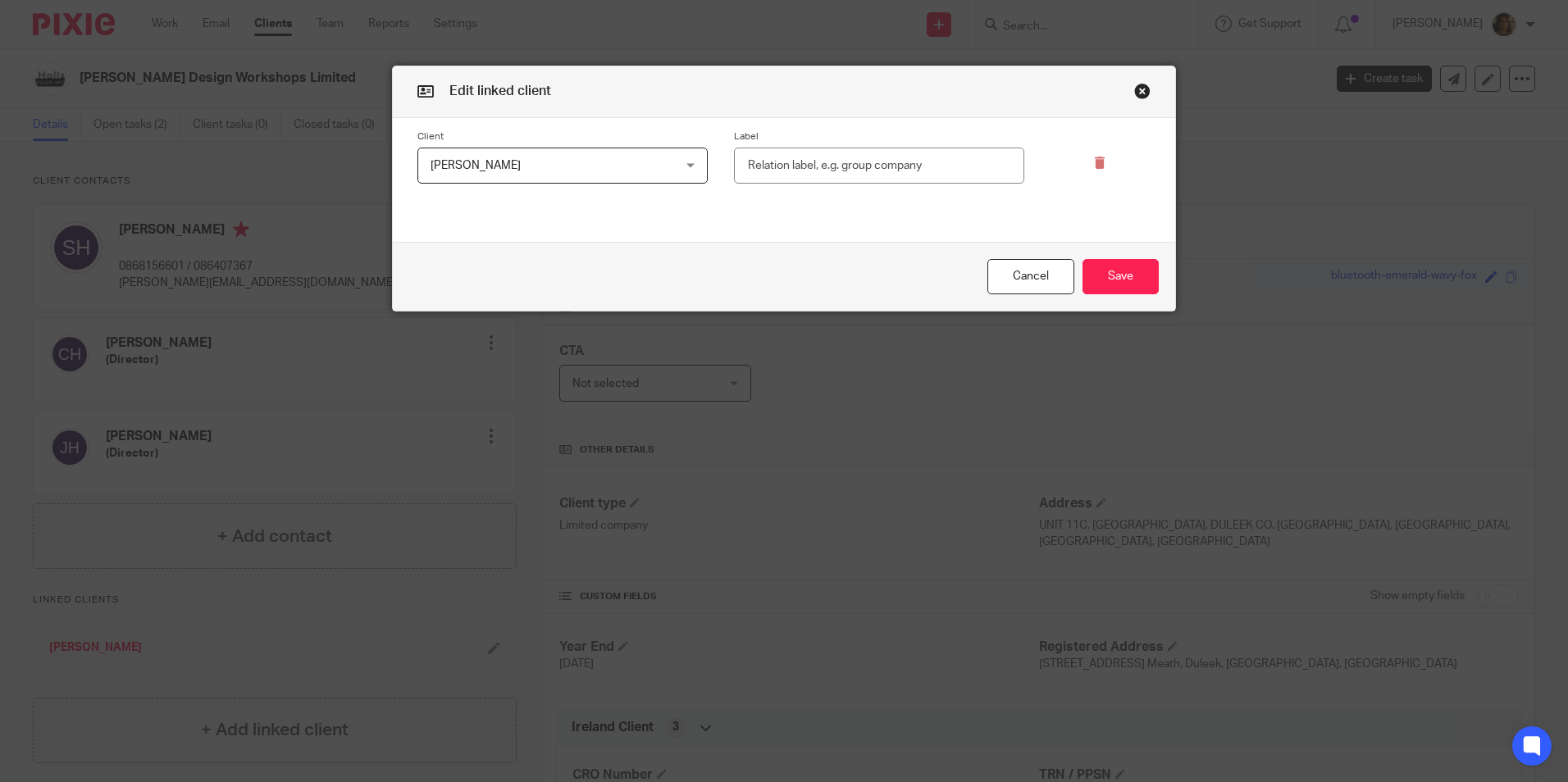
click at [825, 167] on input "text" at bounding box center [879, 165] width 290 height 37
type input "Company Director"
click at [1123, 276] on button "Save" at bounding box center [1120, 276] width 76 height 35
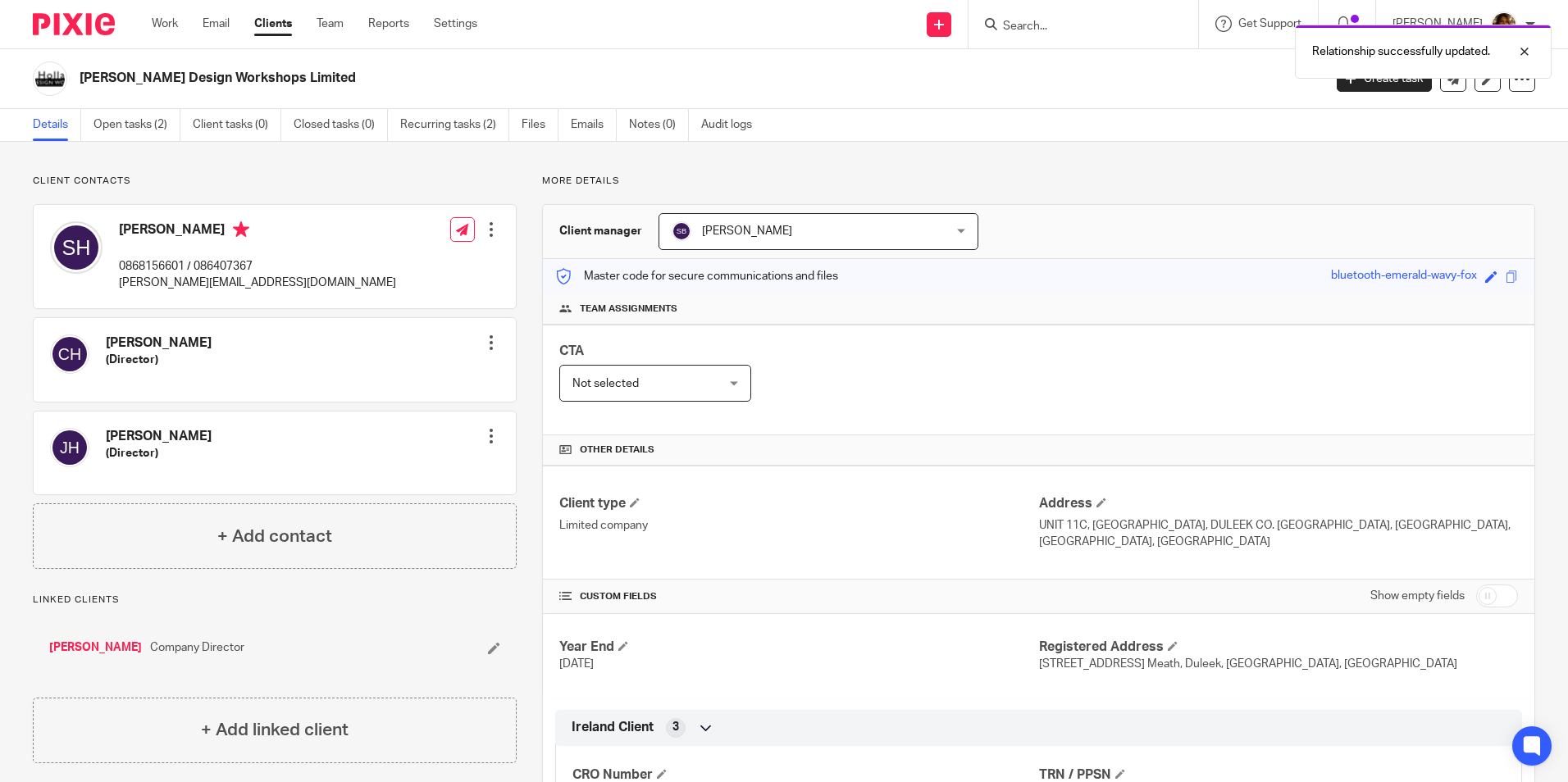
click at [1107, 31] on div "Relationship successfully updated." at bounding box center [1168, 47] width 768 height 62
click at [1086, 19] on div "Relationship successfully updated." at bounding box center [1168, 47] width 768 height 62
click at [1034, 23] on div "Relationship successfully updated." at bounding box center [1168, 47] width 768 height 62
click at [1006, 24] on div "Relationship successfully updated." at bounding box center [1168, 47] width 768 height 62
click at [98, 641] on link "[PERSON_NAME]" at bounding box center [95, 648] width 93 height 16
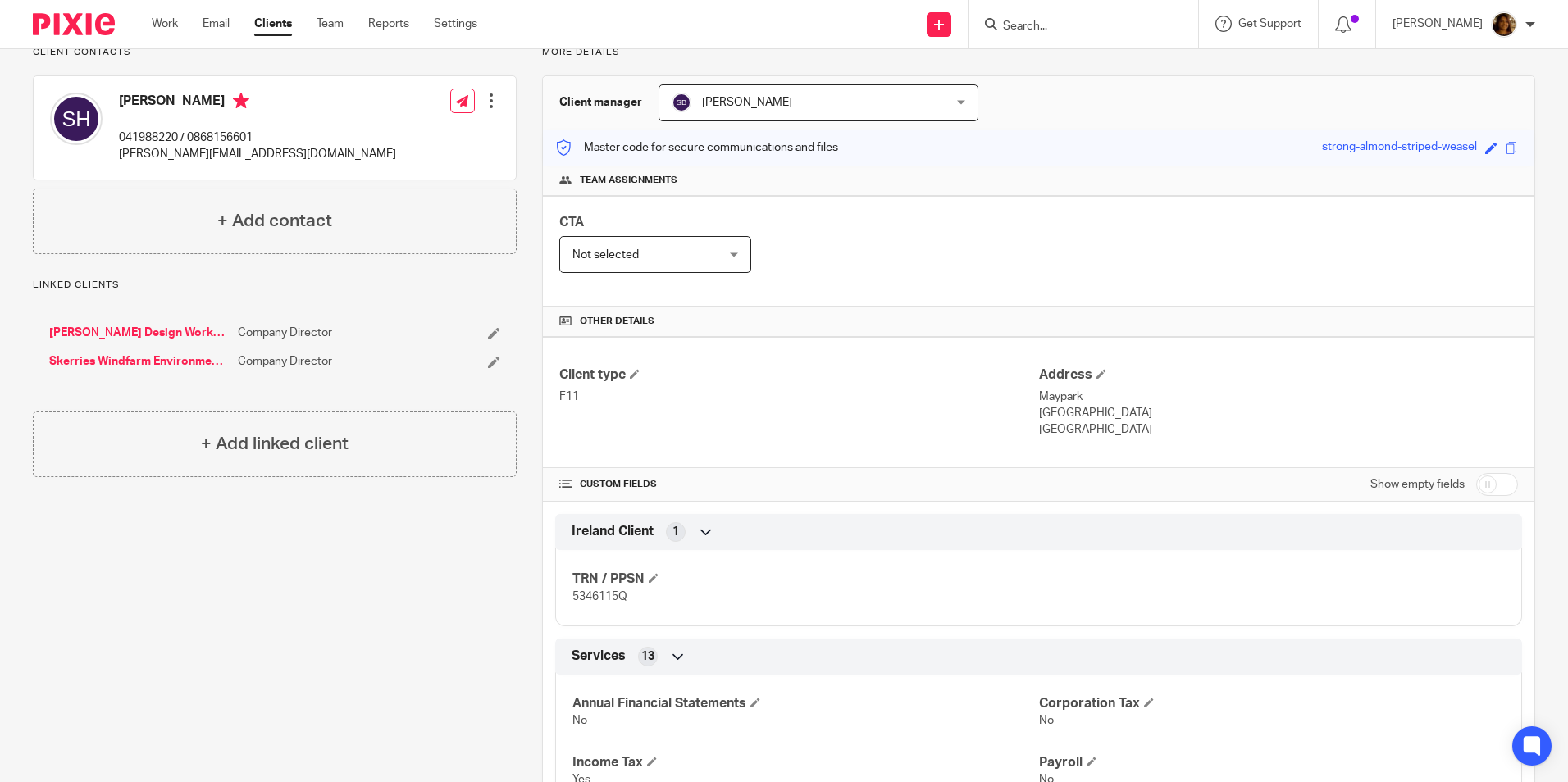
scroll to position [164, 0]
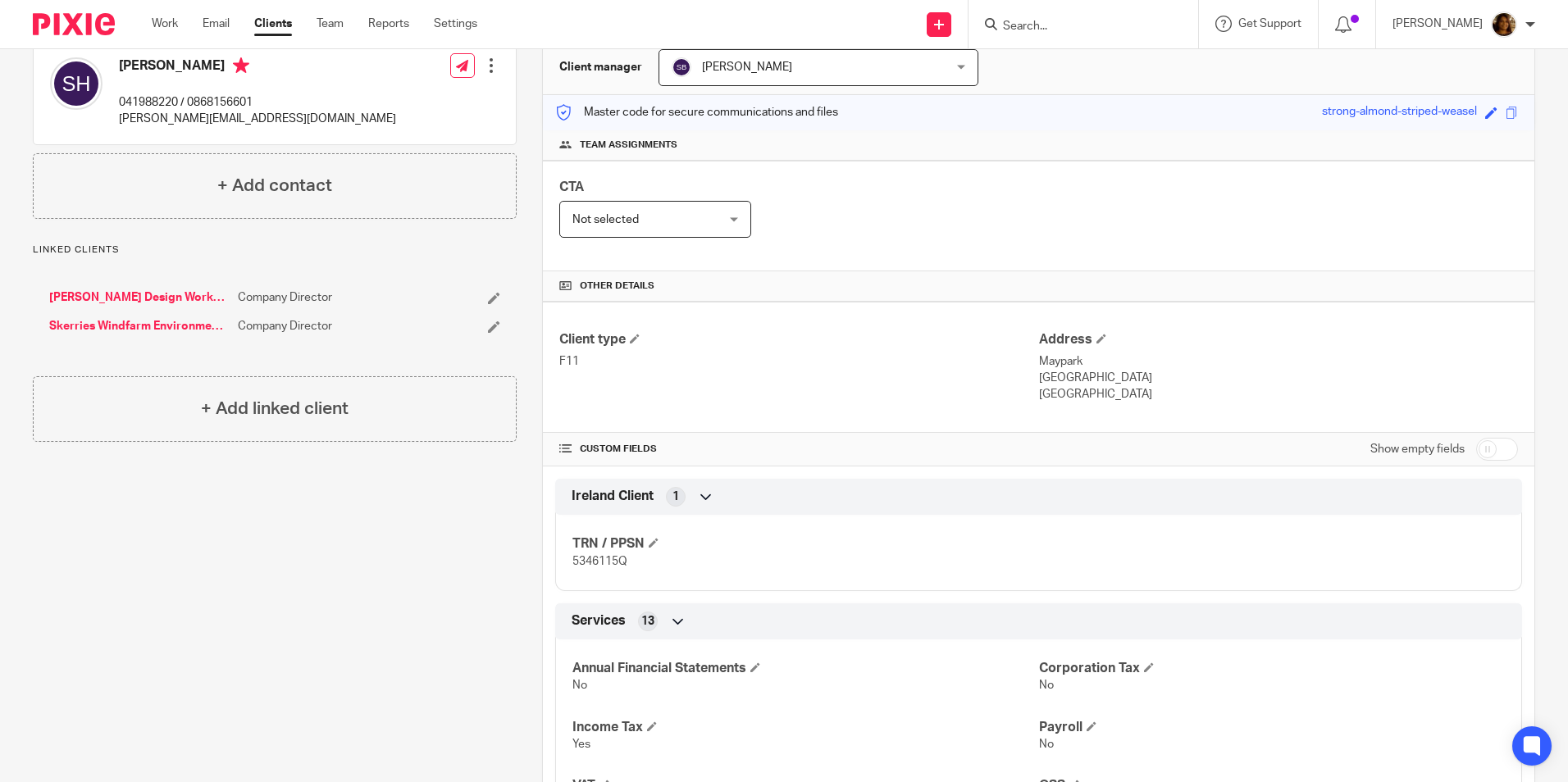
click at [124, 324] on link "Skerries Windfarm Environmental" at bounding box center [139, 326] width 181 height 16
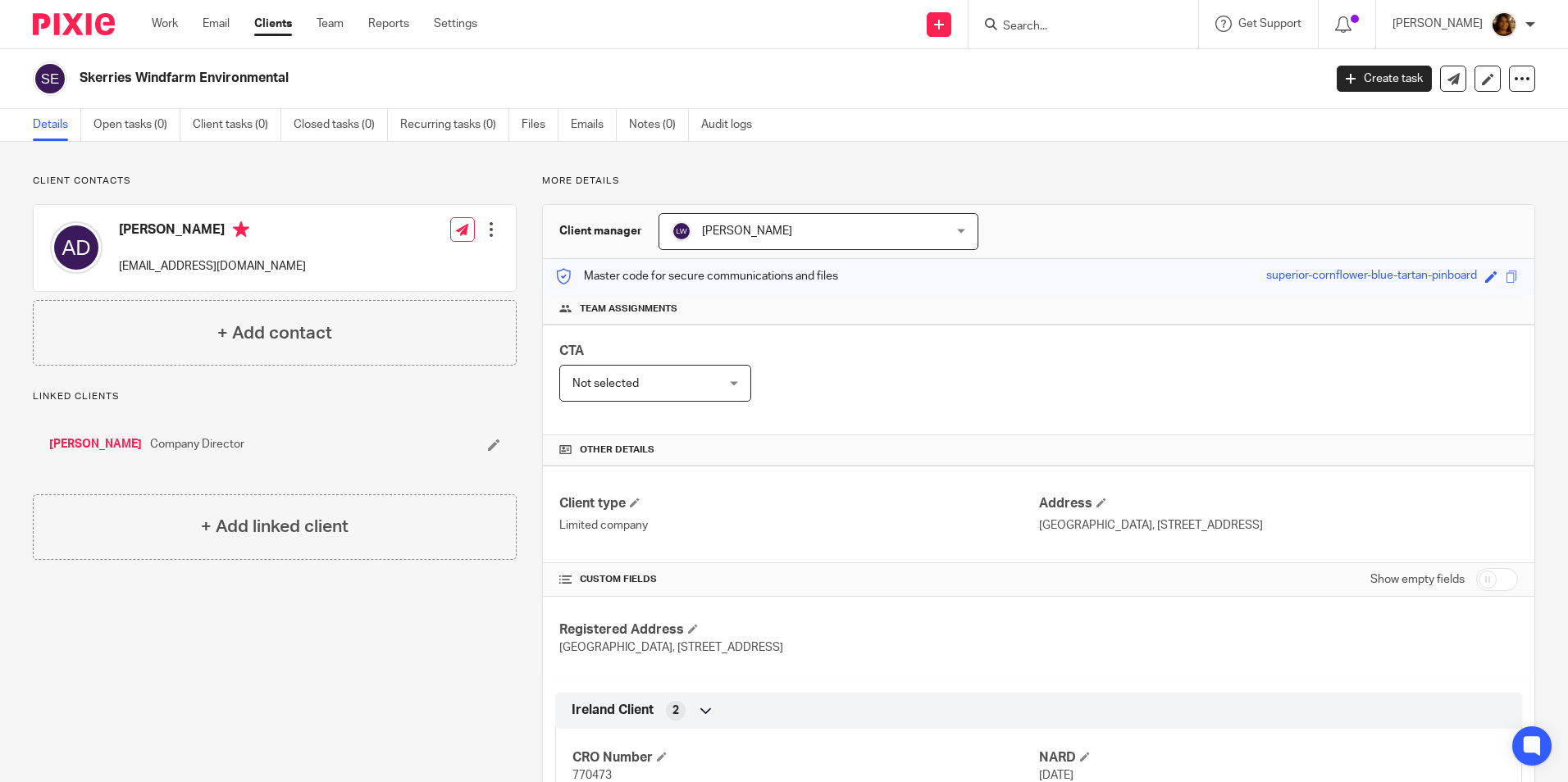
click at [1065, 32] on input "Search" at bounding box center [1075, 27] width 147 height 14
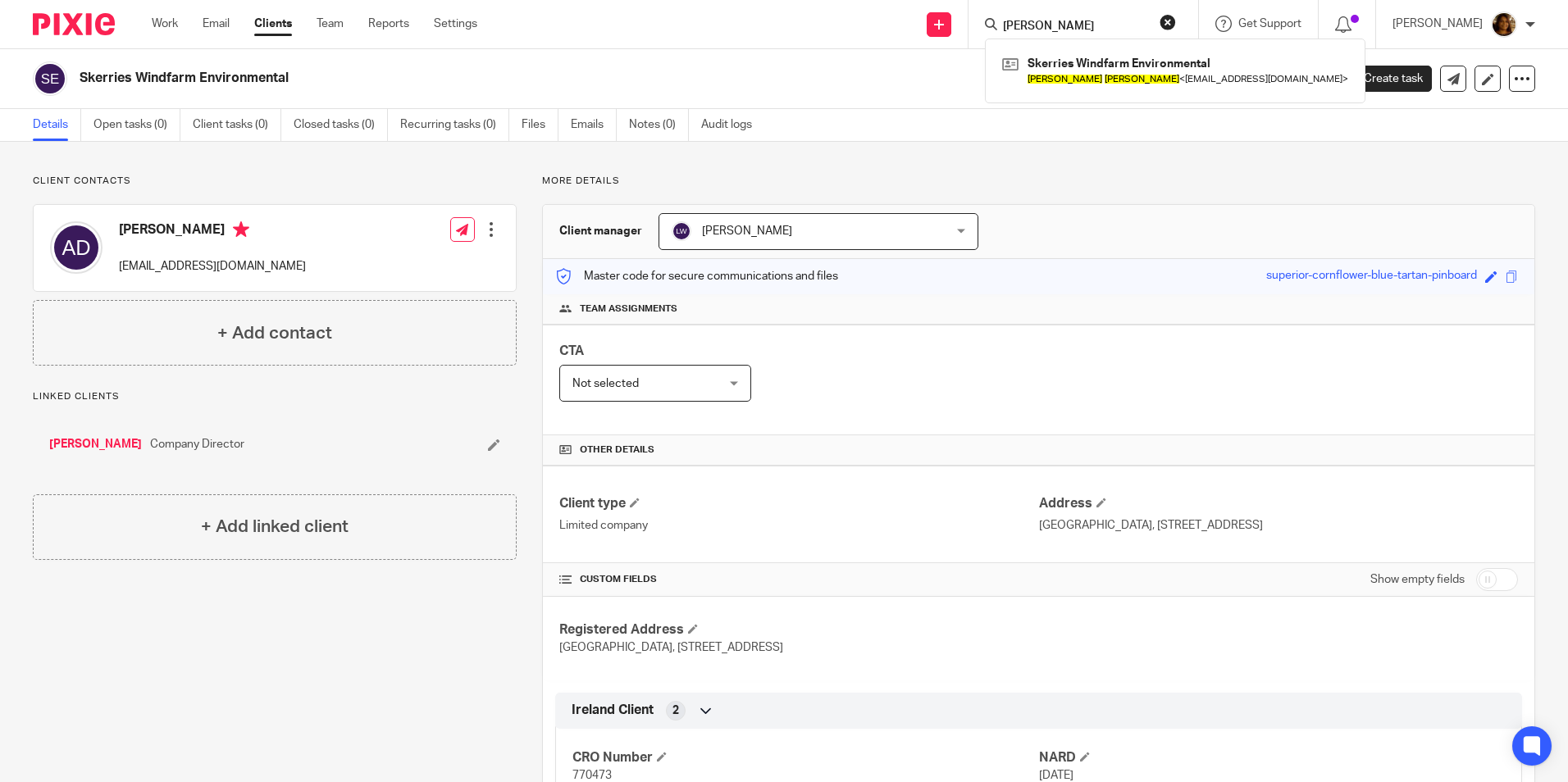
type input "[PERSON_NAME]"
click at [355, 639] on div "Client contacts [PERSON_NAME] [EMAIL_ADDRESS][DOMAIN_NAME] Edit contact Create …" at bounding box center [262, 784] width 510 height 1219
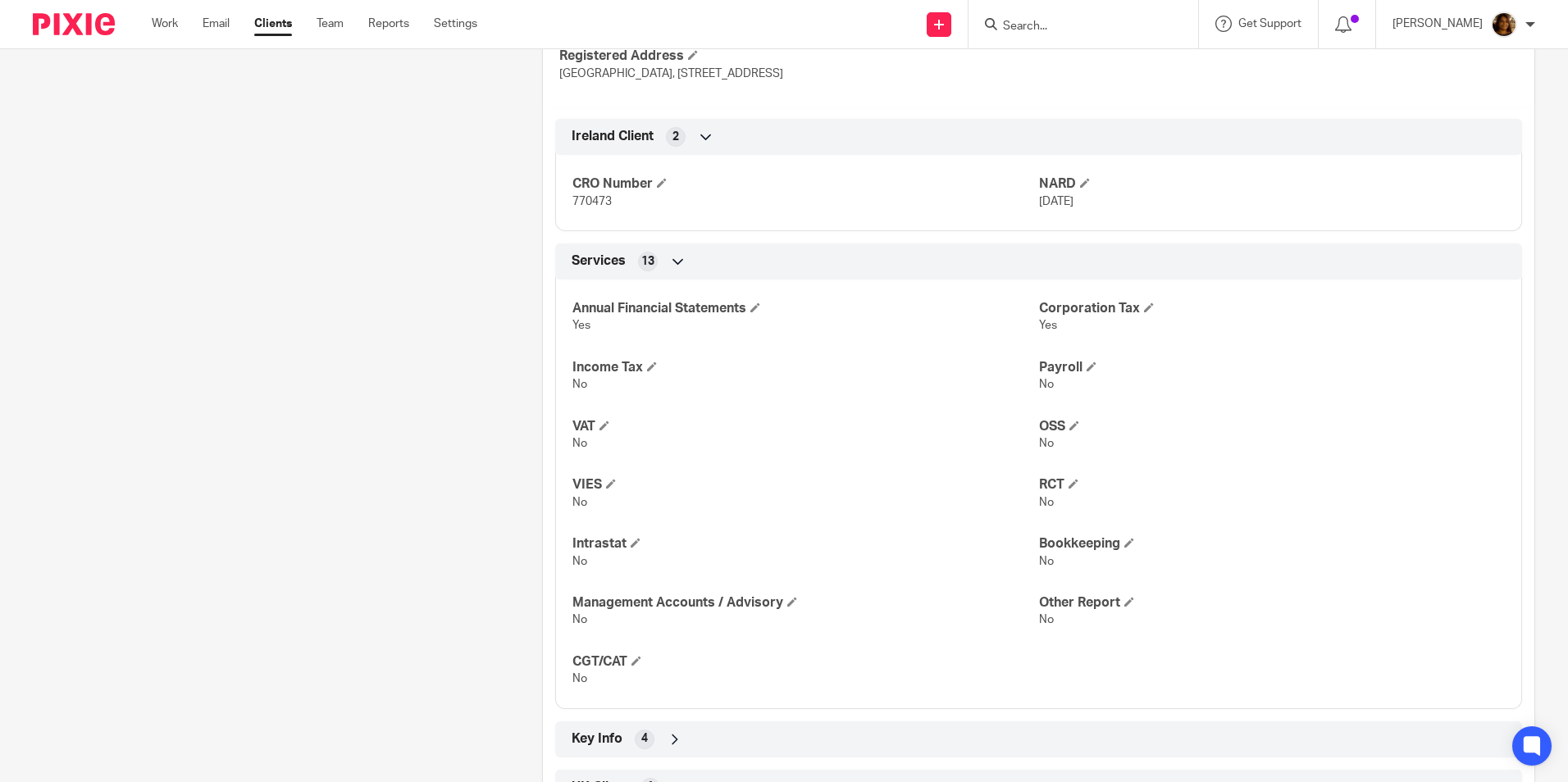
scroll to position [644, 0]
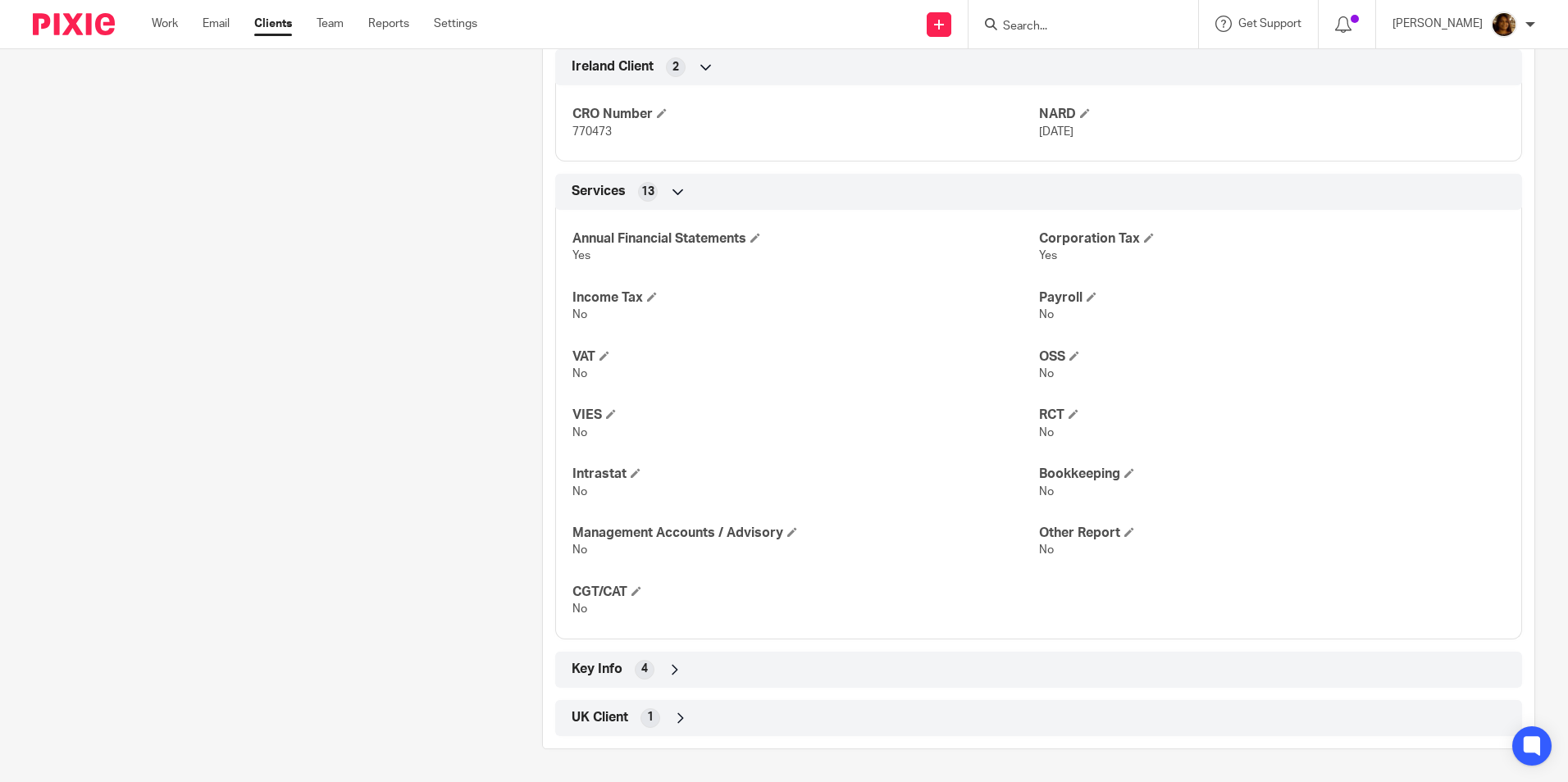
click at [904, 662] on div "Key Info 4" at bounding box center [1038, 670] width 942 height 28
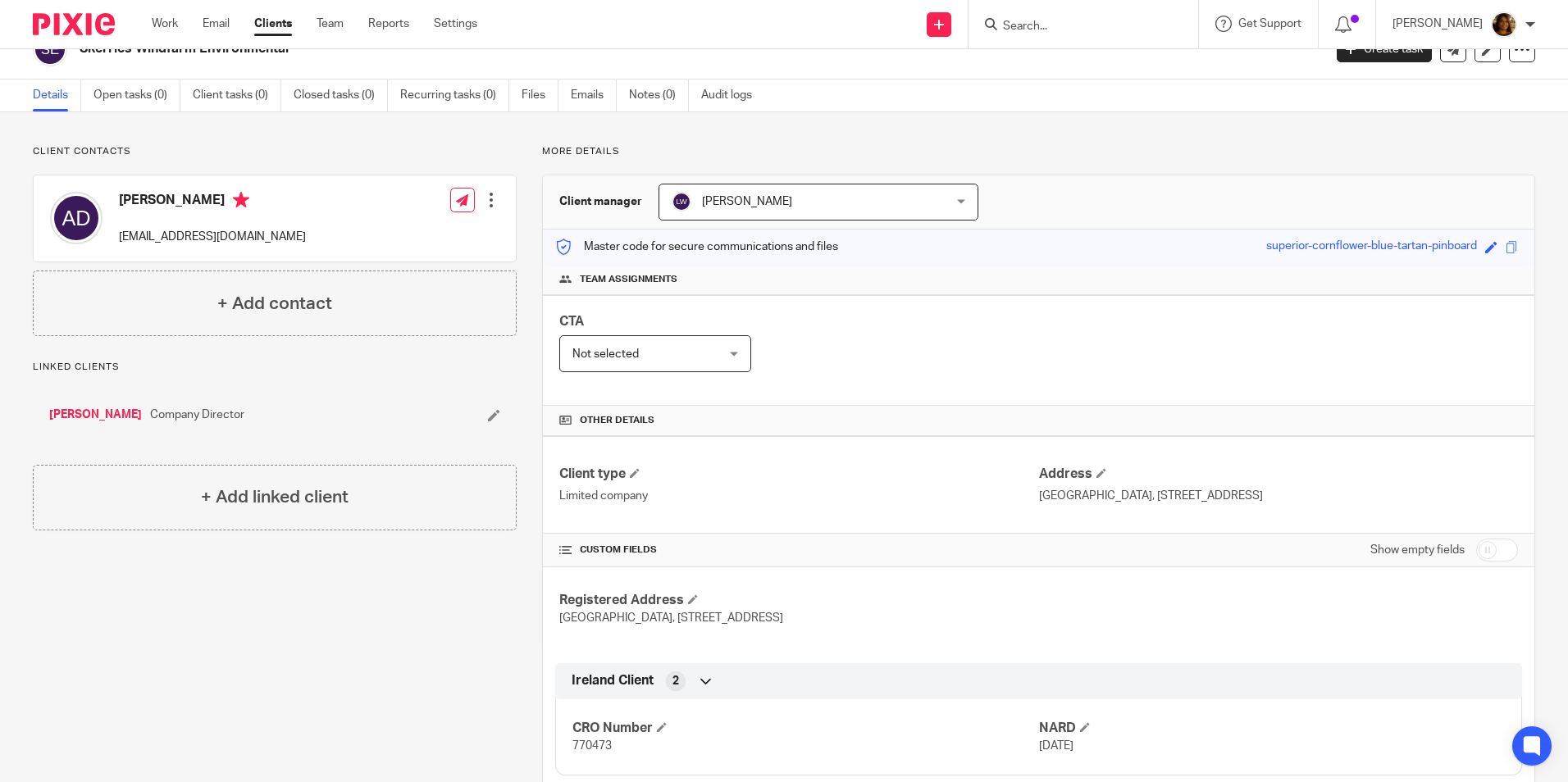
scroll to position [0, 0]
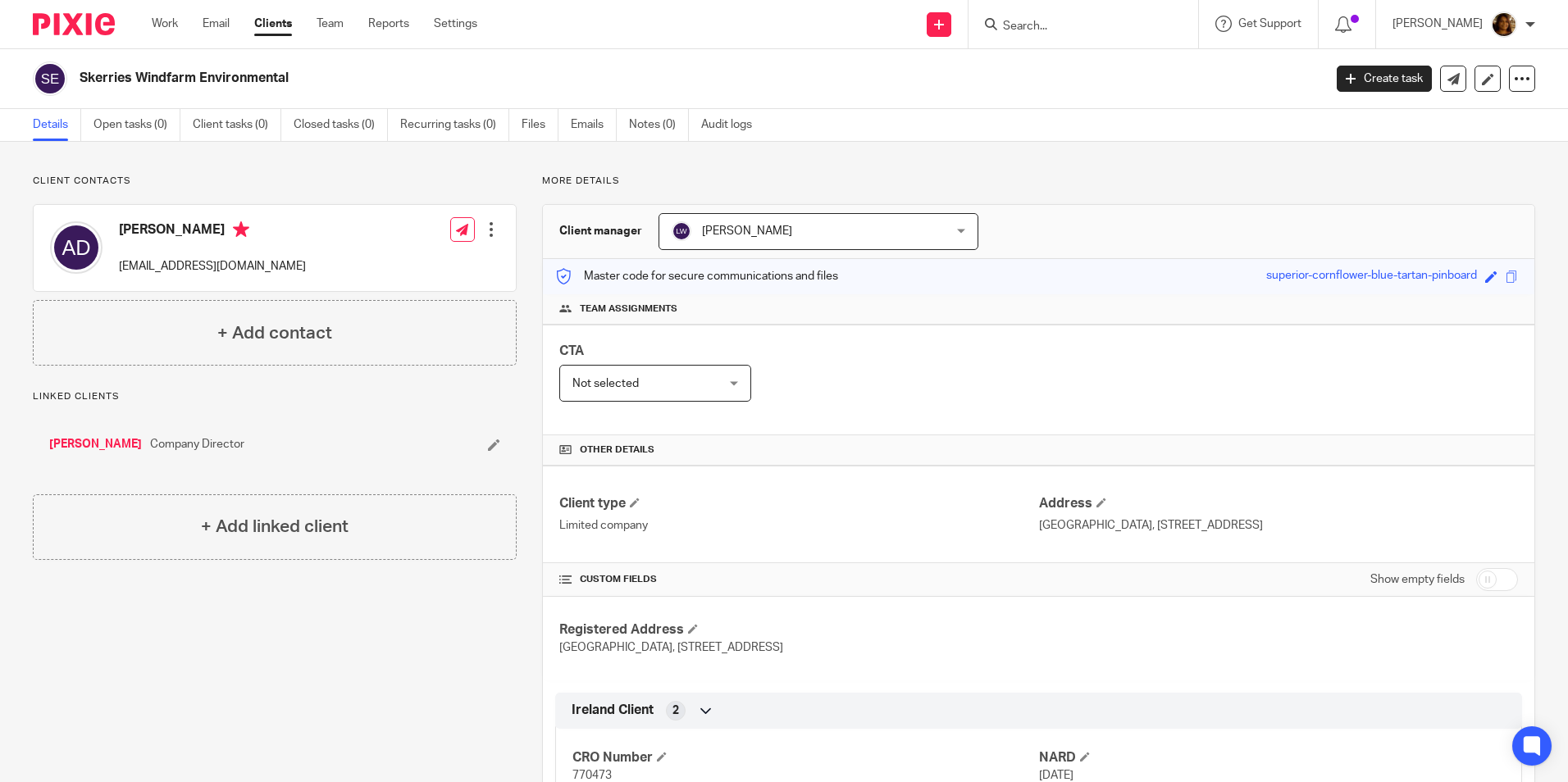
click at [93, 441] on link "[PERSON_NAME]" at bounding box center [95, 444] width 93 height 16
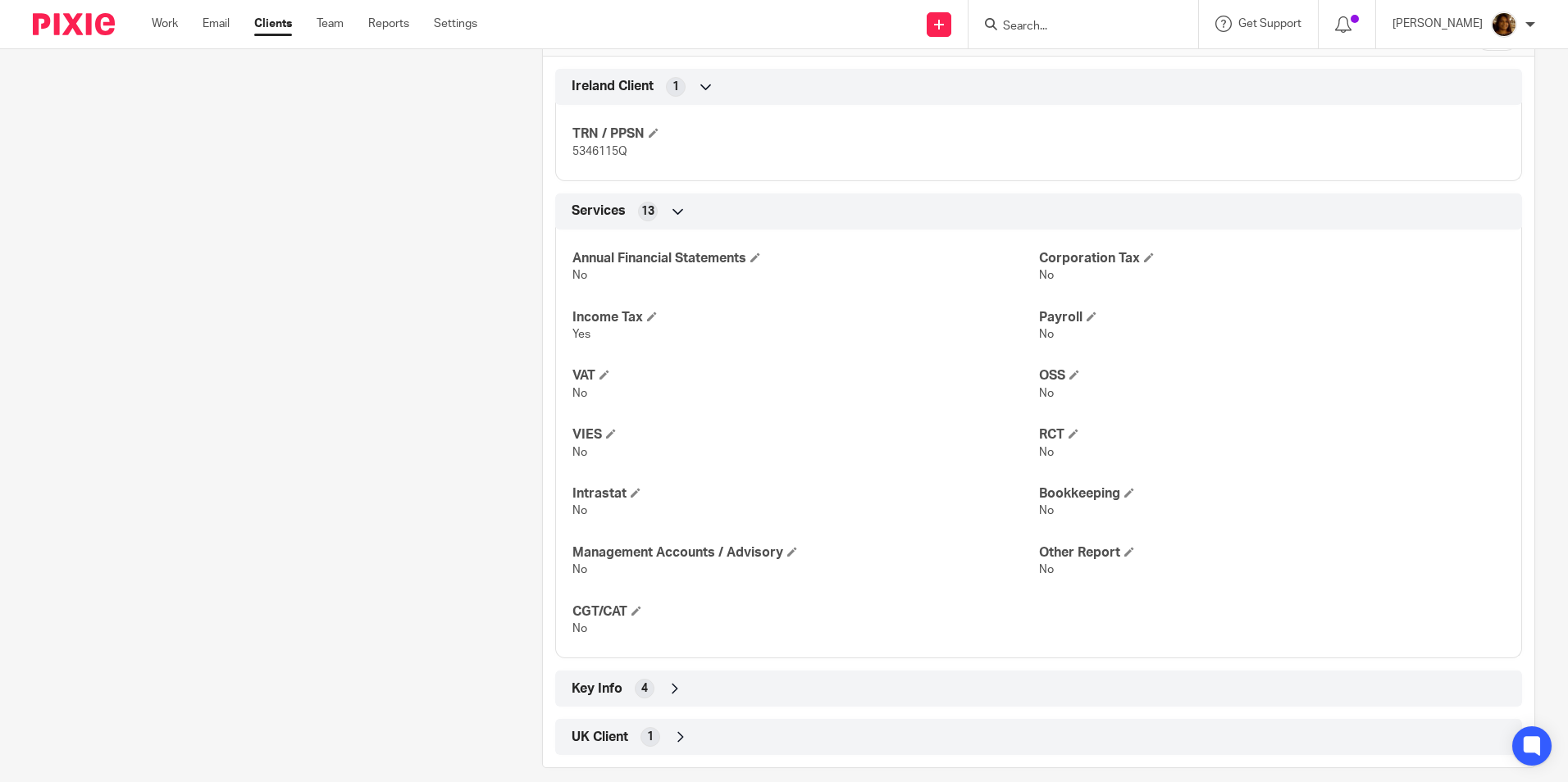
scroll to position [593, 0]
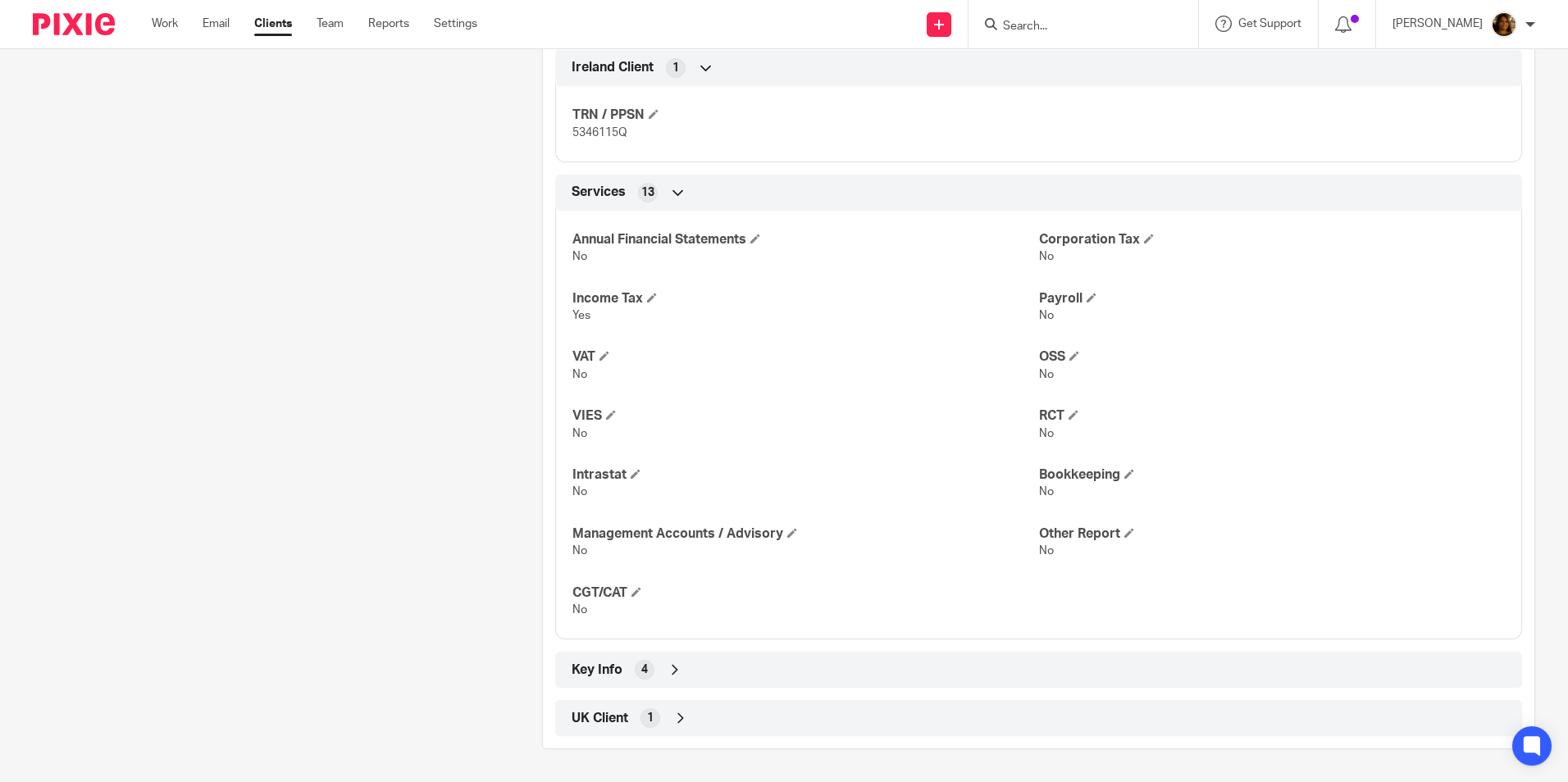
click at [702, 672] on div "Key Info 4" at bounding box center [1038, 670] width 942 height 28
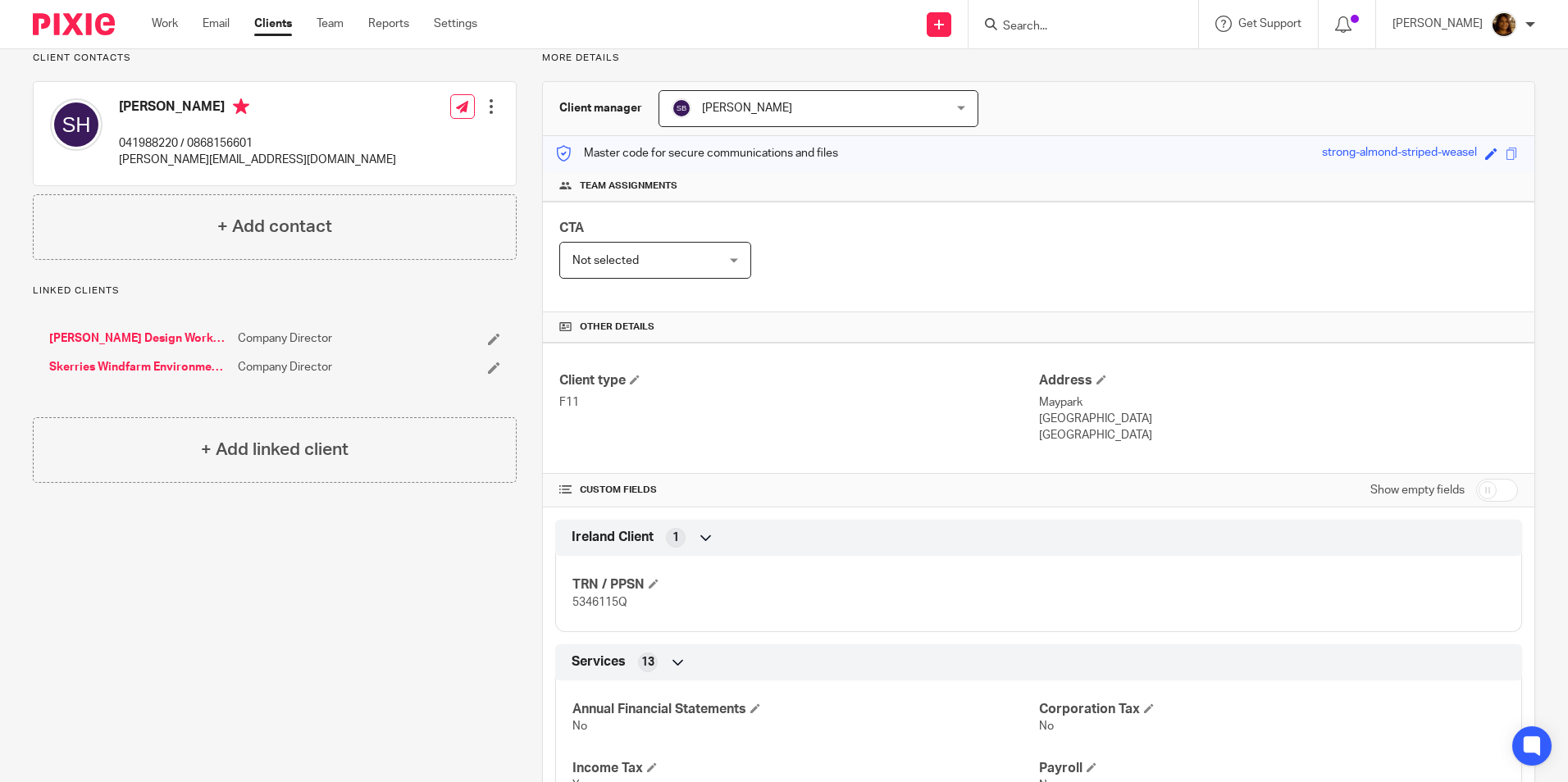
scroll to position [0, 0]
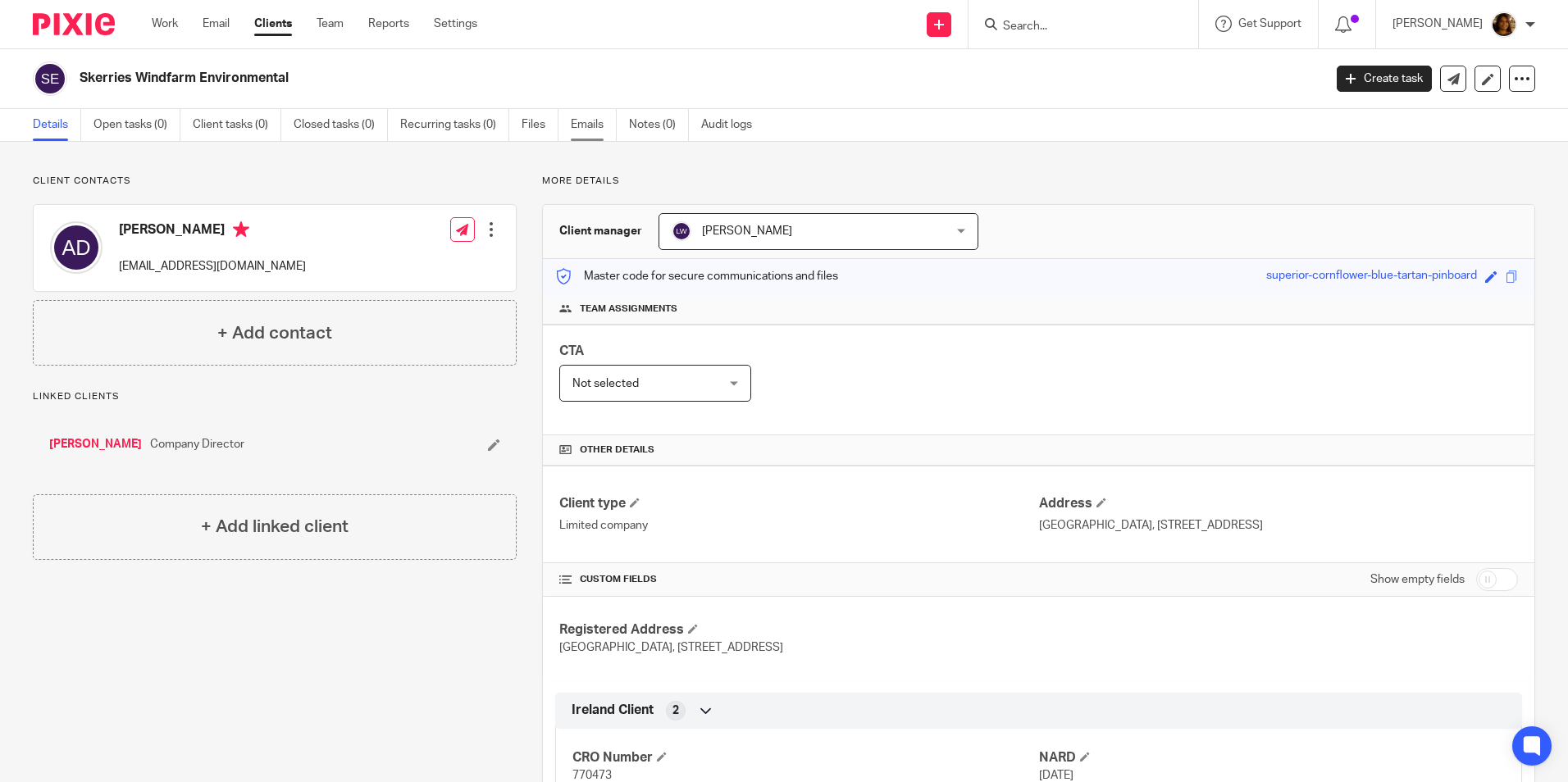
click at [584, 120] on link "Emails" at bounding box center [593, 125] width 46 height 32
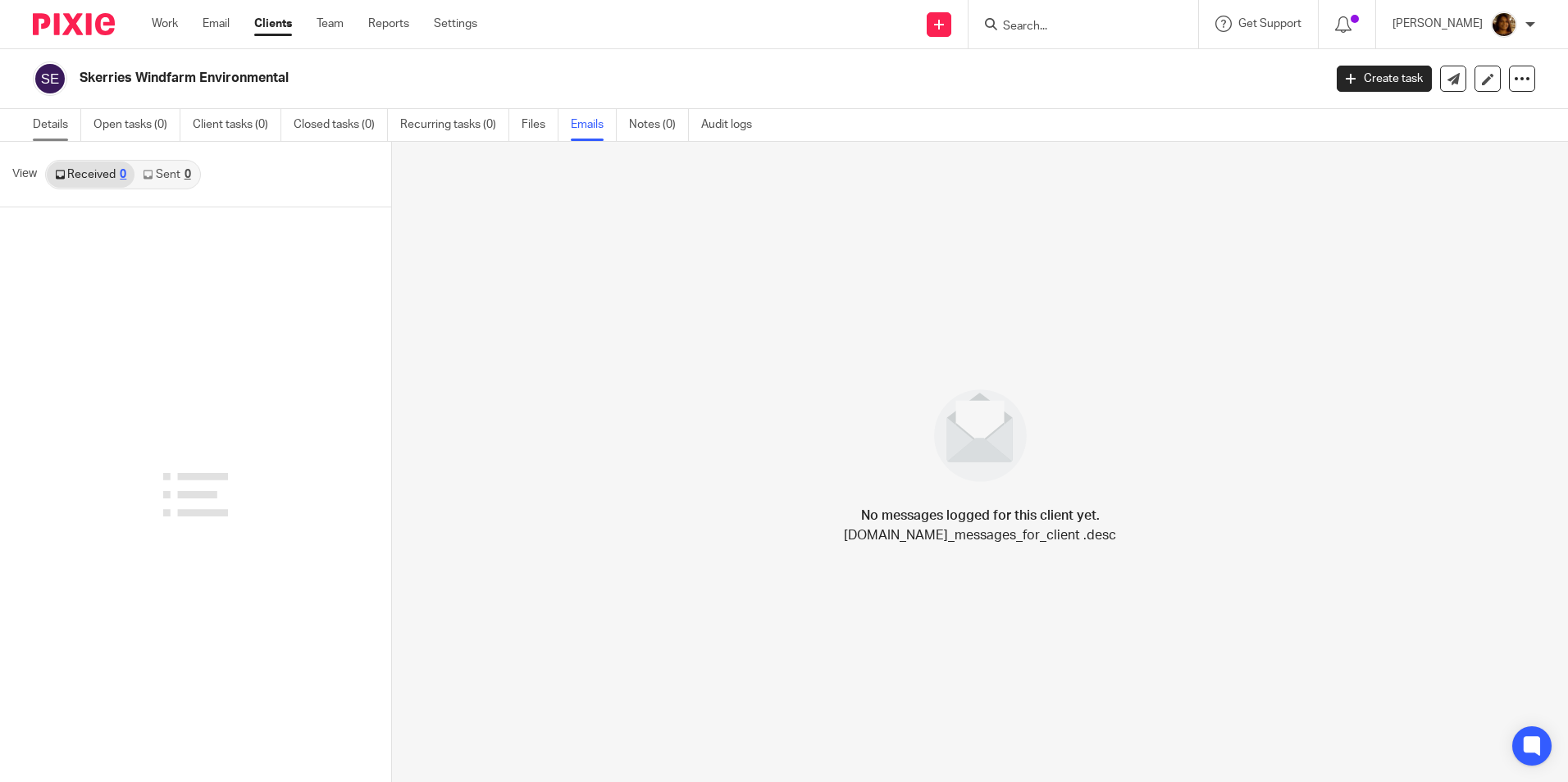
click at [43, 120] on link "Details" at bounding box center [57, 125] width 49 height 32
